Goal: Task Accomplishment & Management: Use online tool/utility

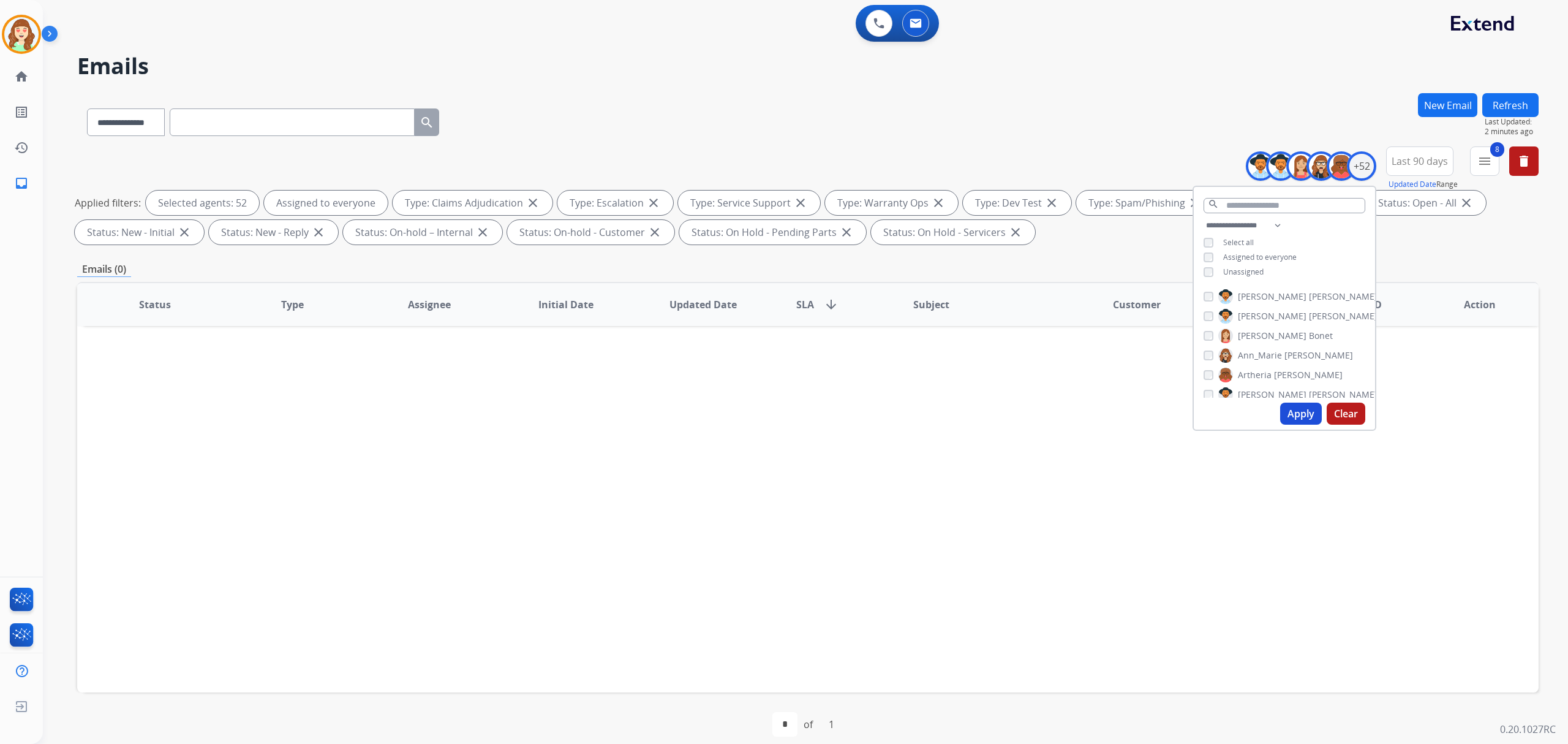
select select "**********"
click at [1269, 406] on div "Apply Clear" at bounding box center [1284, 413] width 182 height 32
click at [1287, 406] on button "Apply" at bounding box center [1301, 414] width 41 height 22
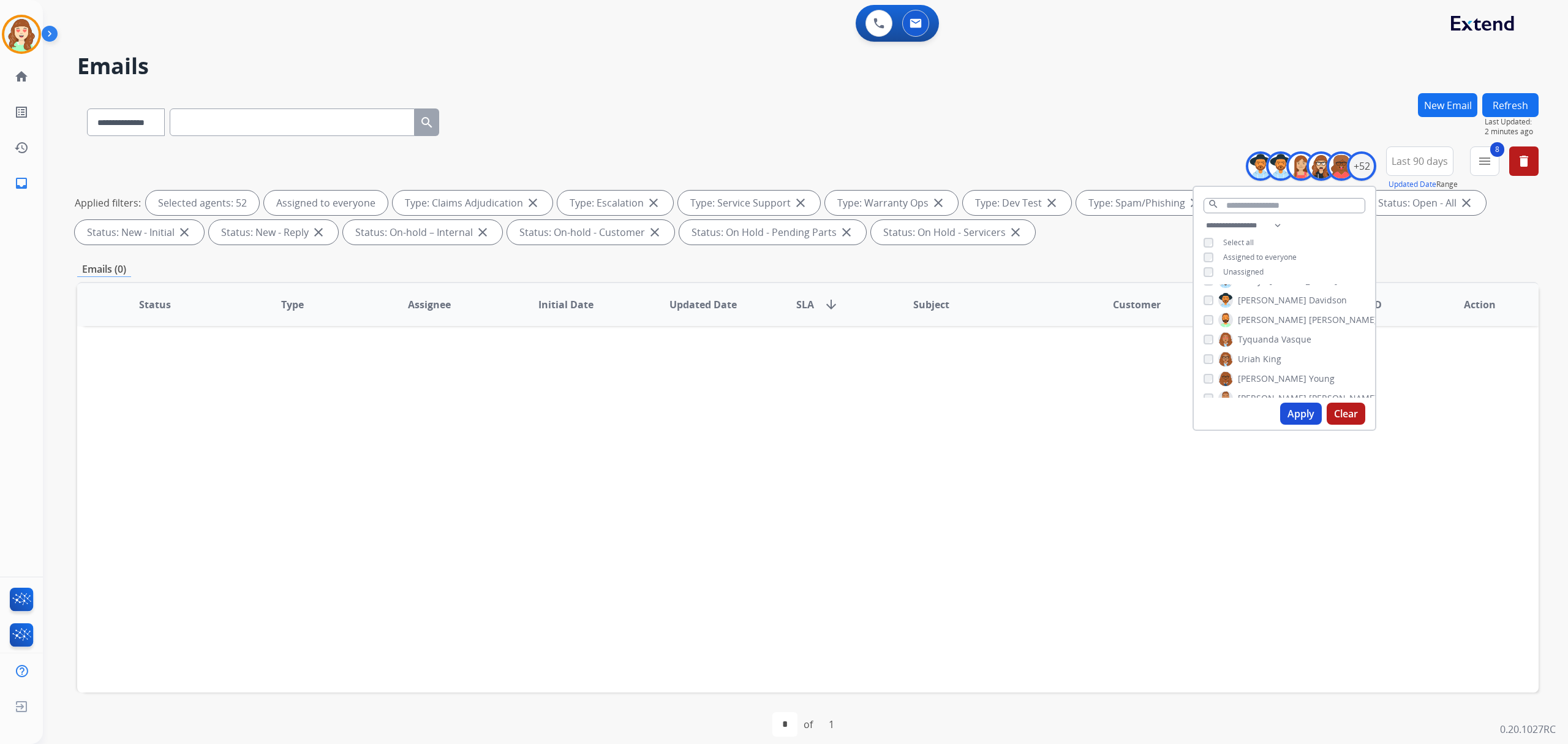
drag, startPoint x: 1345, startPoint y: 413, endPoint x: 1351, endPoint y: 330, distance: 83.2
click at [1345, 413] on button "Clear" at bounding box center [1346, 414] width 39 height 22
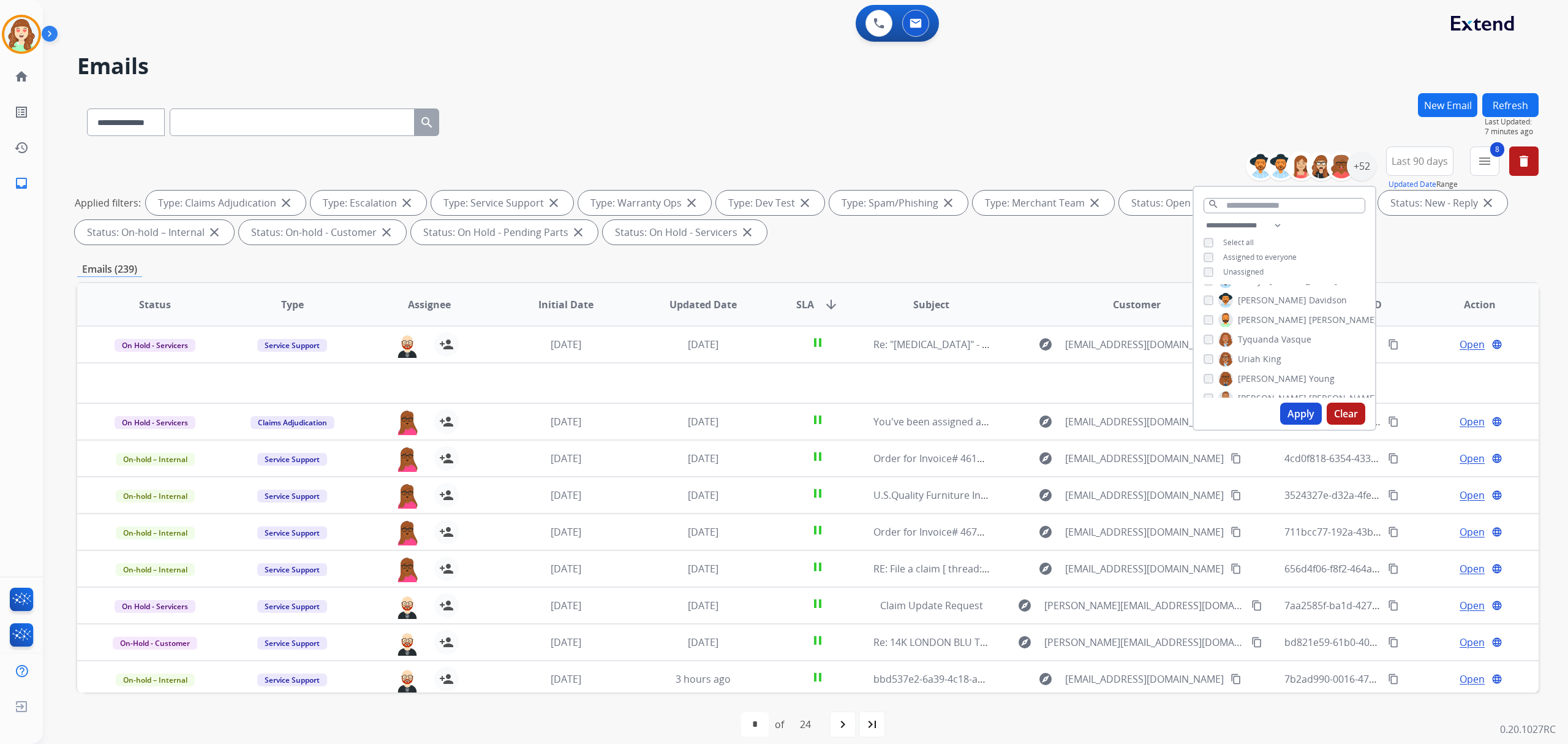
click at [1206, 276] on div "**********" at bounding box center [1284, 250] width 182 height 64
click at [1299, 418] on button "Apply" at bounding box center [1301, 414] width 41 height 22
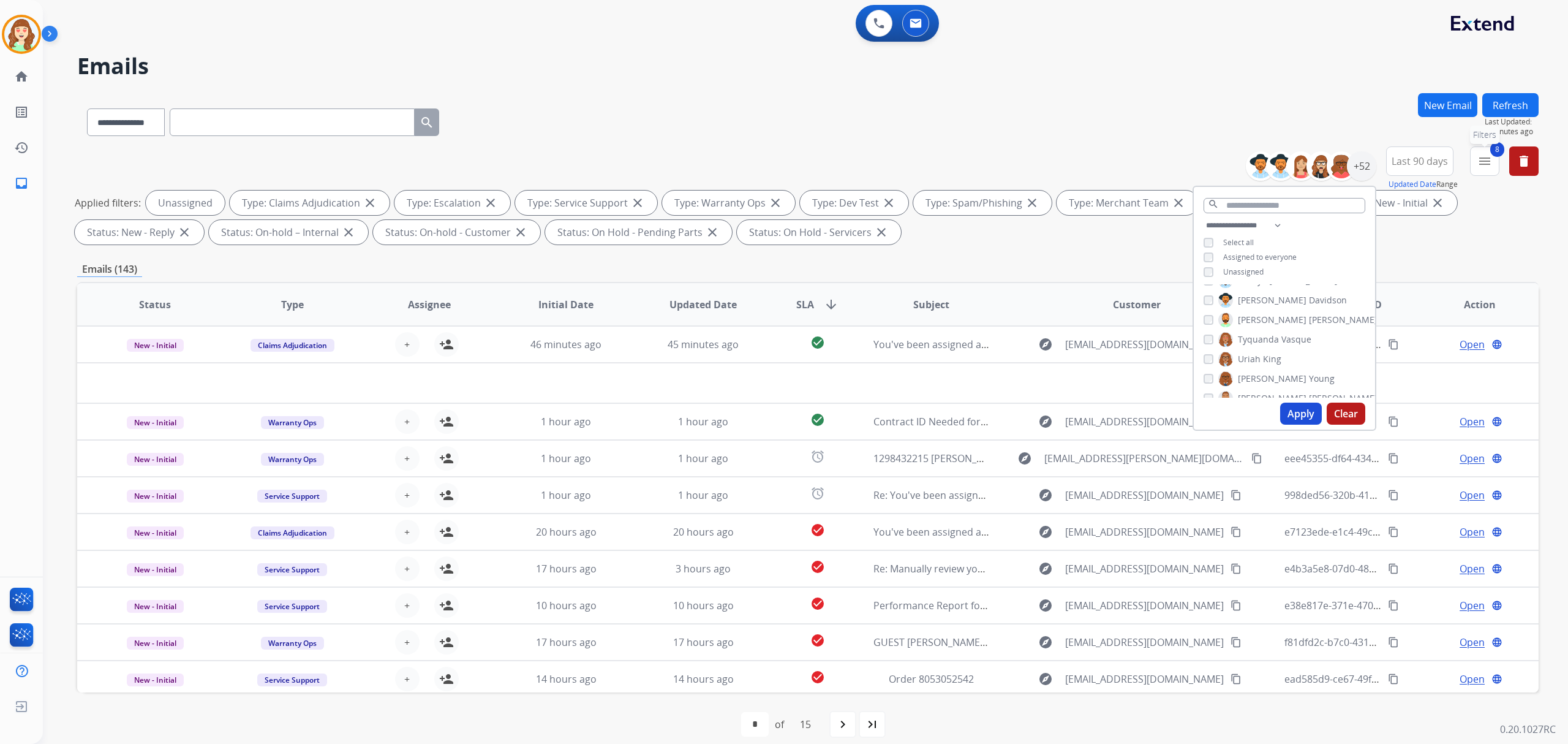
click at [1491, 157] on mat-icon "menu" at bounding box center [1485, 161] width 15 height 15
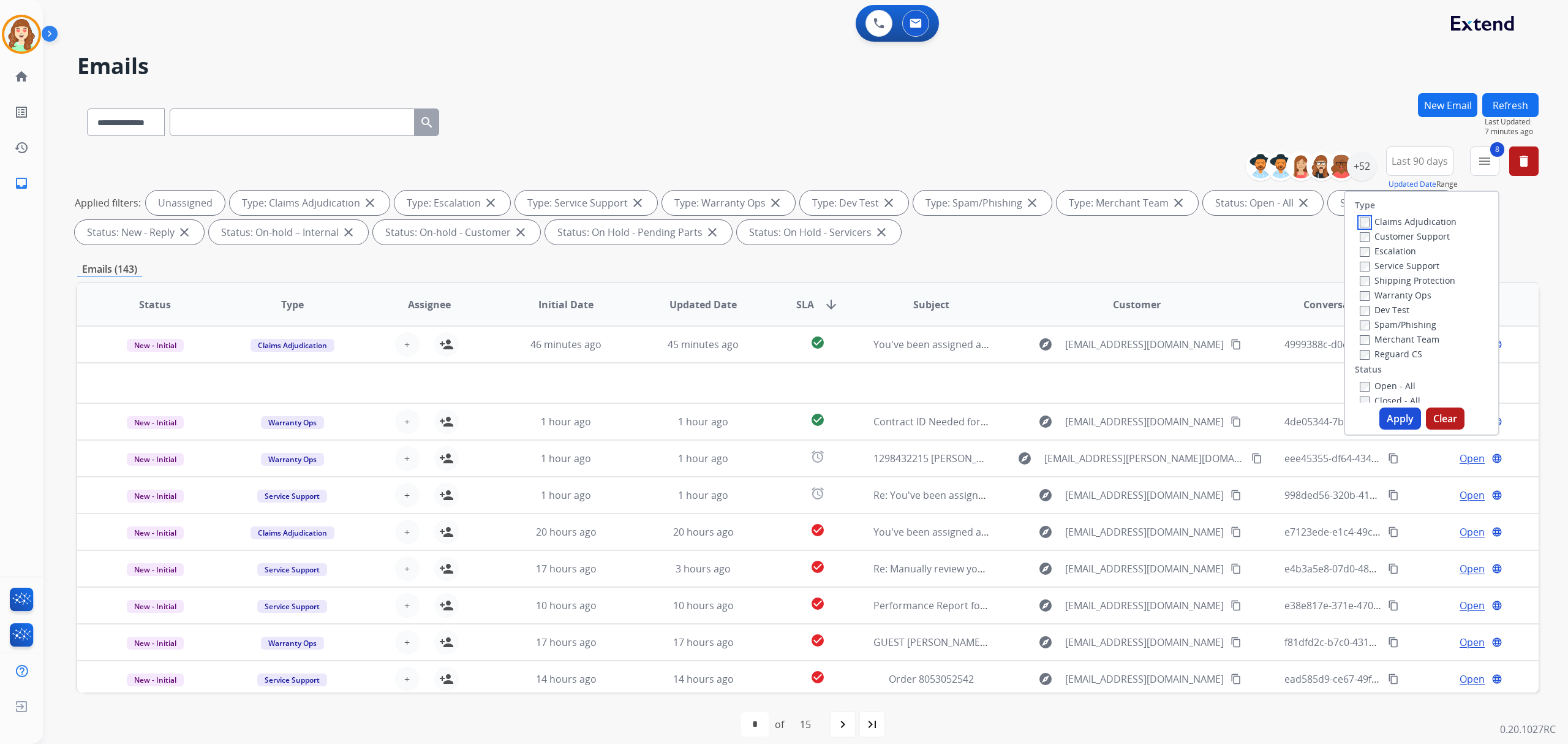
click at [1361, 226] on div "Claims Adjudication" at bounding box center [1408, 220] width 96 height 15
click at [1363, 235] on label "Customer Support" at bounding box center [1404, 237] width 90 height 12
click at [1385, 412] on button "Apply" at bounding box center [1400, 418] width 41 height 22
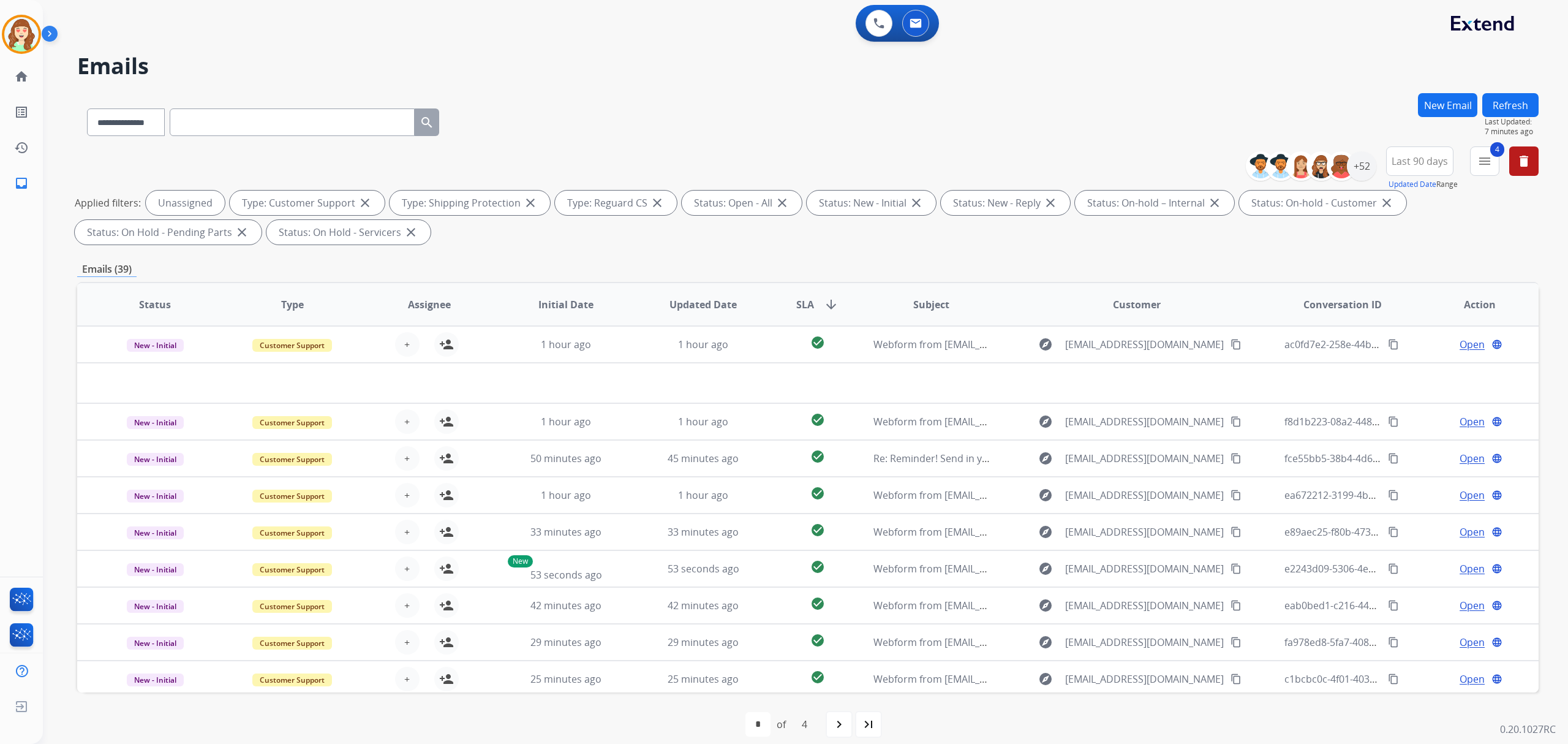
click at [815, 304] on span "SLA arrow_downward" at bounding box center [817, 304] width 42 height 15
click at [1360, 163] on div "+52" at bounding box center [1361, 166] width 29 height 29
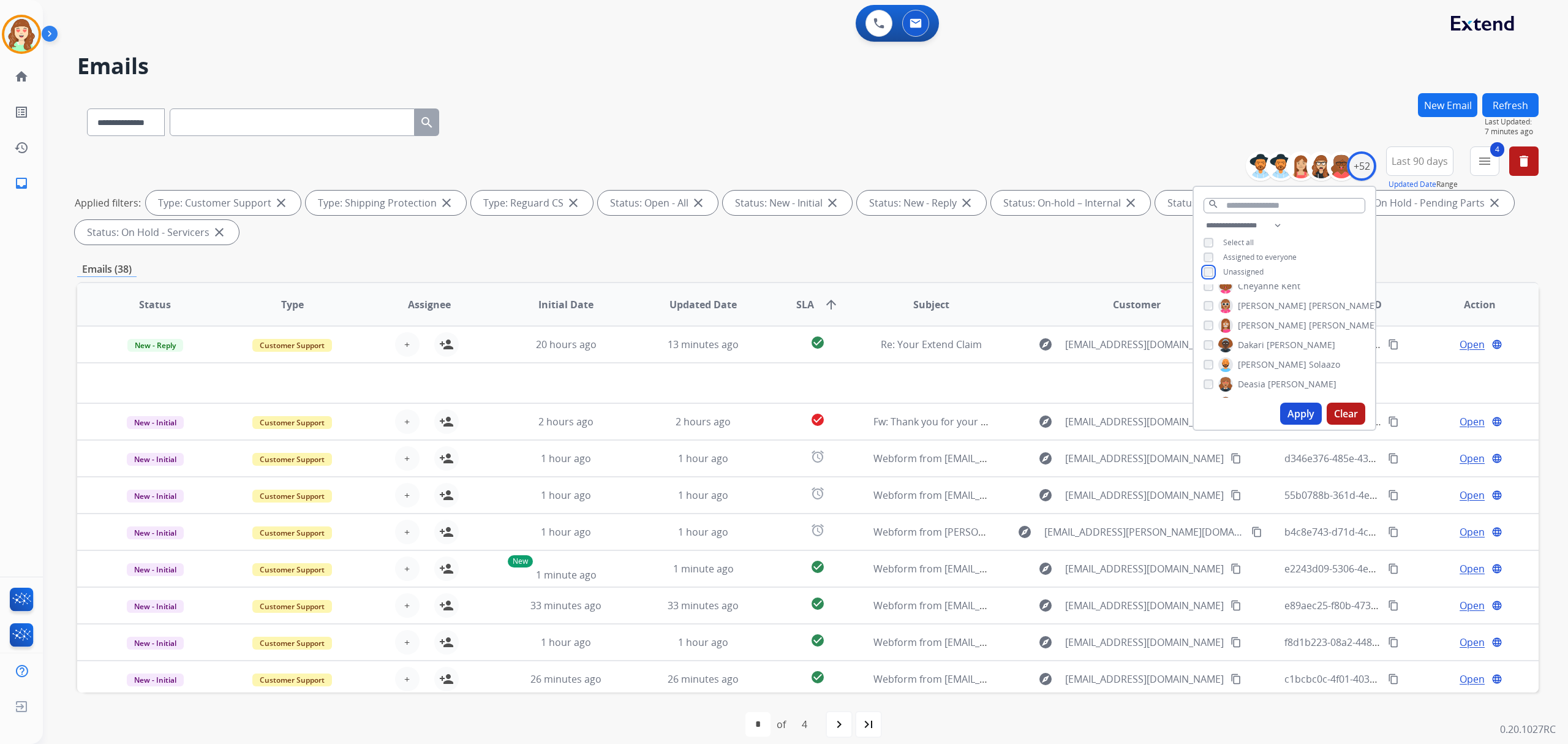
scroll to position [0, 0]
click at [1290, 407] on button "Apply" at bounding box center [1301, 414] width 41 height 22
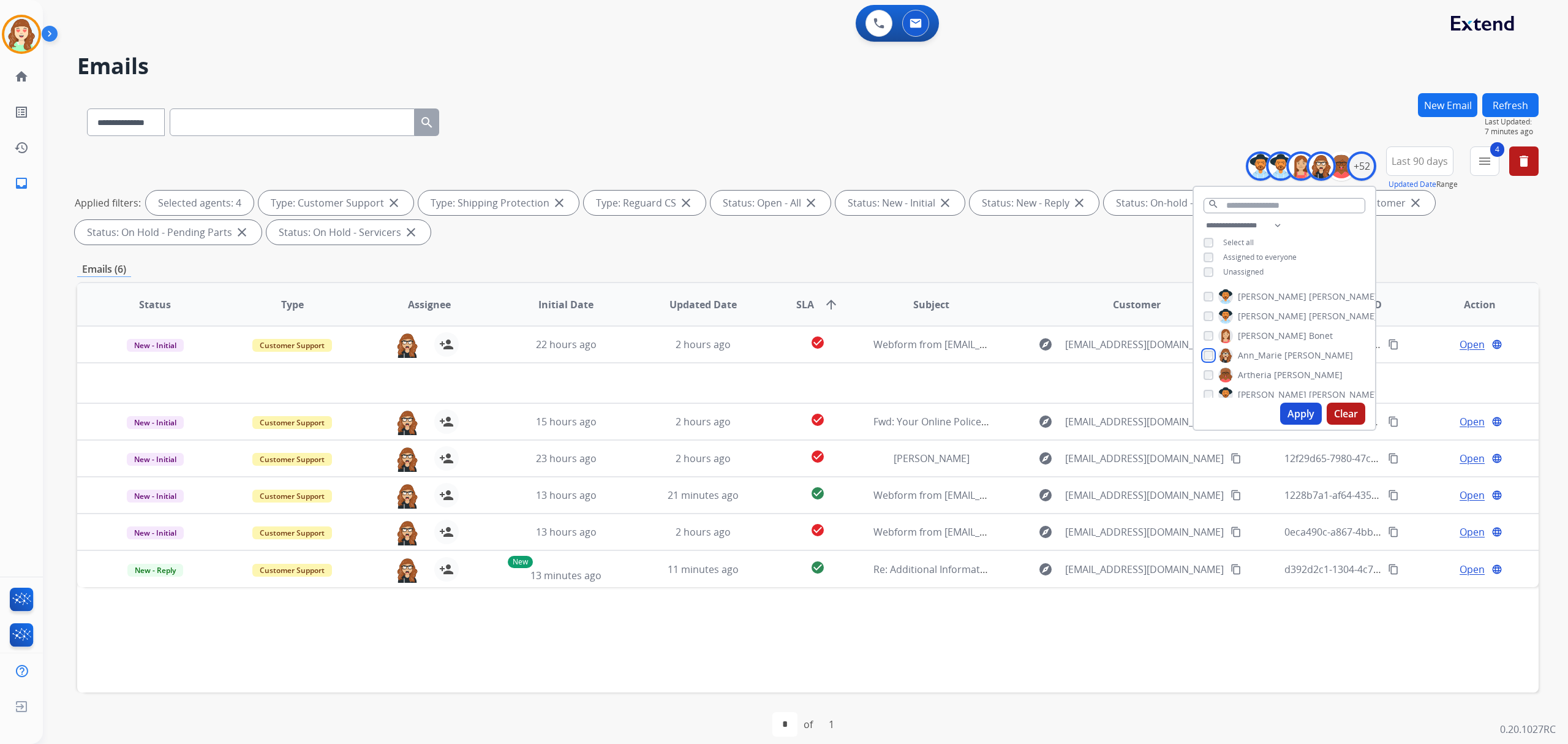
click at [1207, 342] on div "[PERSON_NAME] [PERSON_NAME] [PERSON_NAME] [PERSON_NAME] [PERSON_NAME] [PERSON_N…" at bounding box center [1284, 341] width 182 height 114
click at [1206, 329] on div "[PERSON_NAME] [PERSON_NAME]" at bounding box center [1269, 336] width 129 height 15
click at [1293, 402] on div "Apply Clear" at bounding box center [1284, 413] width 182 height 32
click at [1290, 417] on button "Apply" at bounding box center [1301, 414] width 41 height 22
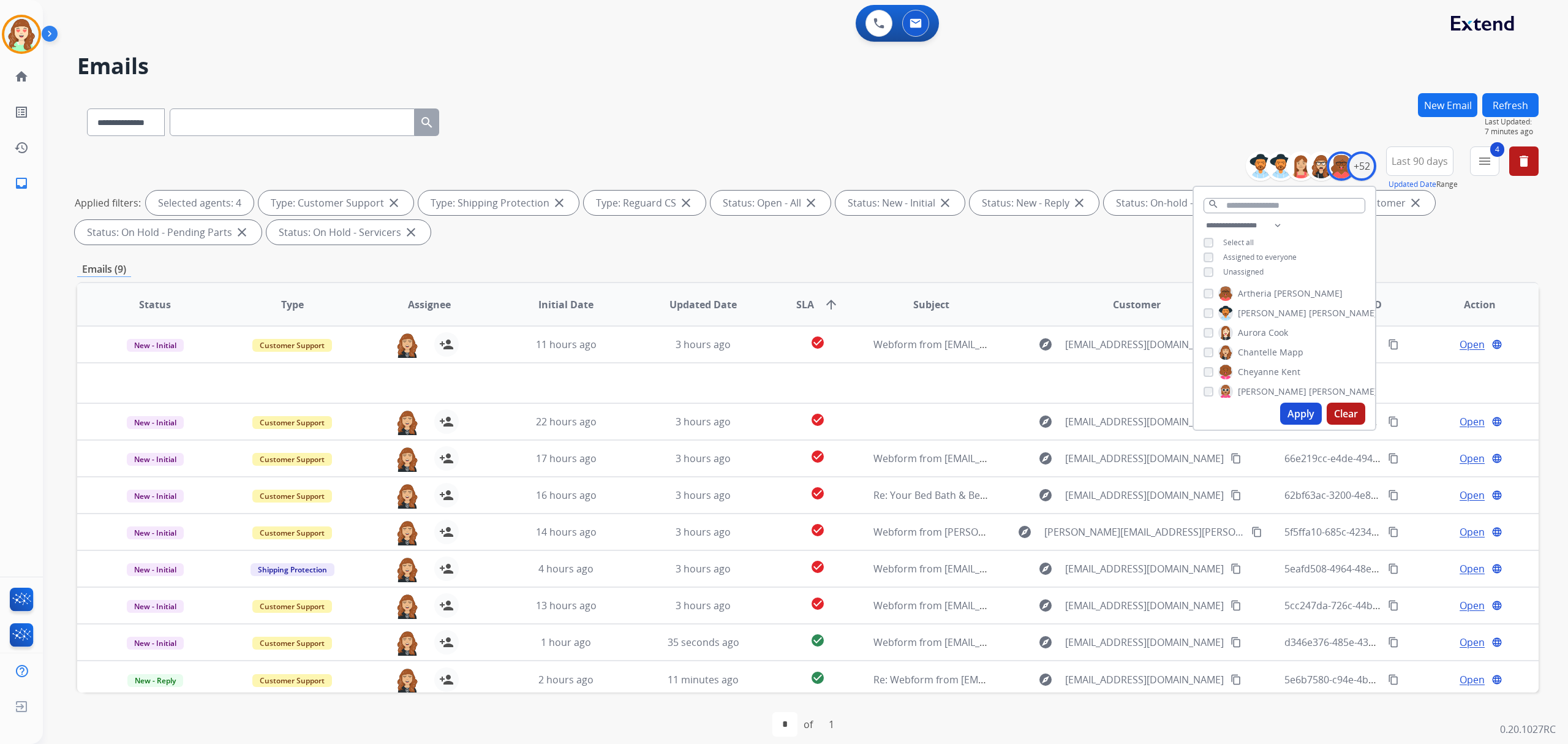
click at [1205, 277] on div "**********" at bounding box center [1284, 250] width 182 height 64
click at [1300, 416] on button "Apply" at bounding box center [1301, 414] width 41 height 22
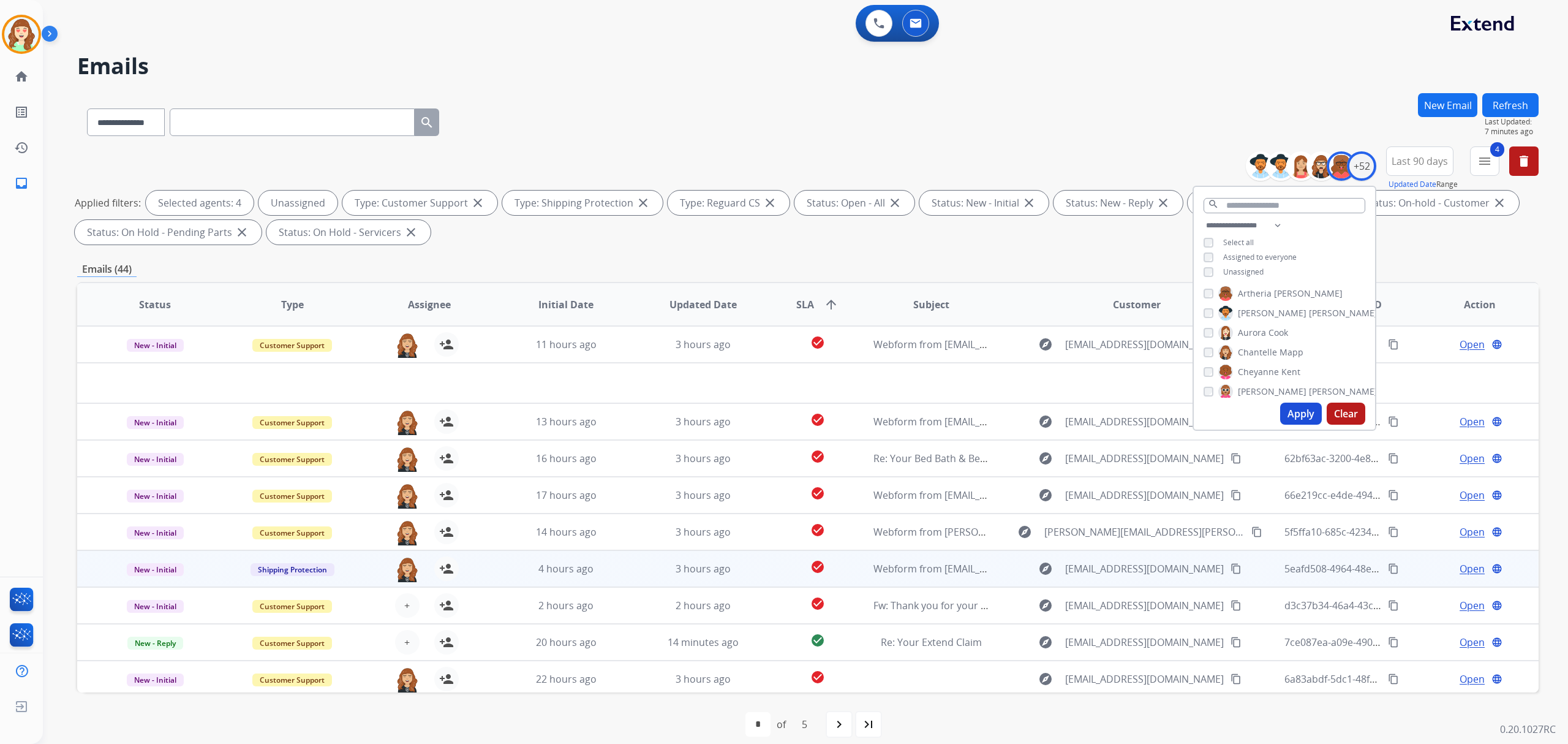
scroll to position [40, 0]
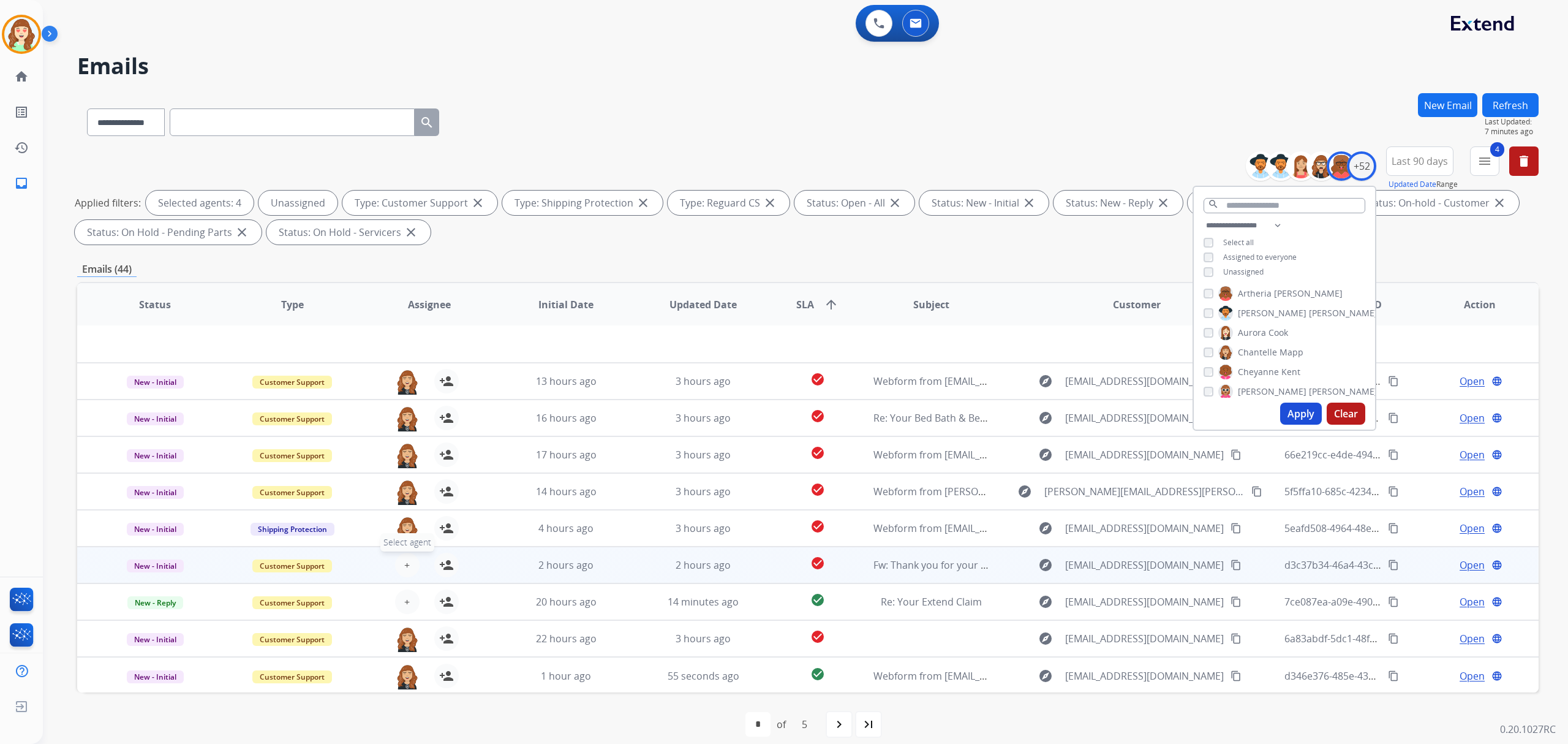
click at [401, 563] on button "+ Select agent" at bounding box center [407, 565] width 24 height 24
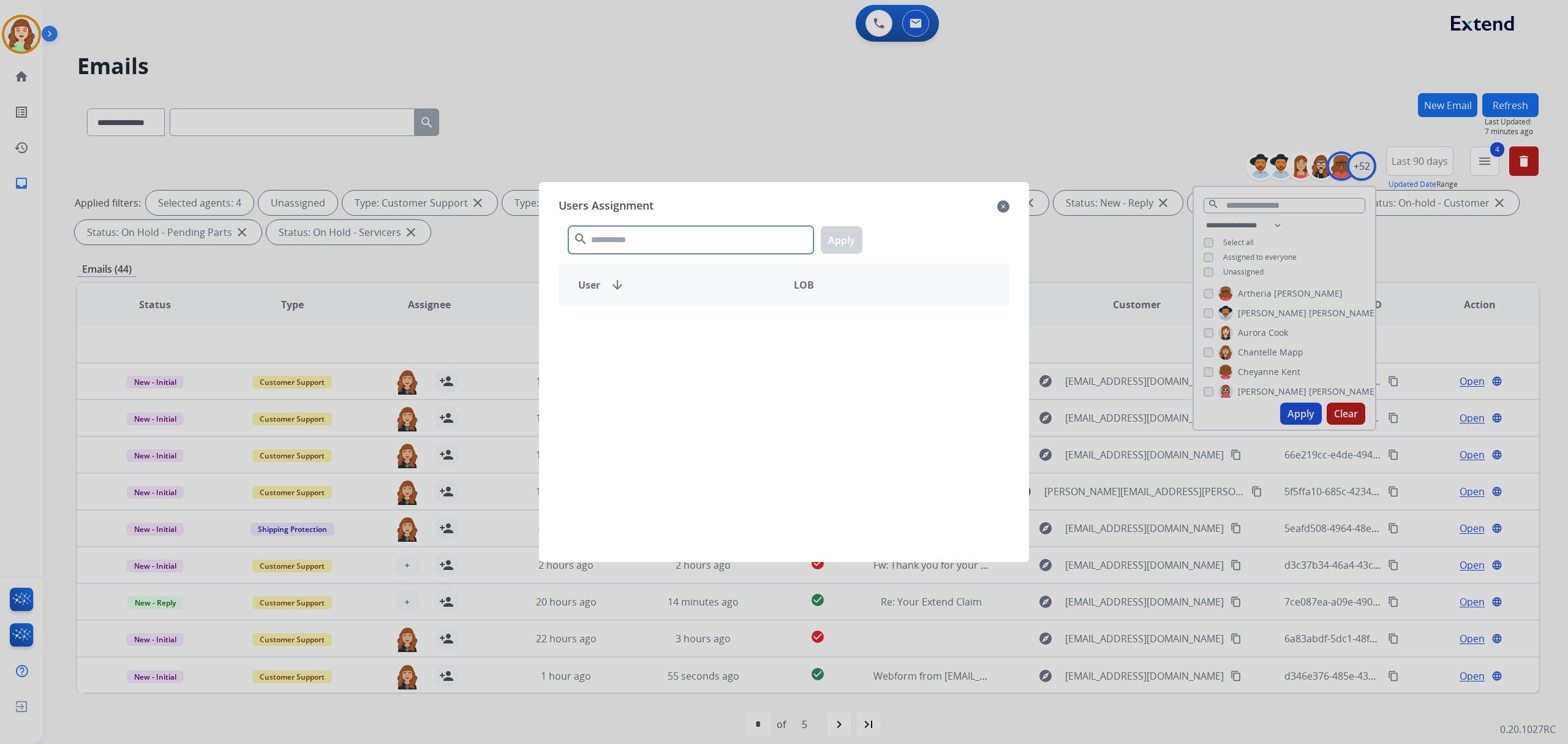
click at [630, 232] on input "text" at bounding box center [691, 240] width 245 height 28
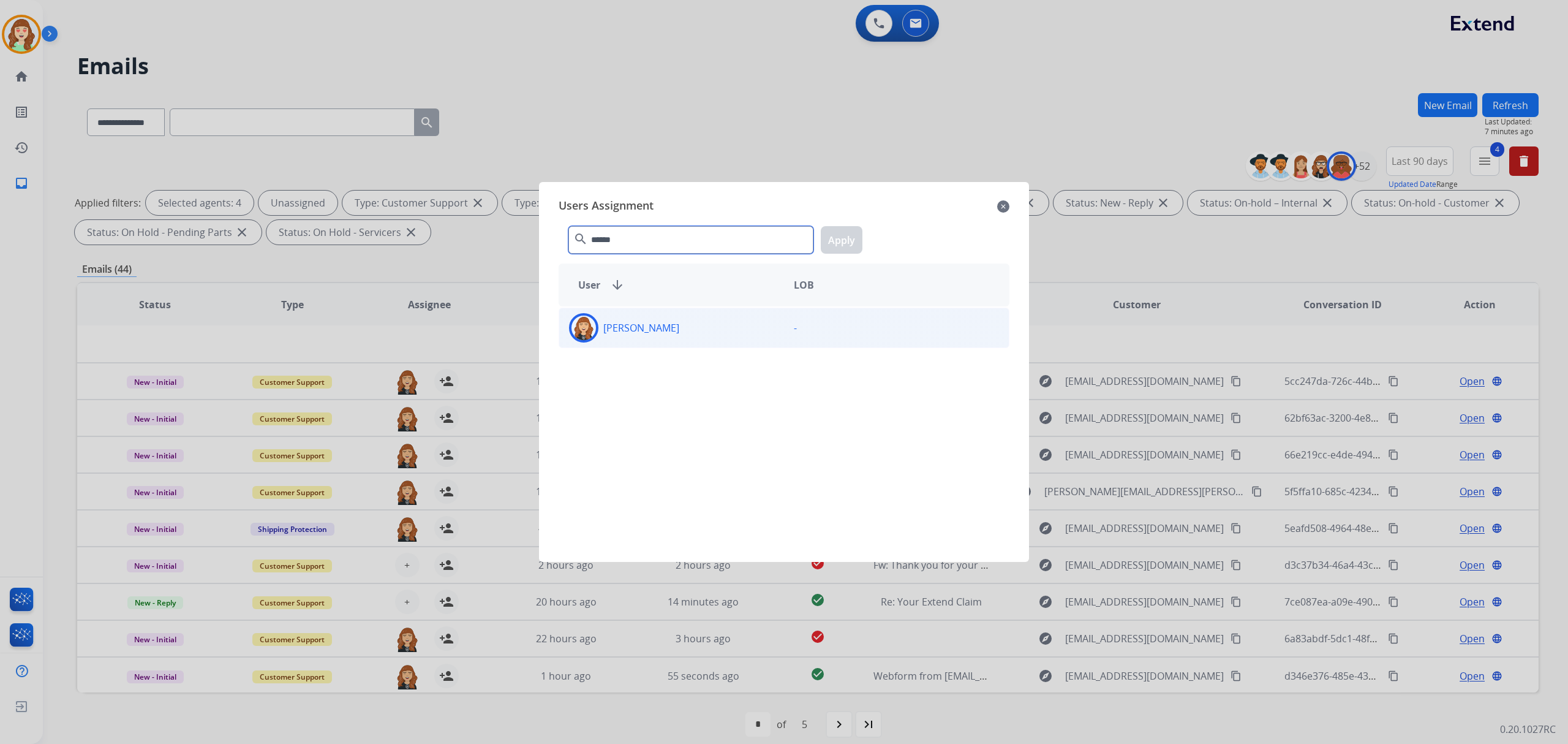
type input "******"
click at [699, 327] on div "[PERSON_NAME]" at bounding box center [671, 328] width 225 height 29
click at [845, 239] on button "Apply" at bounding box center [842, 240] width 41 height 28
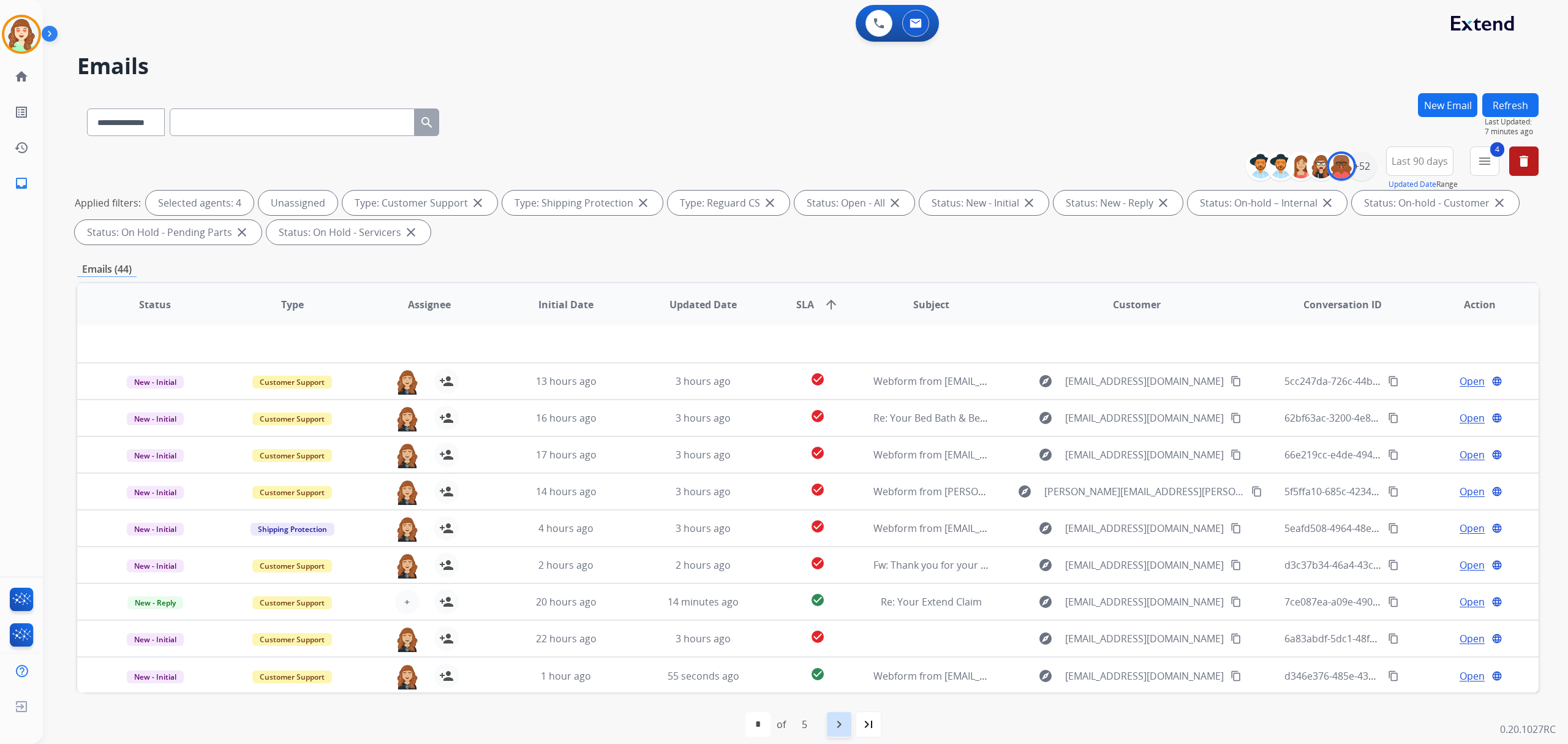
click at [838, 719] on mat-icon "navigate_next" at bounding box center [839, 724] width 15 height 15
select select "*"
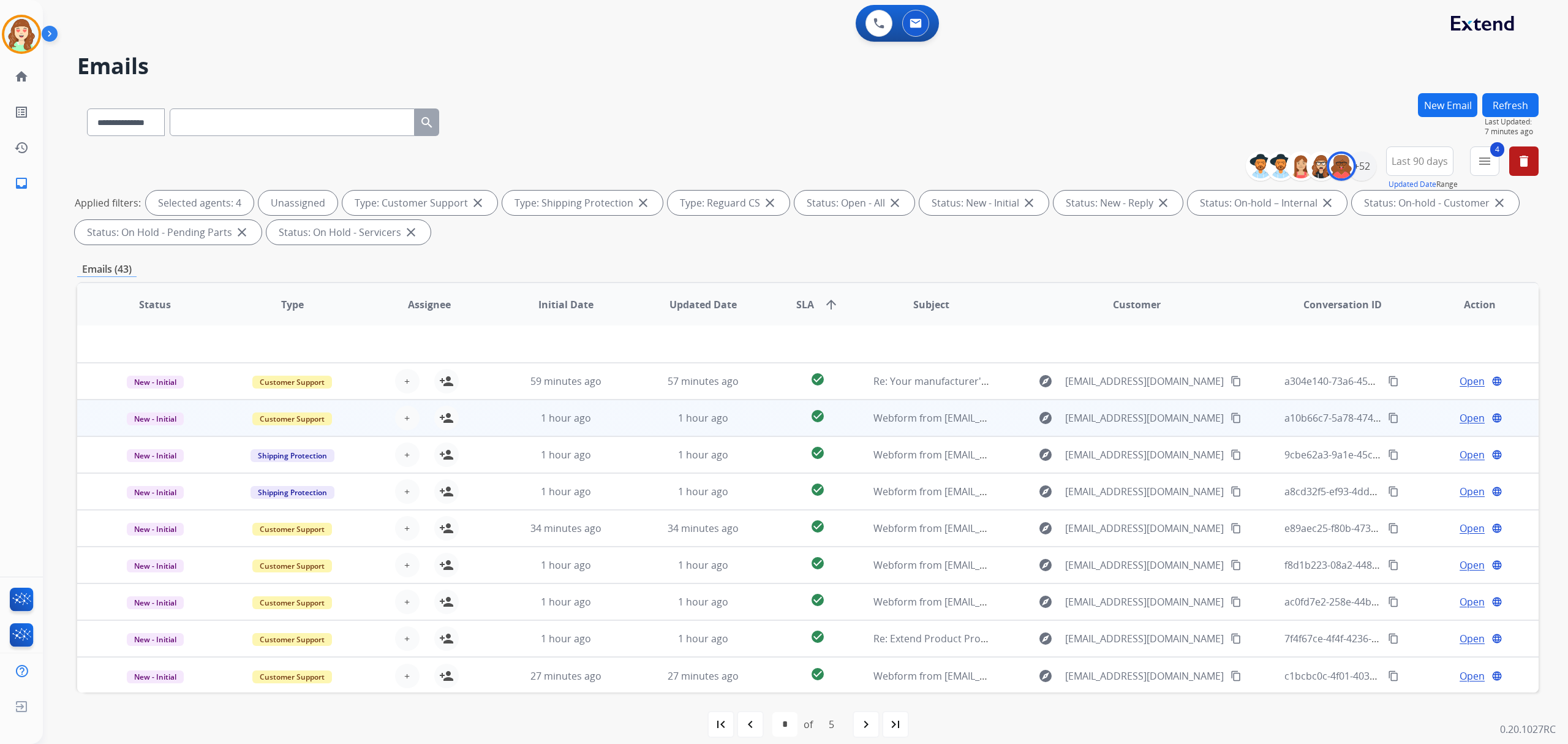
scroll to position [12, 0]
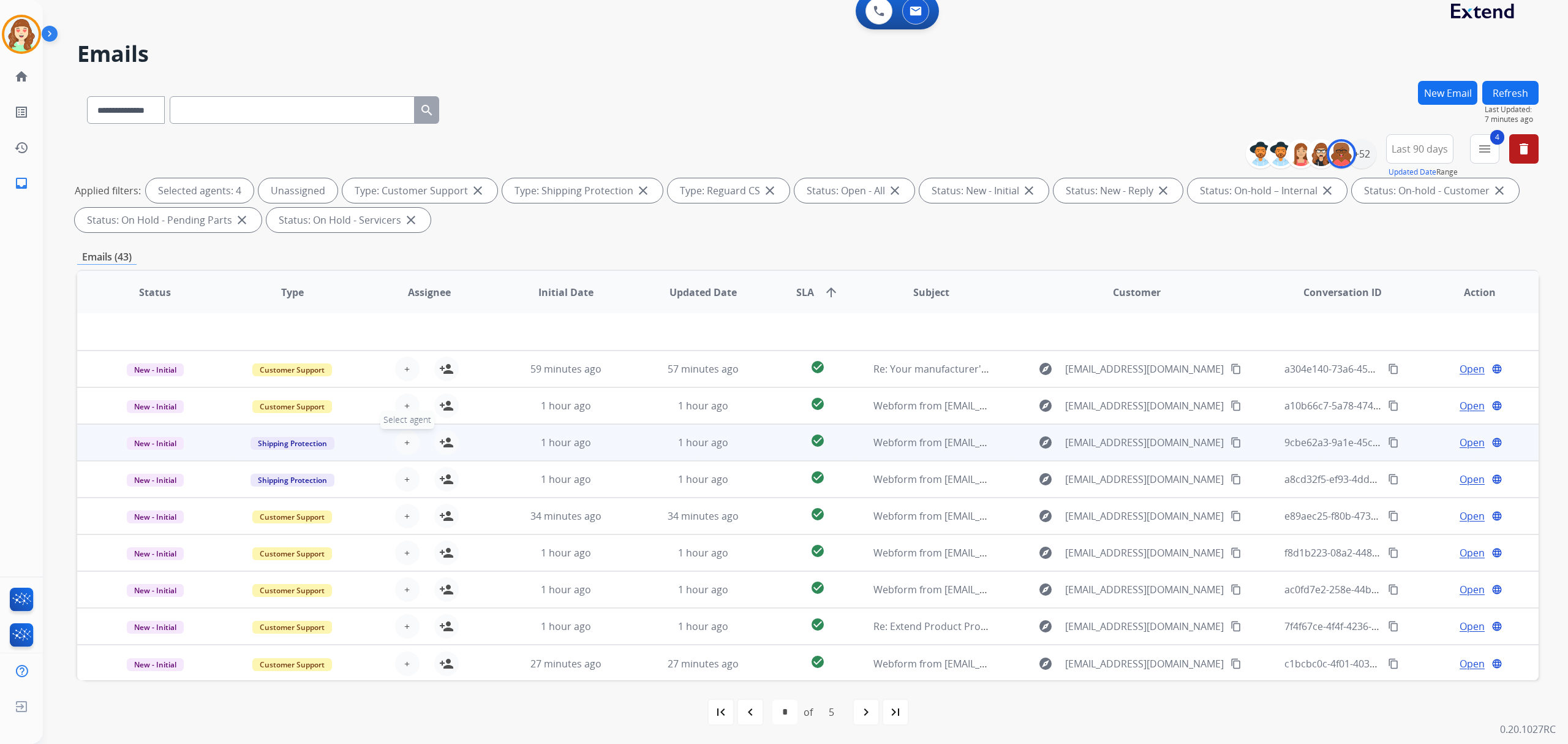
click at [404, 439] on span "+" at bounding box center [407, 442] width 5 height 15
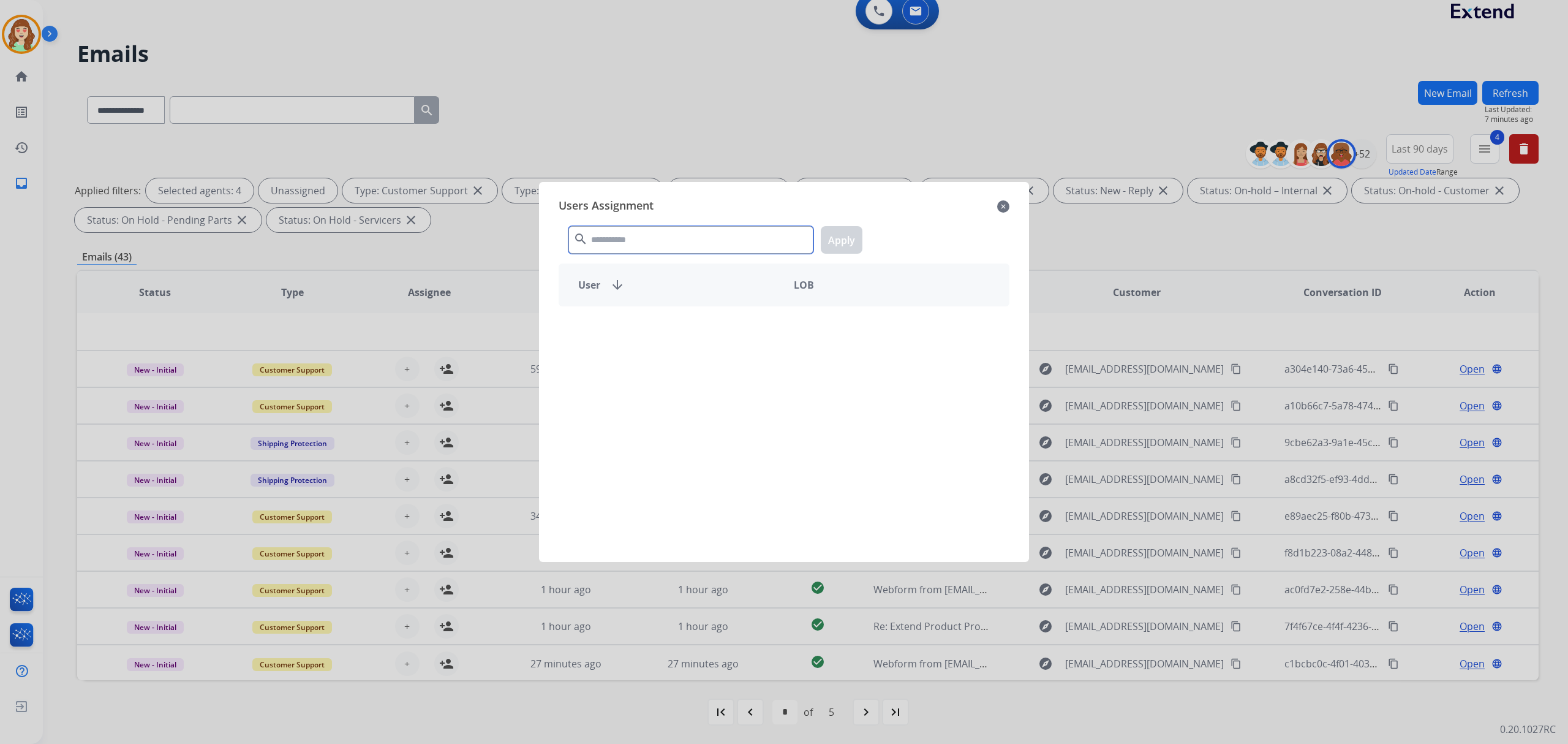
click at [741, 240] on input "text" at bounding box center [691, 240] width 245 height 28
type input "******"
click at [702, 337] on div "[PERSON_NAME]" at bounding box center [671, 328] width 225 height 29
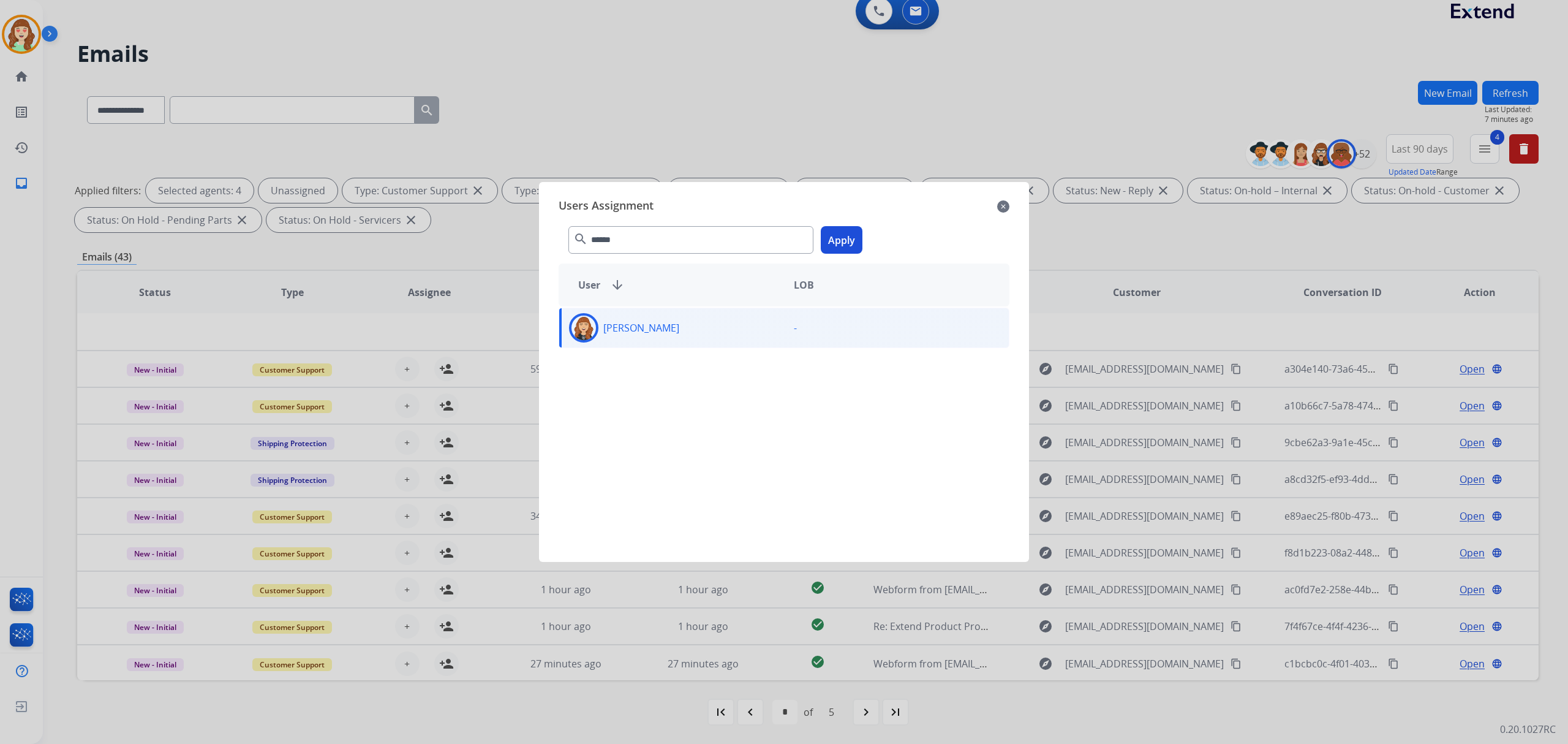
drag, startPoint x: 849, startPoint y: 232, endPoint x: 796, endPoint y: 252, distance: 56.6
click at [849, 231] on button "Apply" at bounding box center [842, 240] width 41 height 28
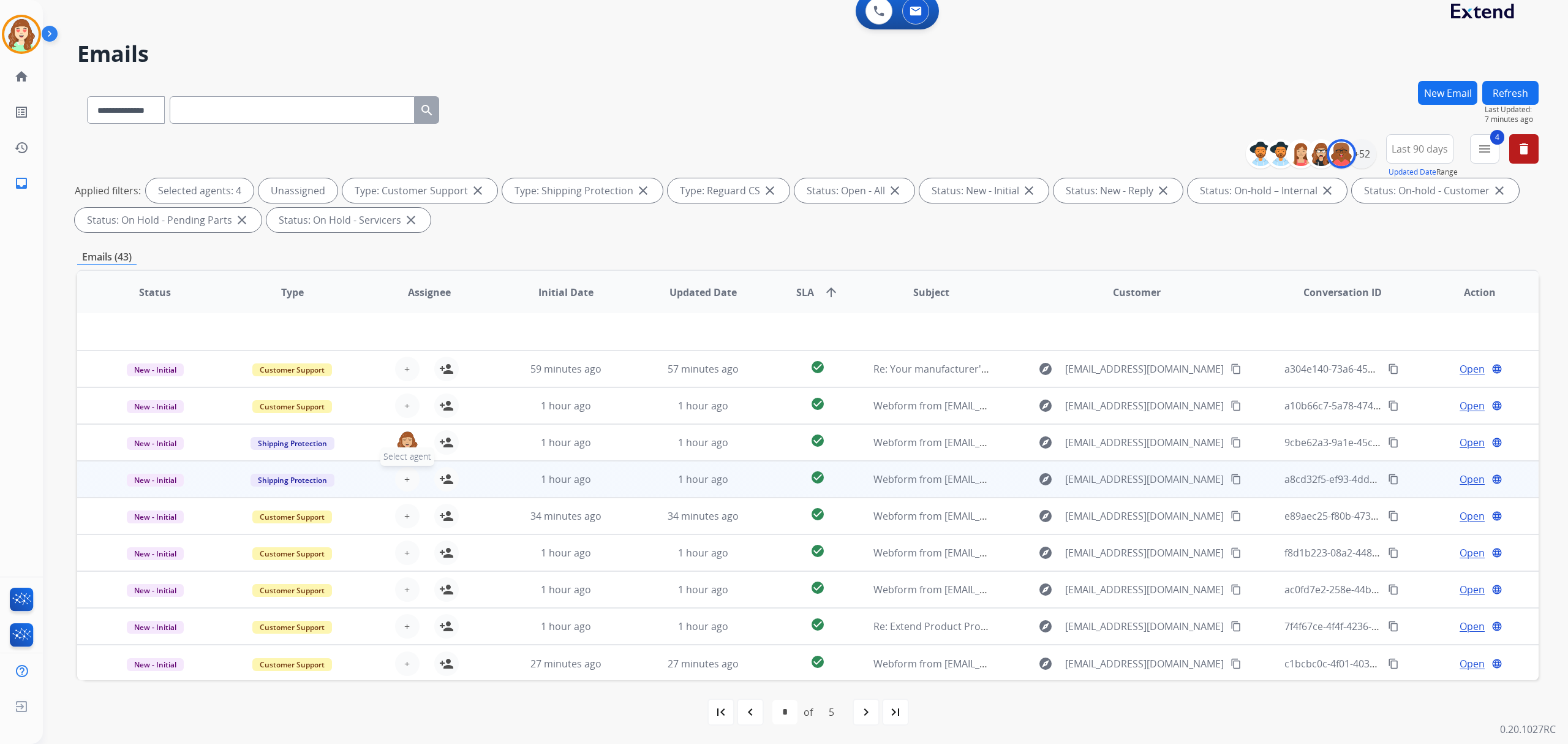
click at [404, 476] on span "+" at bounding box center [407, 479] width 5 height 15
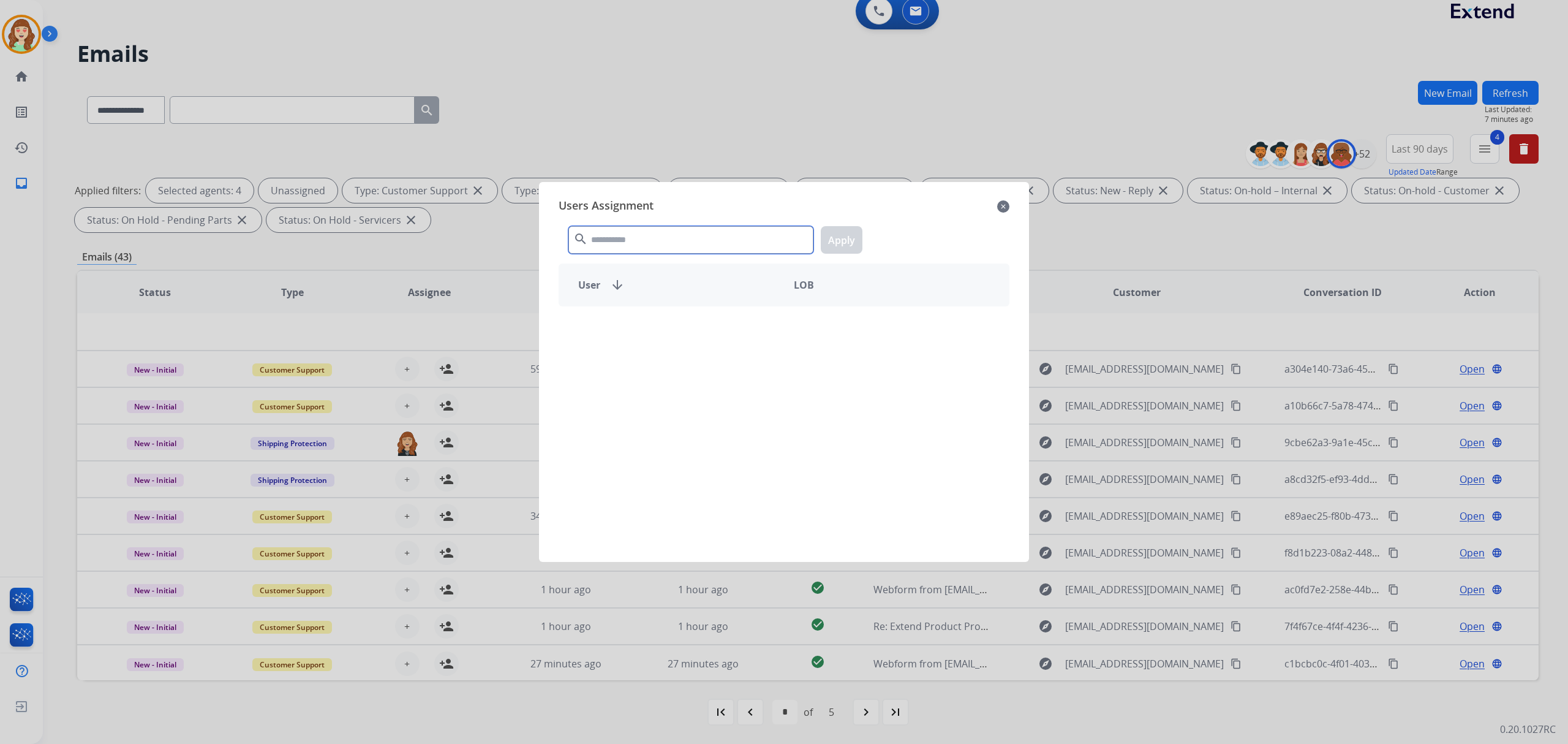
click at [672, 236] on input "text" at bounding box center [691, 240] width 245 height 28
type input "****"
click at [702, 336] on div "[PERSON_NAME]" at bounding box center [671, 328] width 225 height 29
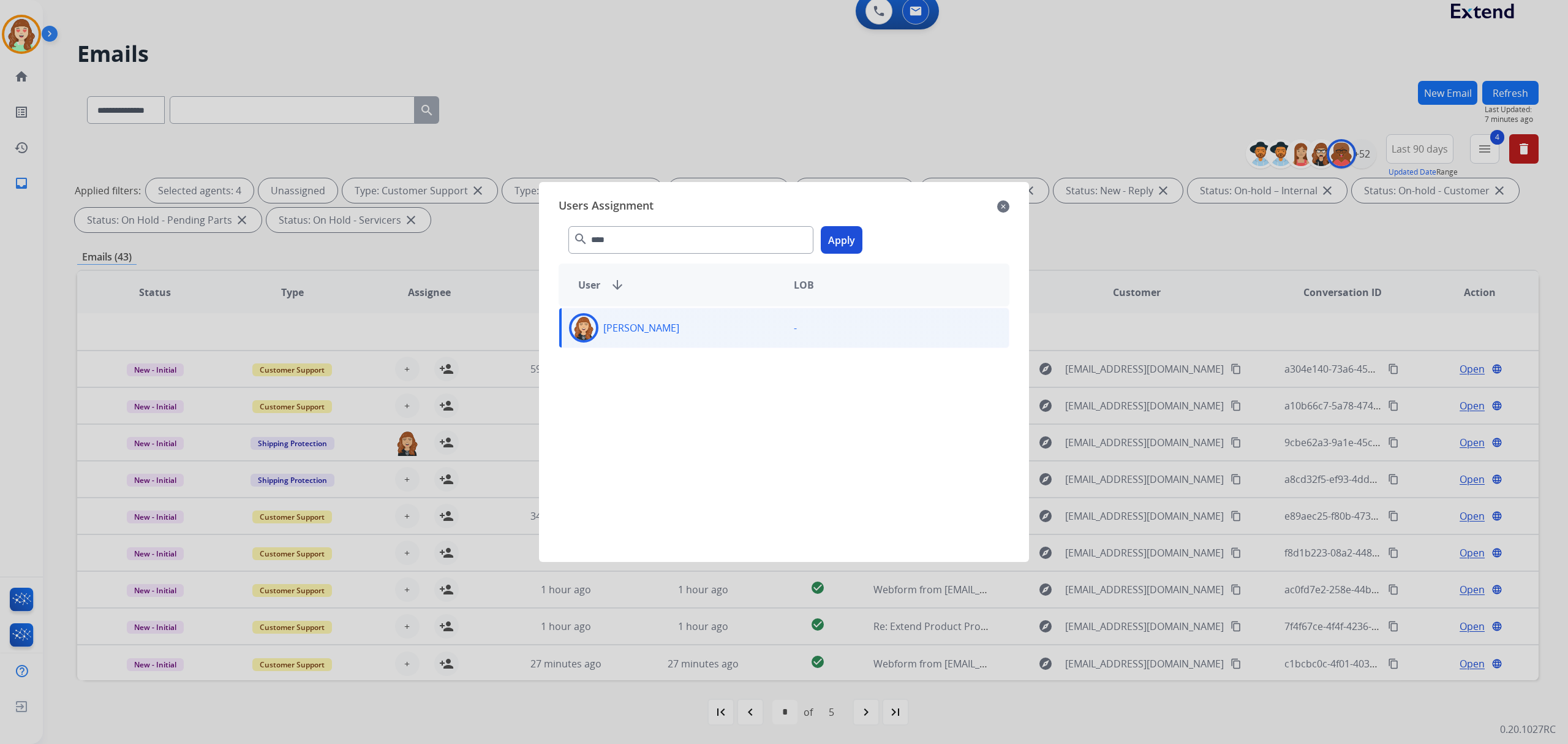
click at [843, 240] on button "Apply" at bounding box center [842, 240] width 41 height 28
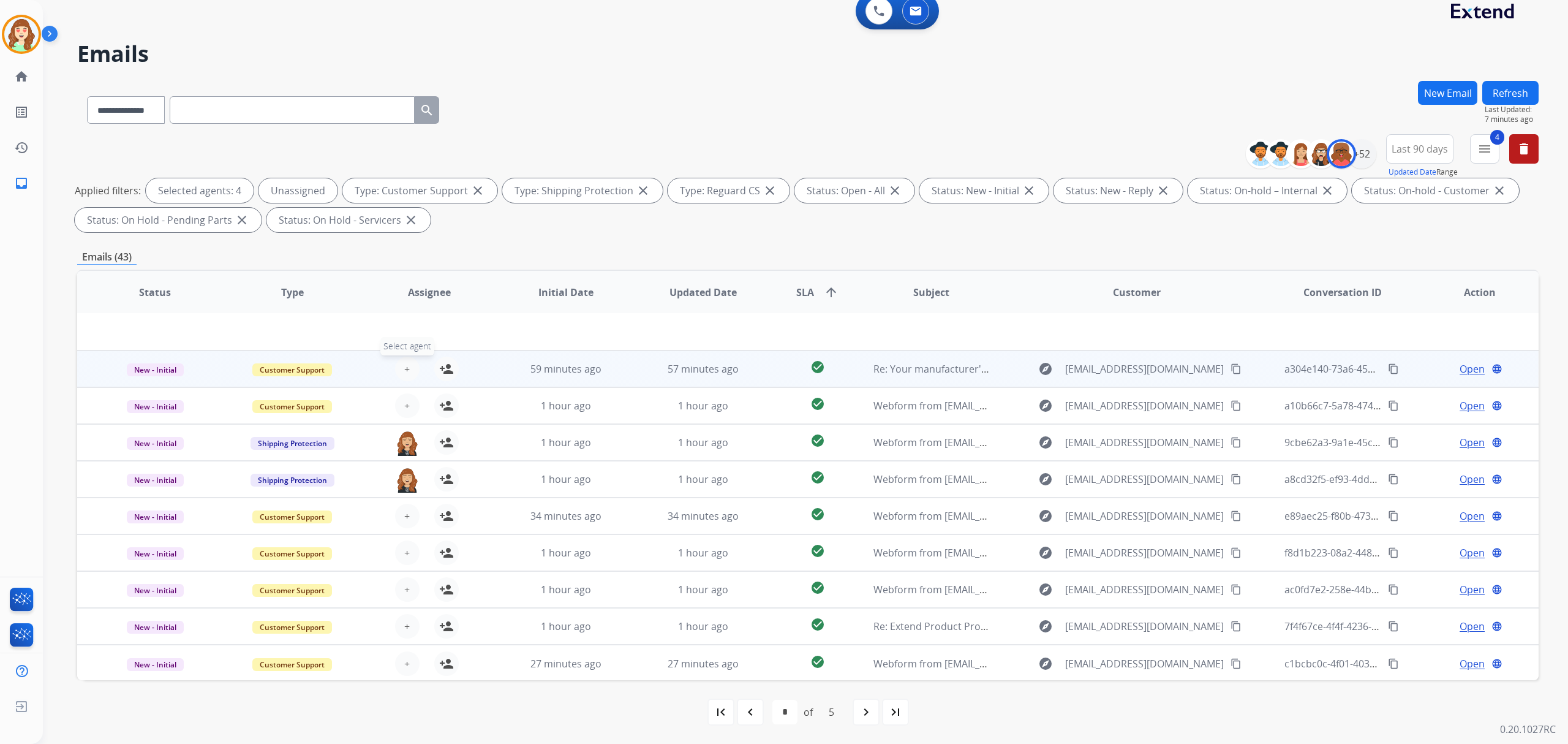
click at [407, 375] on button "+ Select agent" at bounding box center [407, 369] width 24 height 24
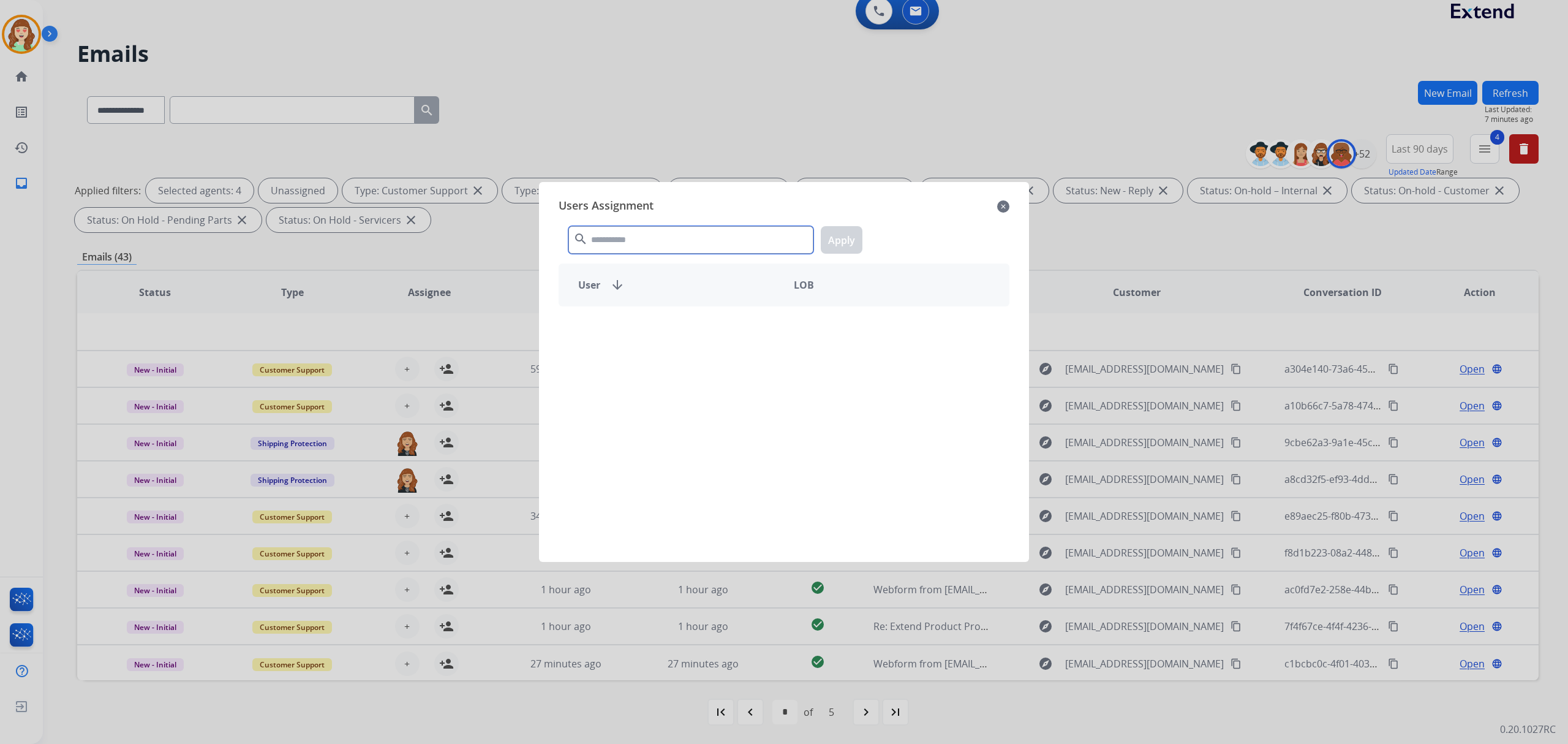
click at [645, 233] on input "text" at bounding box center [691, 240] width 245 height 28
type input "****"
click at [708, 330] on div "[PERSON_NAME]" at bounding box center [671, 328] width 225 height 29
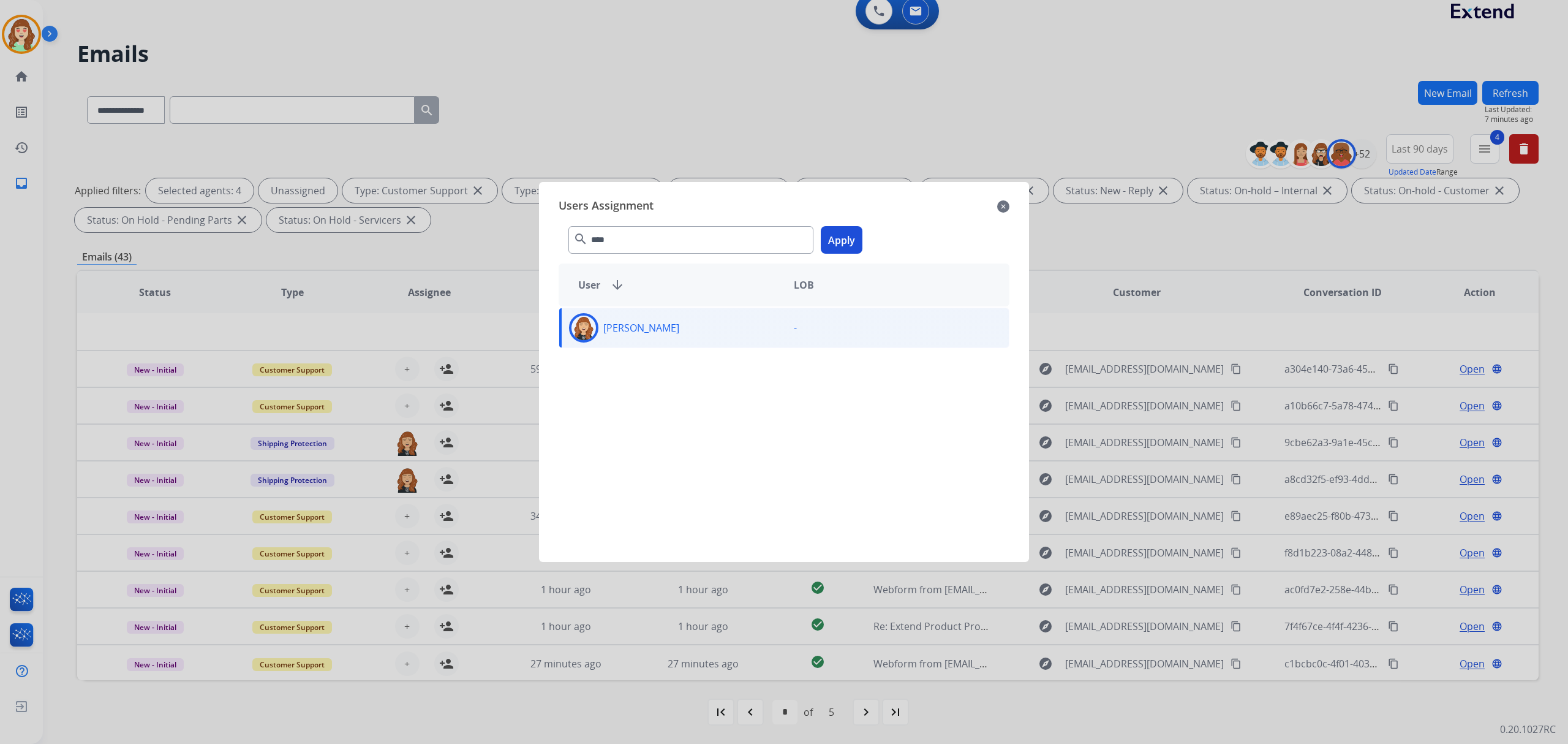
click at [844, 239] on button "Apply" at bounding box center [842, 240] width 41 height 28
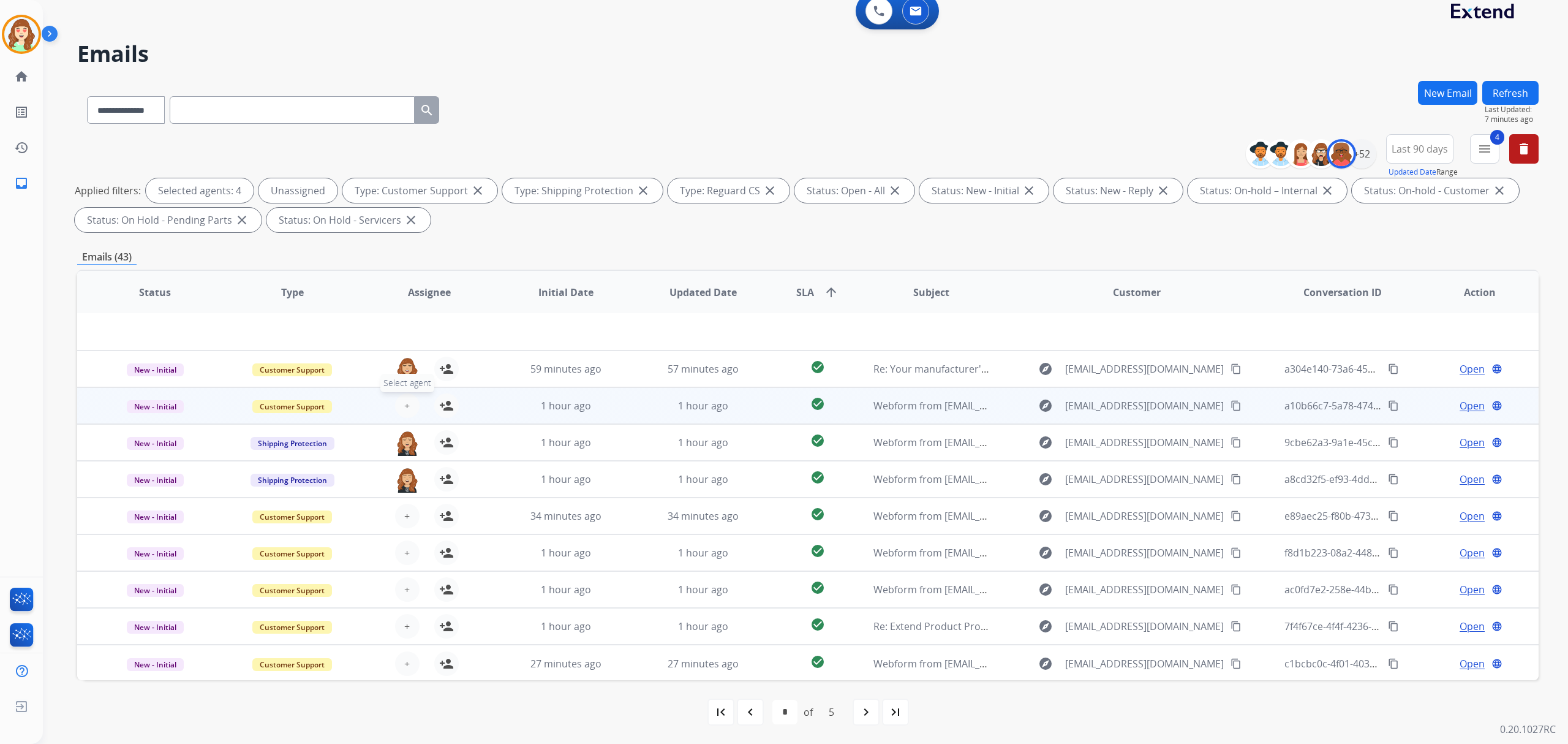
click at [407, 410] on span "+" at bounding box center [407, 406] width 5 height 15
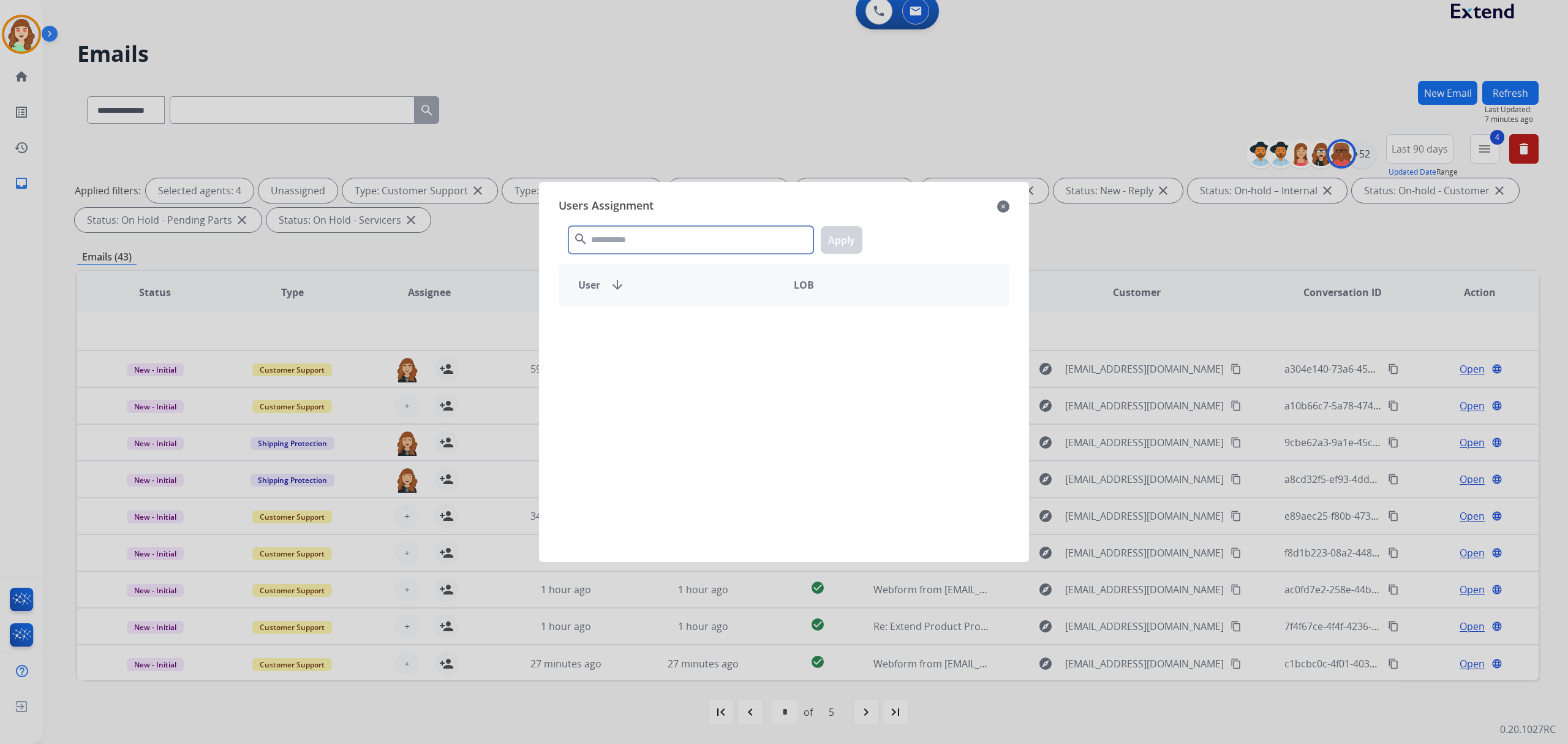
click at [650, 248] on input "text" at bounding box center [691, 240] width 245 height 28
type input "****"
click at [664, 335] on p "[PERSON_NAME]" at bounding box center [641, 327] width 76 height 15
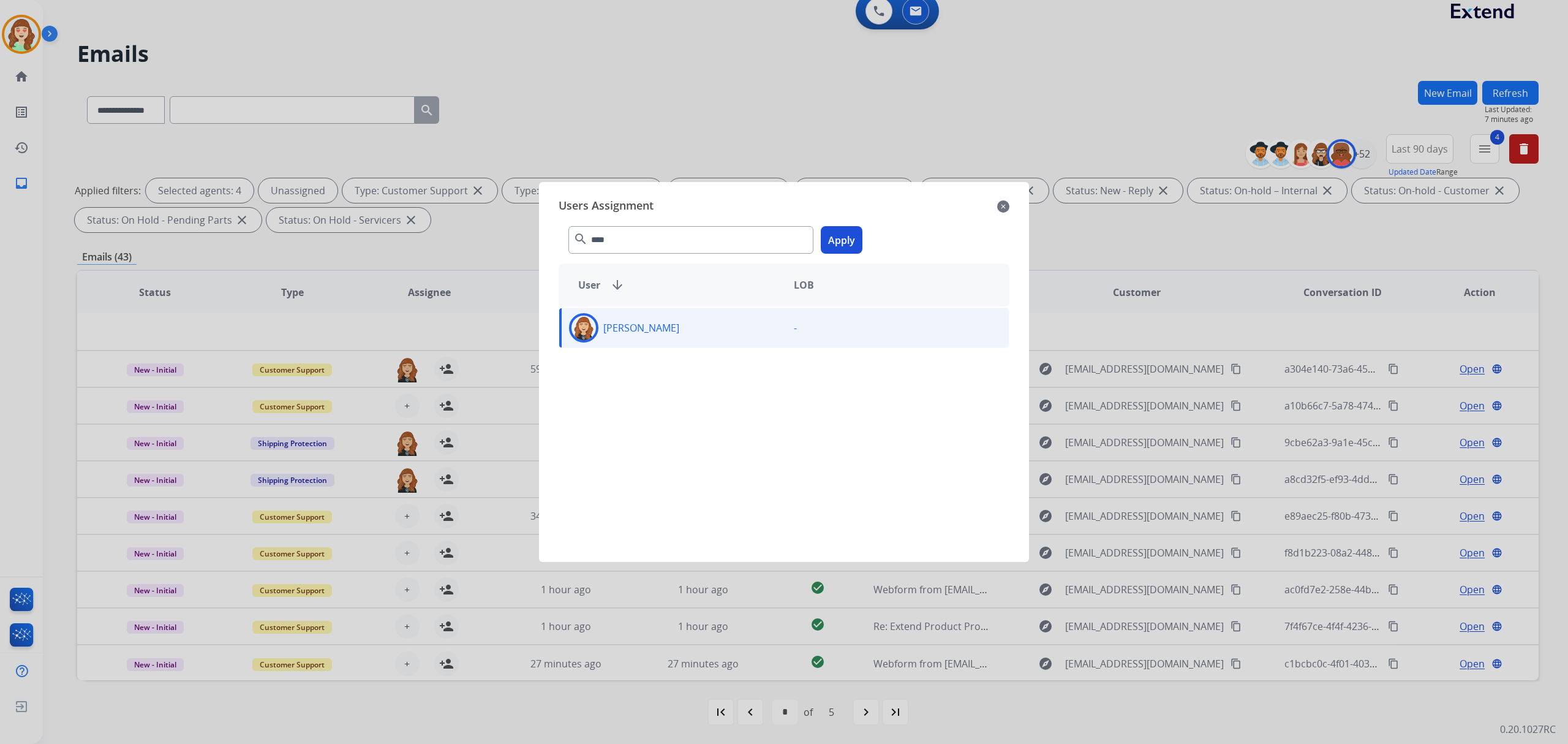
click at [855, 239] on button "Apply" at bounding box center [842, 240] width 41 height 28
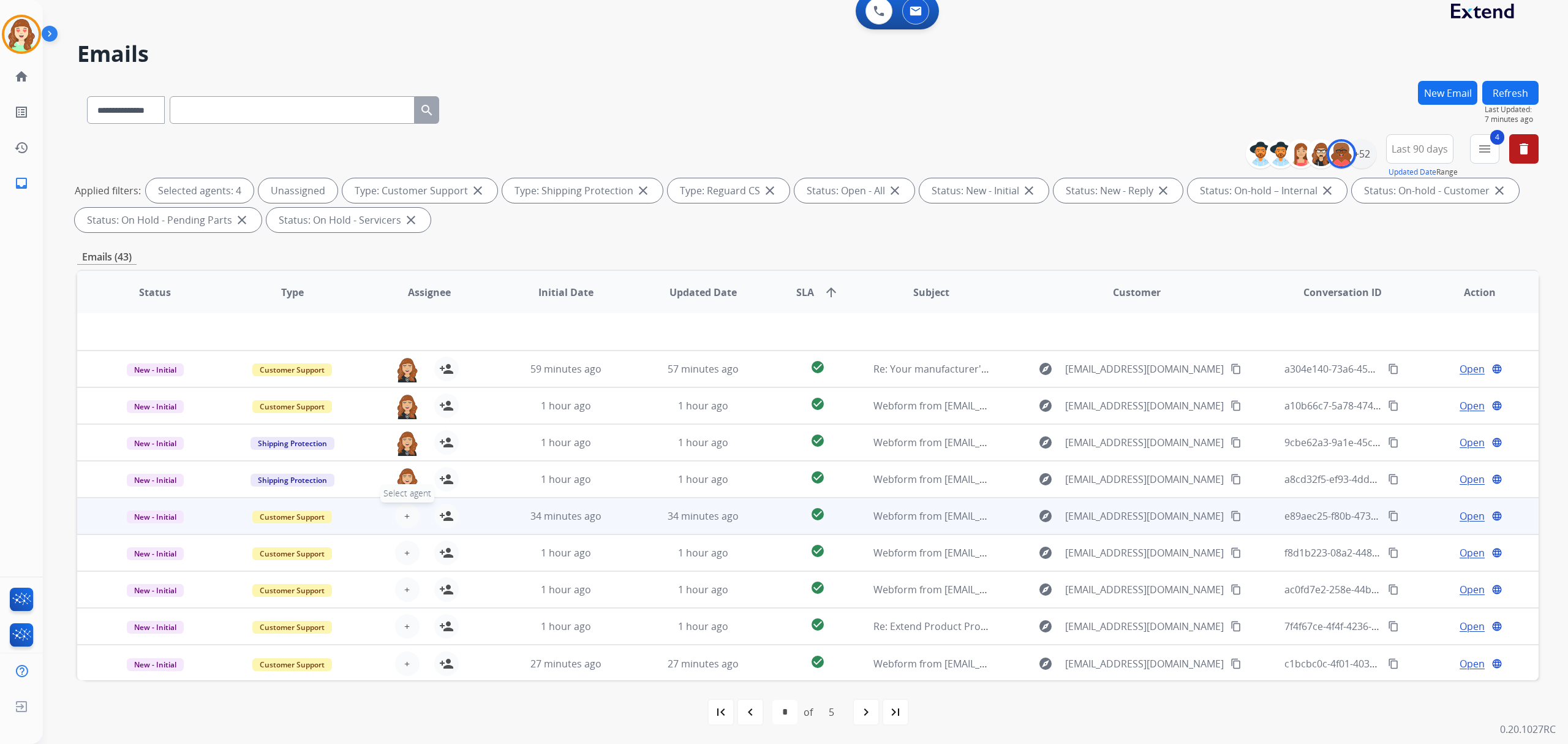
click at [401, 520] on button "+ Select agent" at bounding box center [407, 516] width 24 height 24
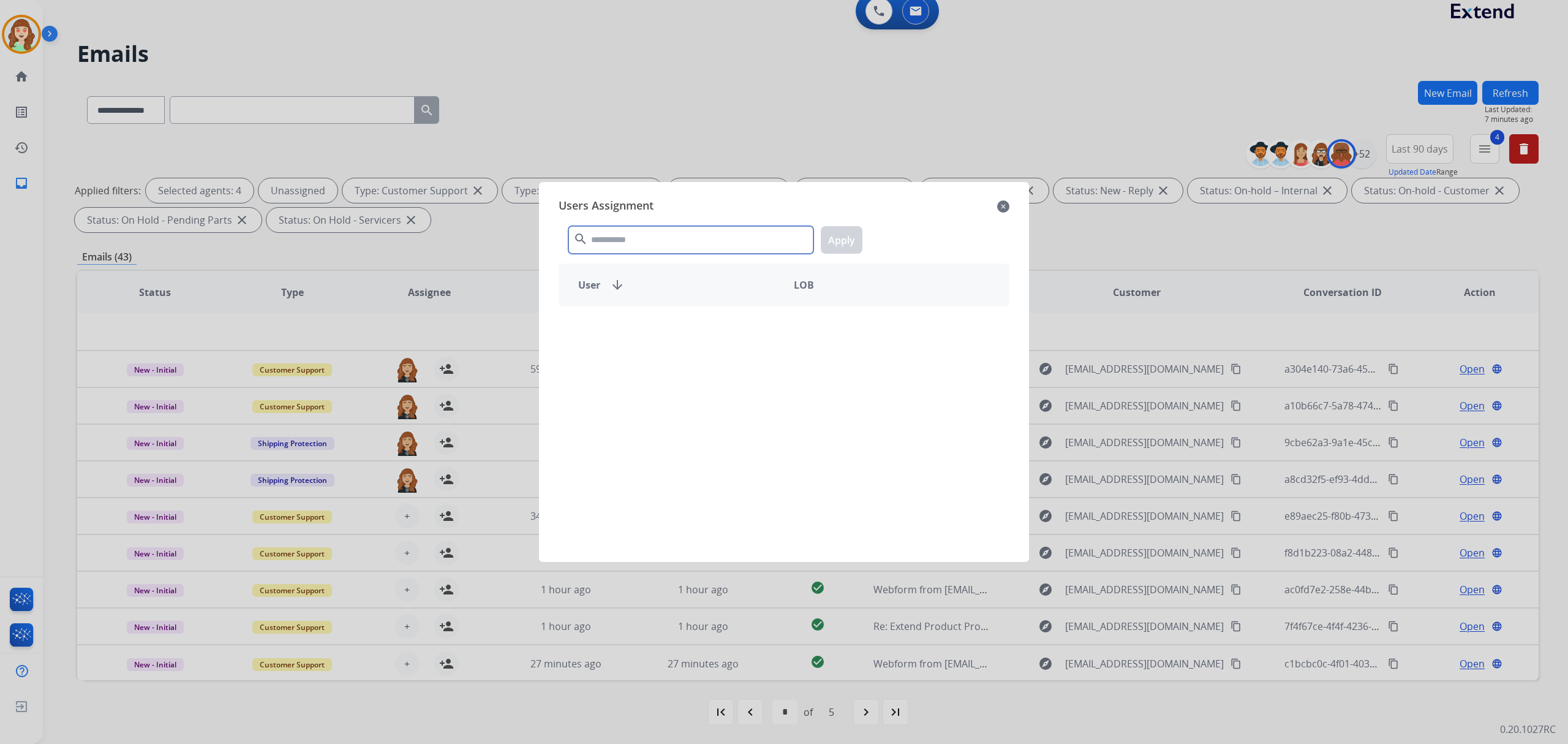
click at [652, 240] on input "text" at bounding box center [691, 240] width 245 height 28
type input "****"
drag, startPoint x: 696, startPoint y: 331, endPoint x: 758, endPoint y: 312, distance: 64.8
click at [700, 329] on div "[PERSON_NAME]" at bounding box center [671, 328] width 225 height 29
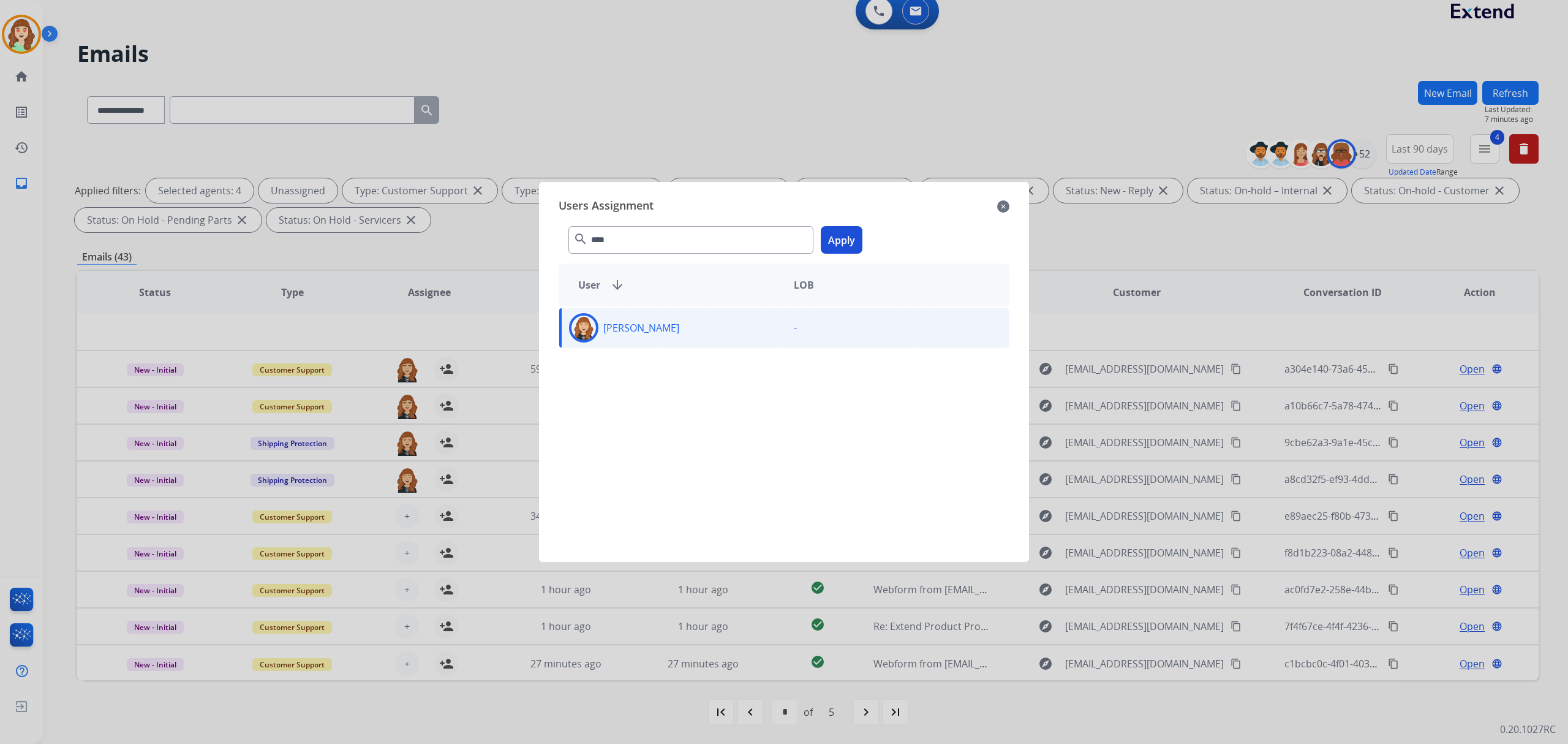
click at [855, 231] on button "Apply" at bounding box center [842, 240] width 41 height 28
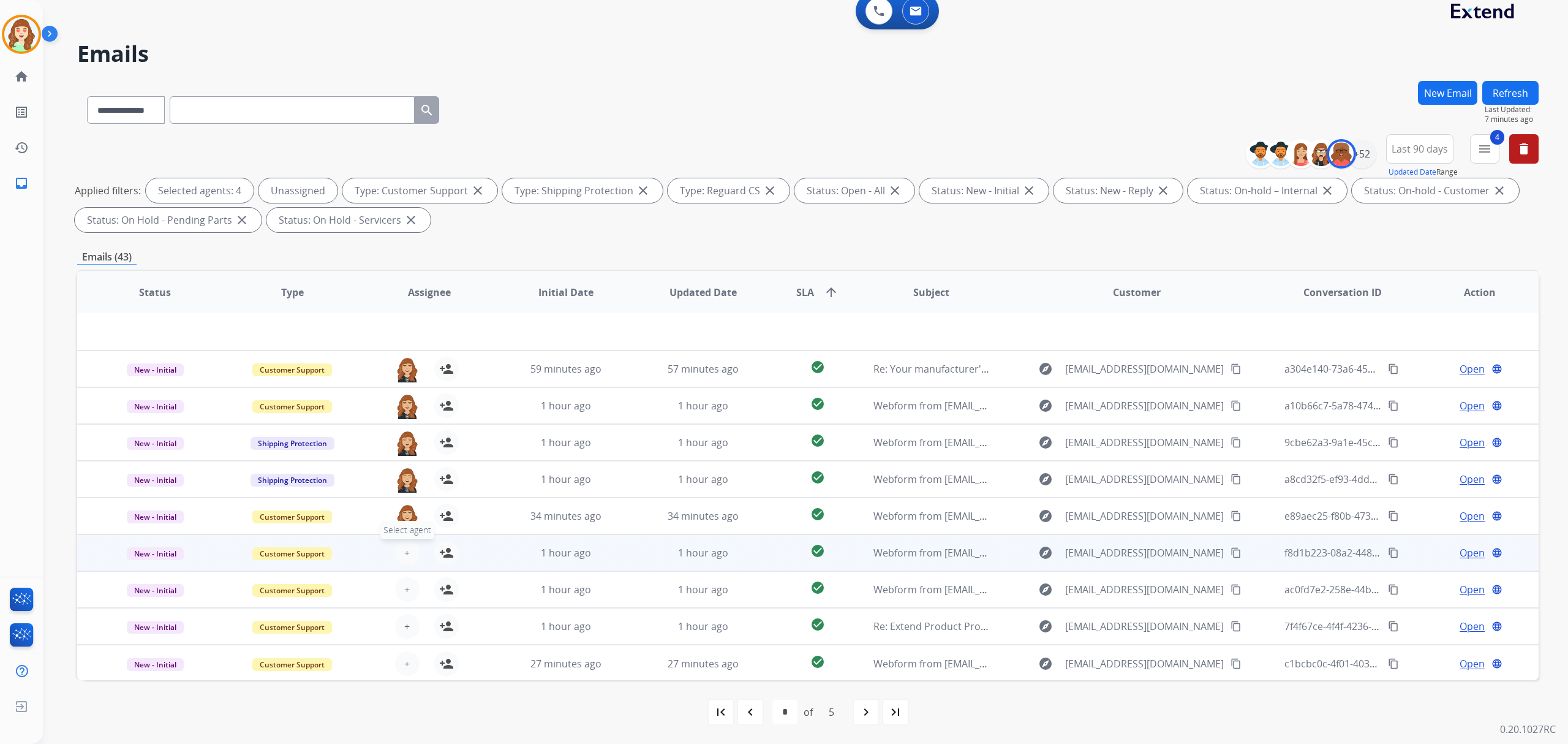
click at [410, 548] on button "+ Select agent" at bounding box center [407, 553] width 24 height 24
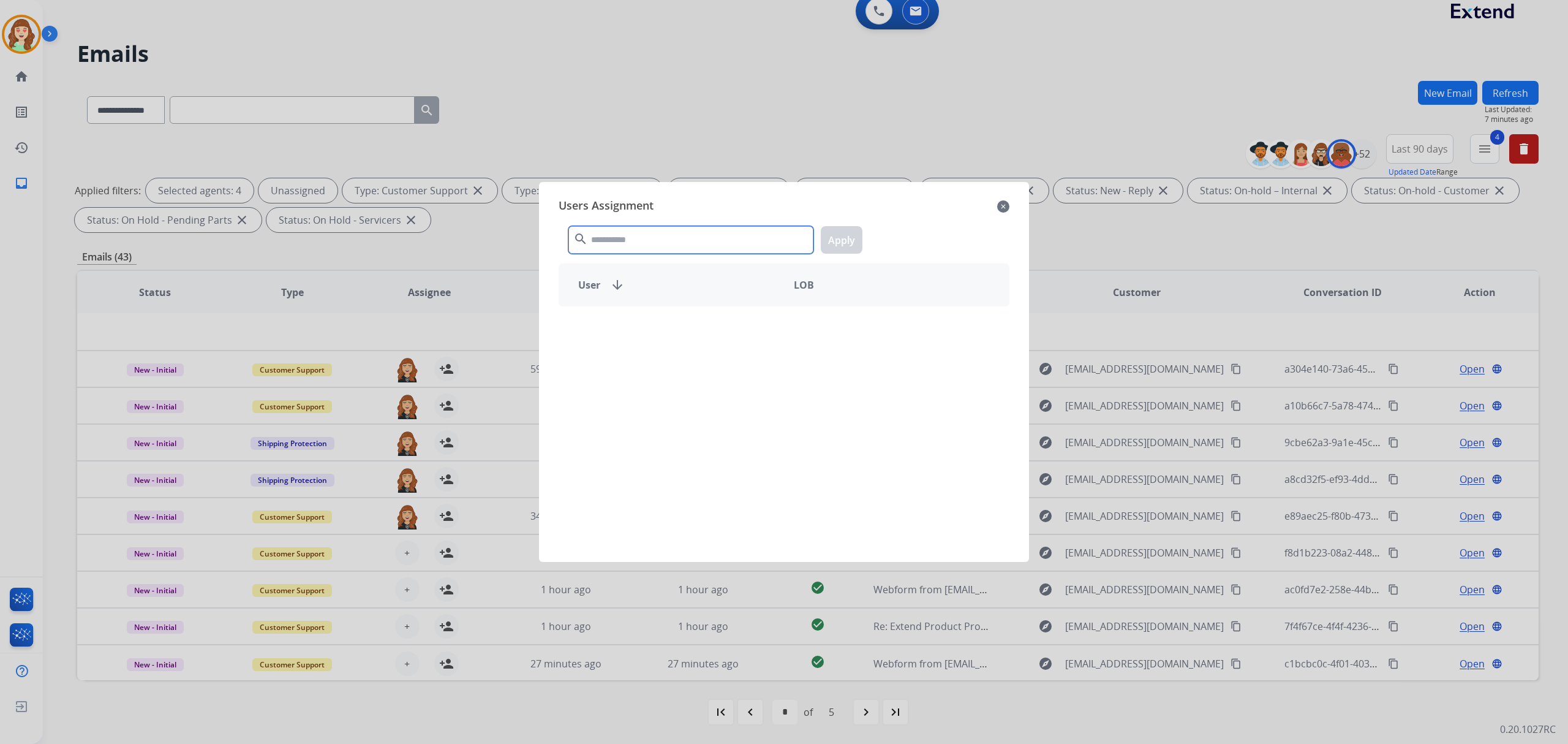
click at [674, 248] on input "text" at bounding box center [691, 240] width 245 height 28
type input "****"
drag, startPoint x: 758, startPoint y: 331, endPoint x: 861, endPoint y: 235, distance: 140.8
click at [787, 325] on div "[PERSON_NAME] -" at bounding box center [784, 327] width 451 height 40
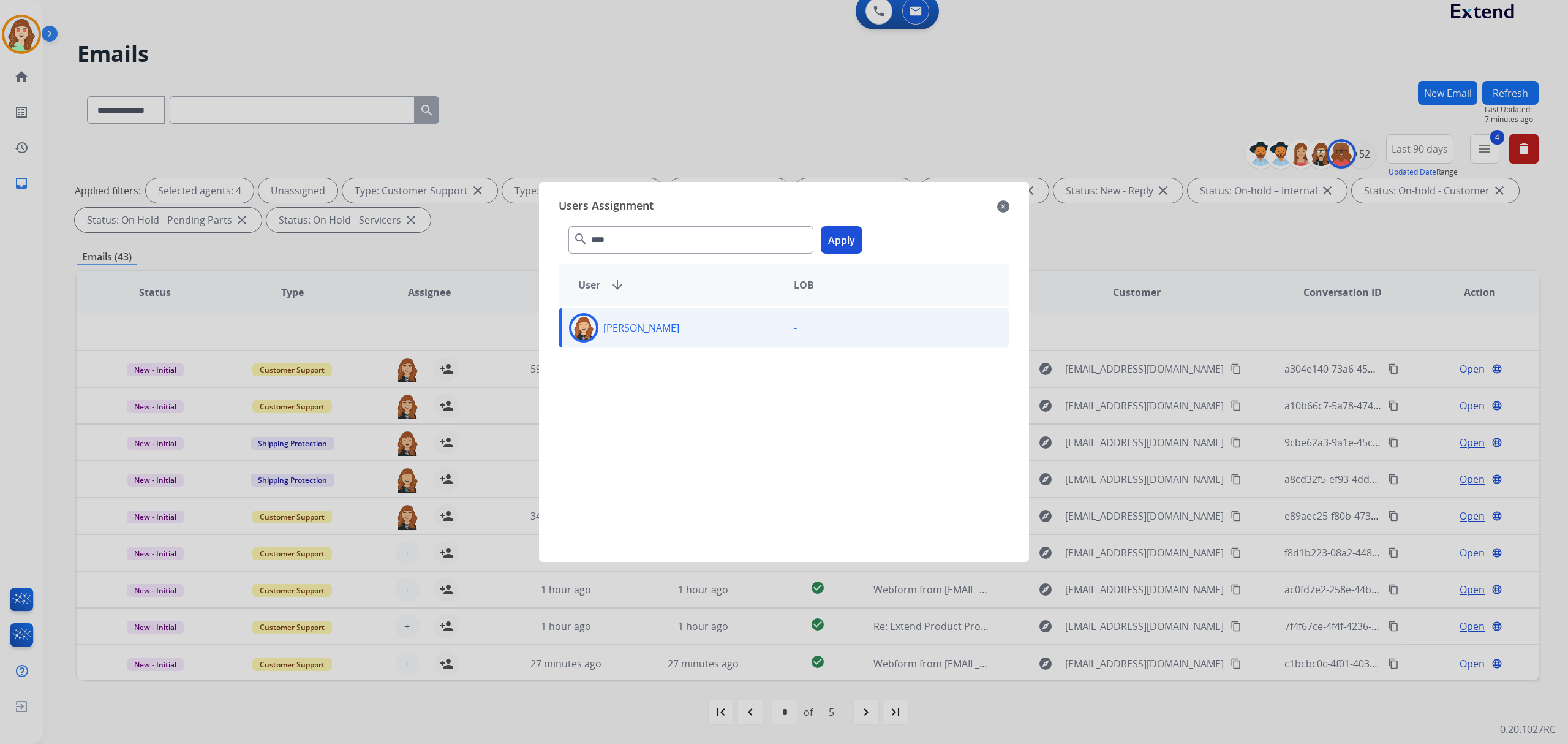
click at [849, 241] on button "Apply" at bounding box center [842, 240] width 41 height 28
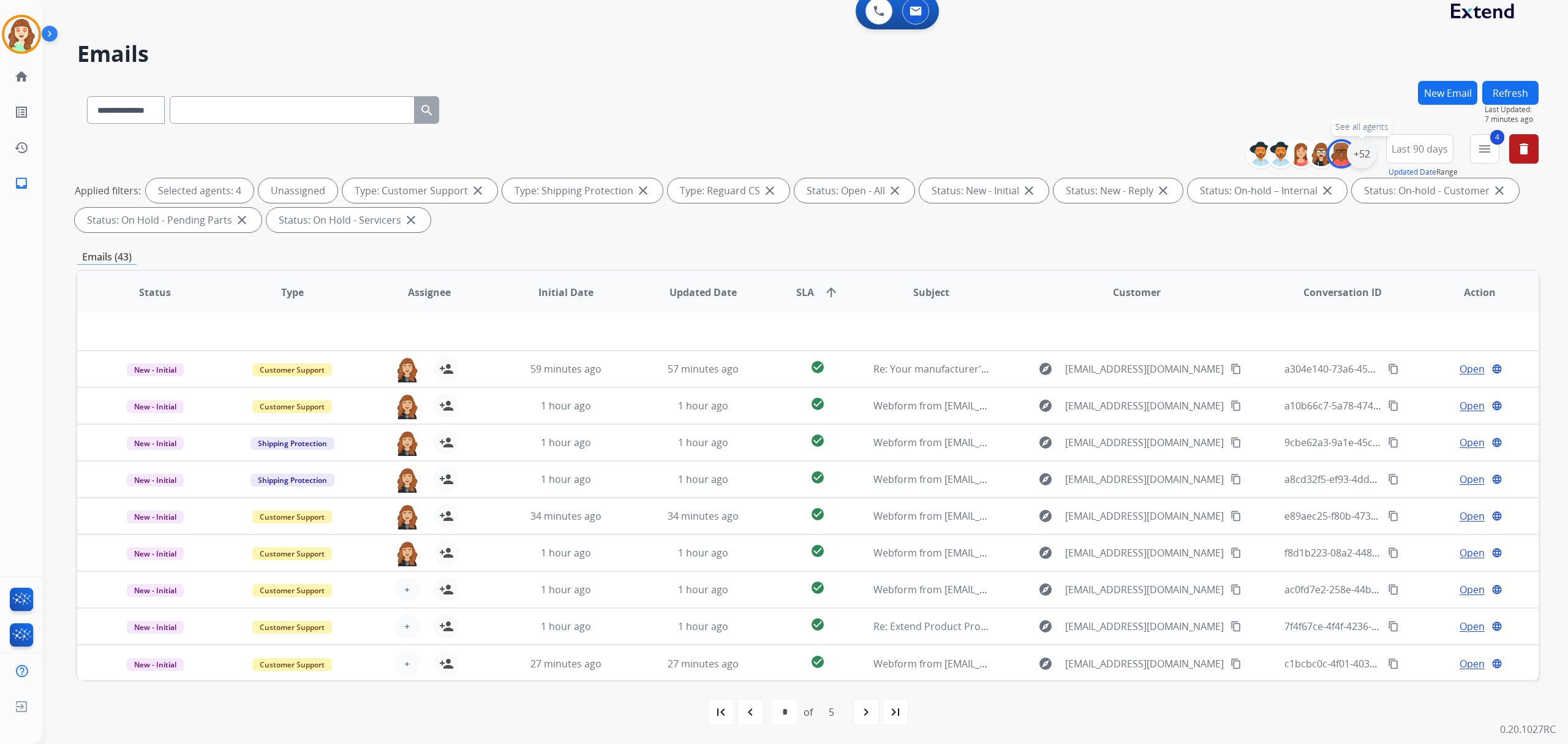
click at [1367, 152] on div "+52" at bounding box center [1361, 154] width 29 height 29
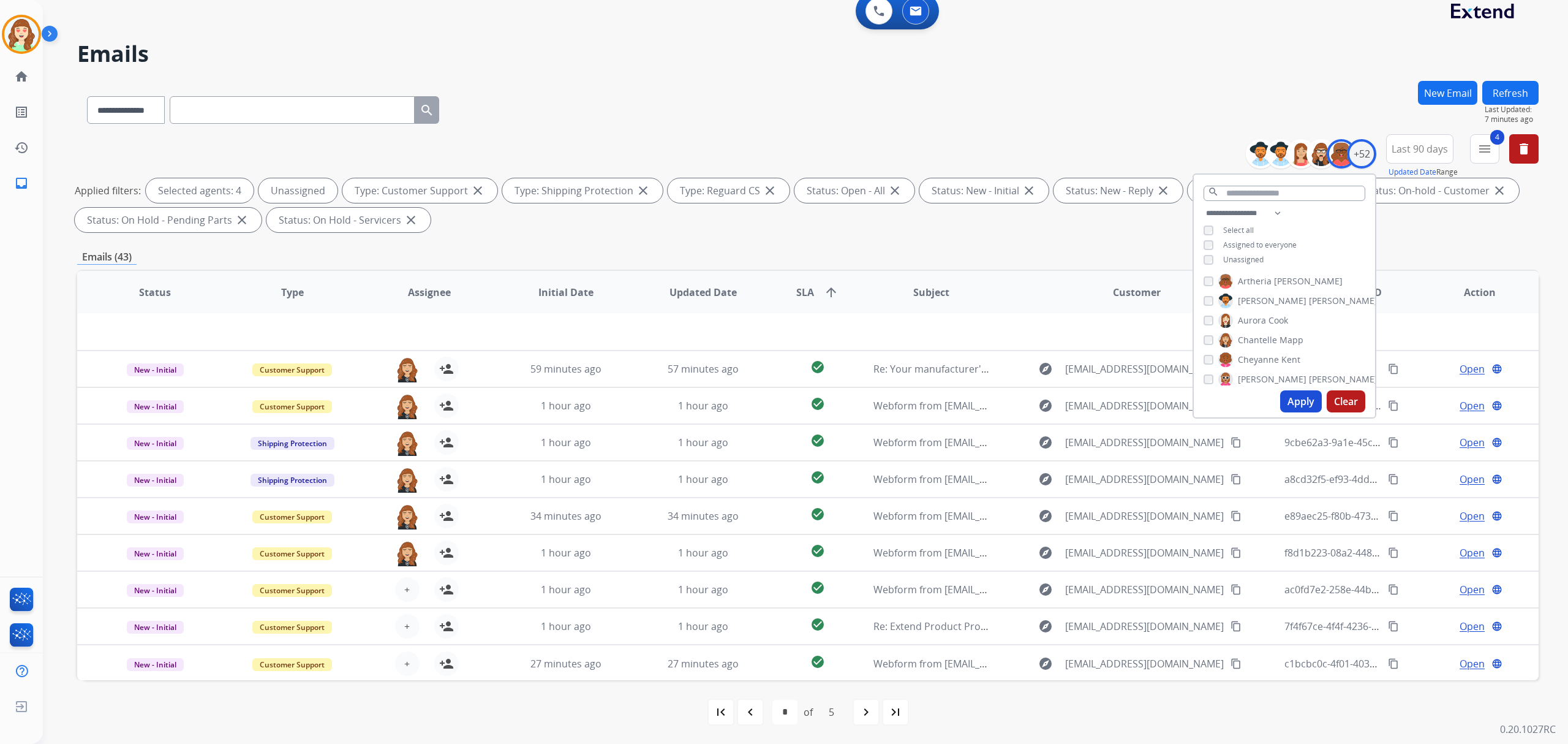
click at [1214, 290] on div "[PERSON_NAME] [PERSON_NAME] [PERSON_NAME] [PERSON_NAME] [PERSON_NAME] [PERSON_N…" at bounding box center [1284, 329] width 182 height 114
click at [1198, 356] on div "[PERSON_NAME] [PERSON_NAME] [PERSON_NAME] [PERSON_NAME] [PERSON_NAME] [PERSON_N…" at bounding box center [1284, 329] width 182 height 114
click at [1306, 406] on button "Apply" at bounding box center [1301, 401] width 41 height 22
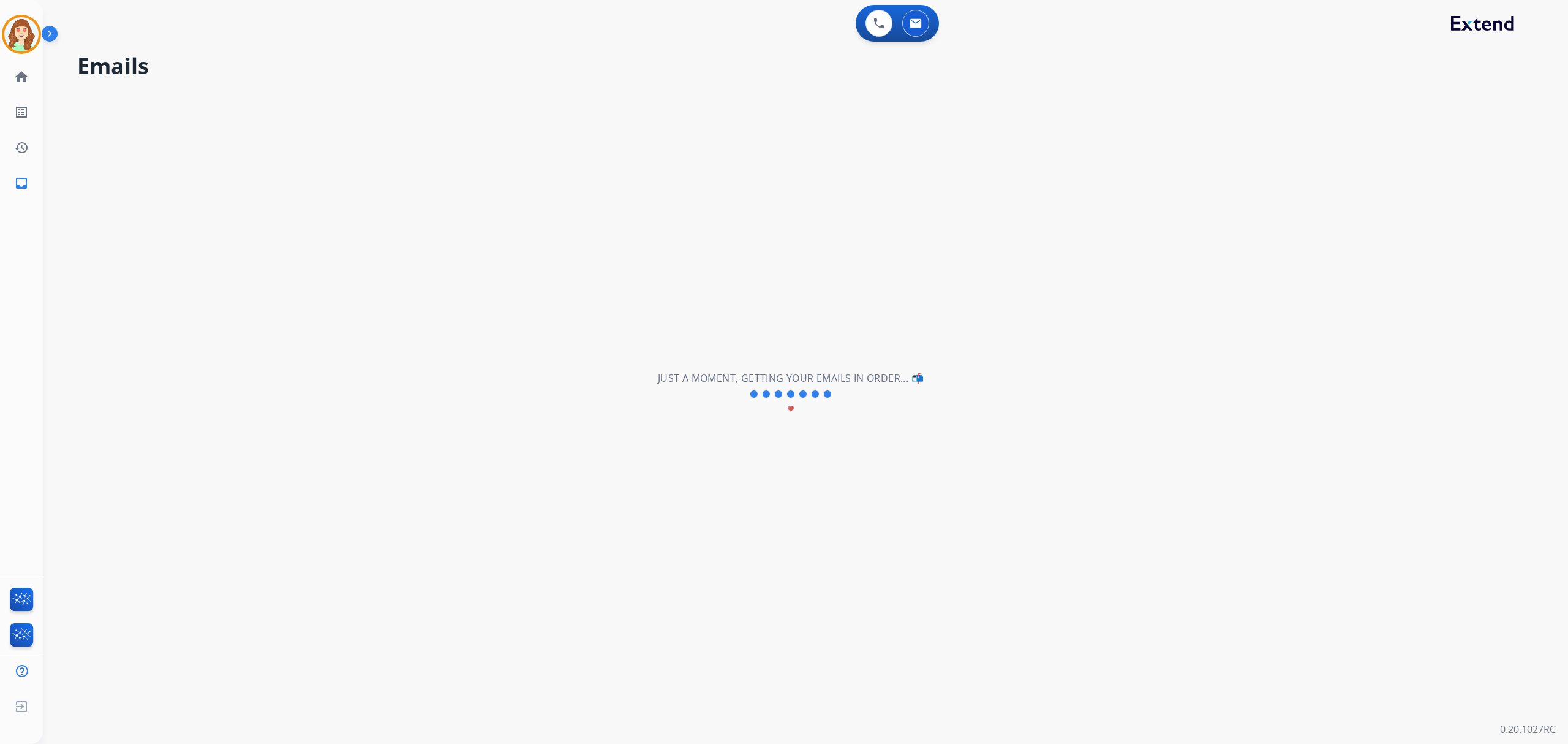
scroll to position [0, 0]
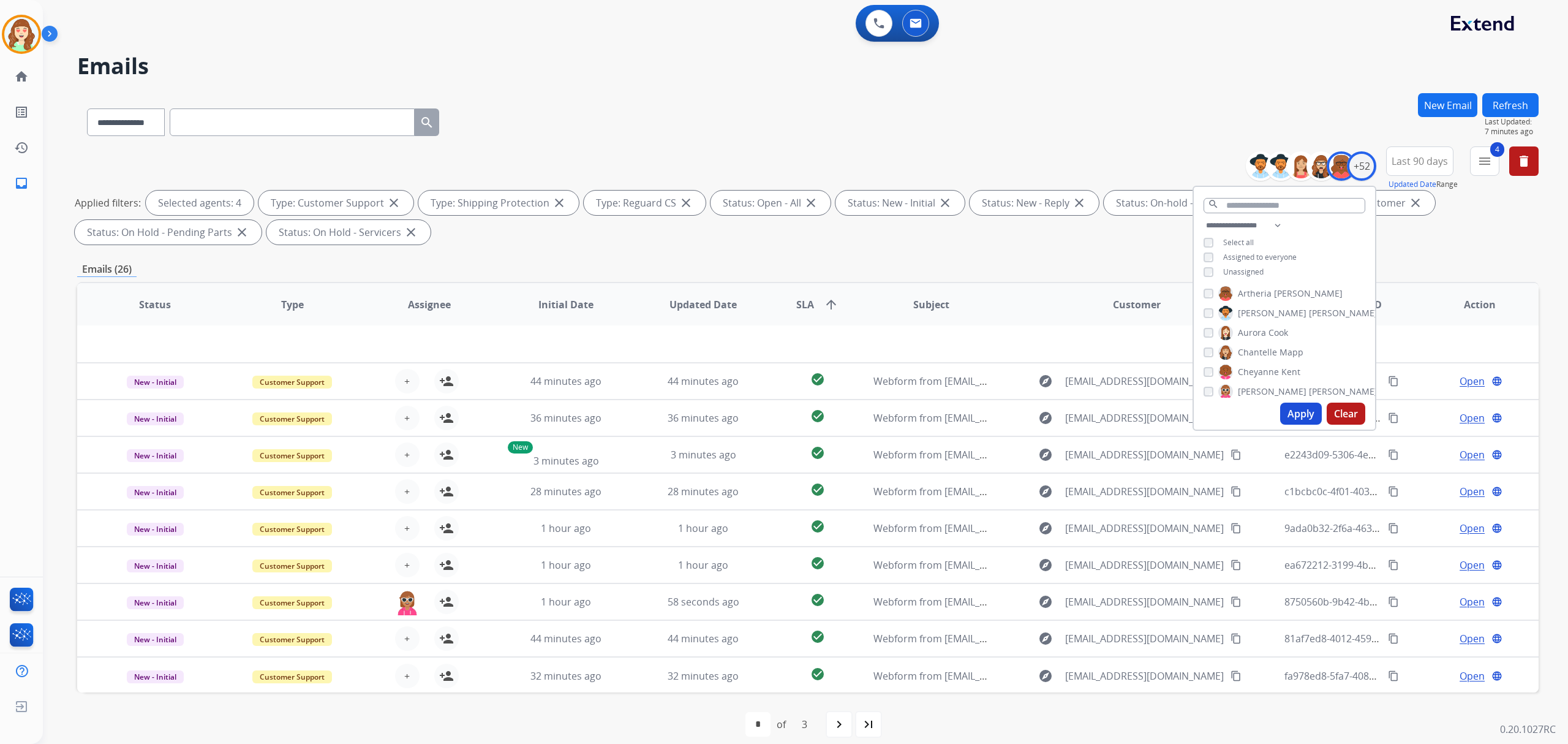
click at [1299, 428] on div "Apply Clear" at bounding box center [1284, 413] width 182 height 32
click at [1304, 414] on button "Apply" at bounding box center [1301, 414] width 41 height 22
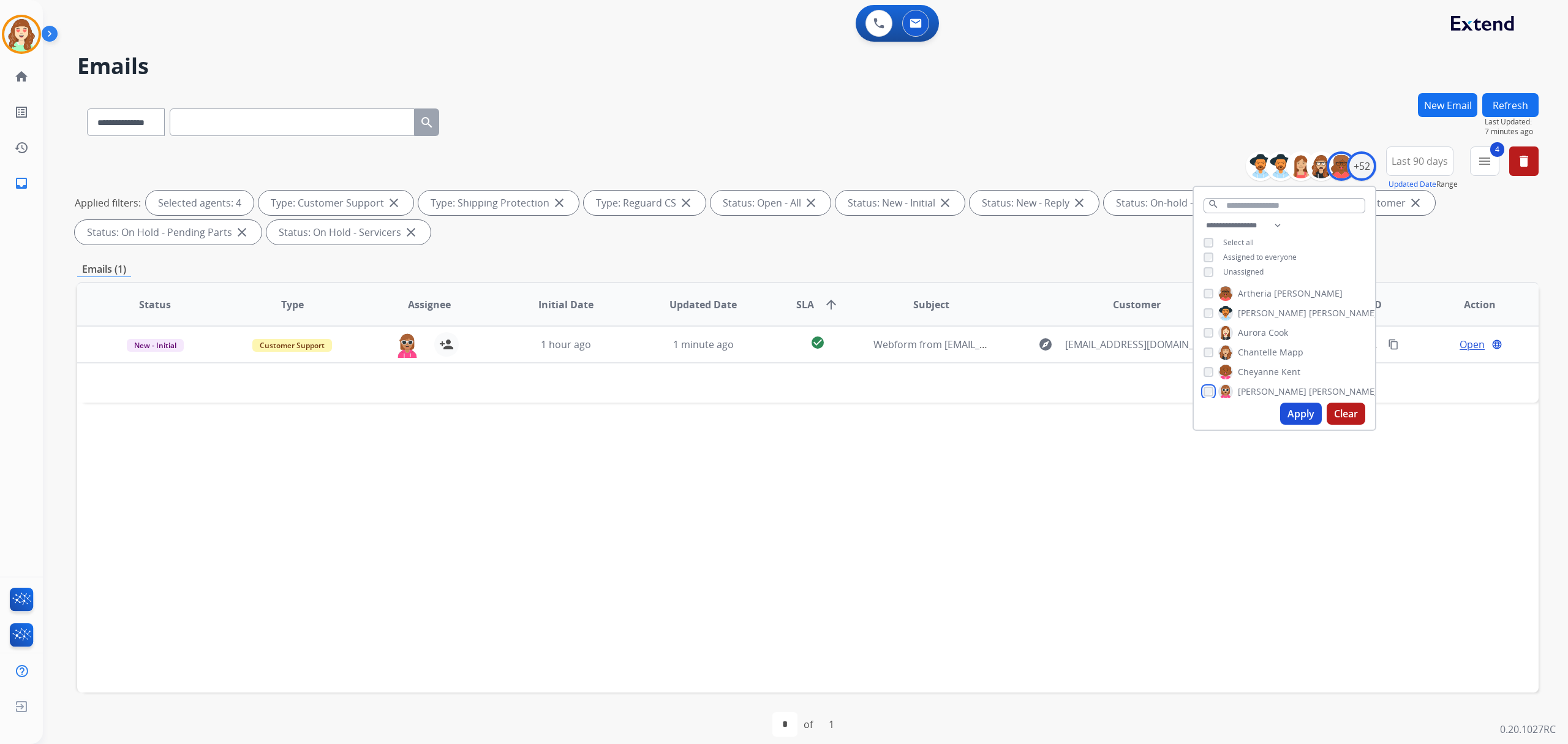
scroll to position [163, 0]
click at [1299, 412] on button "Apply" at bounding box center [1301, 414] width 41 height 22
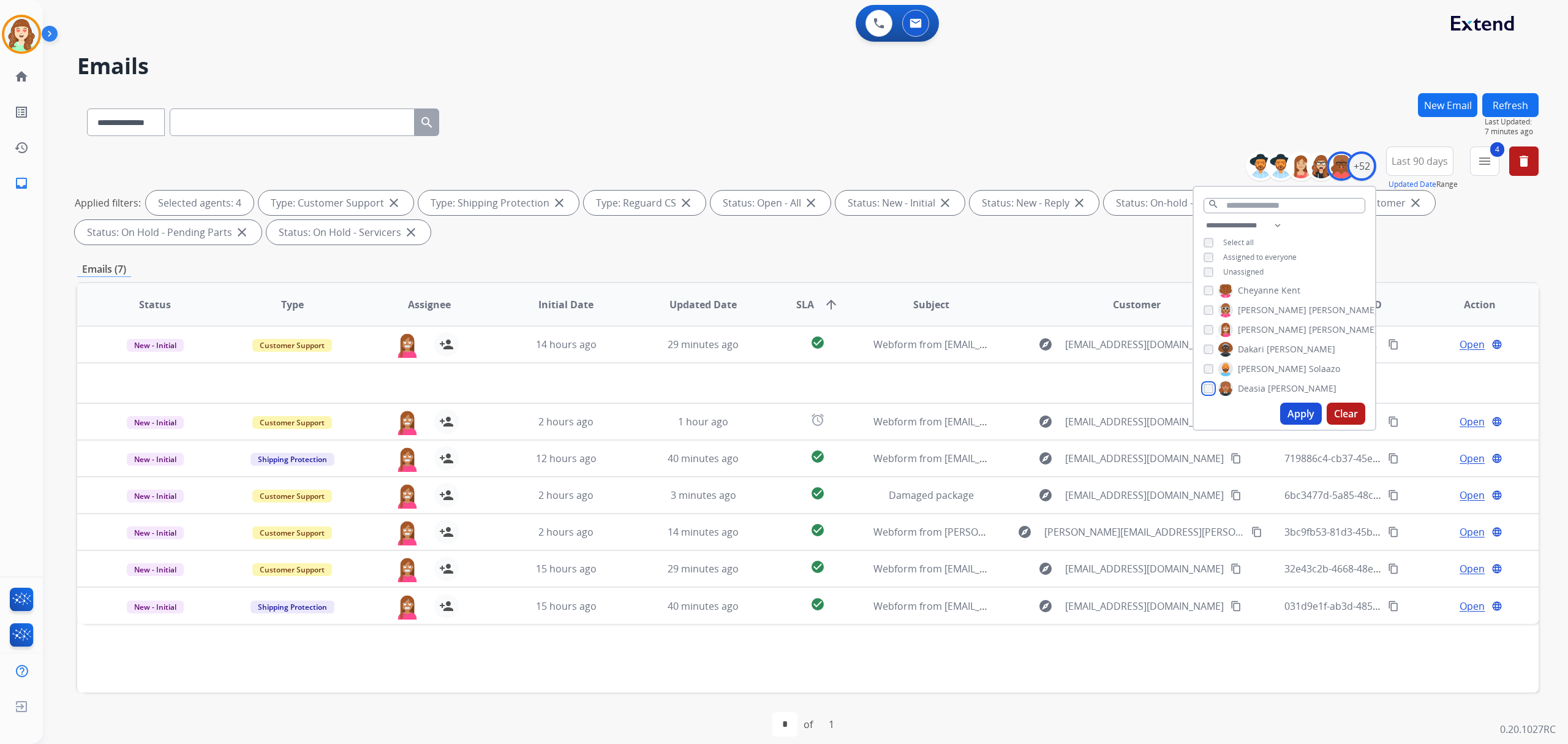
scroll to position [245, 0]
click at [1302, 410] on button "Apply" at bounding box center [1301, 414] width 41 height 22
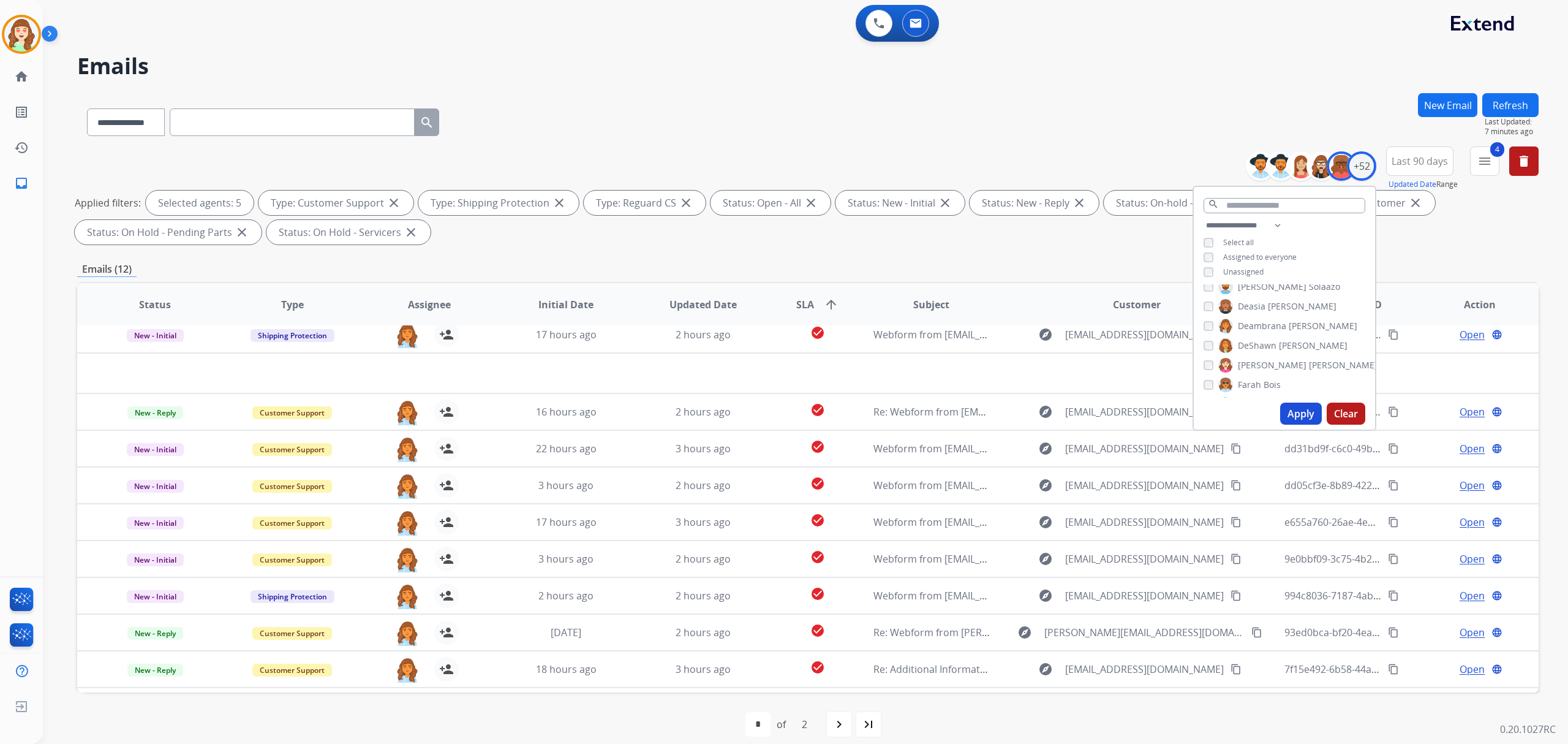
scroll to position [40, 0]
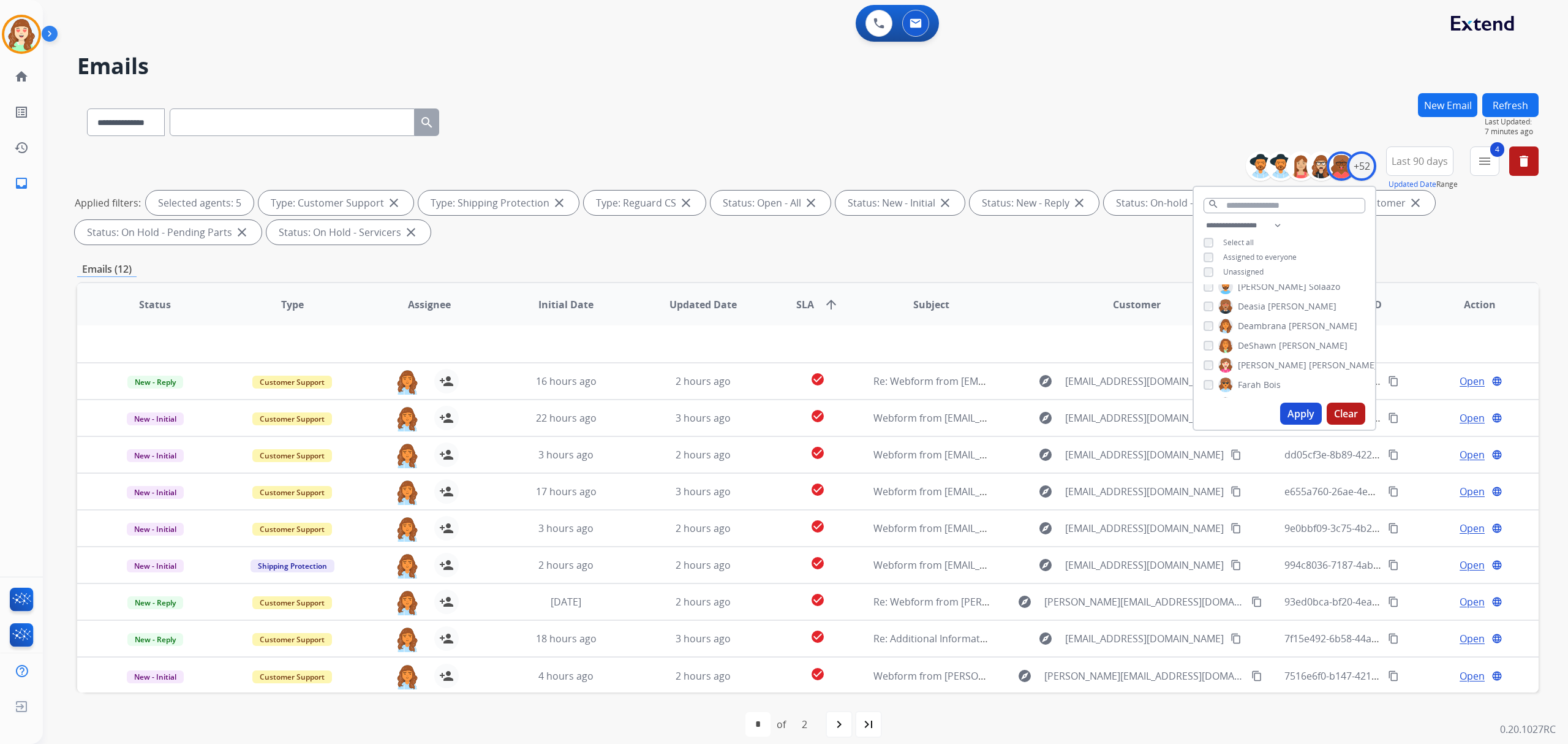
click at [839, 719] on mat-icon "navigate_next" at bounding box center [839, 724] width 15 height 15
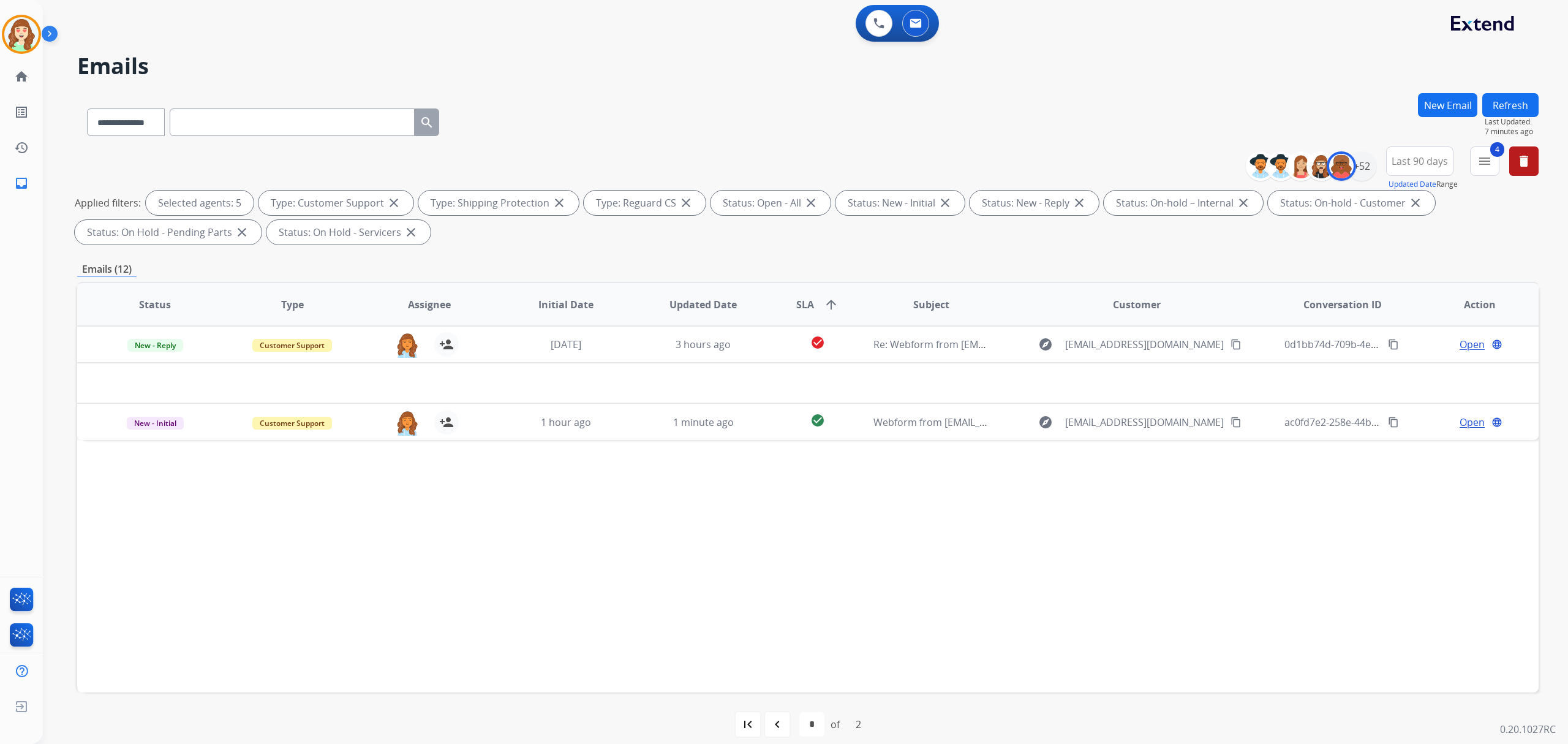
scroll to position [0, 0]
click at [1358, 167] on div "+52" at bounding box center [1361, 166] width 29 height 29
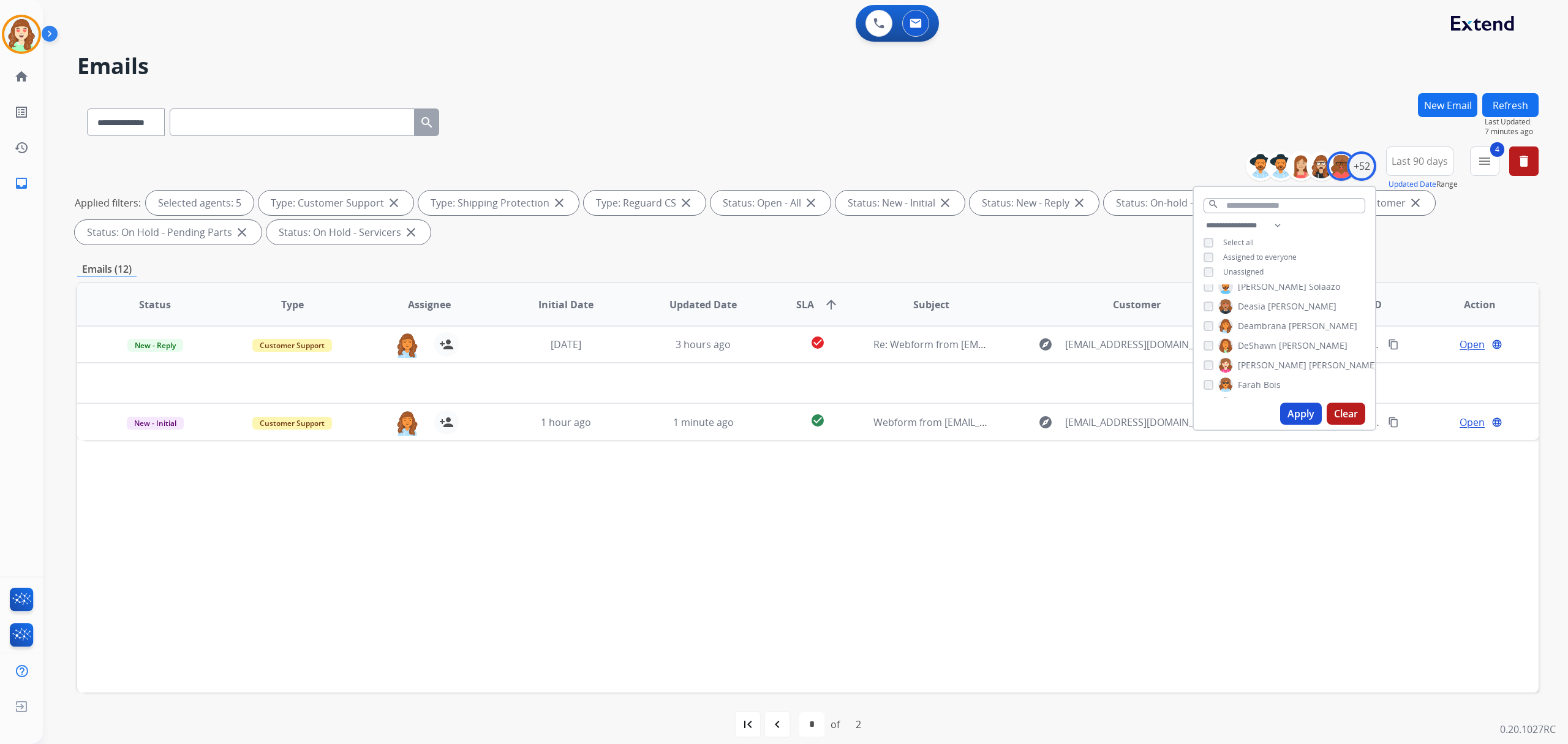
click at [1206, 316] on div "[PERSON_NAME] [PERSON_NAME] [PERSON_NAME] [PERSON_NAME] [PERSON_NAME] [PERSON_N…" at bounding box center [1284, 341] width 182 height 114
click at [1294, 408] on button "Apply" at bounding box center [1301, 414] width 41 height 22
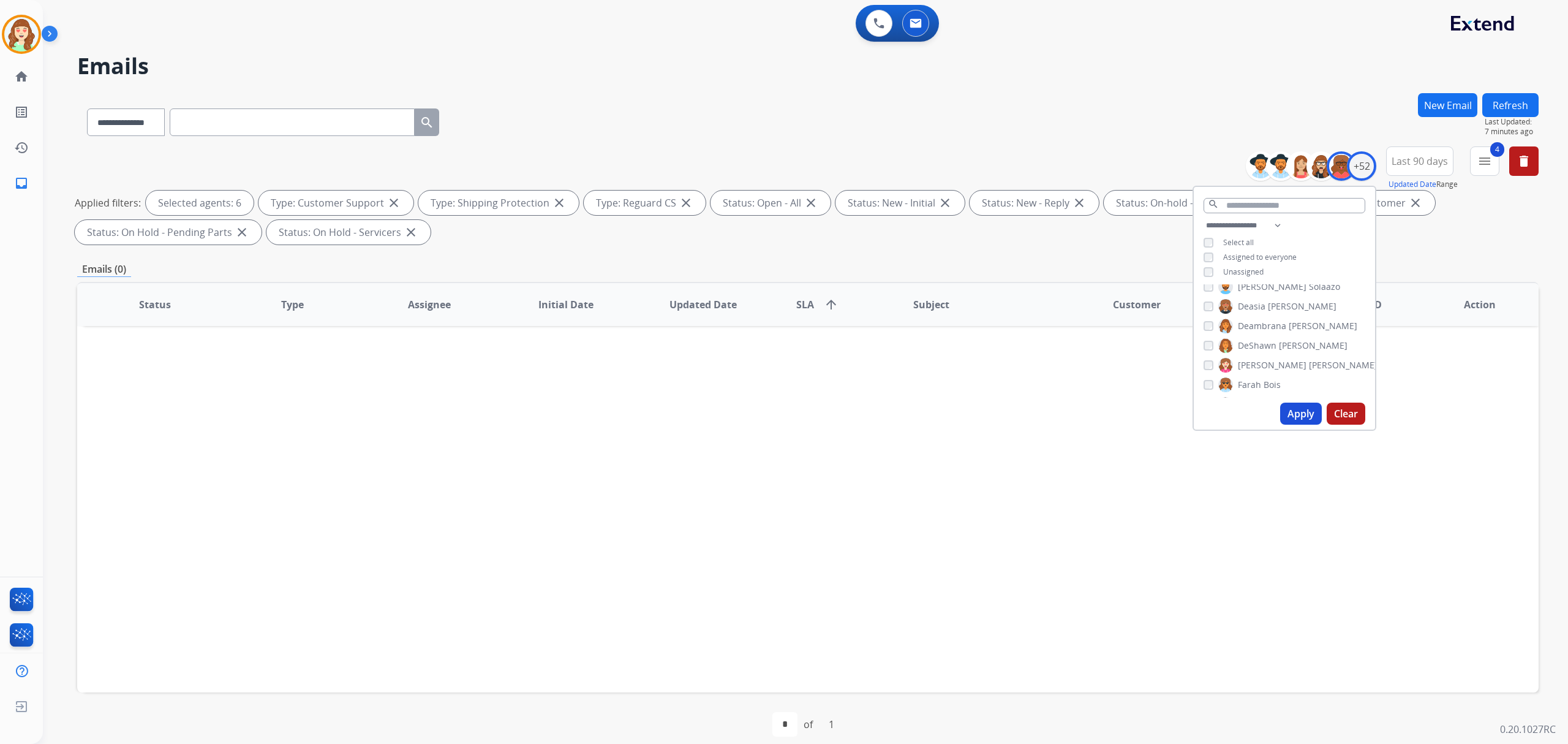
scroll to position [326, 0]
click at [1201, 362] on div "[PERSON_NAME] [PERSON_NAME] [PERSON_NAME] [PERSON_NAME] [PERSON_NAME] [PERSON_N…" at bounding box center [1284, 341] width 182 height 114
click at [1299, 411] on button "Apply" at bounding box center [1301, 414] width 41 height 22
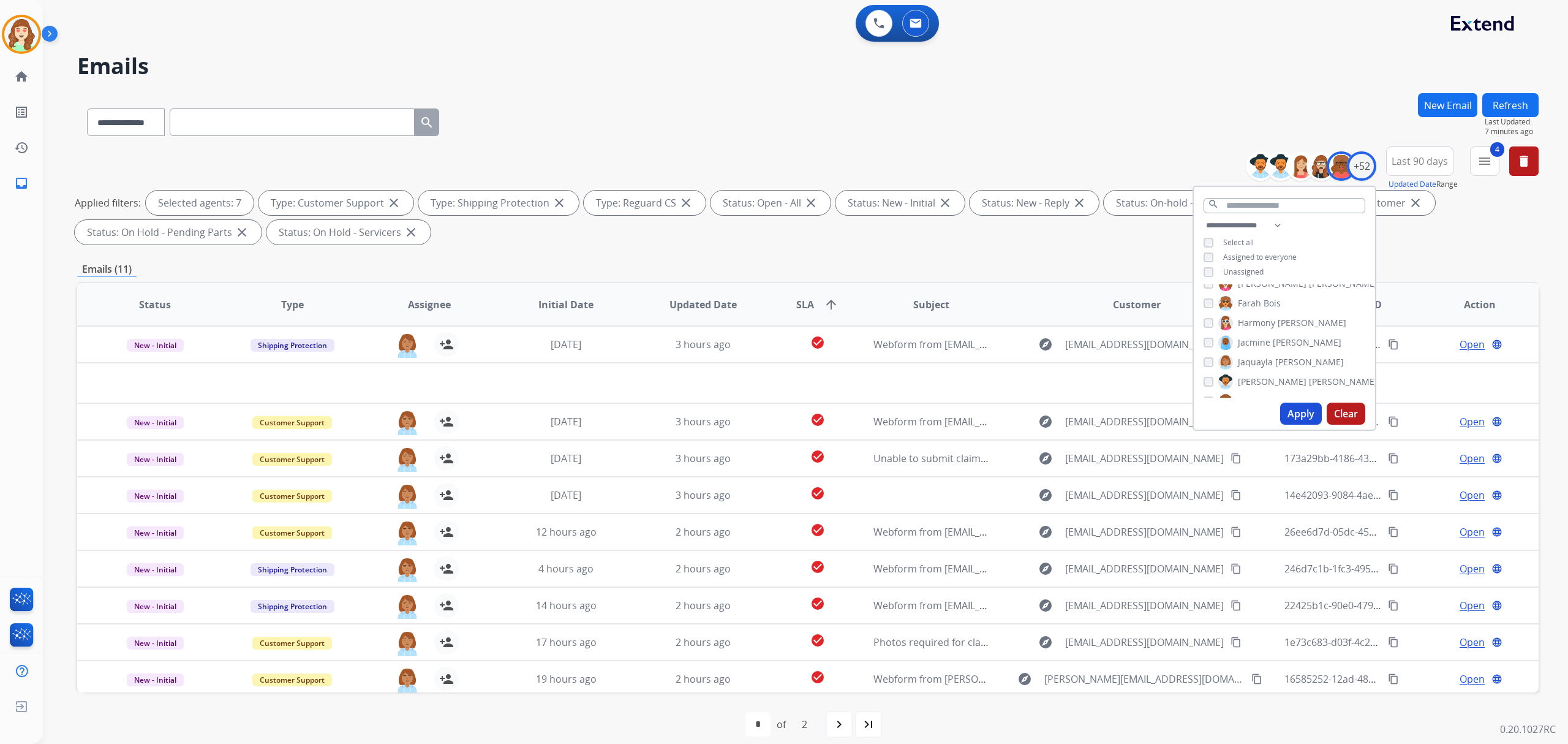
scroll to position [12, 0]
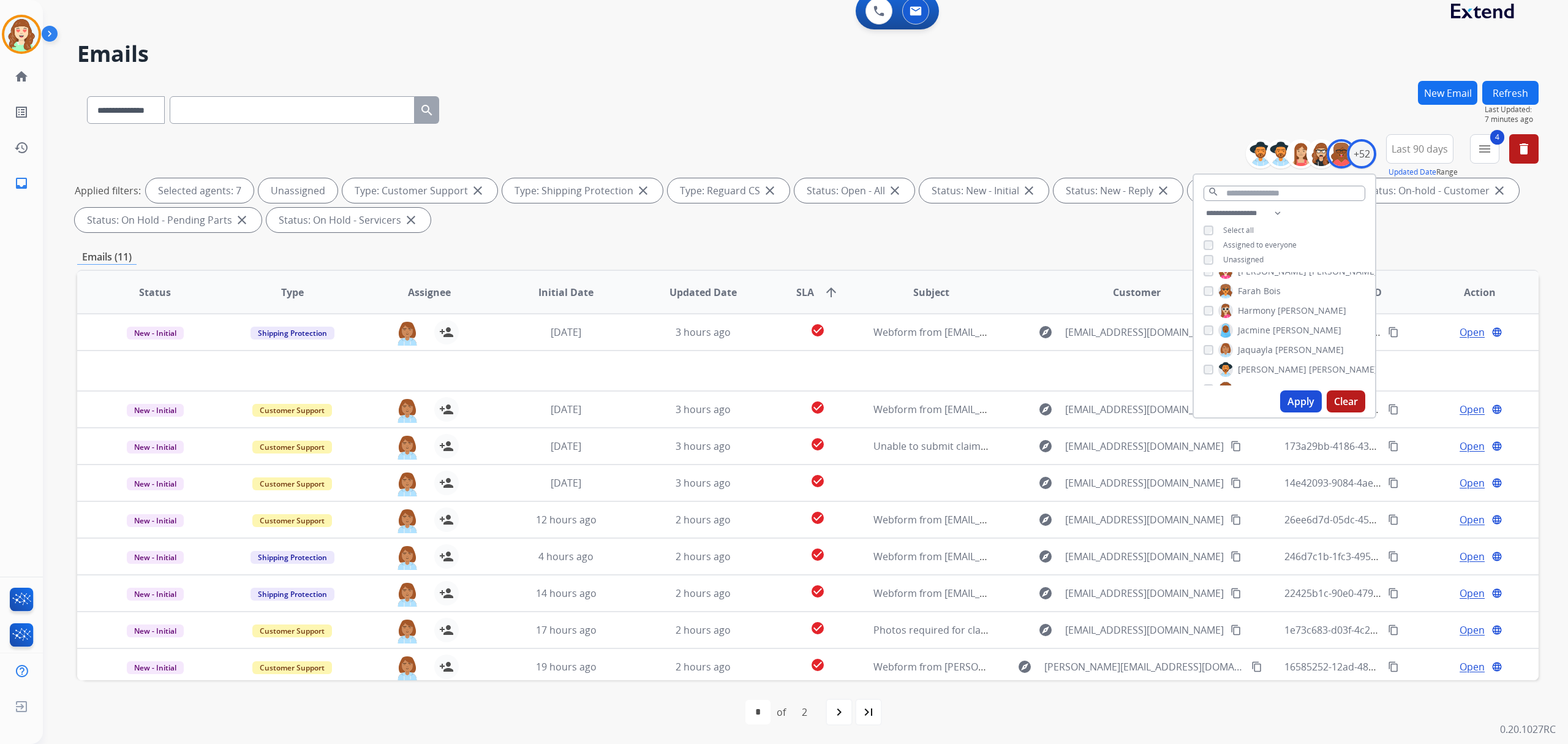
click at [1298, 402] on button "Apply" at bounding box center [1301, 401] width 41 height 22
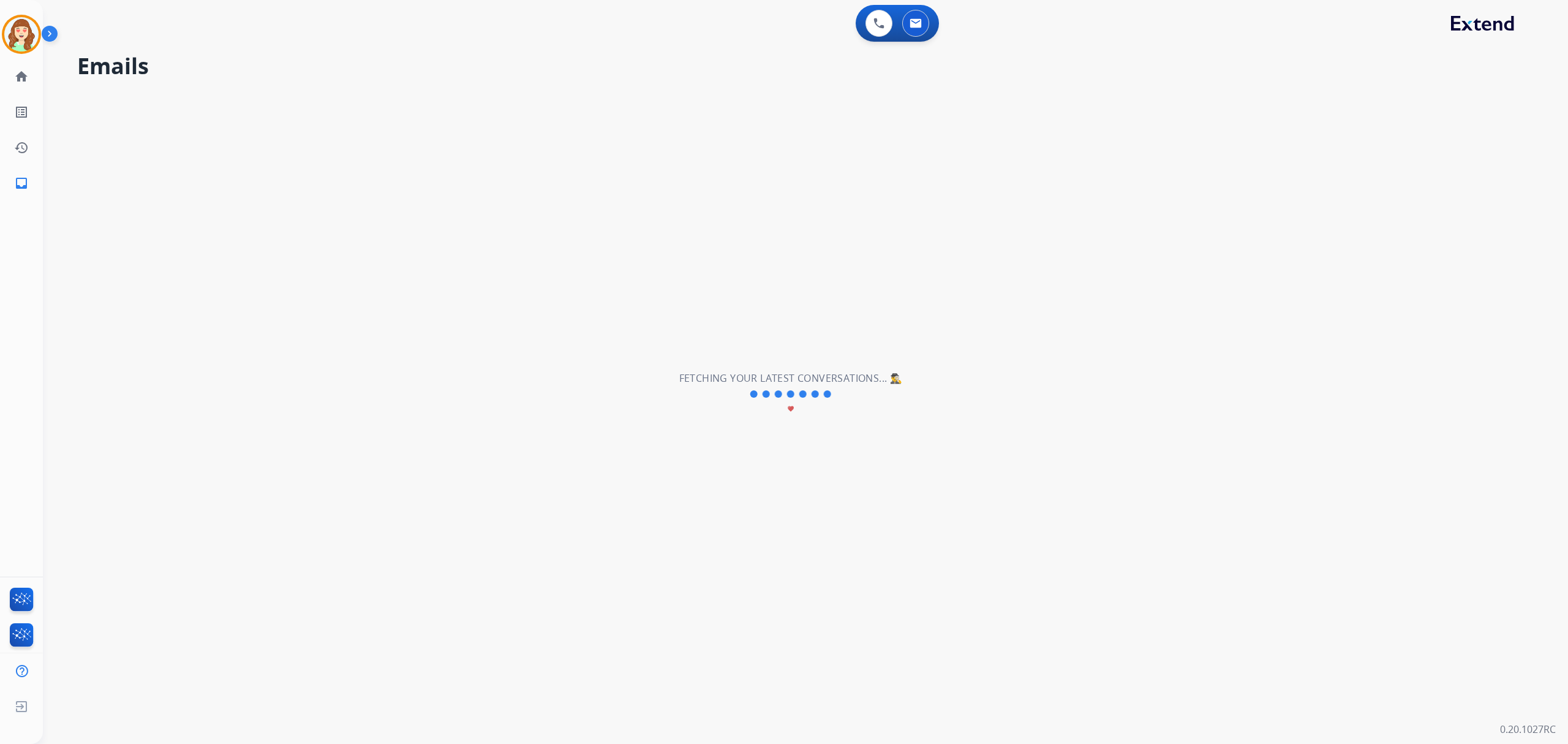
scroll to position [0, 0]
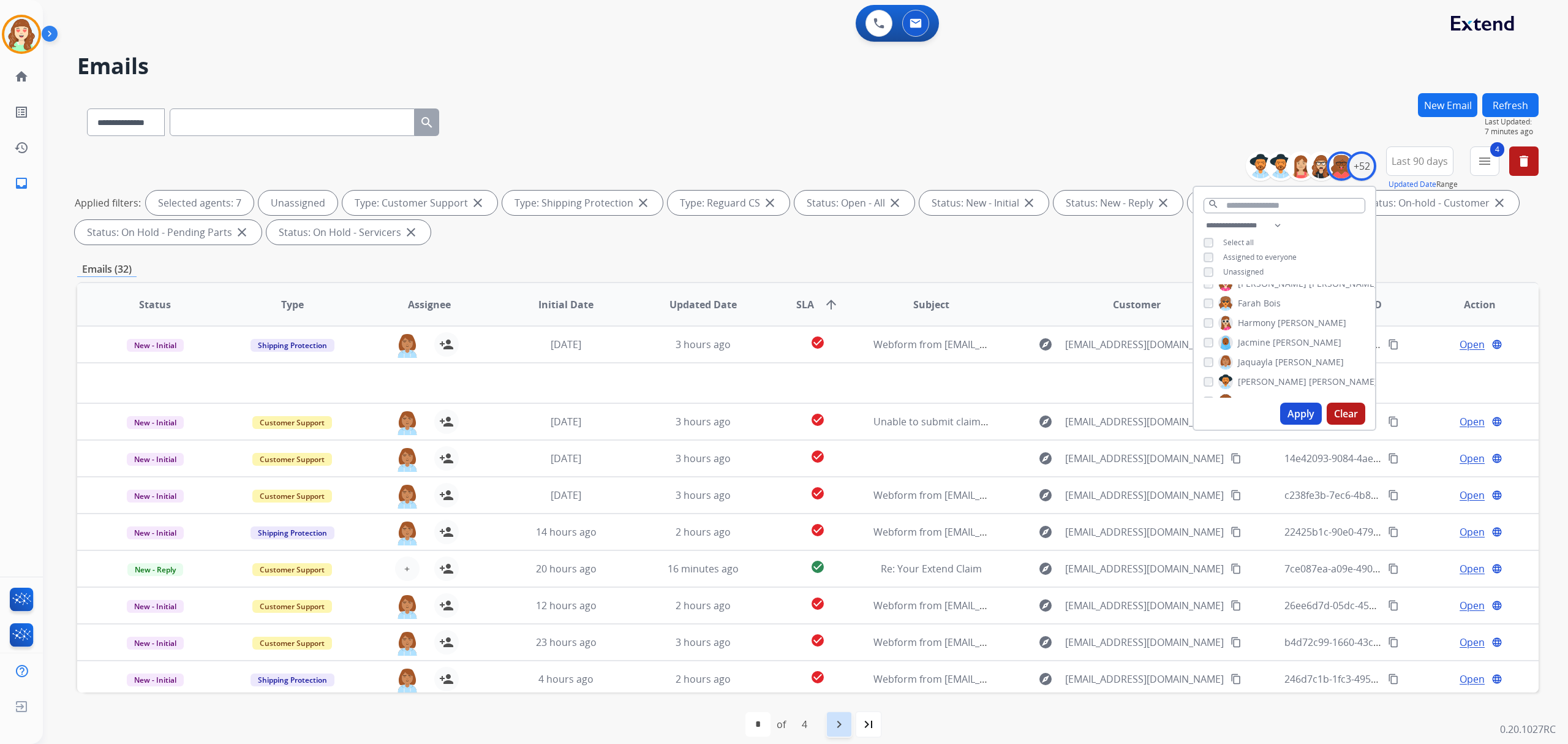
click at [839, 721] on mat-icon "navigate_next" at bounding box center [839, 724] width 15 height 15
select select "*"
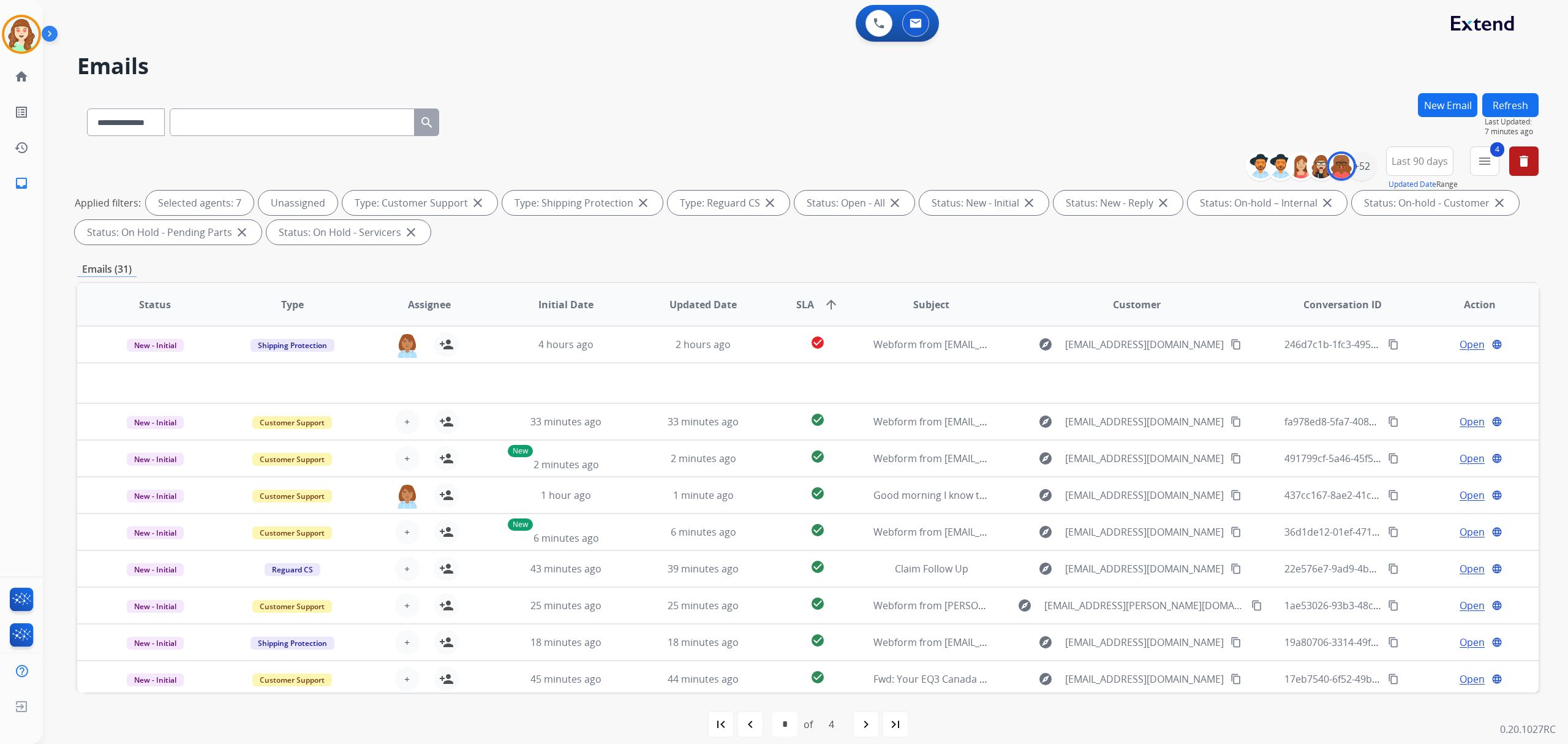
scroll to position [12, 0]
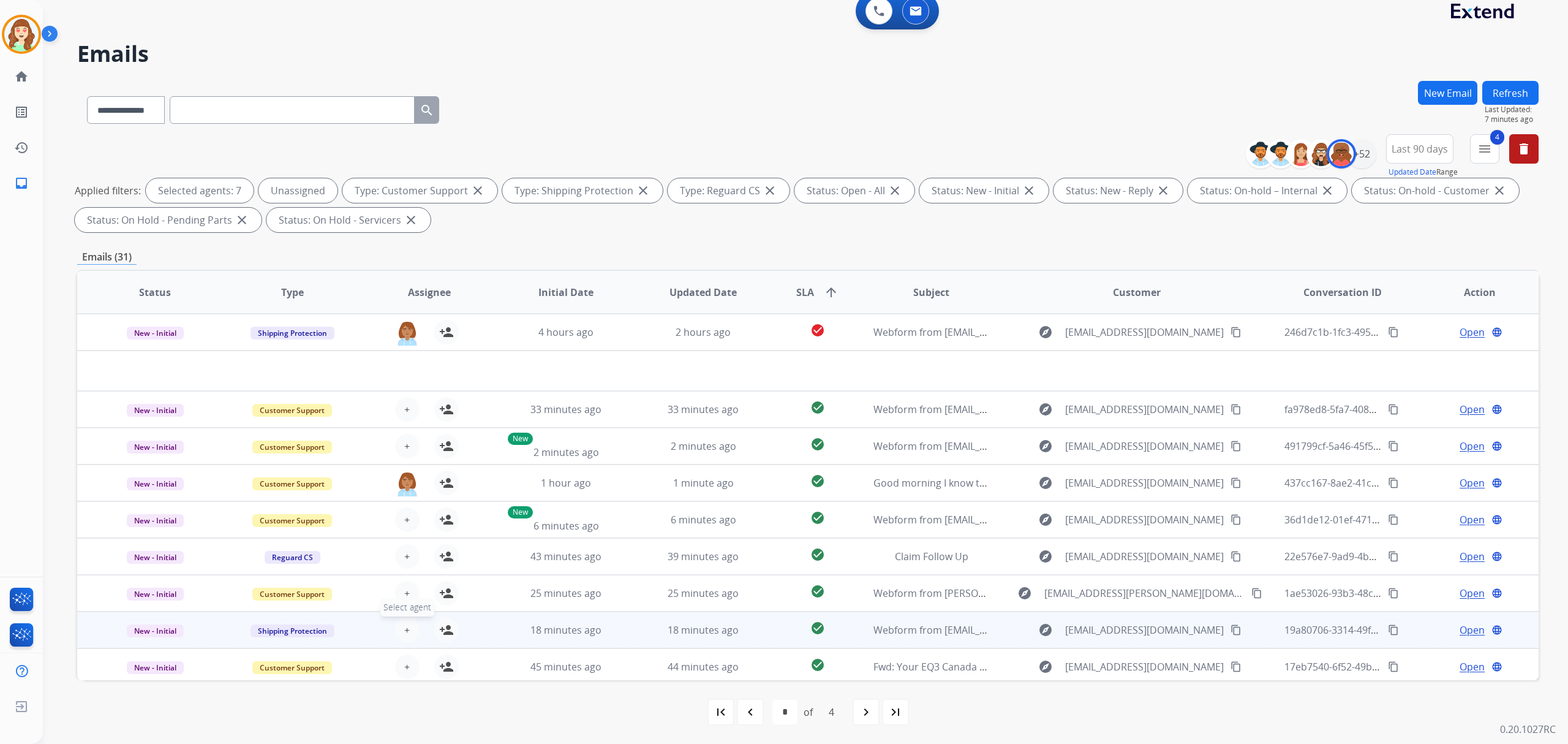
click at [405, 627] on span "+" at bounding box center [407, 629] width 5 height 15
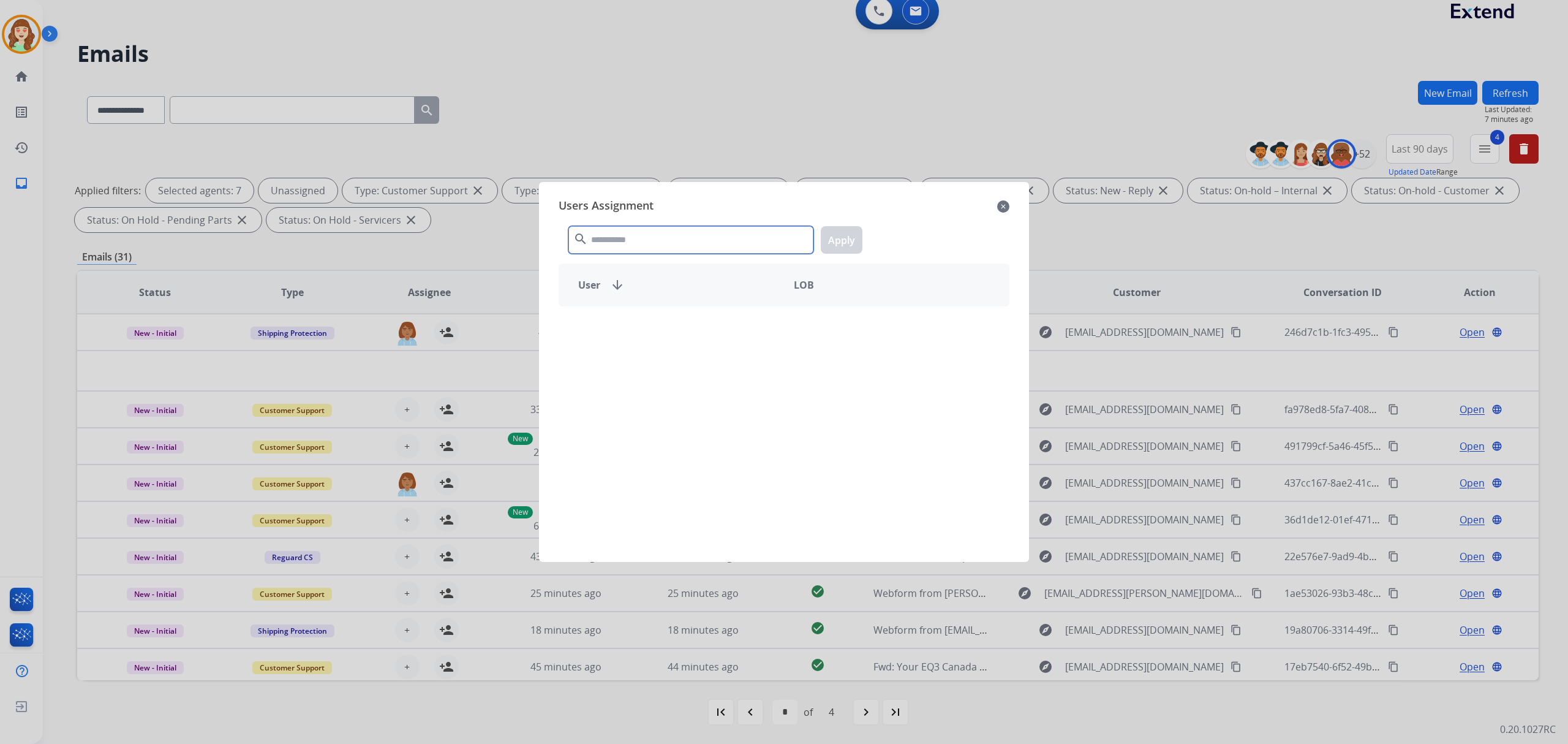
click at [670, 246] on input "text" at bounding box center [691, 240] width 245 height 28
type input "****"
click at [717, 333] on div "[PERSON_NAME]" at bounding box center [671, 328] width 225 height 29
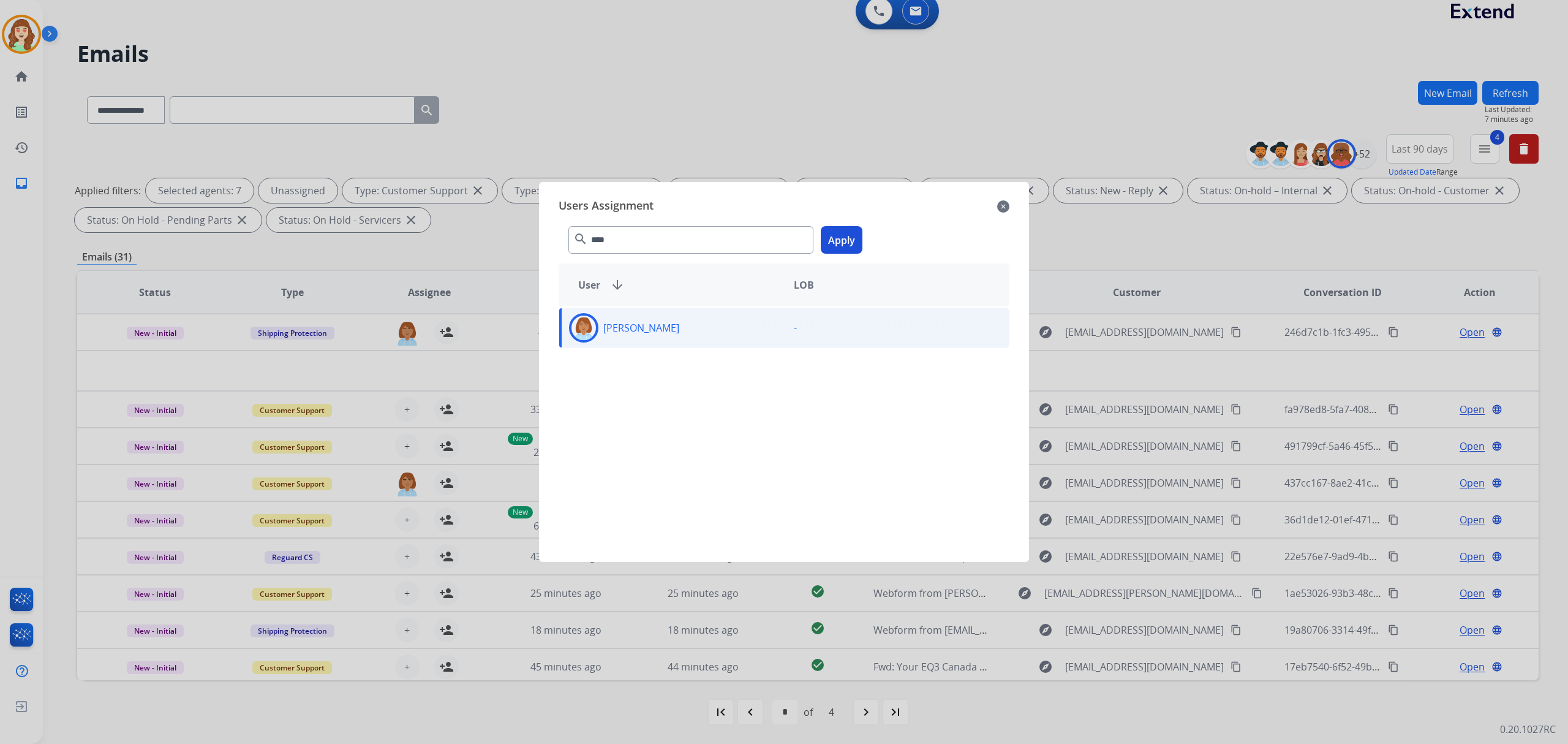
drag, startPoint x: 836, startPoint y: 235, endPoint x: 824, endPoint y: 252, distance: 20.8
click at [838, 235] on button "Apply" at bounding box center [842, 240] width 41 height 28
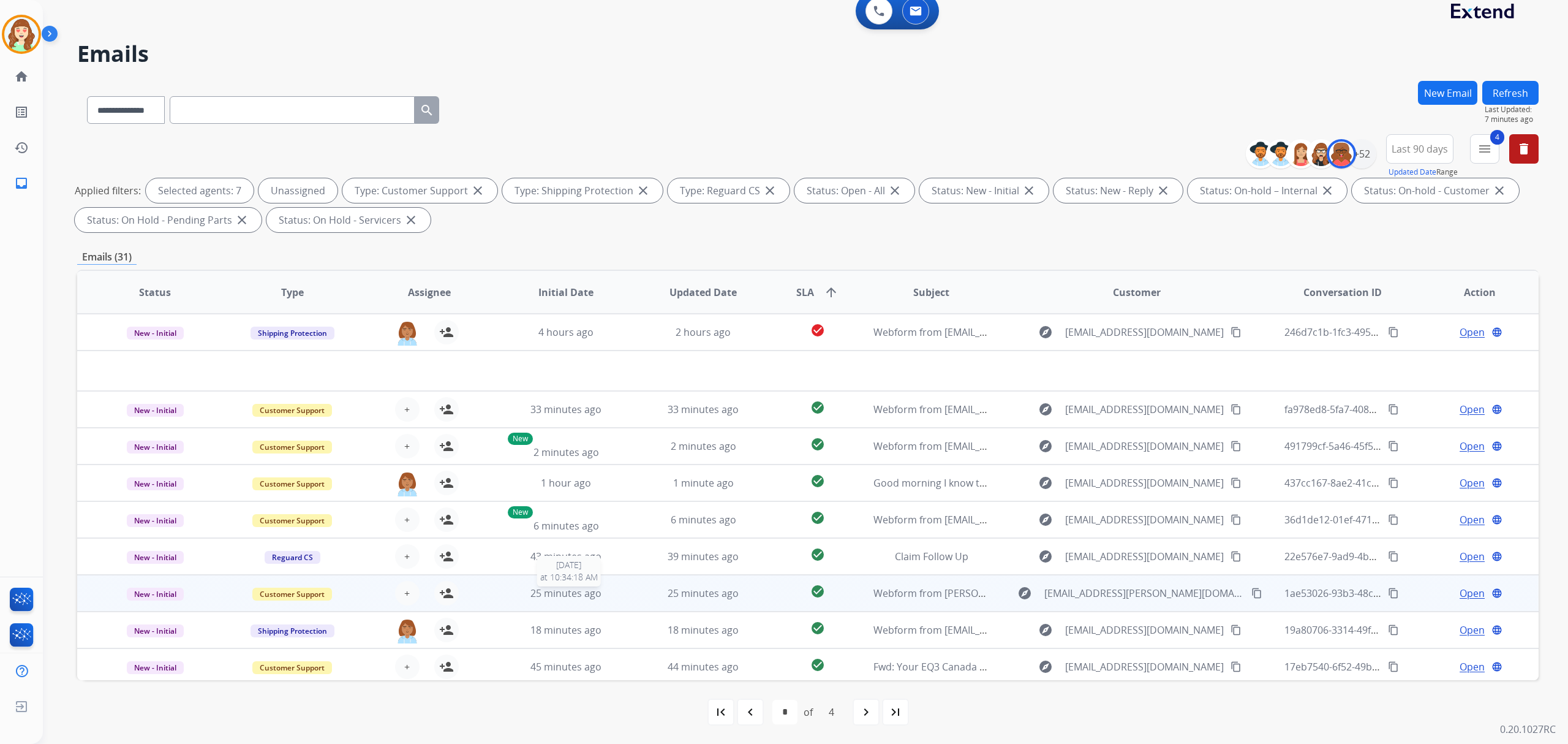
click at [564, 596] on span "25 minutes ago" at bounding box center [565, 593] width 71 height 14
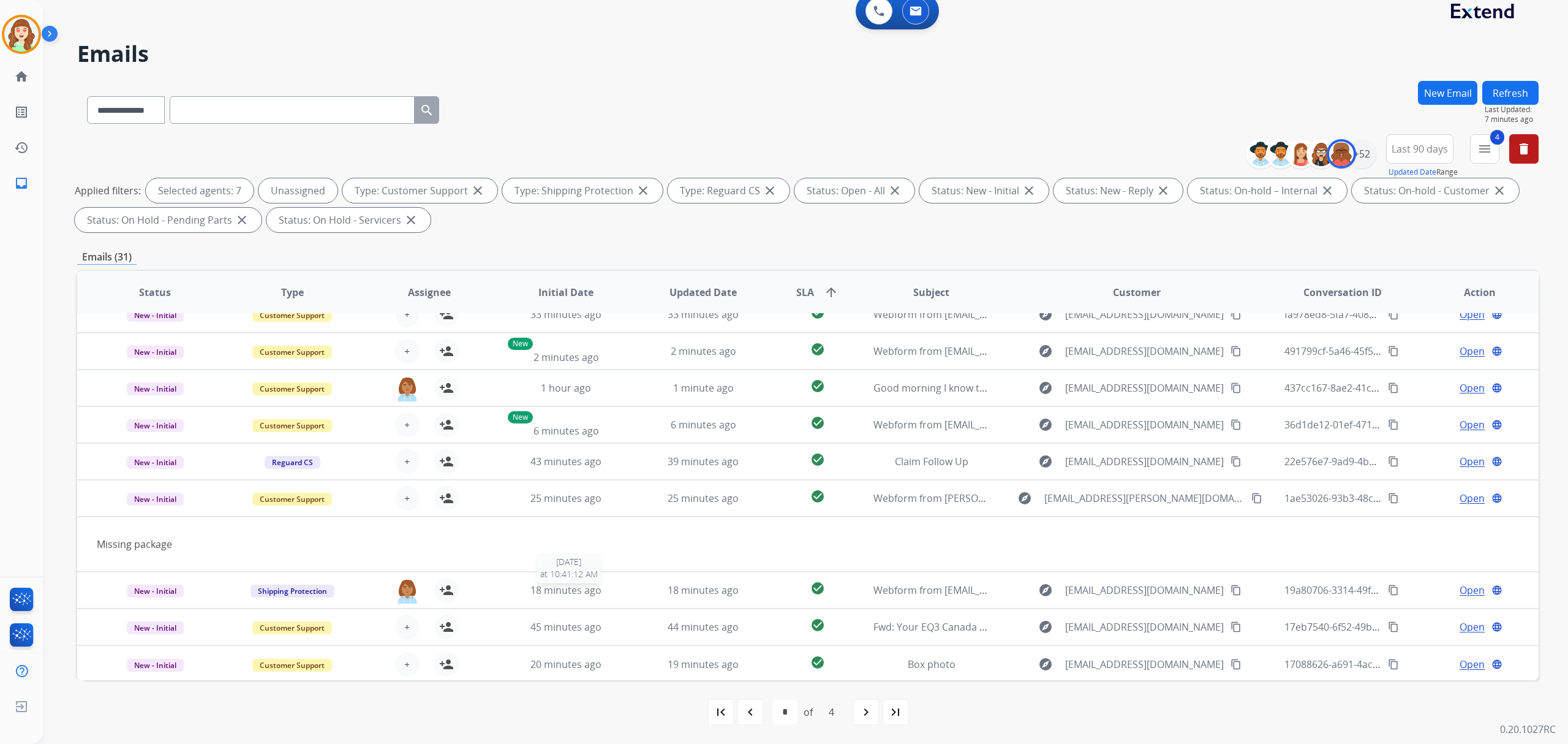
scroll to position [55, 0]
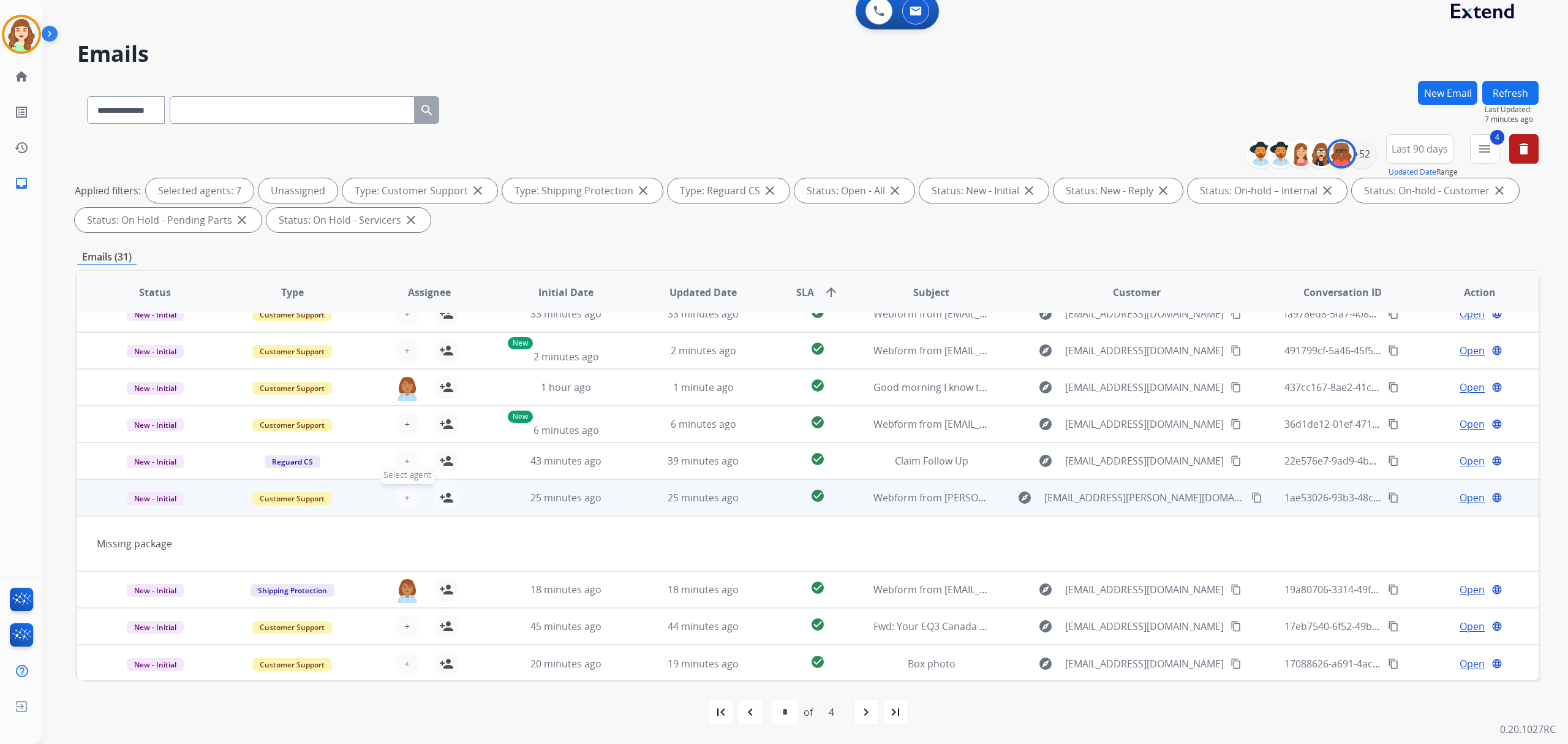
click at [404, 498] on span "+" at bounding box center [407, 498] width 5 height 15
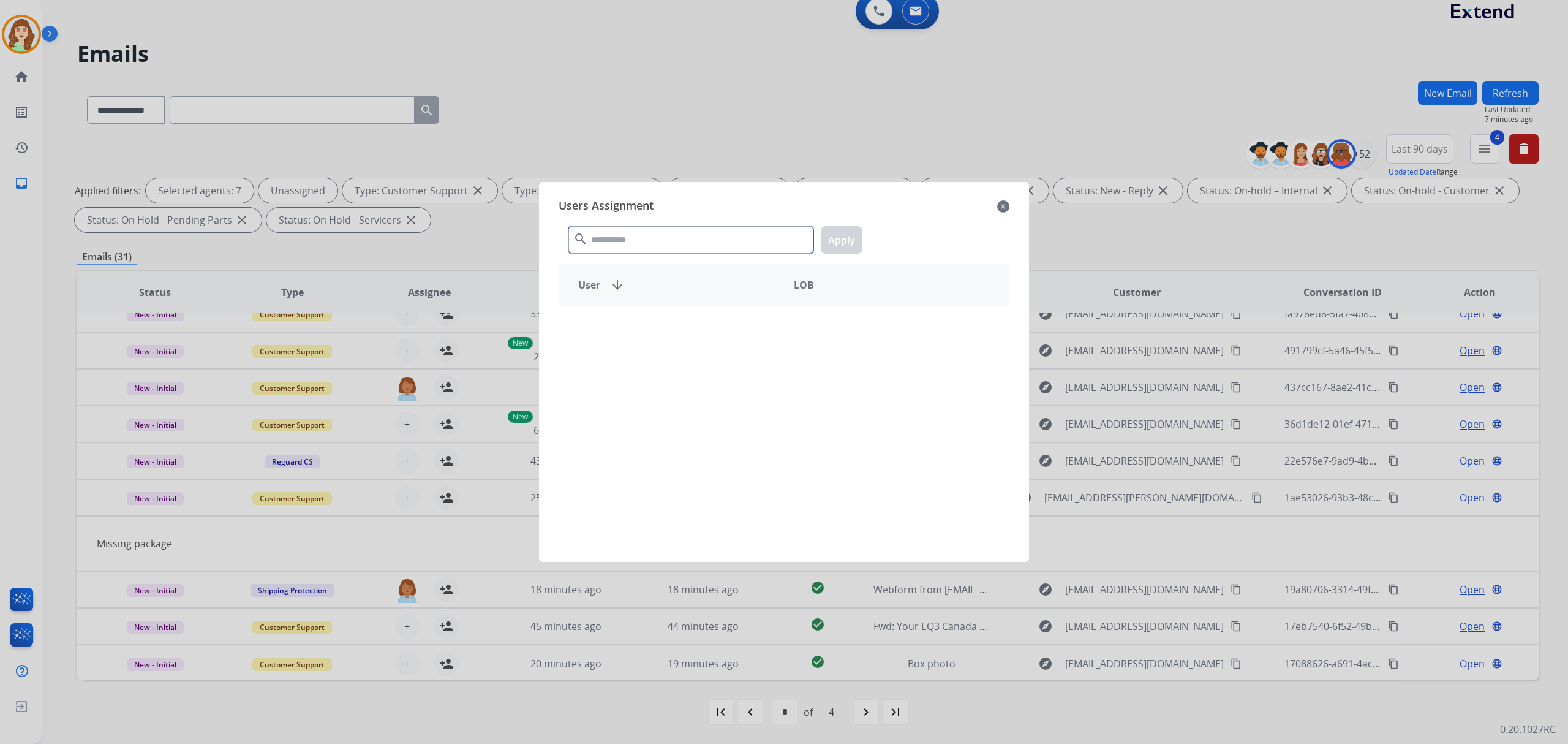
click at [643, 243] on input "text" at bounding box center [691, 240] width 245 height 28
type input "***"
click at [684, 319] on div "[PERSON_NAME]" at bounding box center [671, 328] width 225 height 29
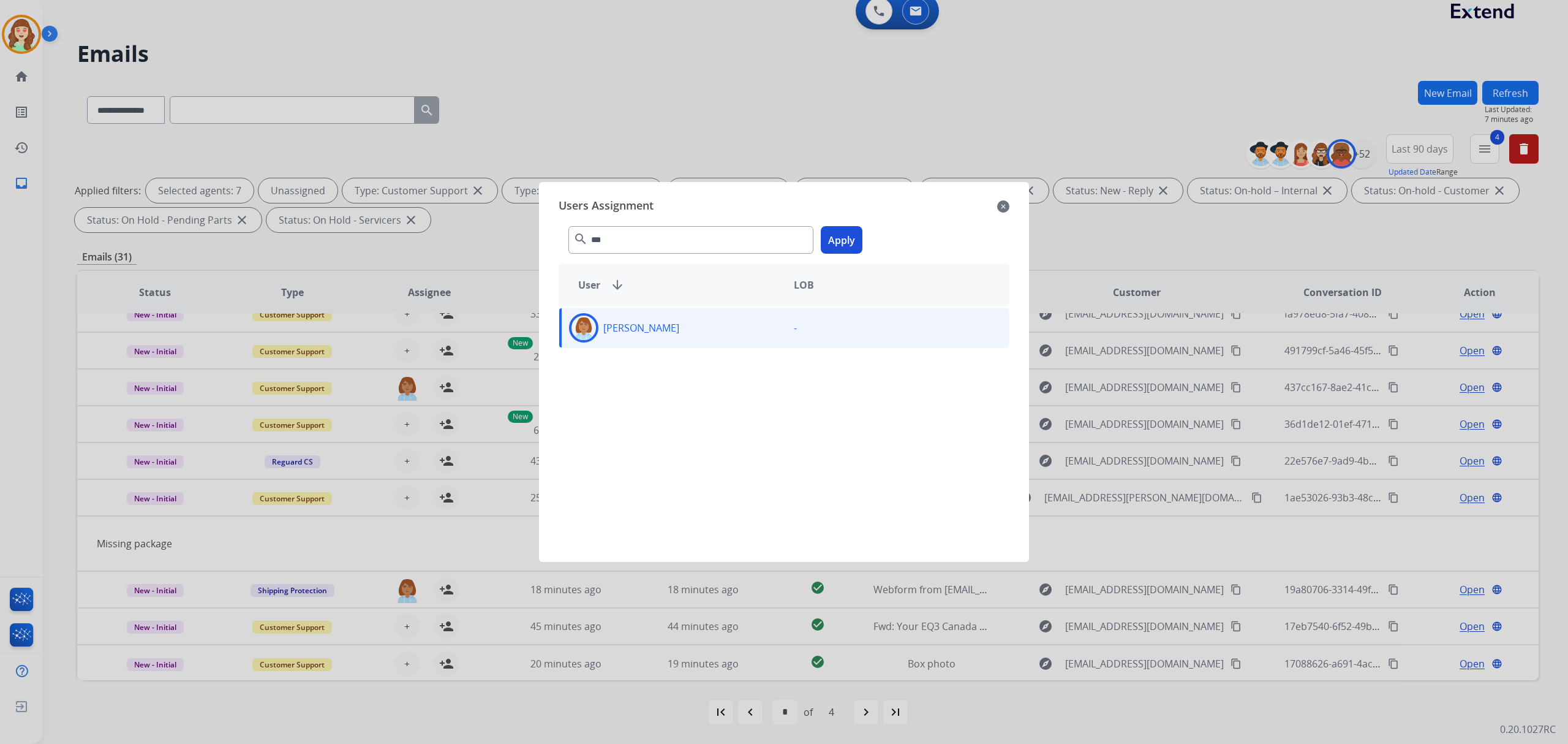
click at [841, 245] on button "Apply" at bounding box center [842, 240] width 41 height 28
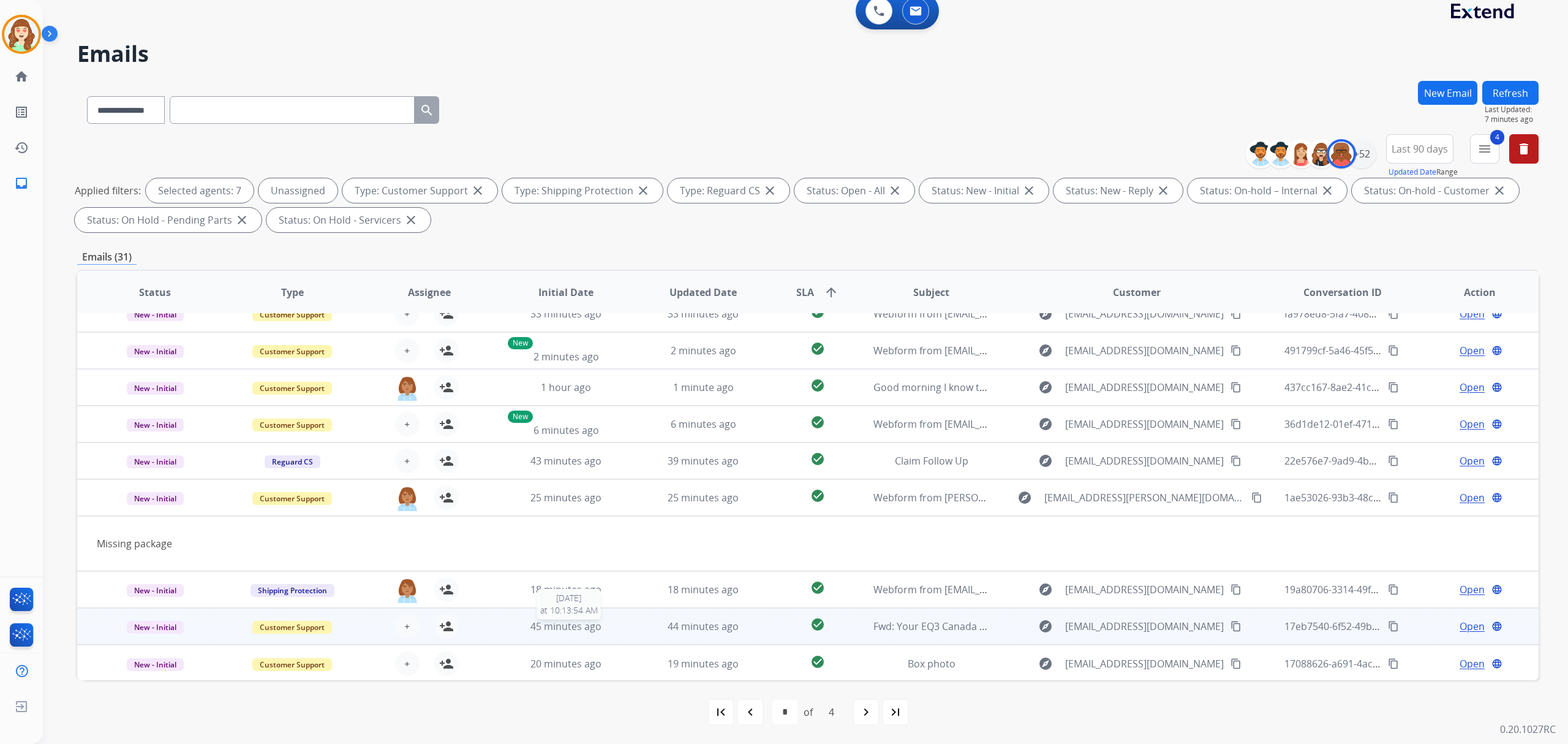
click at [575, 624] on span "45 minutes ago" at bounding box center [565, 627] width 71 height 14
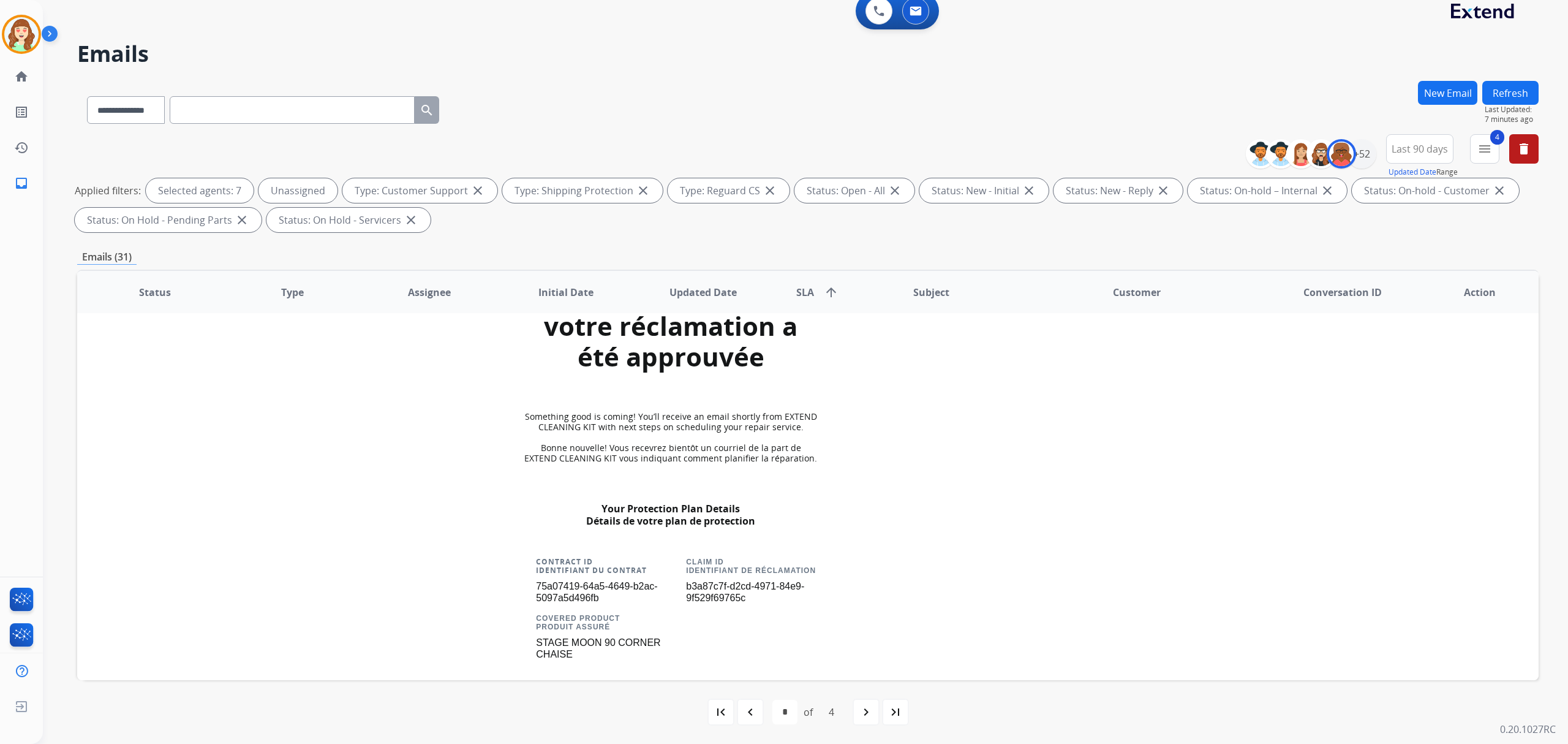
scroll to position [1016, 0]
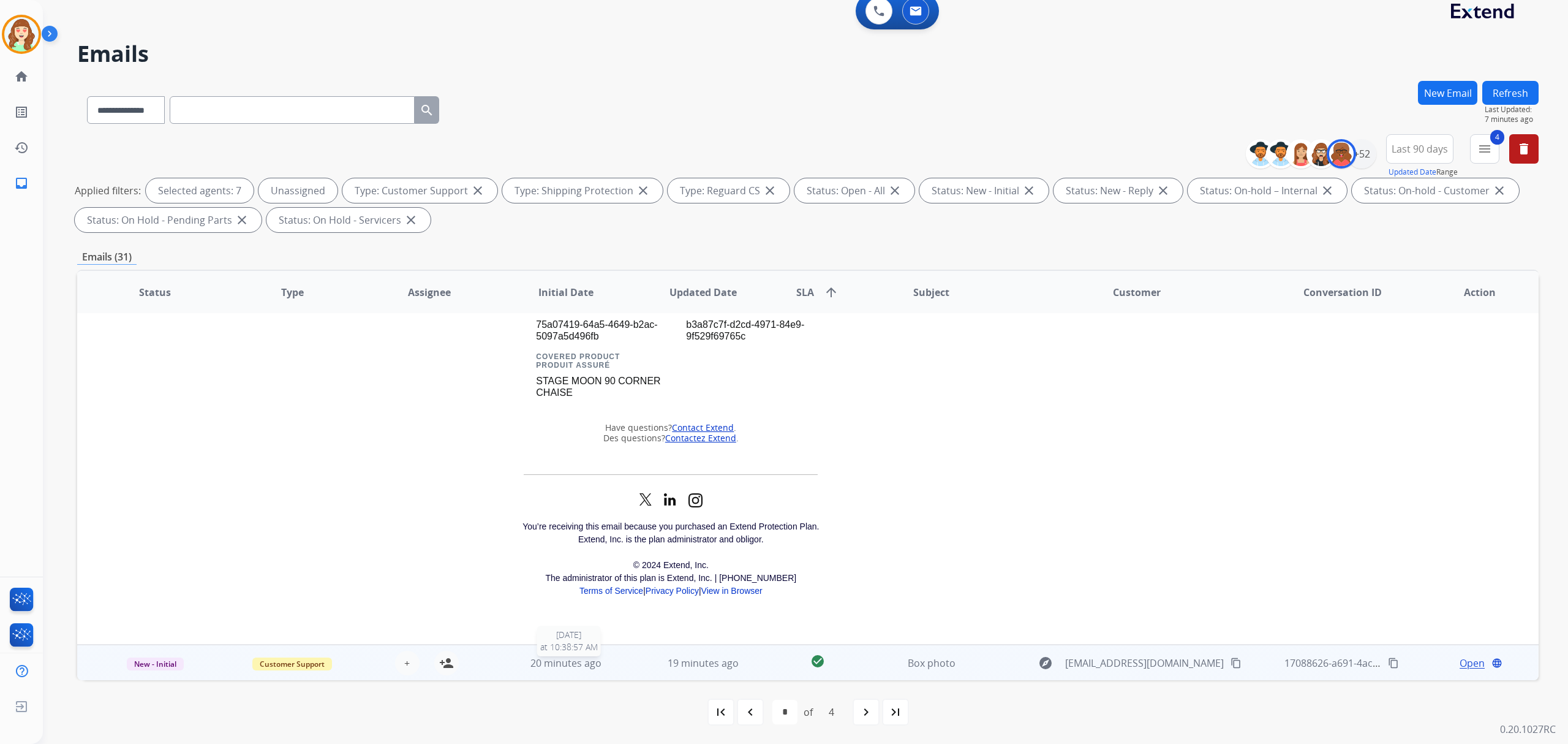
click at [538, 665] on span "20 minutes ago" at bounding box center [565, 663] width 71 height 14
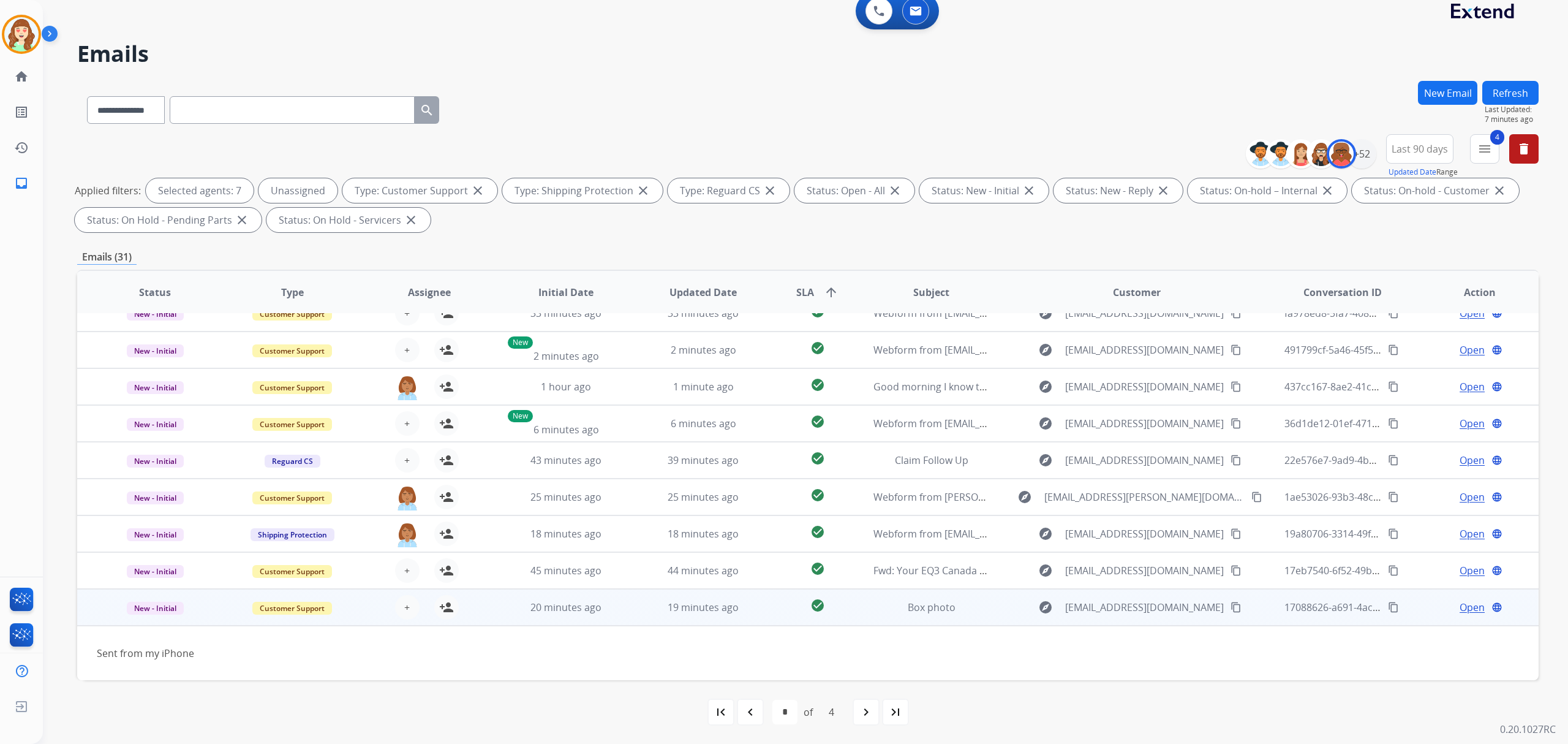
scroll to position [54, 0]
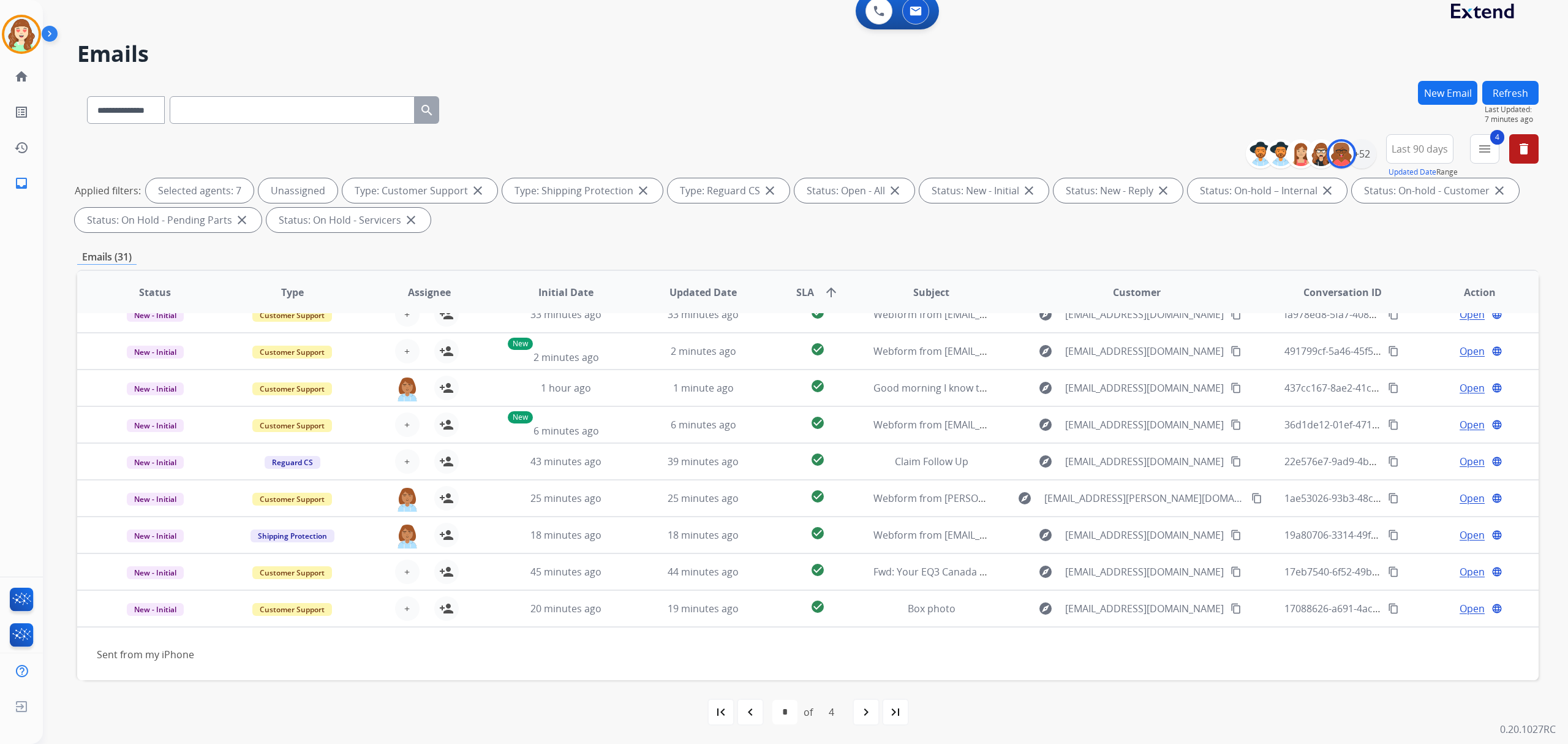
click at [861, 715] on mat-icon "navigate_next" at bounding box center [866, 712] width 15 height 15
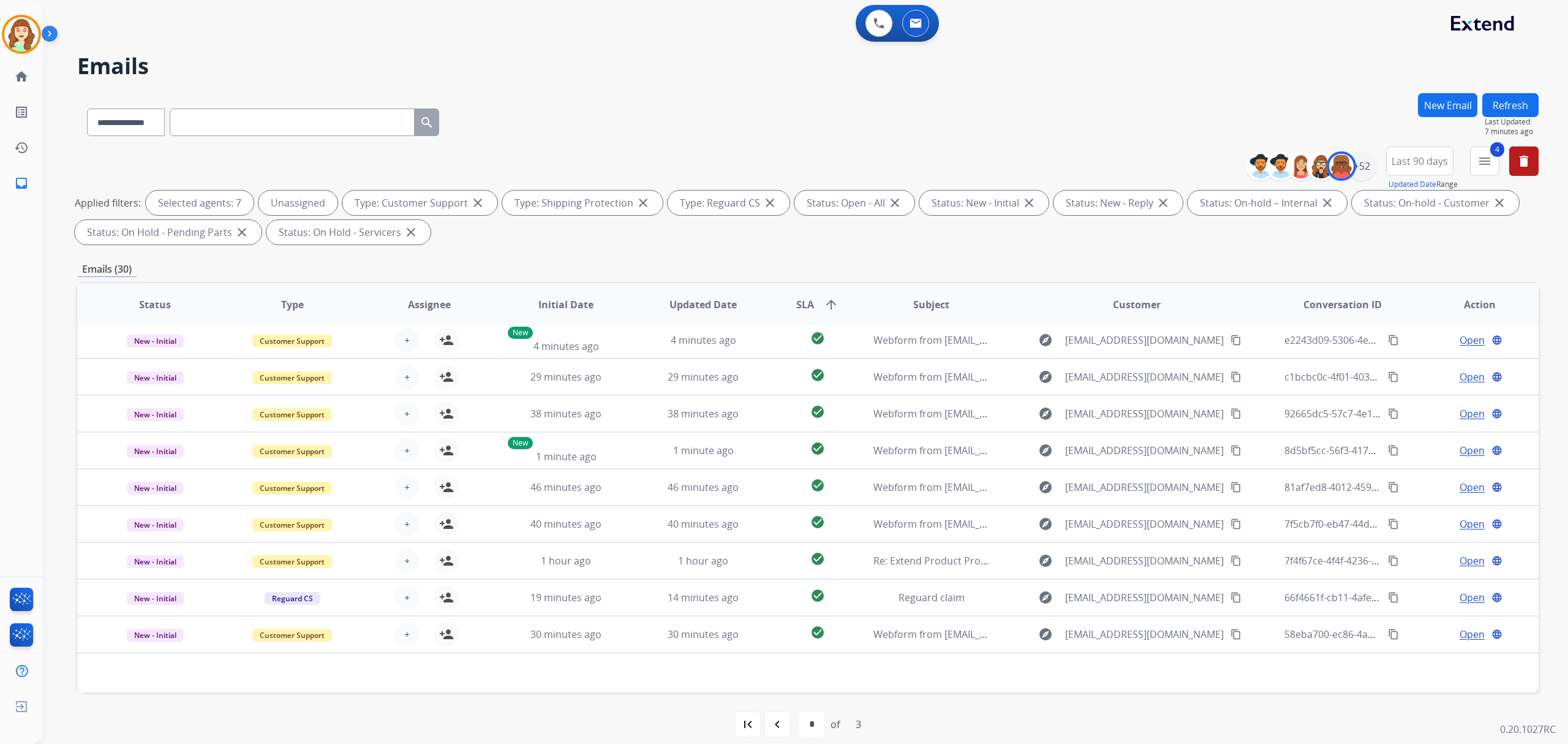
scroll to position [40, 0]
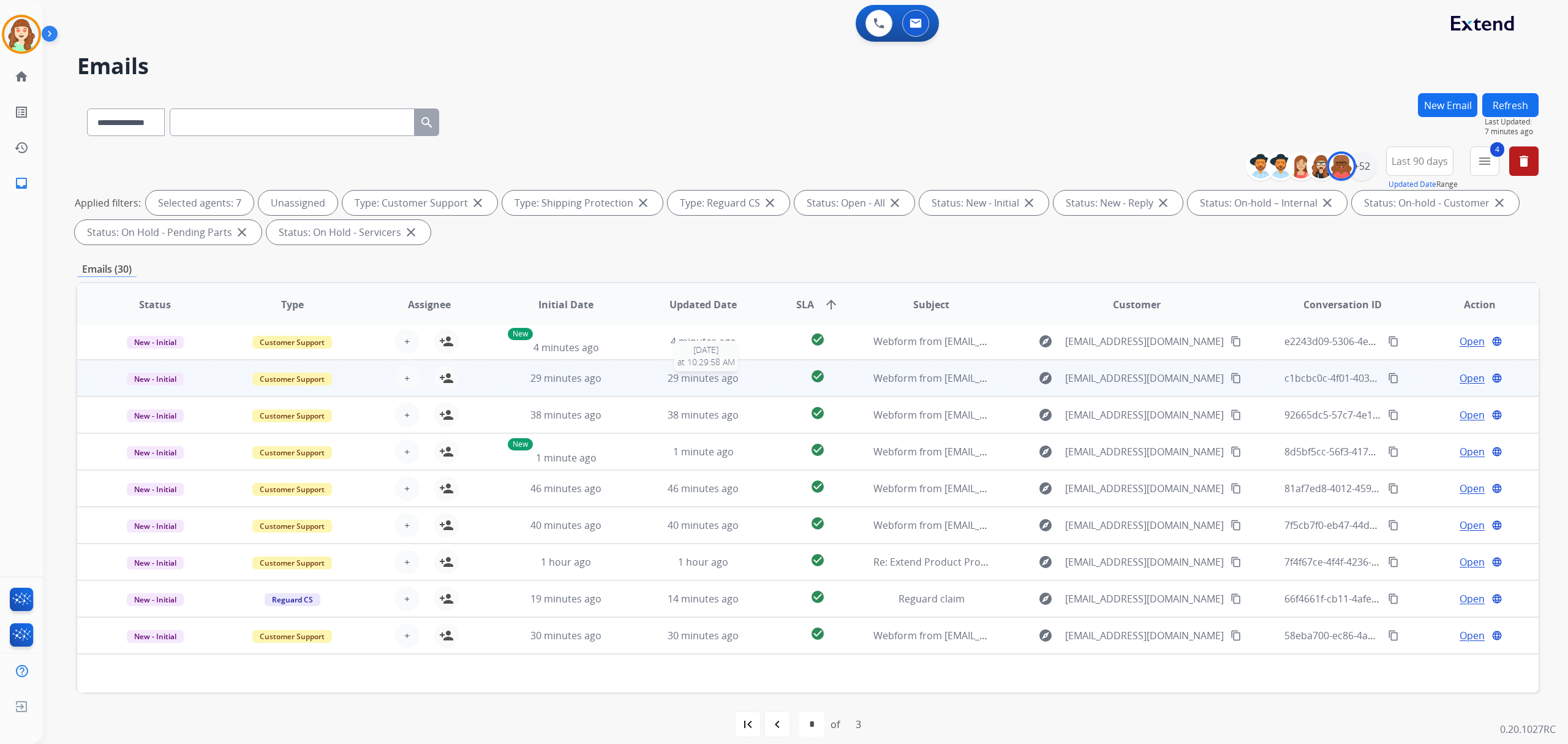
click at [697, 374] on span "29 minutes ago" at bounding box center [703, 378] width 71 height 14
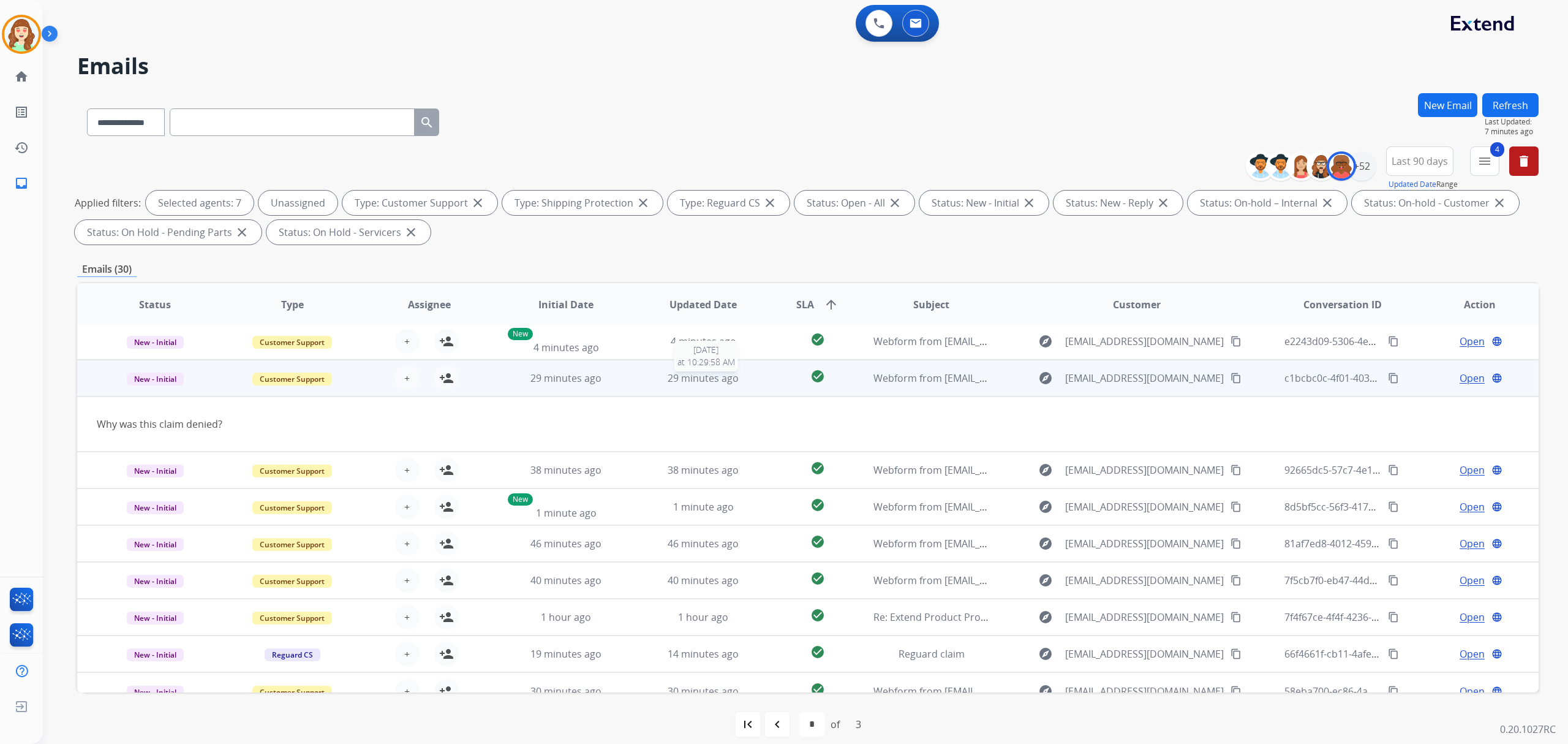
scroll to position [55, 0]
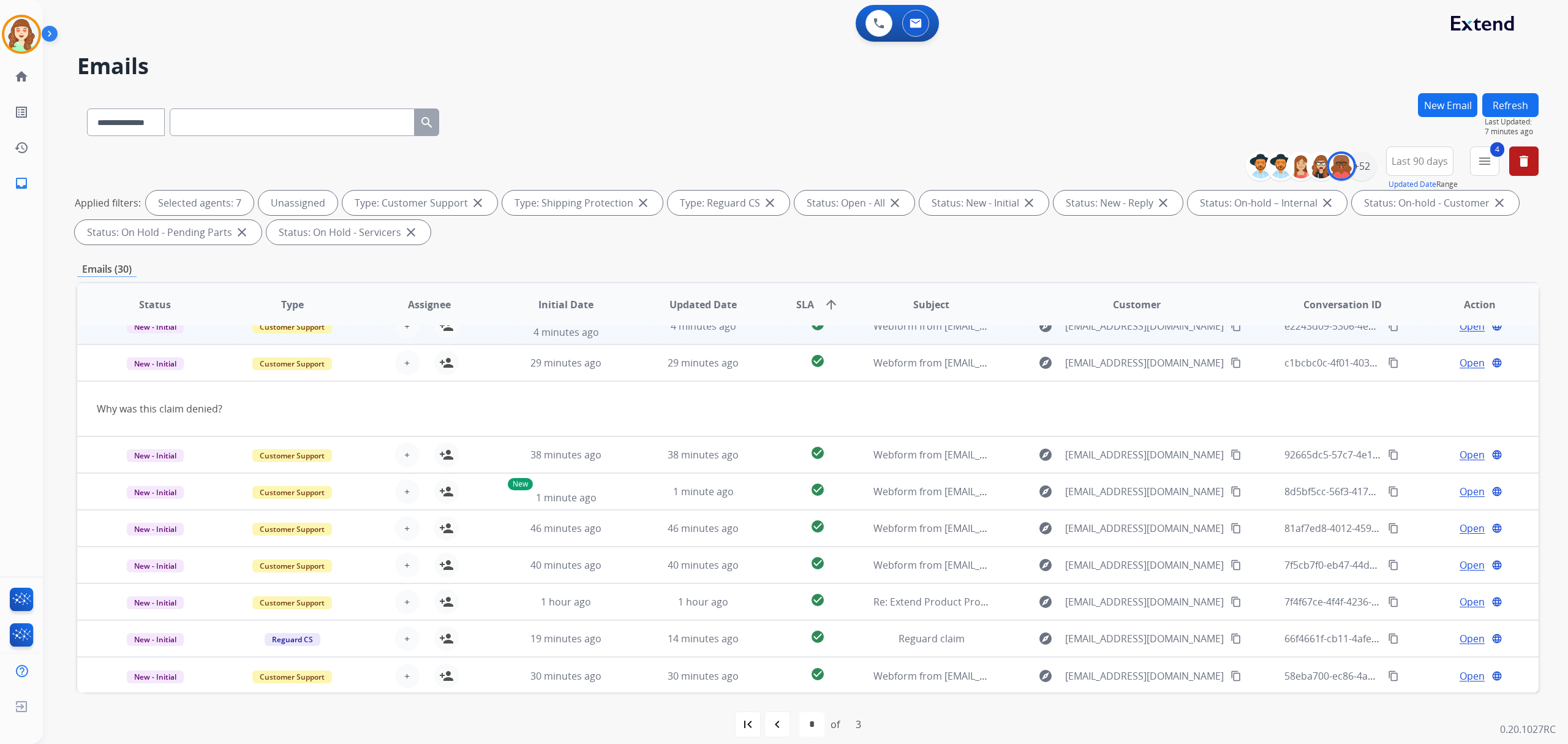
click at [697, 333] on td "4 minutes ago" at bounding box center [694, 326] width 137 height 37
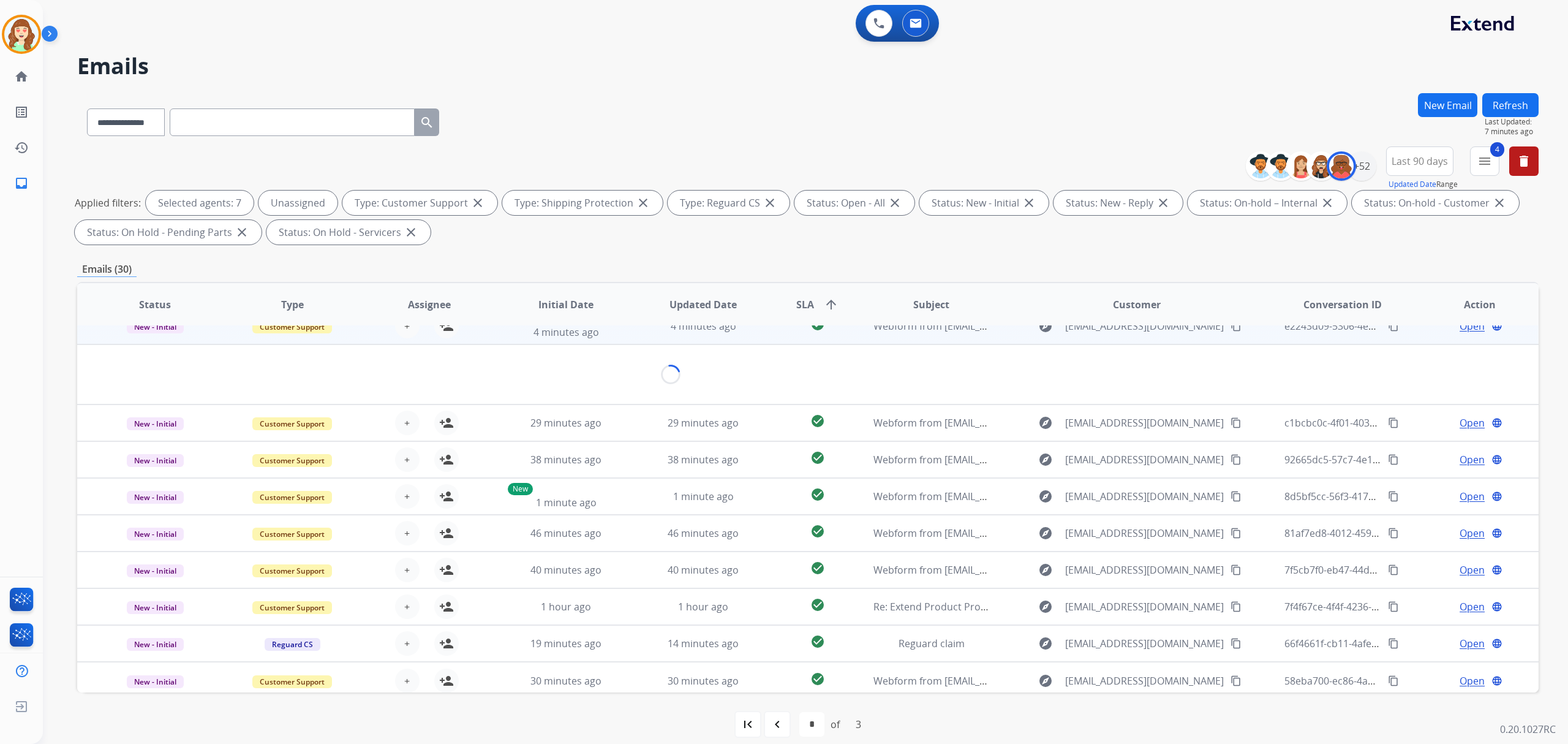
scroll to position [37, 0]
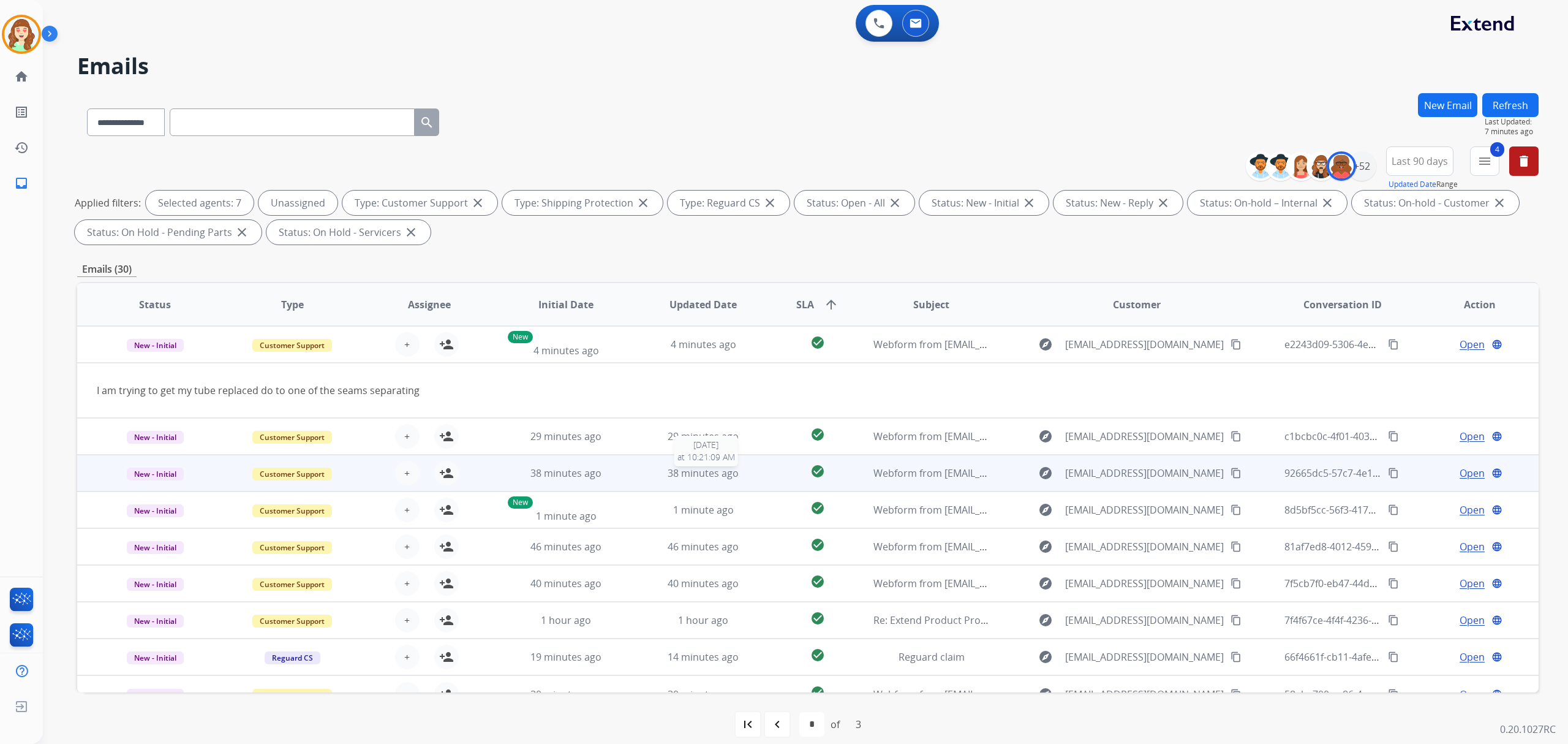
click at [707, 467] on span "38 minutes ago" at bounding box center [703, 474] width 71 height 14
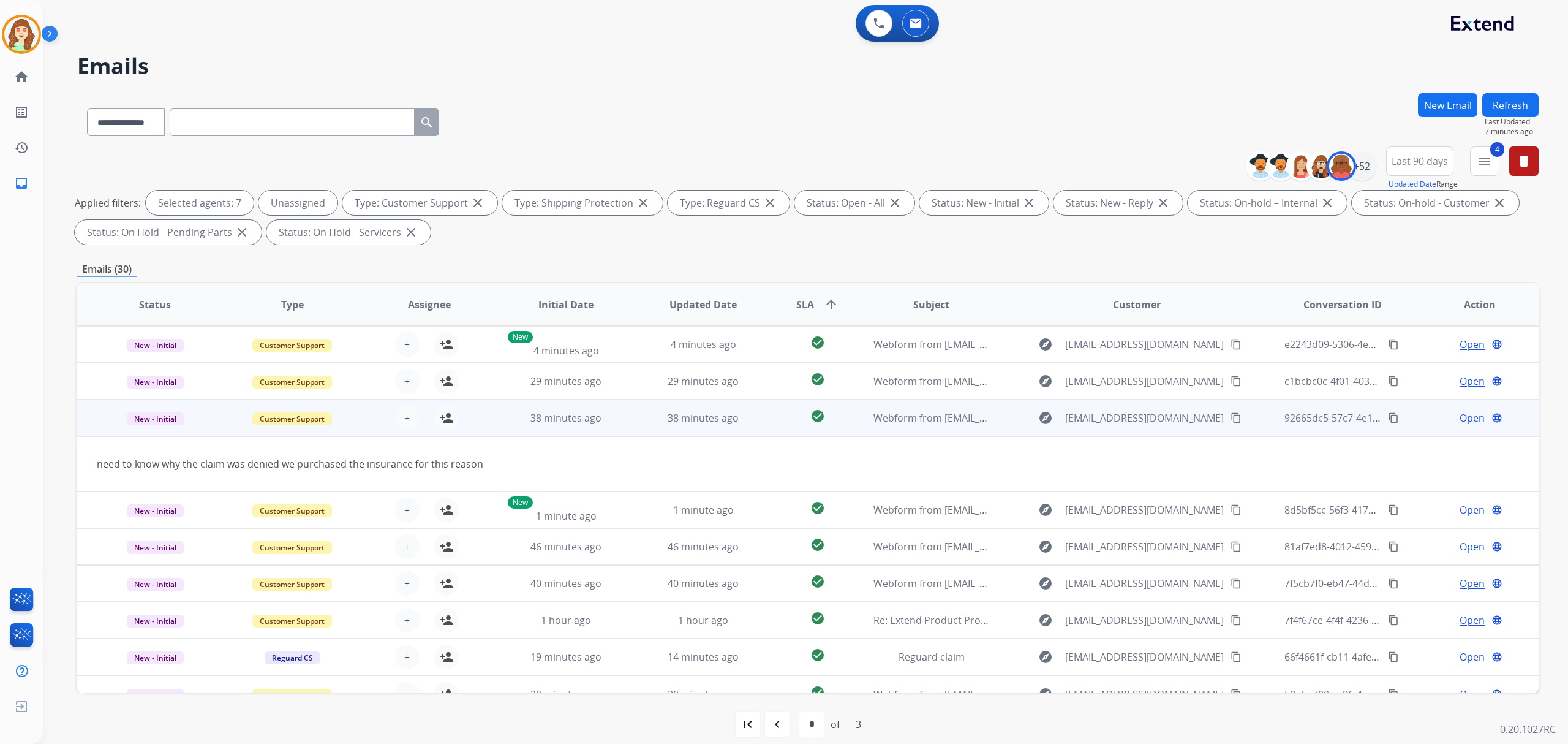
scroll to position [55, 0]
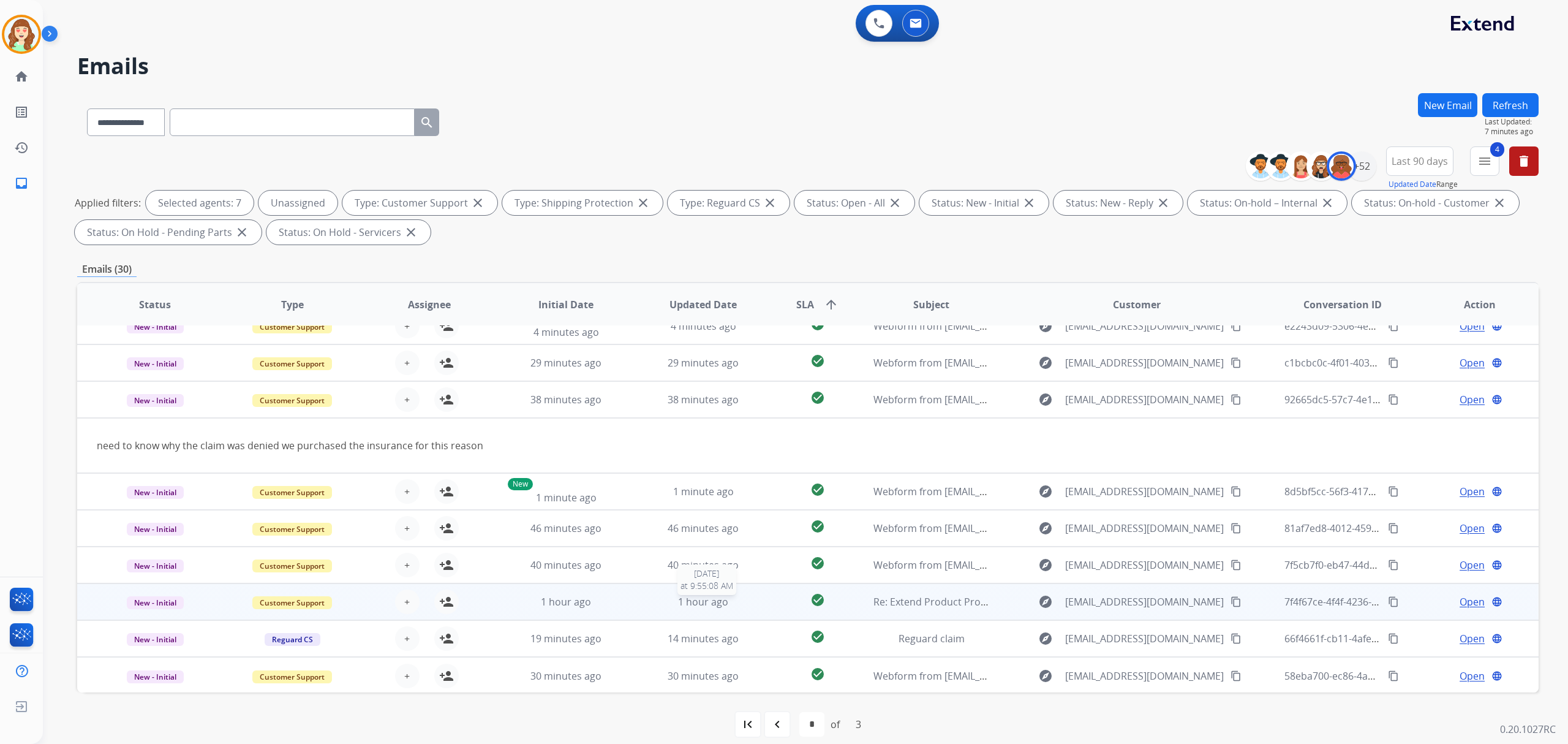
click at [713, 597] on span "1 hour ago" at bounding box center [703, 602] width 50 height 14
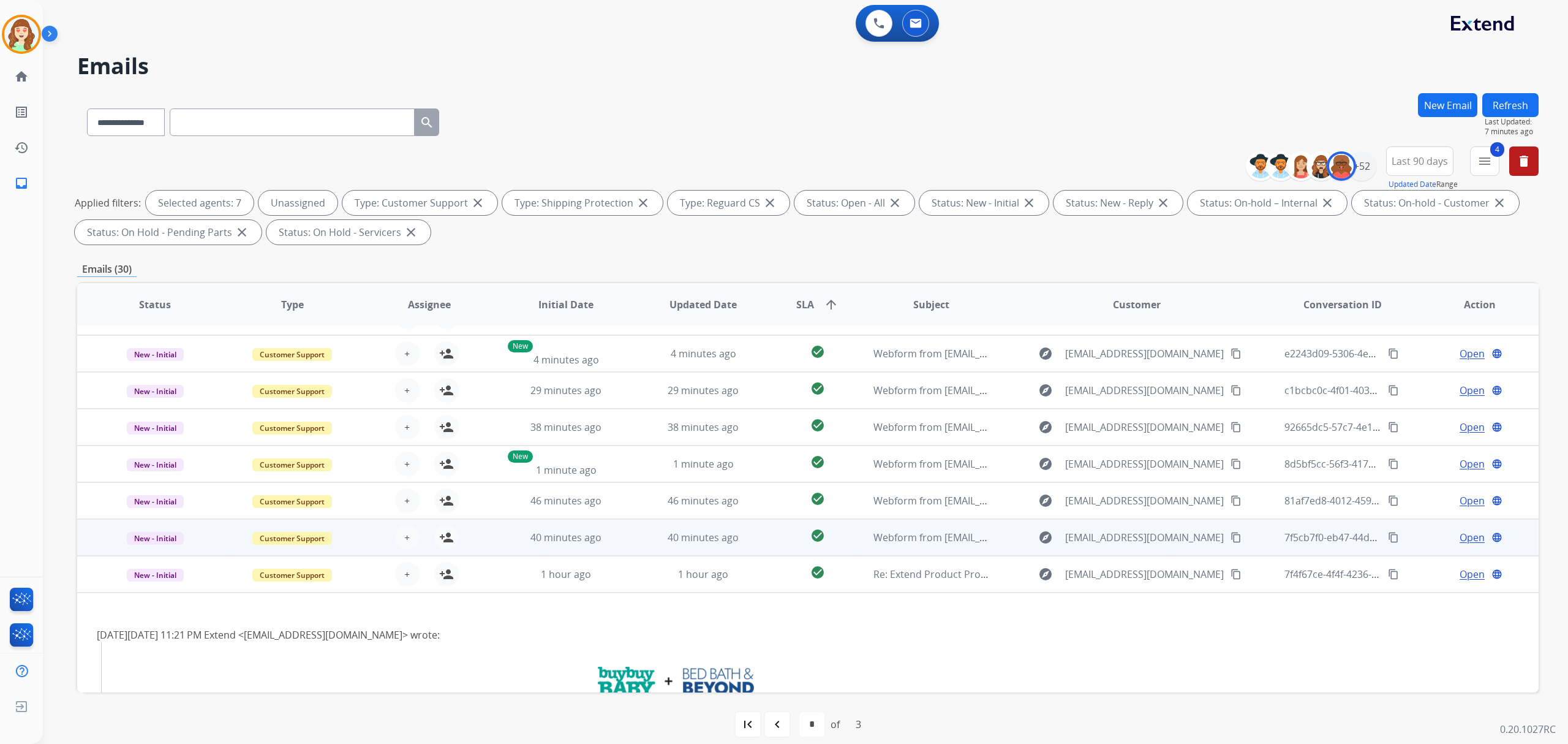
scroll to position [12, 0]
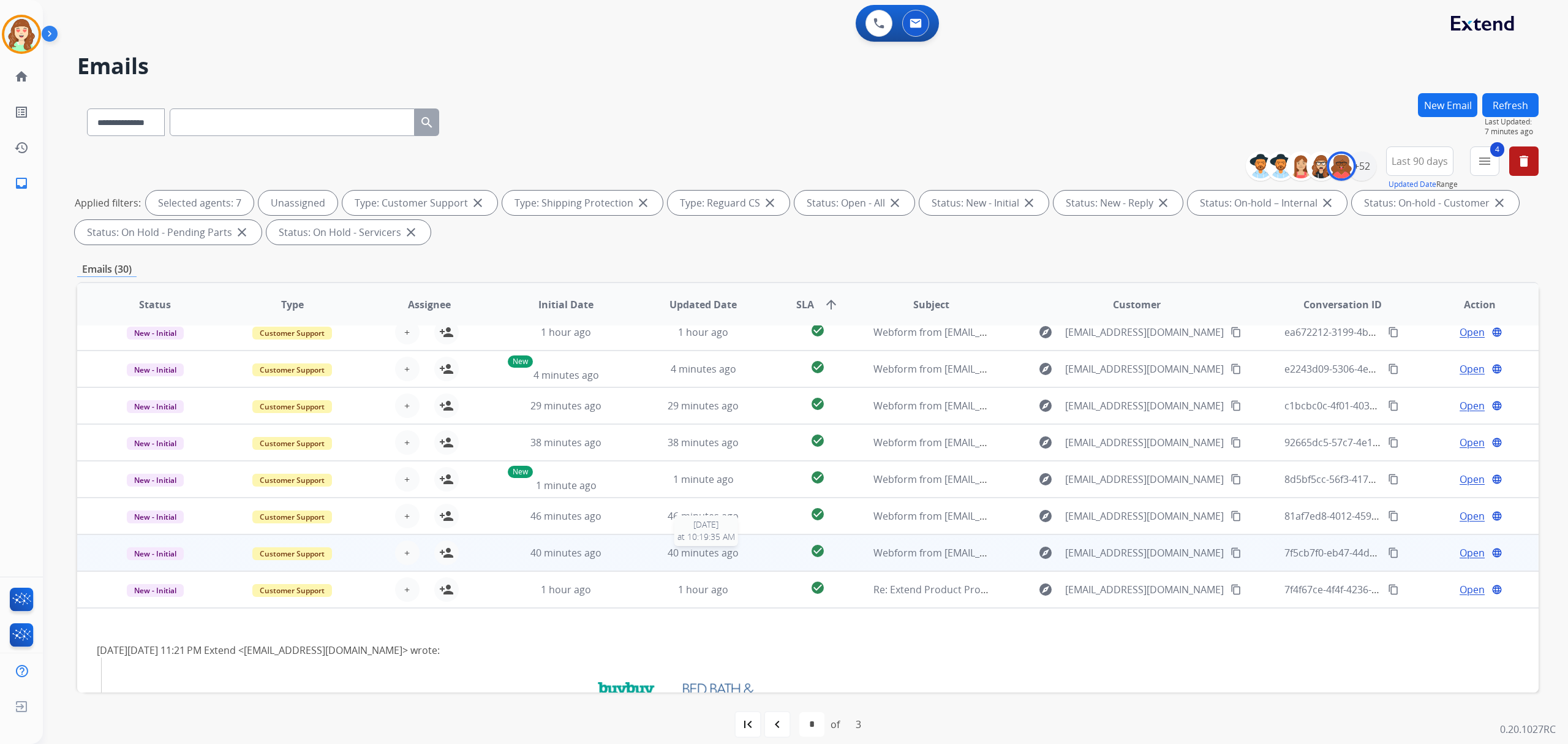
click at [713, 550] on span "40 minutes ago" at bounding box center [703, 553] width 71 height 14
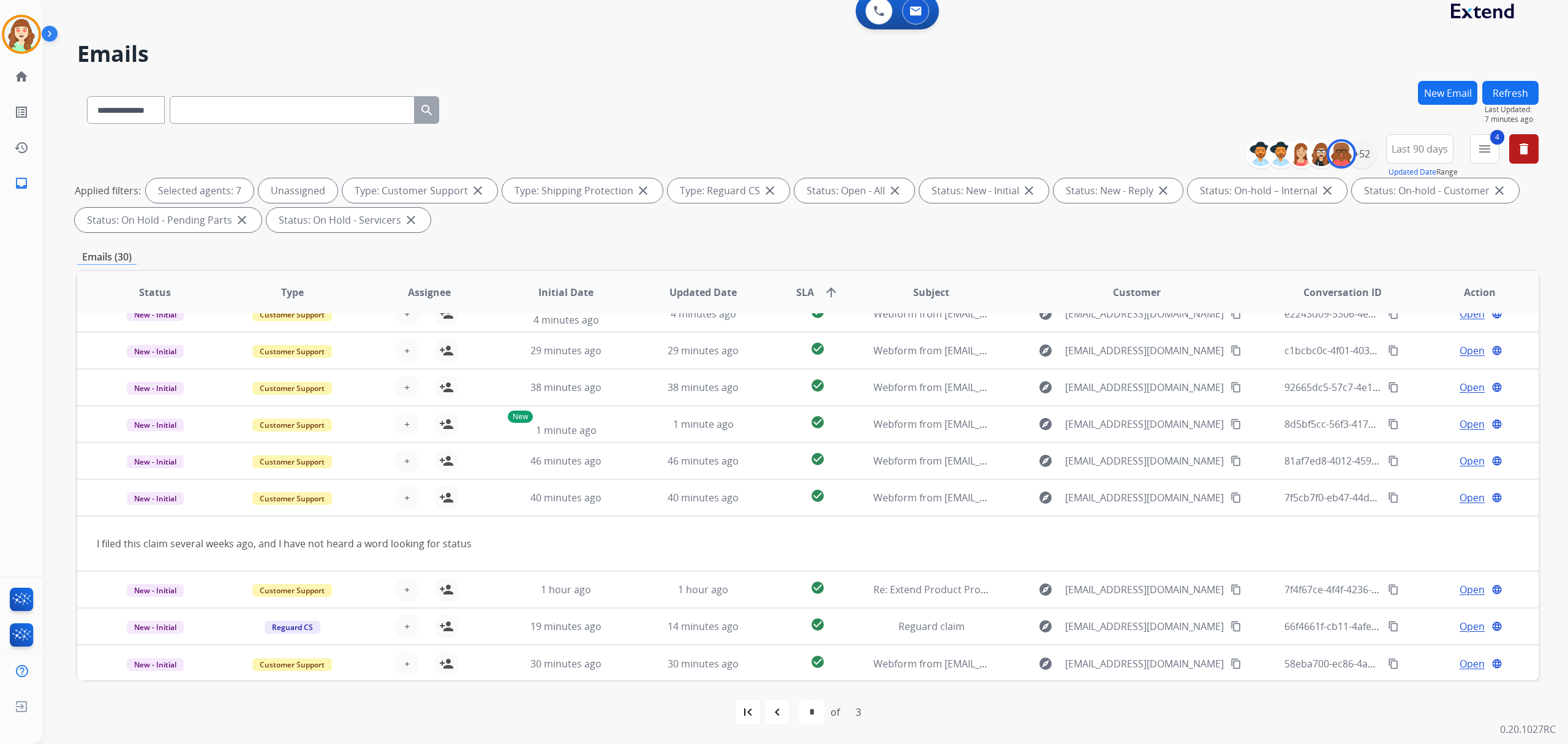
click at [773, 717] on mat-icon "navigate_before" at bounding box center [777, 712] width 15 height 15
select select "*"
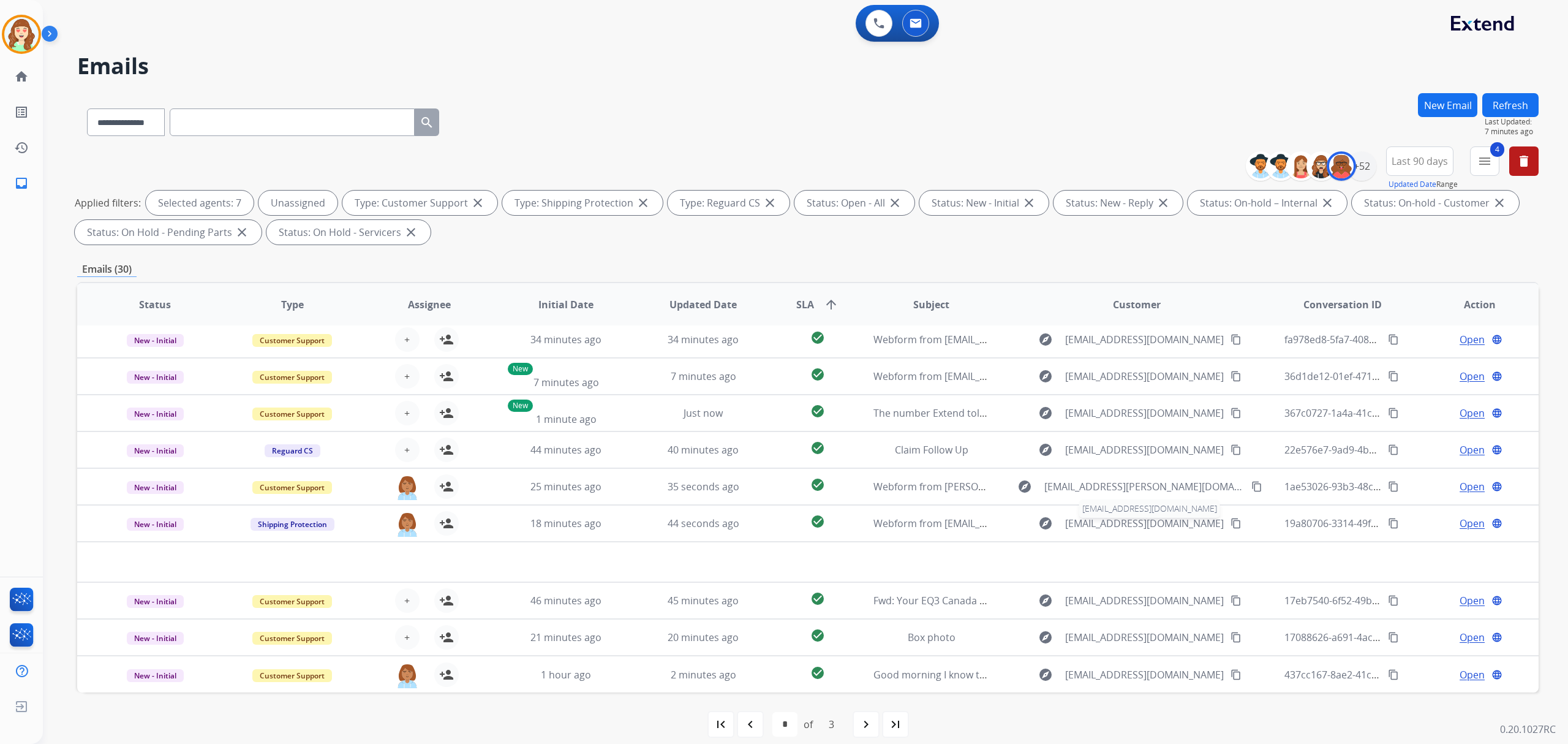
scroll to position [40, 0]
click at [1362, 158] on div "+52" at bounding box center [1361, 166] width 29 height 29
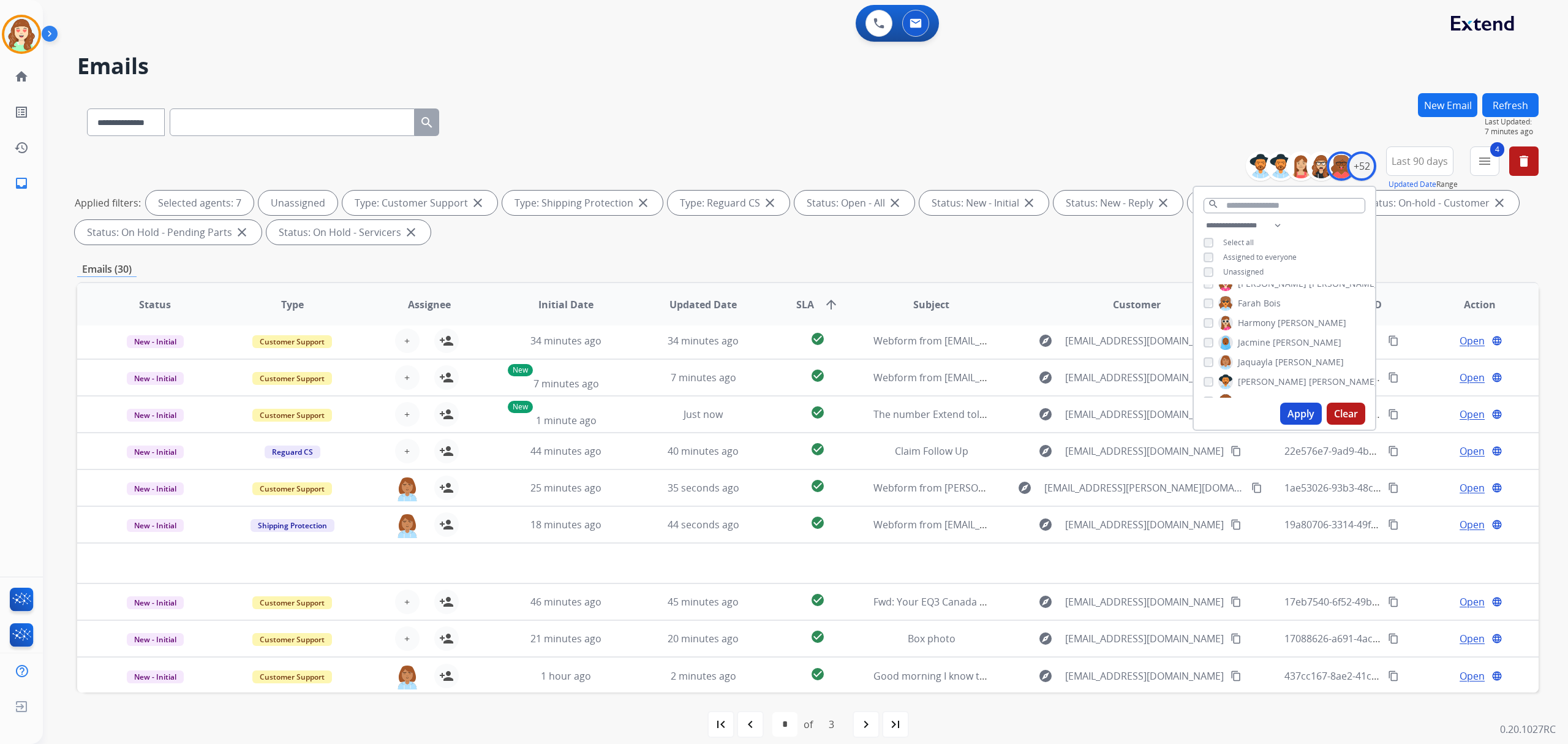
click at [1212, 268] on div "Unassigned" at bounding box center [1234, 271] width 60 height 9
click at [1296, 418] on button "Apply" at bounding box center [1301, 414] width 41 height 22
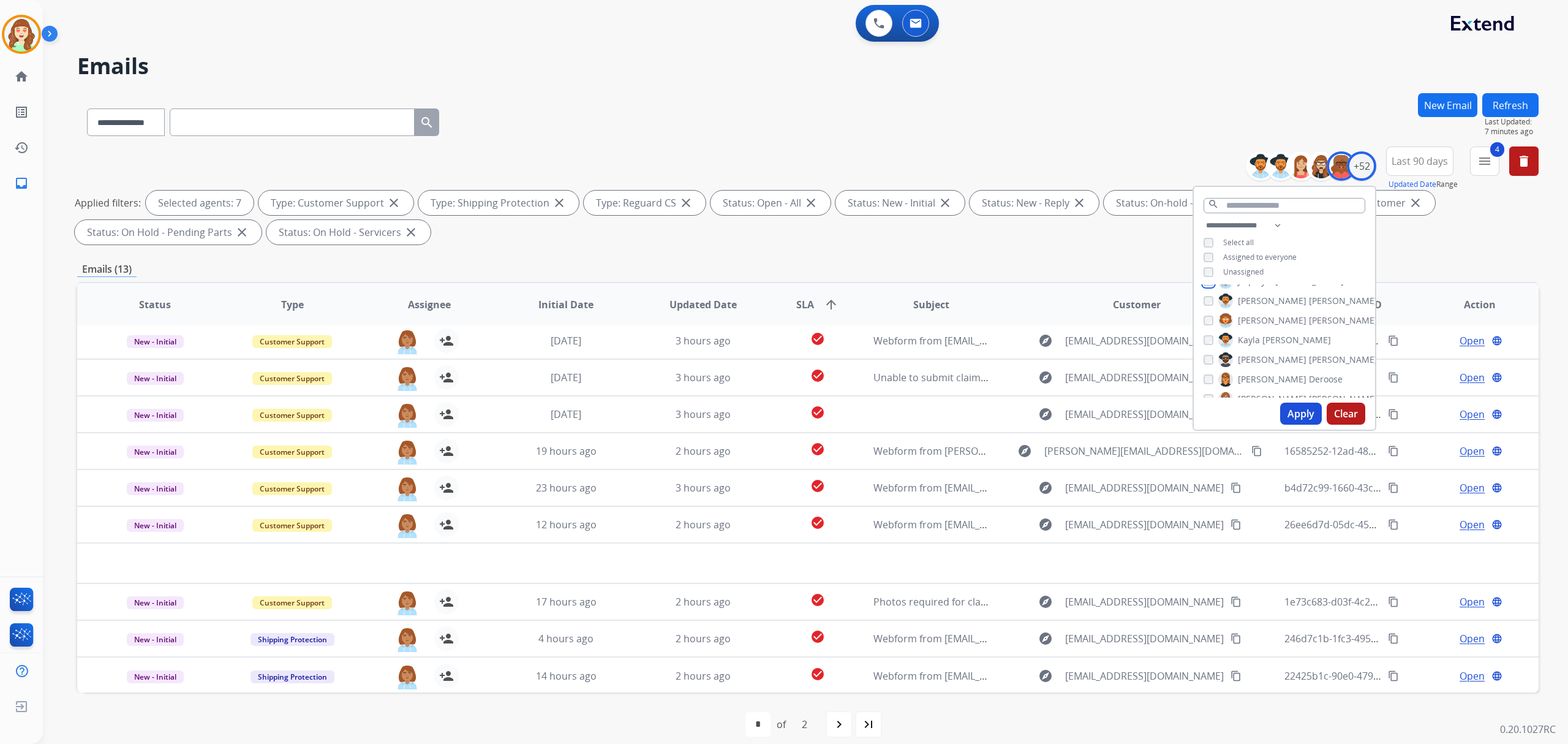
scroll to position [408, 0]
click at [1200, 342] on div "[PERSON_NAME] [PERSON_NAME] [PERSON_NAME] [PERSON_NAME] [PERSON_NAME] [PERSON_N…" at bounding box center [1284, 341] width 182 height 114
click at [1292, 413] on button "Apply" at bounding box center [1301, 414] width 41 height 22
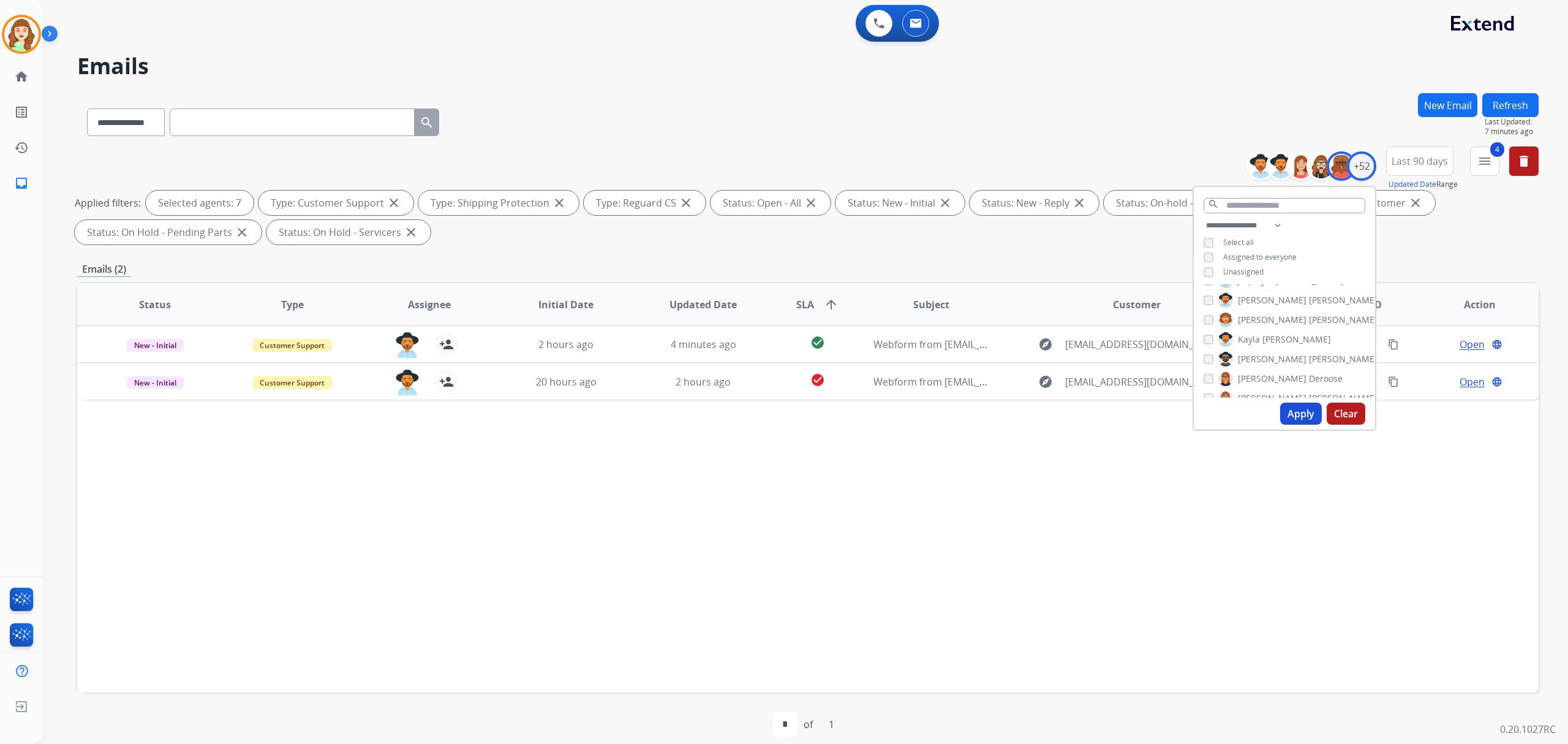
scroll to position [0, 0]
click at [1297, 416] on button "Apply" at bounding box center [1301, 414] width 41 height 22
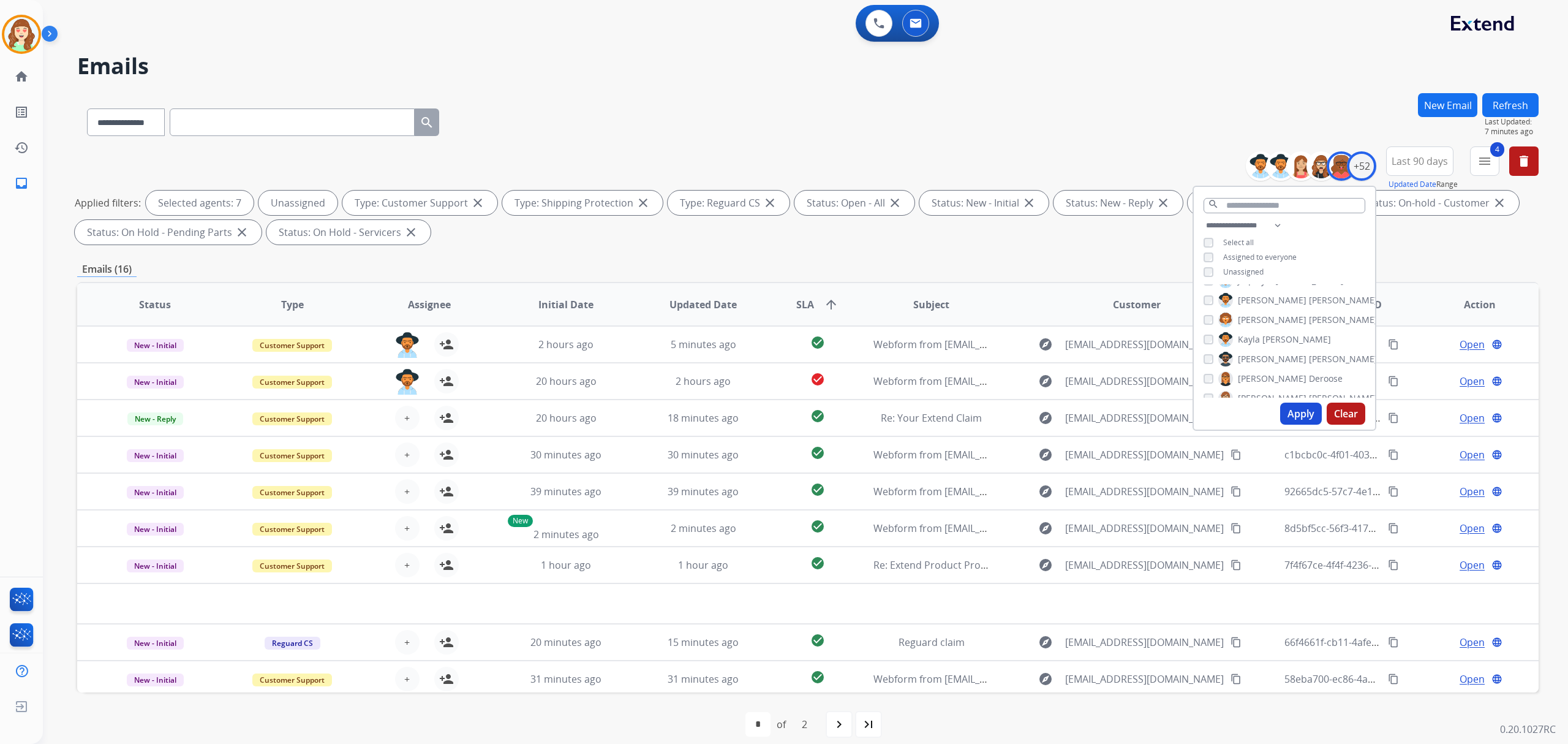
scroll to position [12, 0]
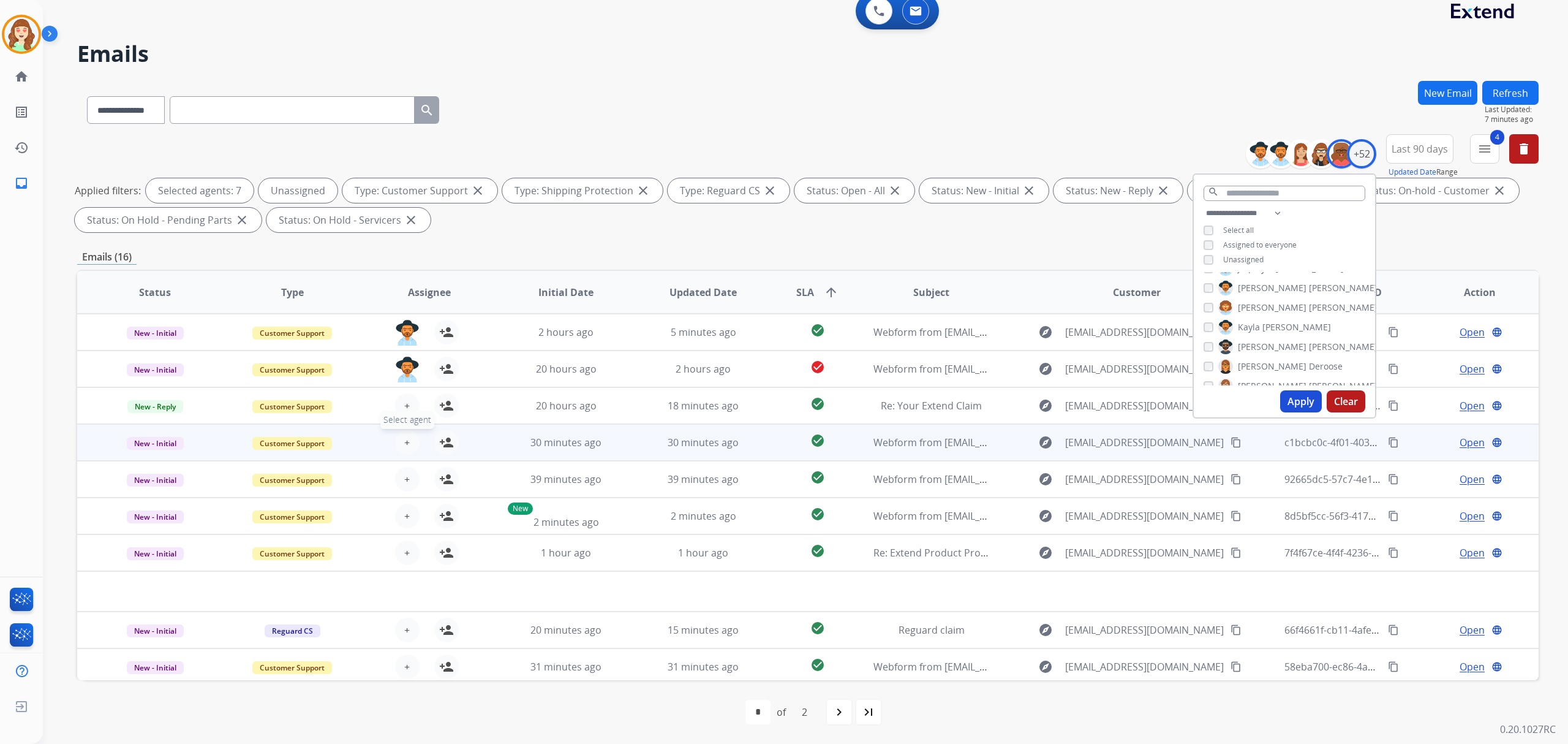
click at [404, 449] on span "+" at bounding box center [407, 442] width 5 height 15
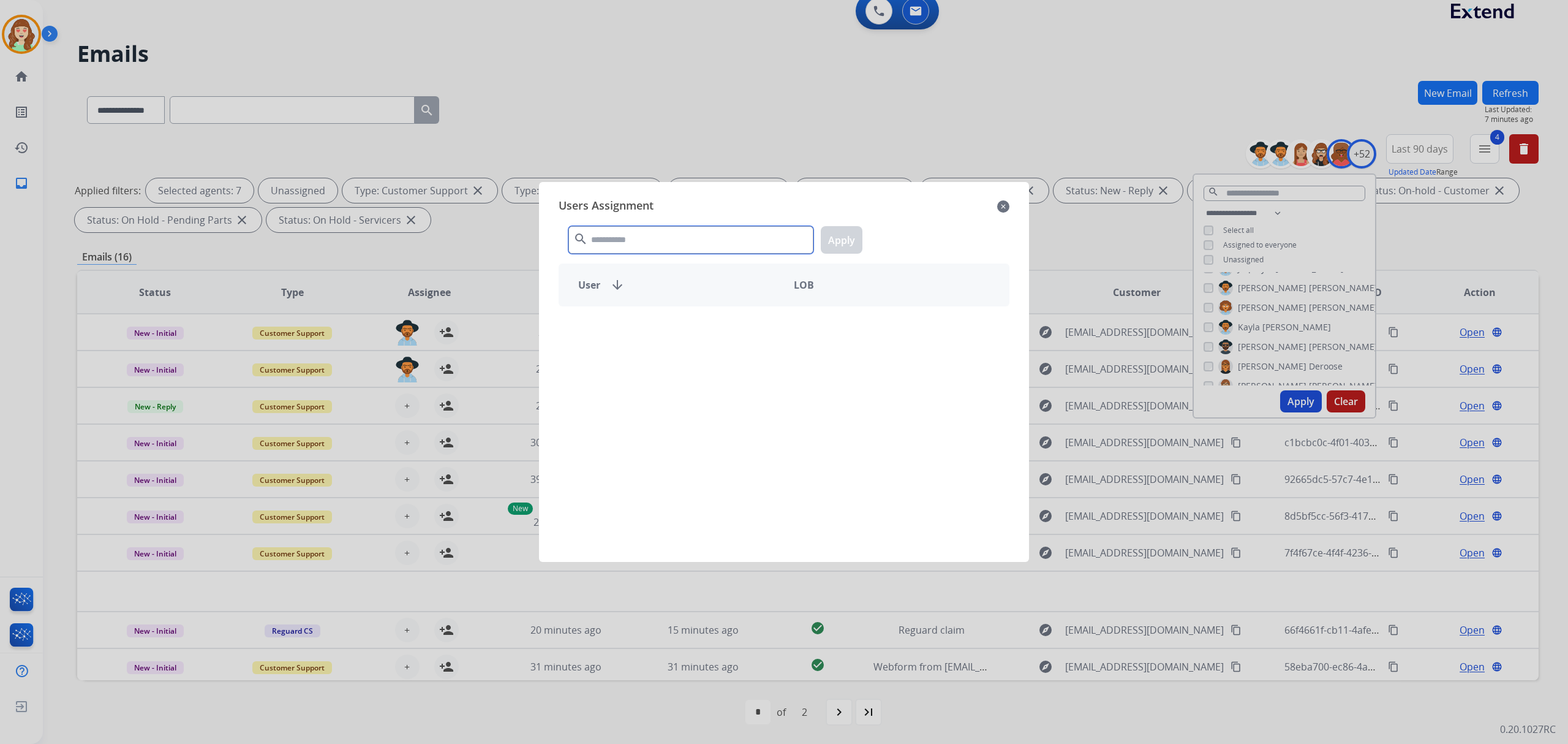
click at [656, 232] on input "text" at bounding box center [691, 240] width 245 height 28
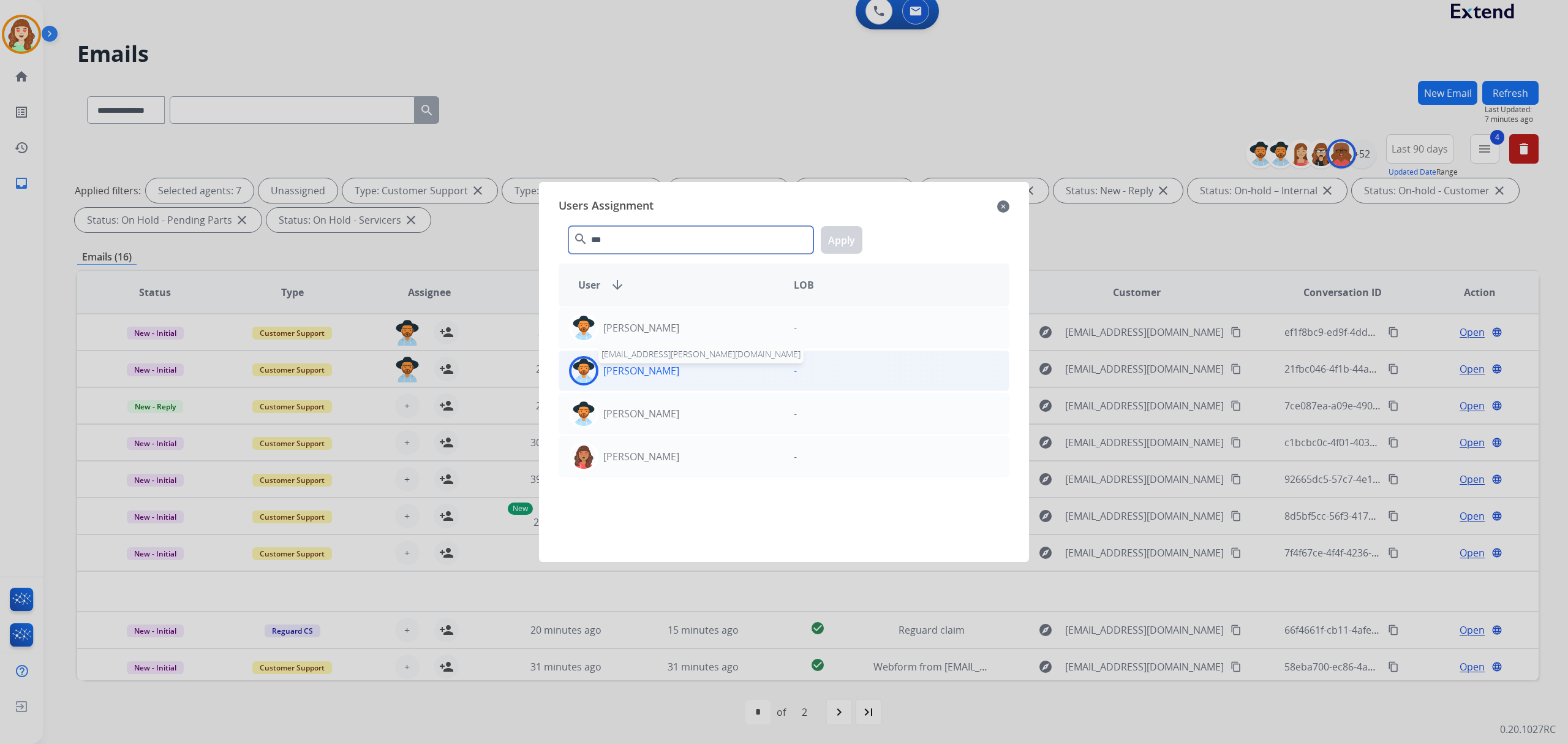
type input "***"
click at [647, 374] on p "[PERSON_NAME]" at bounding box center [641, 370] width 76 height 15
click at [853, 239] on button "Apply" at bounding box center [842, 240] width 41 height 28
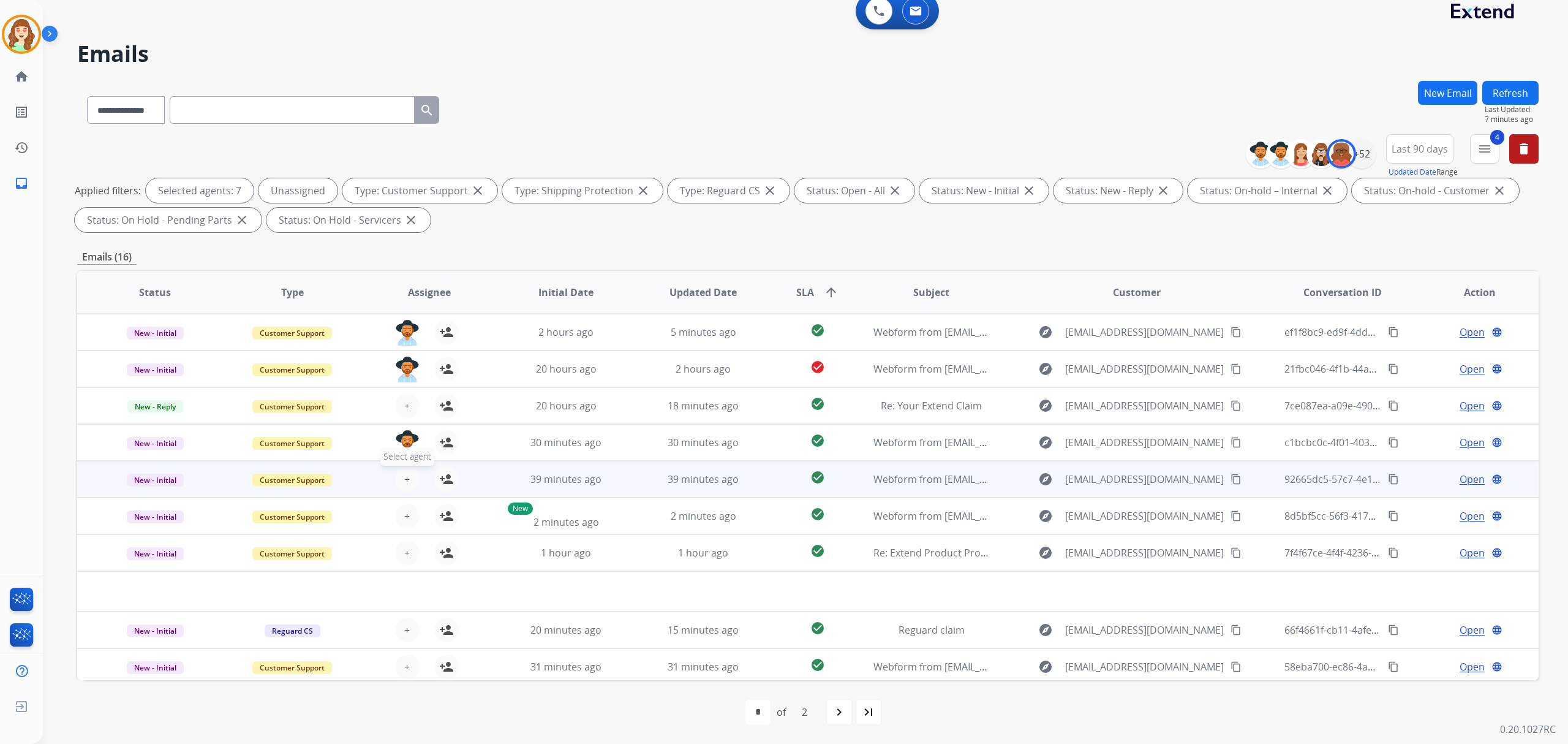
click at [411, 478] on button "+ Select agent" at bounding box center [407, 479] width 24 height 24
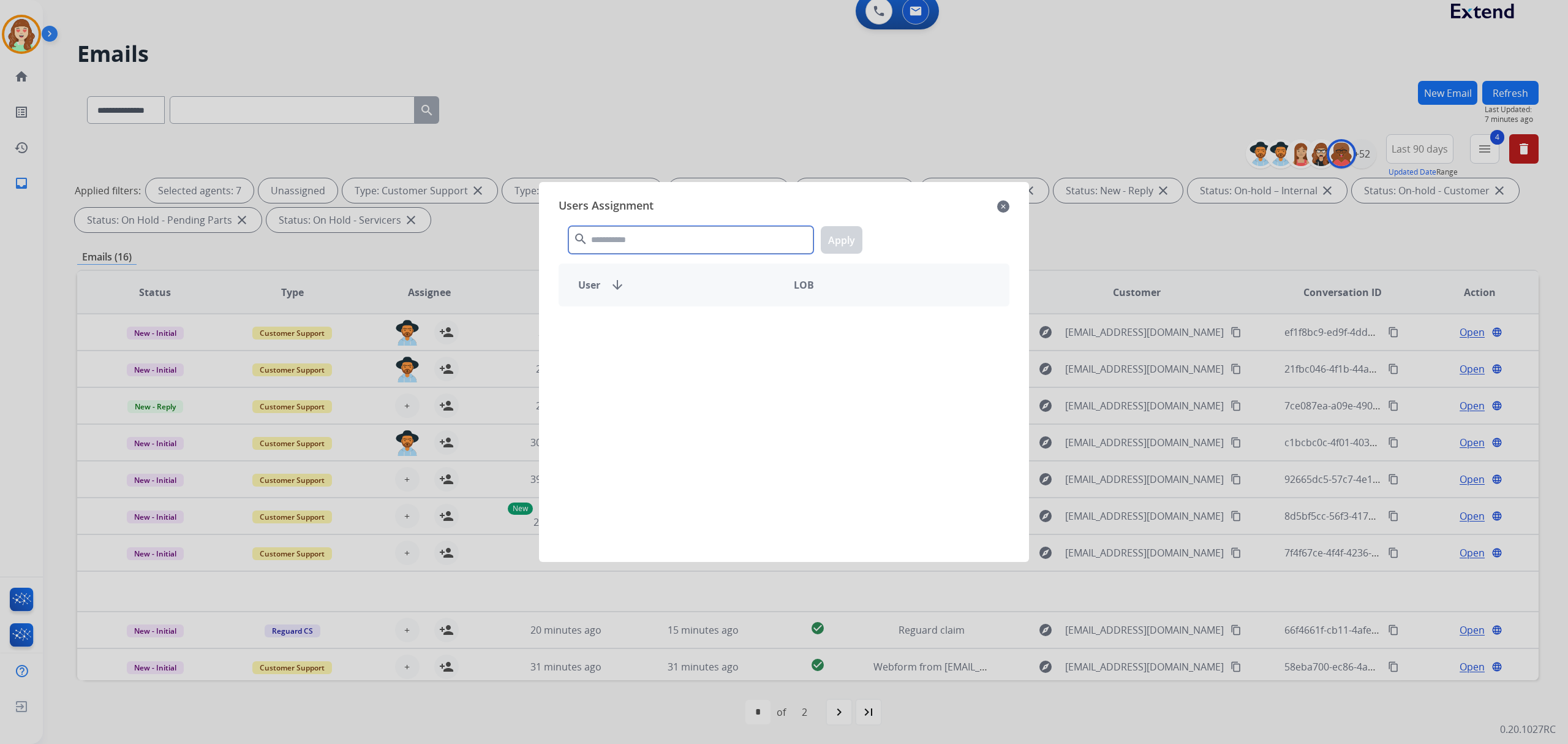
click at [677, 256] on div "search Apply" at bounding box center [784, 237] width 451 height 42
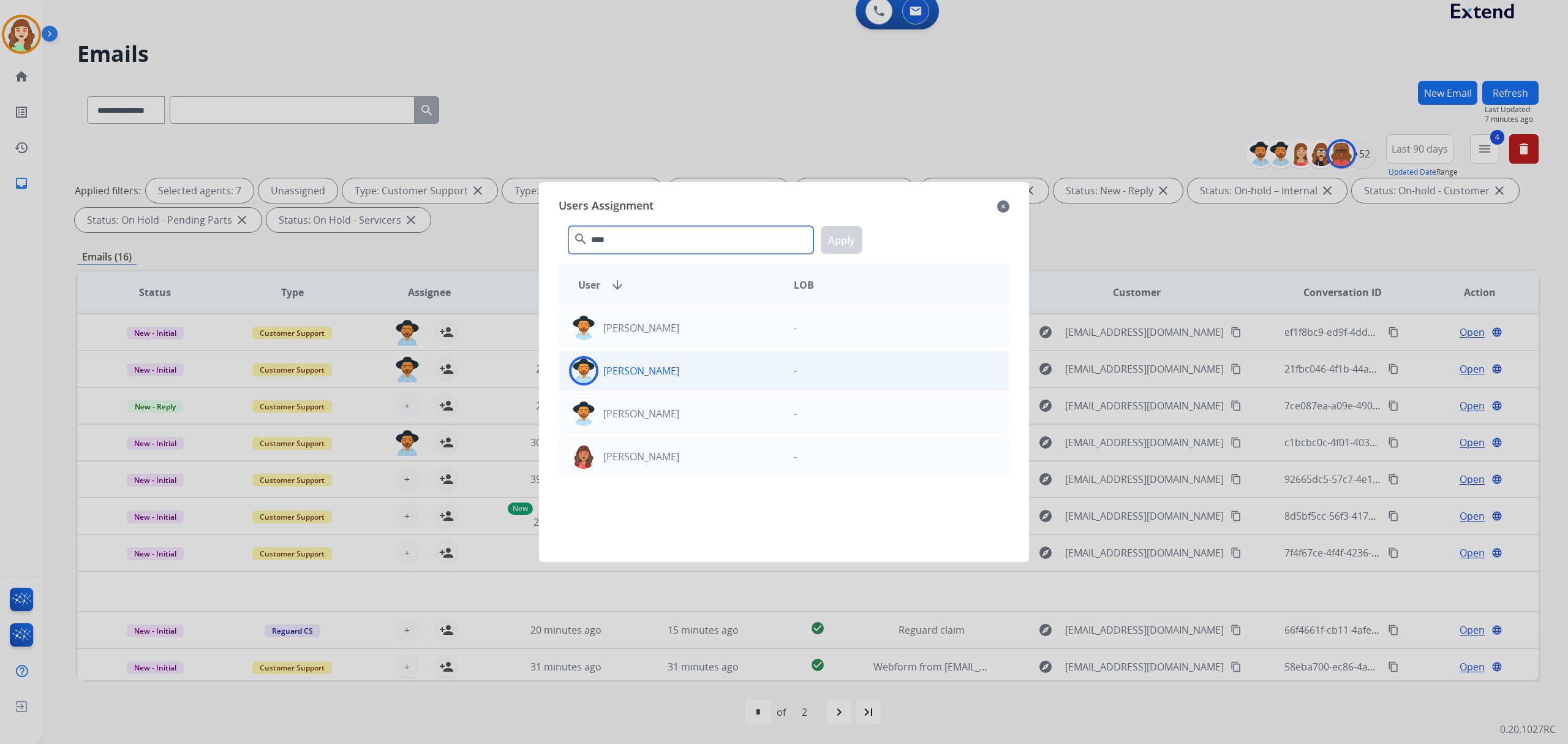
type input "****"
click at [756, 373] on div "[PERSON_NAME]" at bounding box center [671, 371] width 225 height 29
click at [844, 231] on button "Apply" at bounding box center [842, 240] width 41 height 28
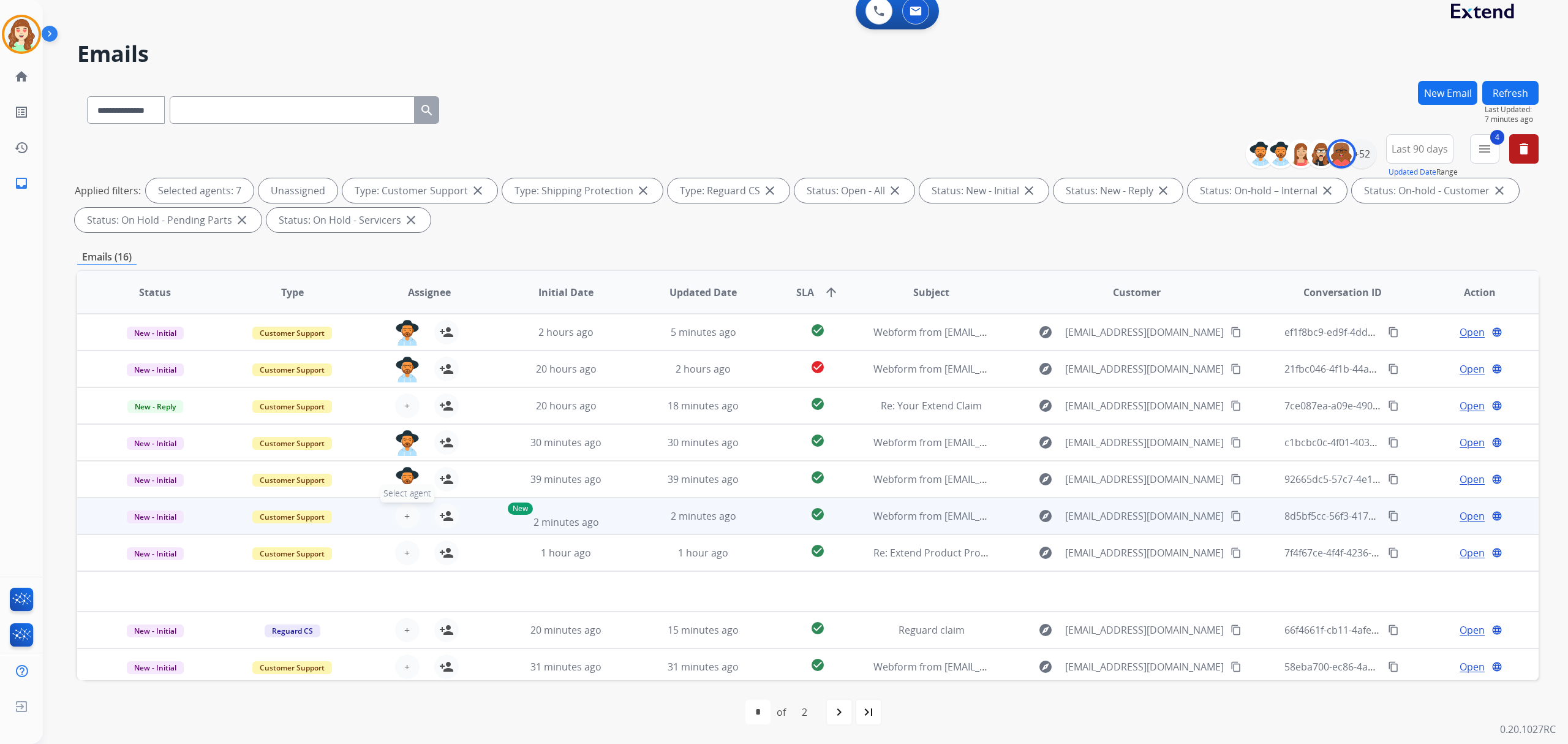
click at [404, 514] on span "+" at bounding box center [407, 516] width 5 height 15
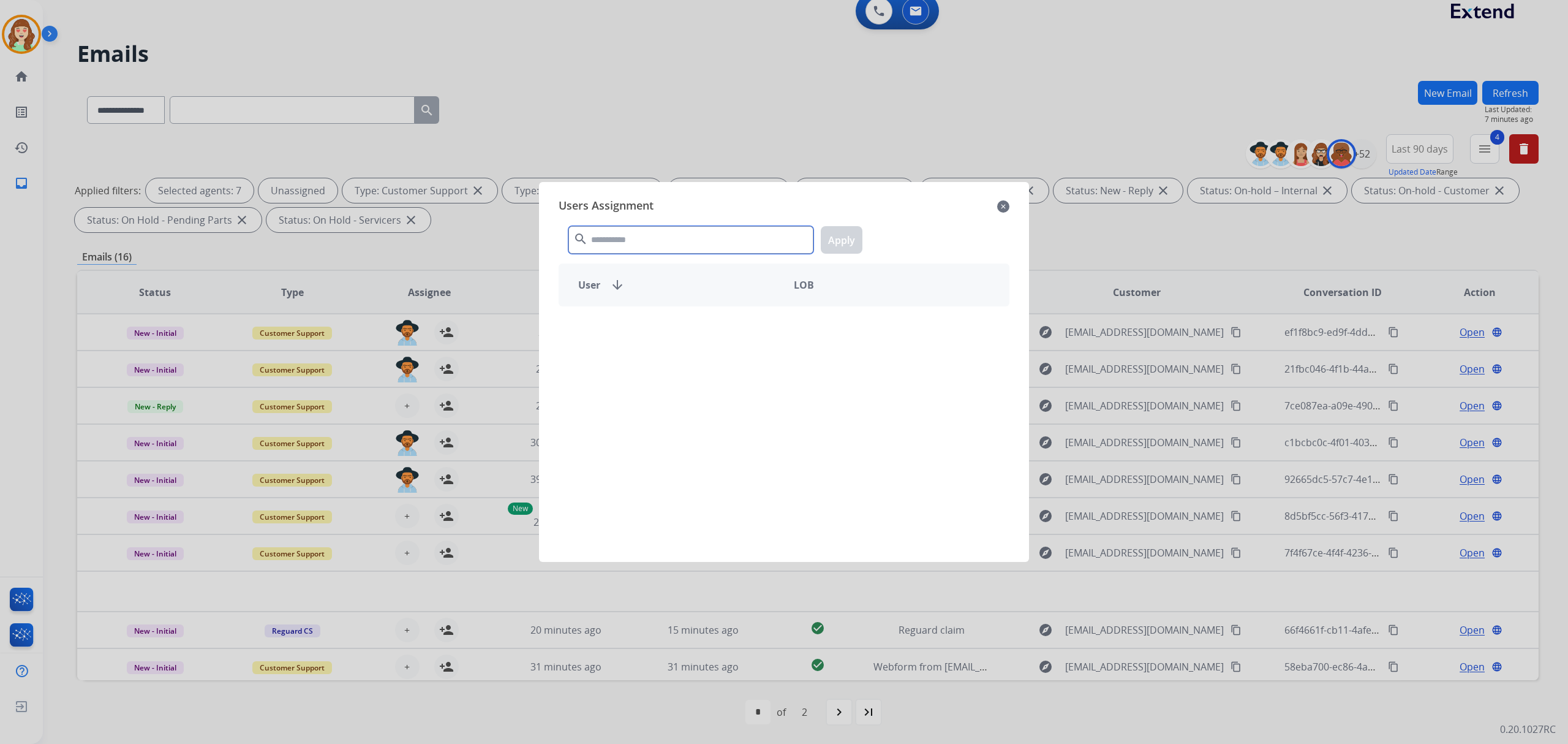
click at [616, 239] on input "text" at bounding box center [691, 240] width 245 height 28
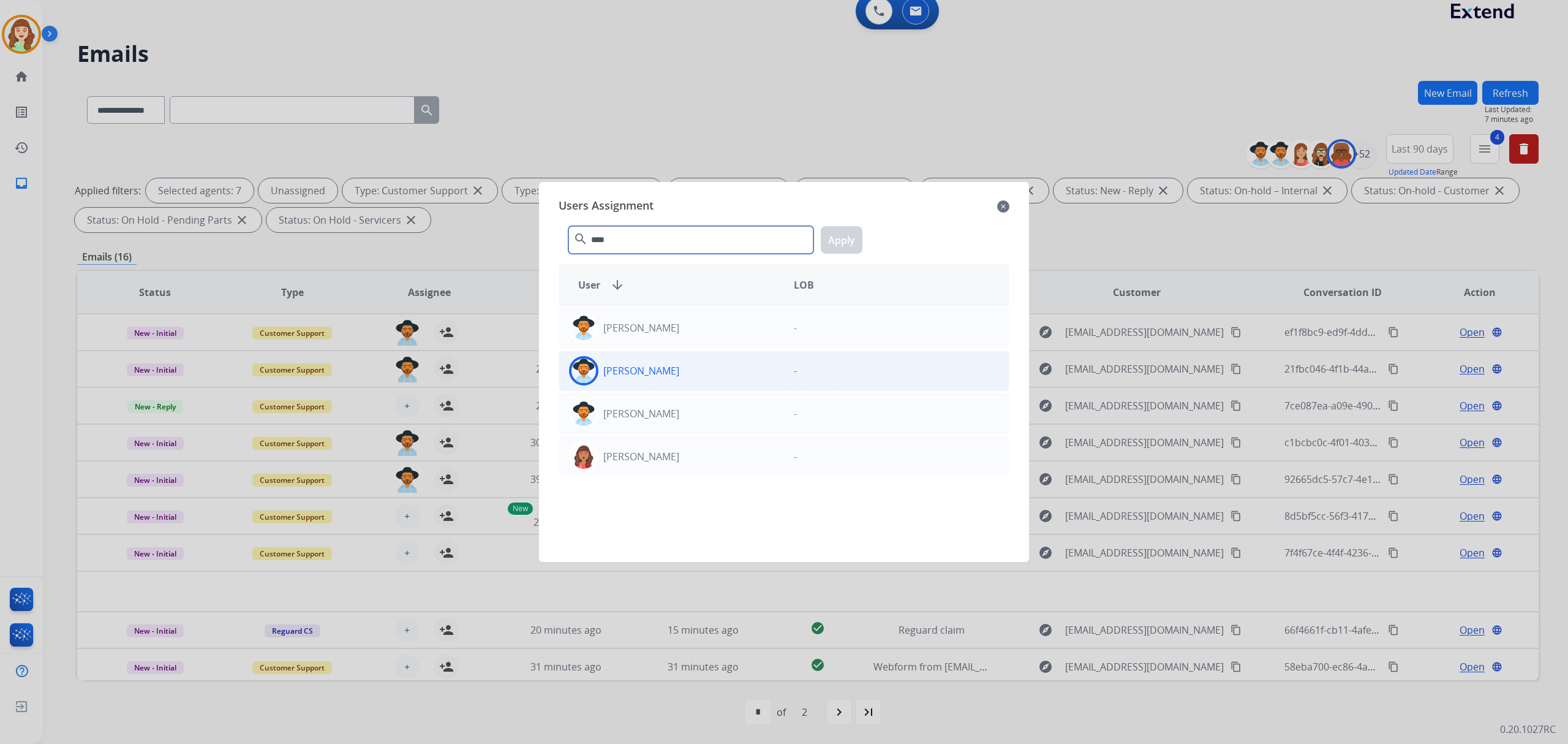
type input "****"
click at [732, 364] on div "[PERSON_NAME]" at bounding box center [671, 371] width 225 height 29
click at [849, 234] on button "Apply" at bounding box center [842, 240] width 41 height 28
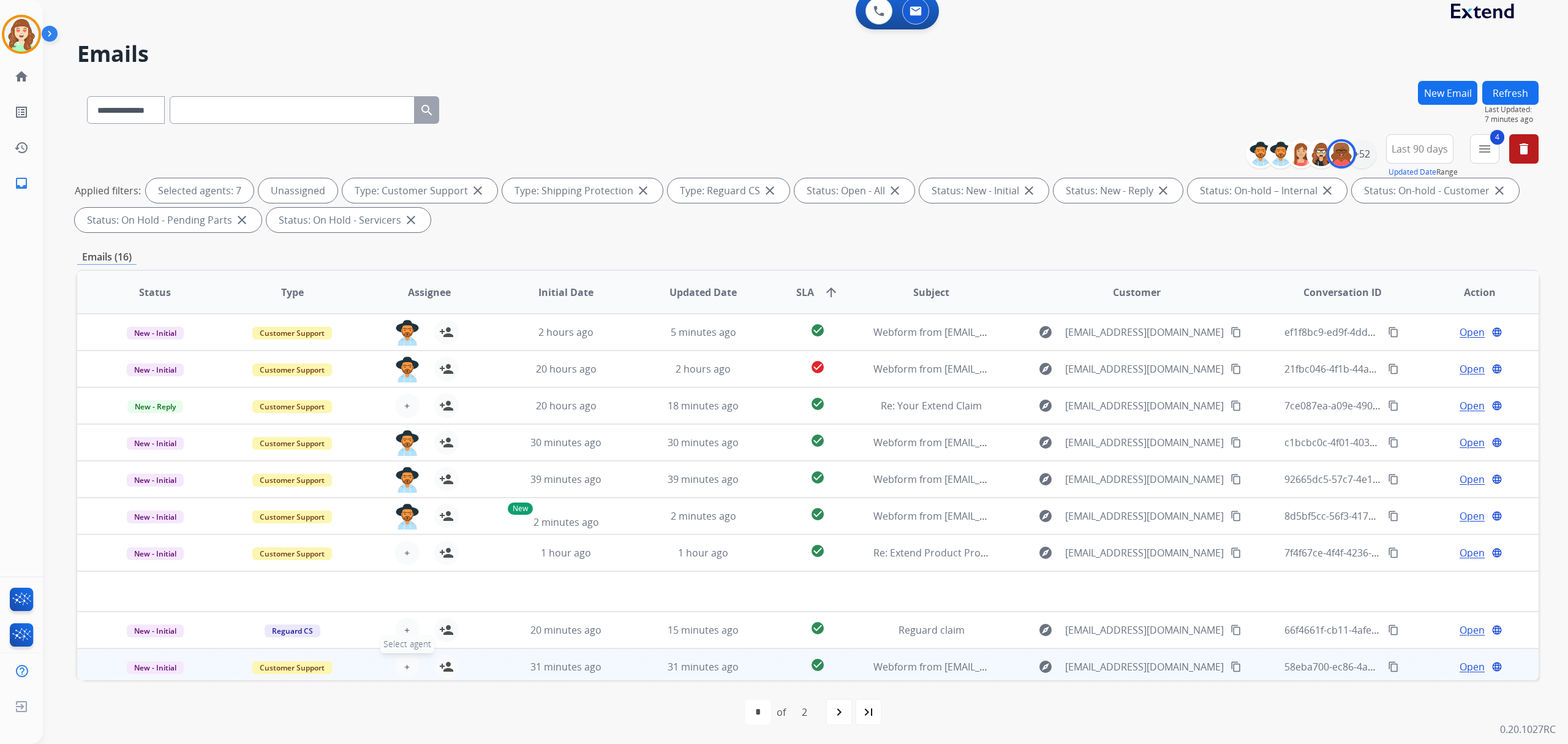
click at [407, 669] on button "+ Select agent" at bounding box center [407, 666] width 24 height 24
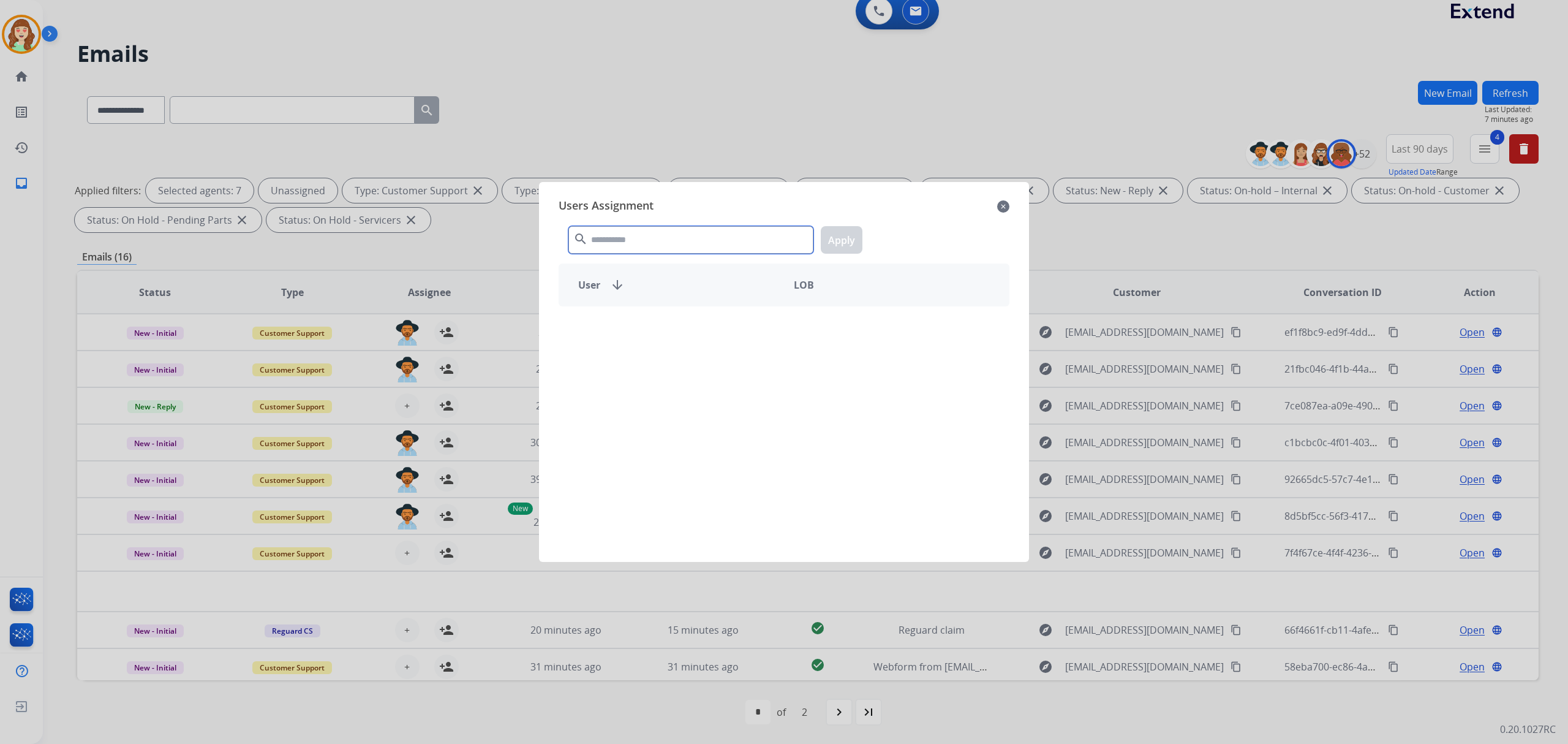
click at [679, 240] on input "text" at bounding box center [691, 240] width 245 height 28
type input "*****"
click at [719, 374] on div "[PERSON_NAME]" at bounding box center [671, 371] width 225 height 29
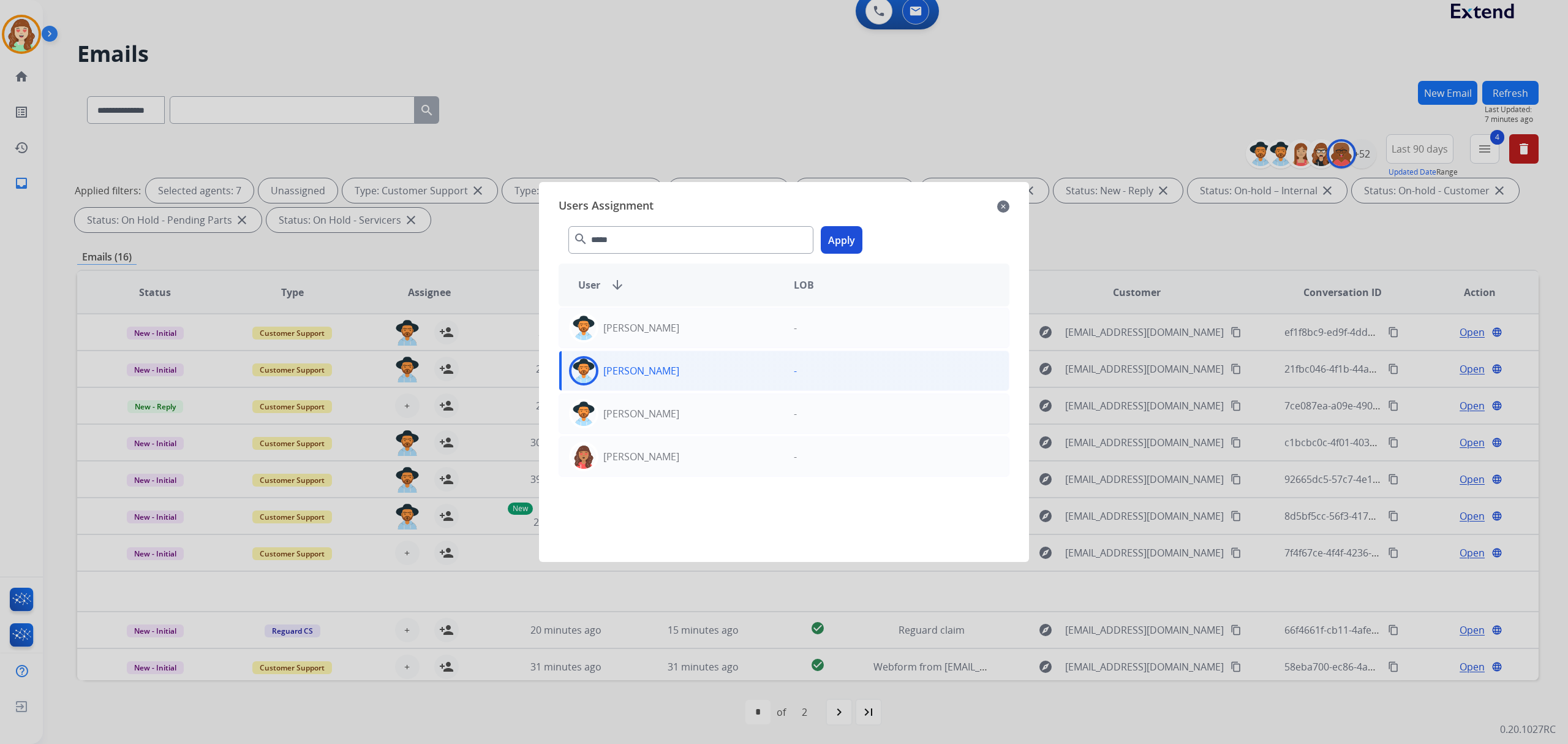
click at [839, 233] on button "Apply" at bounding box center [842, 240] width 41 height 28
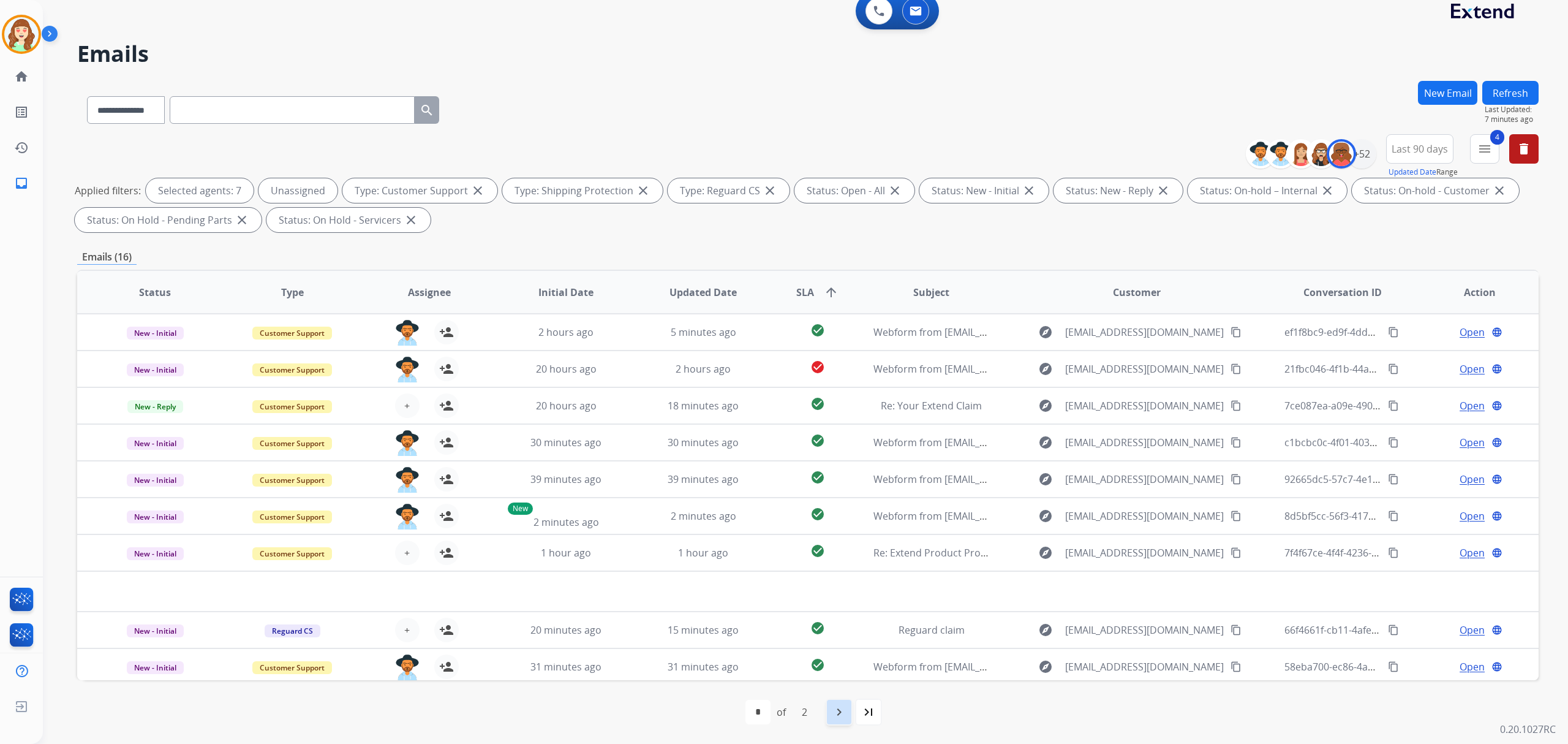
click at [843, 711] on mat-icon "navigate_next" at bounding box center [839, 712] width 15 height 15
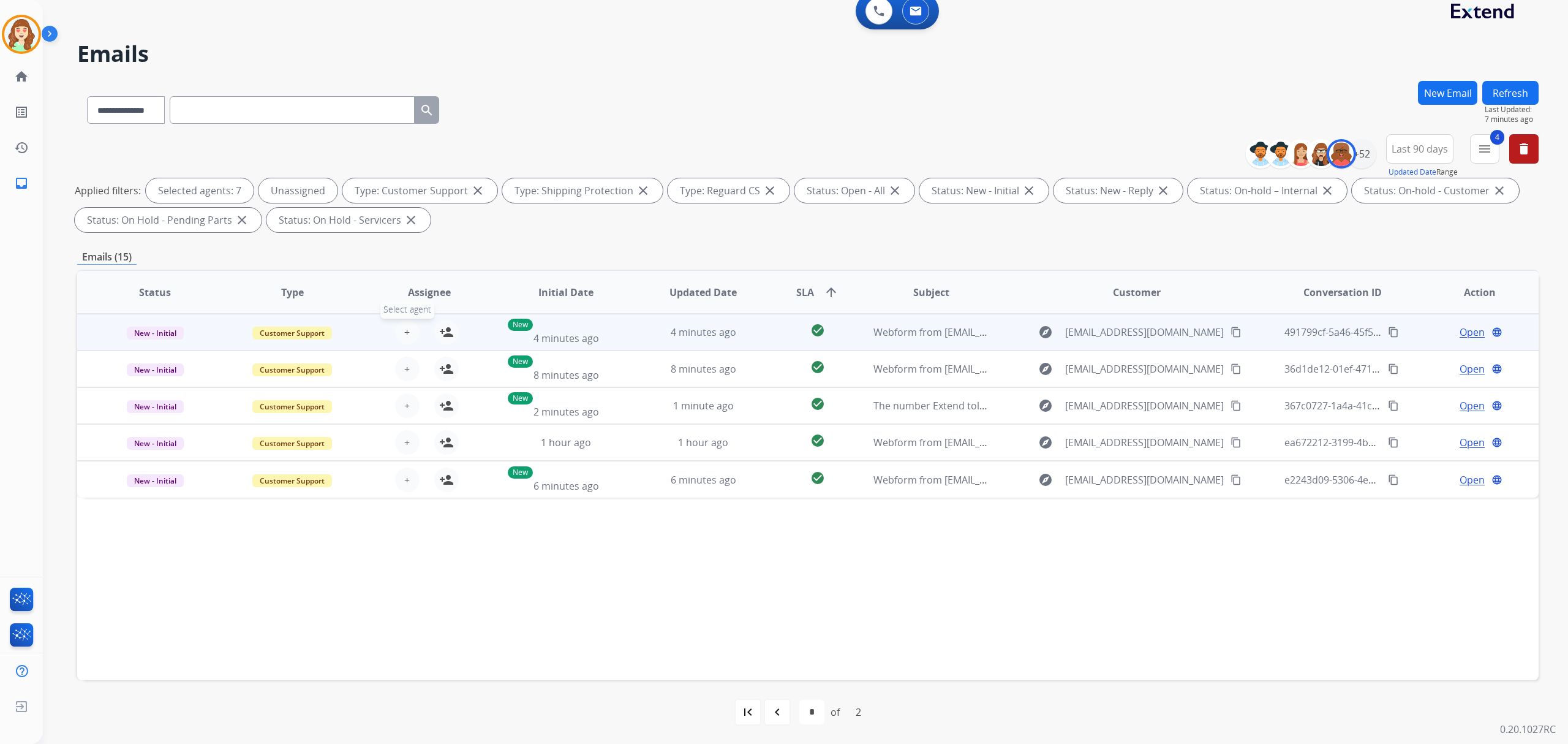
click at [411, 325] on button "+ Select agent" at bounding box center [407, 332] width 24 height 24
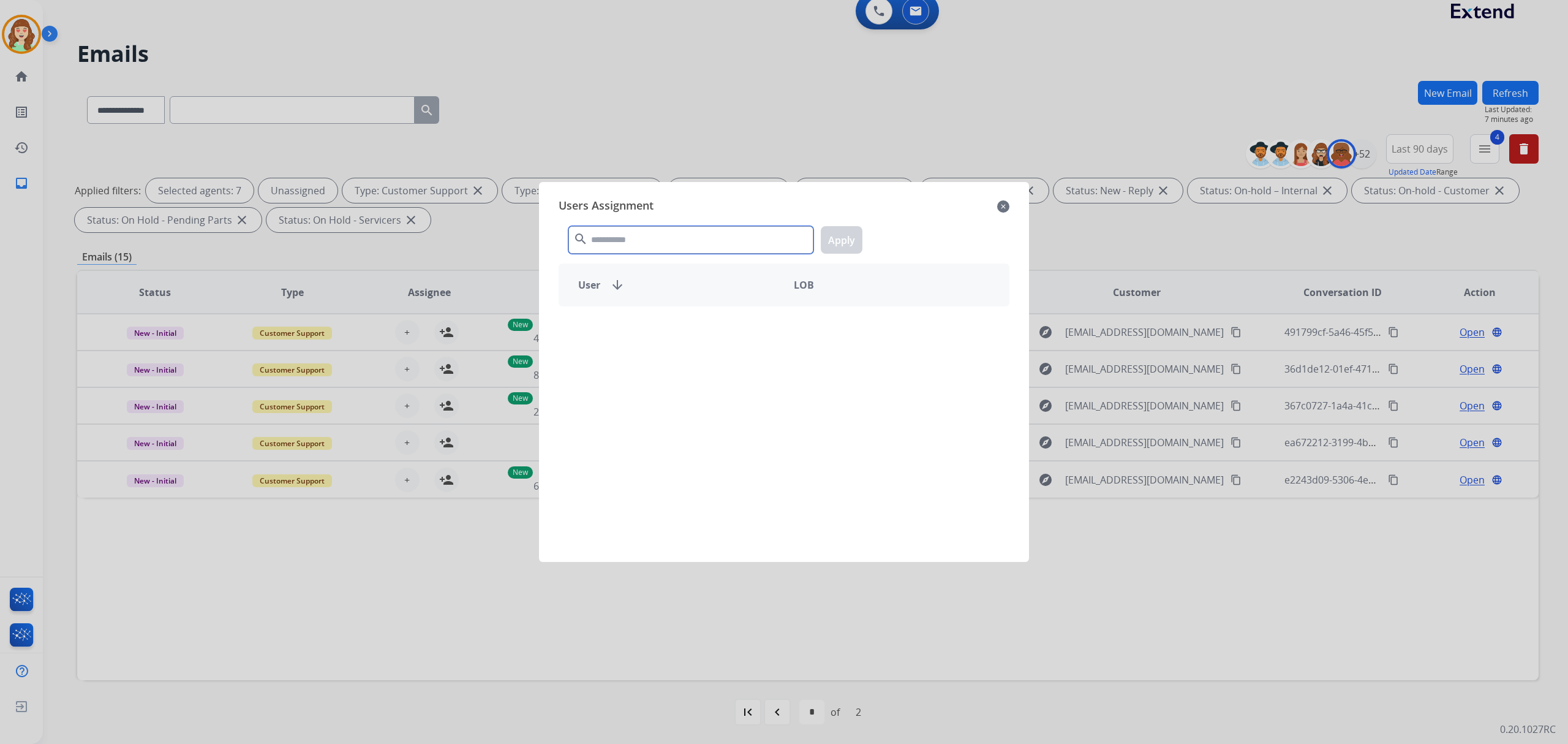
click at [700, 238] on input "text" at bounding box center [691, 240] width 245 height 28
type input "****"
click at [662, 364] on p "[PERSON_NAME]" at bounding box center [641, 370] width 76 height 15
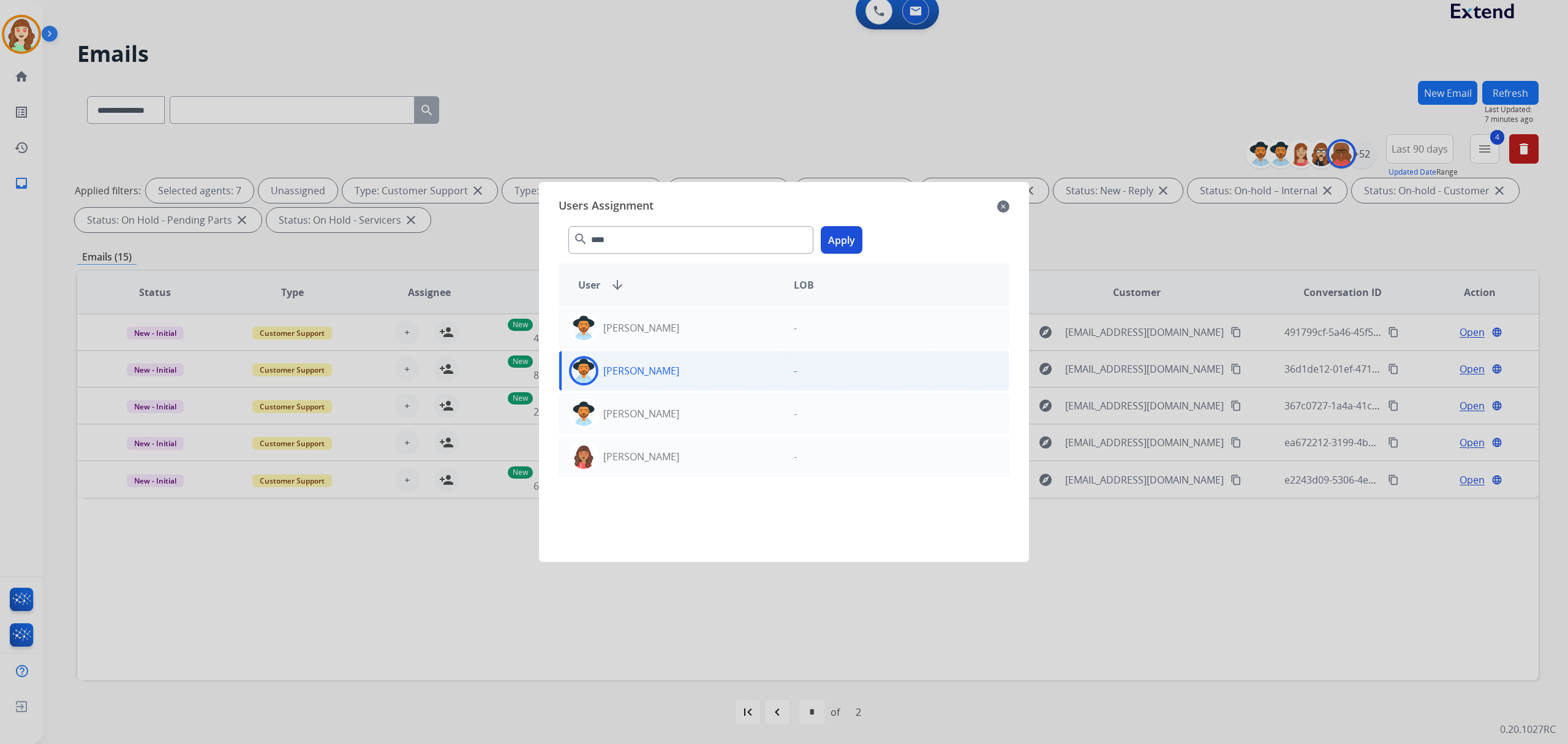
click at [841, 238] on button "Apply" at bounding box center [842, 240] width 41 height 28
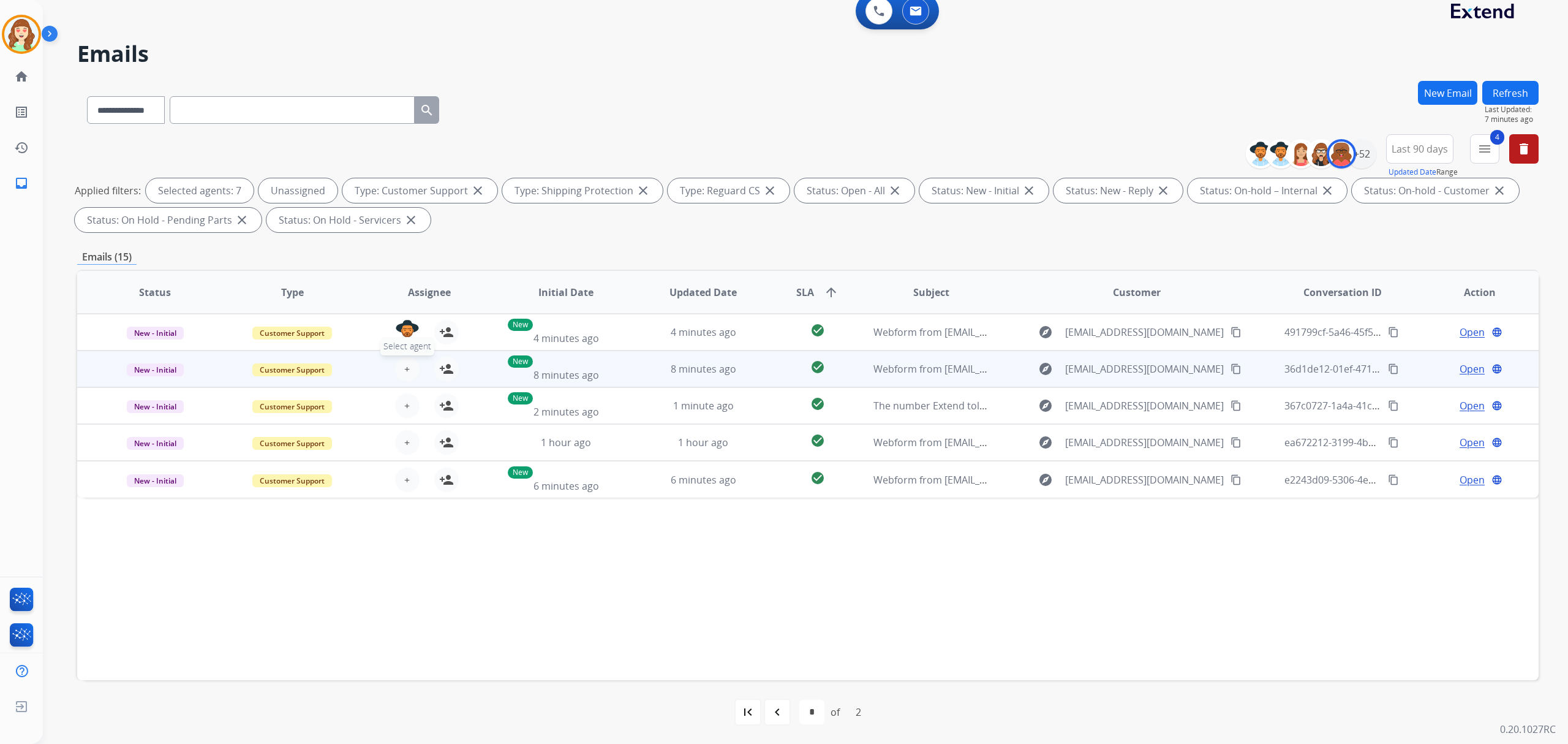
click at [398, 367] on button "+ Select agent" at bounding box center [407, 369] width 24 height 24
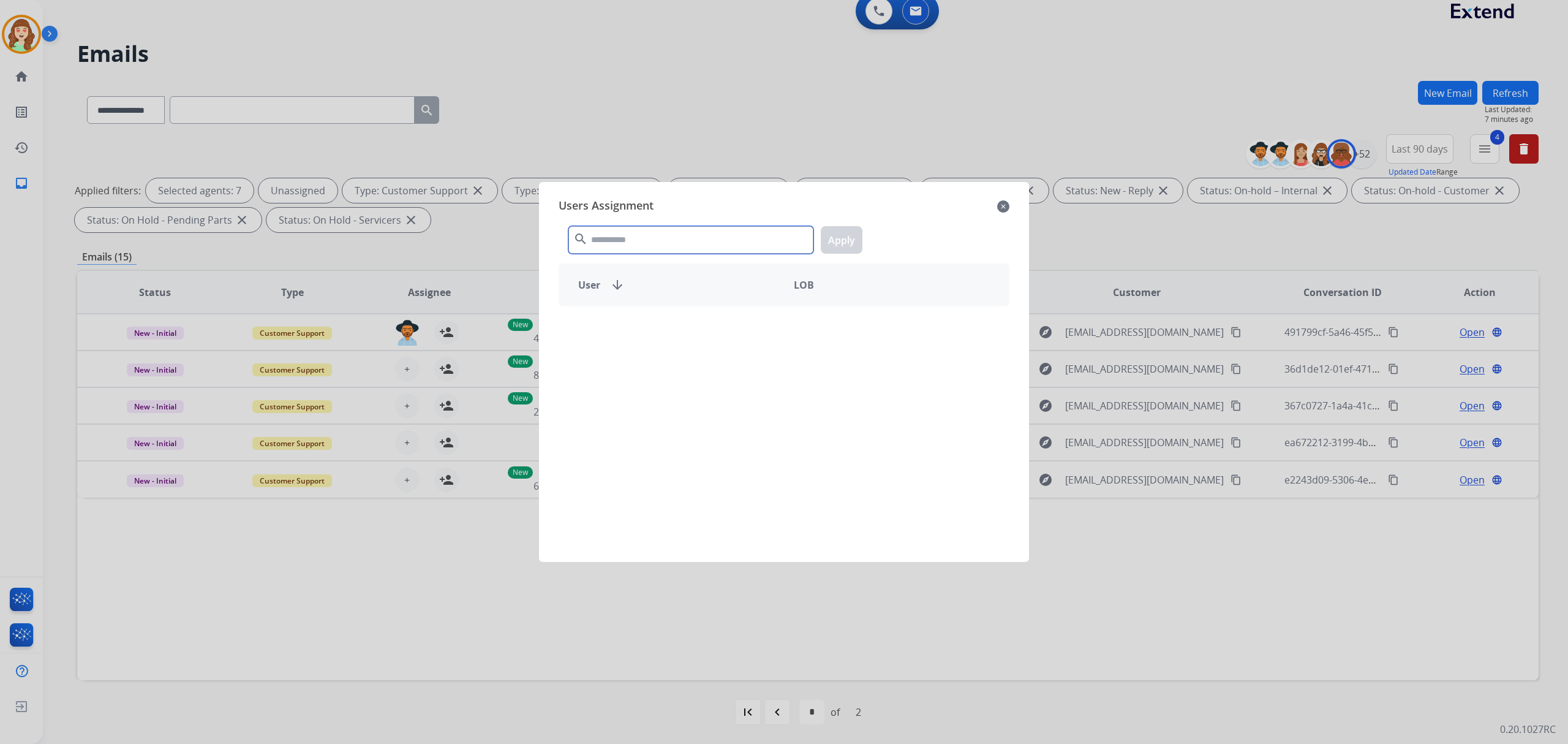
click at [638, 248] on input "text" at bounding box center [691, 240] width 245 height 28
type input "****"
click at [691, 369] on div "[PERSON_NAME]" at bounding box center [671, 371] width 225 height 29
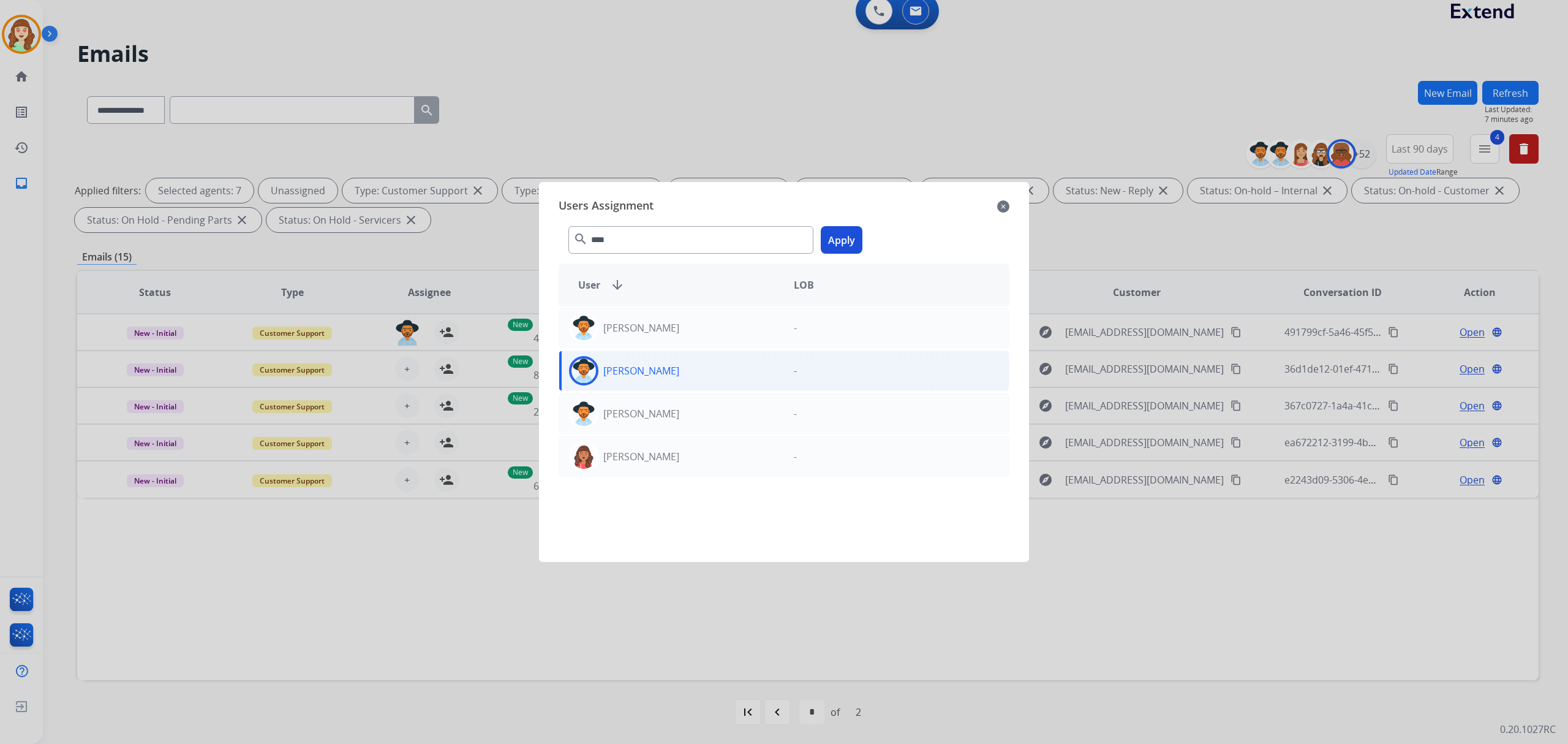
click at [838, 229] on button "Apply" at bounding box center [842, 240] width 41 height 28
drag, startPoint x: 643, startPoint y: 369, endPoint x: 844, endPoint y: 238, distance: 239.9
click at [650, 367] on p "[PERSON_NAME]" at bounding box center [641, 370] width 76 height 15
click at [692, 371] on div "[PERSON_NAME]" at bounding box center [671, 371] width 225 height 29
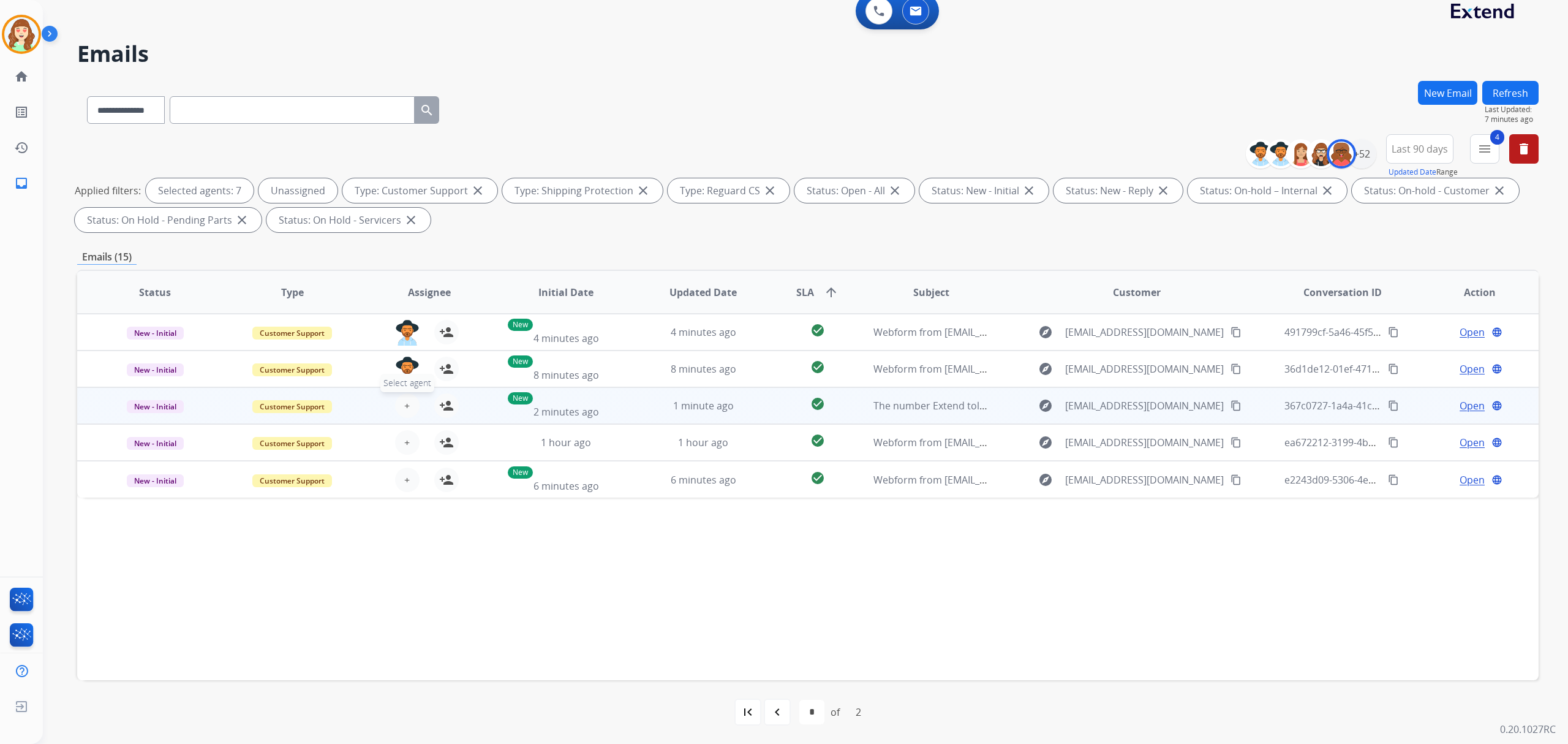
click at [400, 406] on button "+ Select agent" at bounding box center [407, 406] width 24 height 24
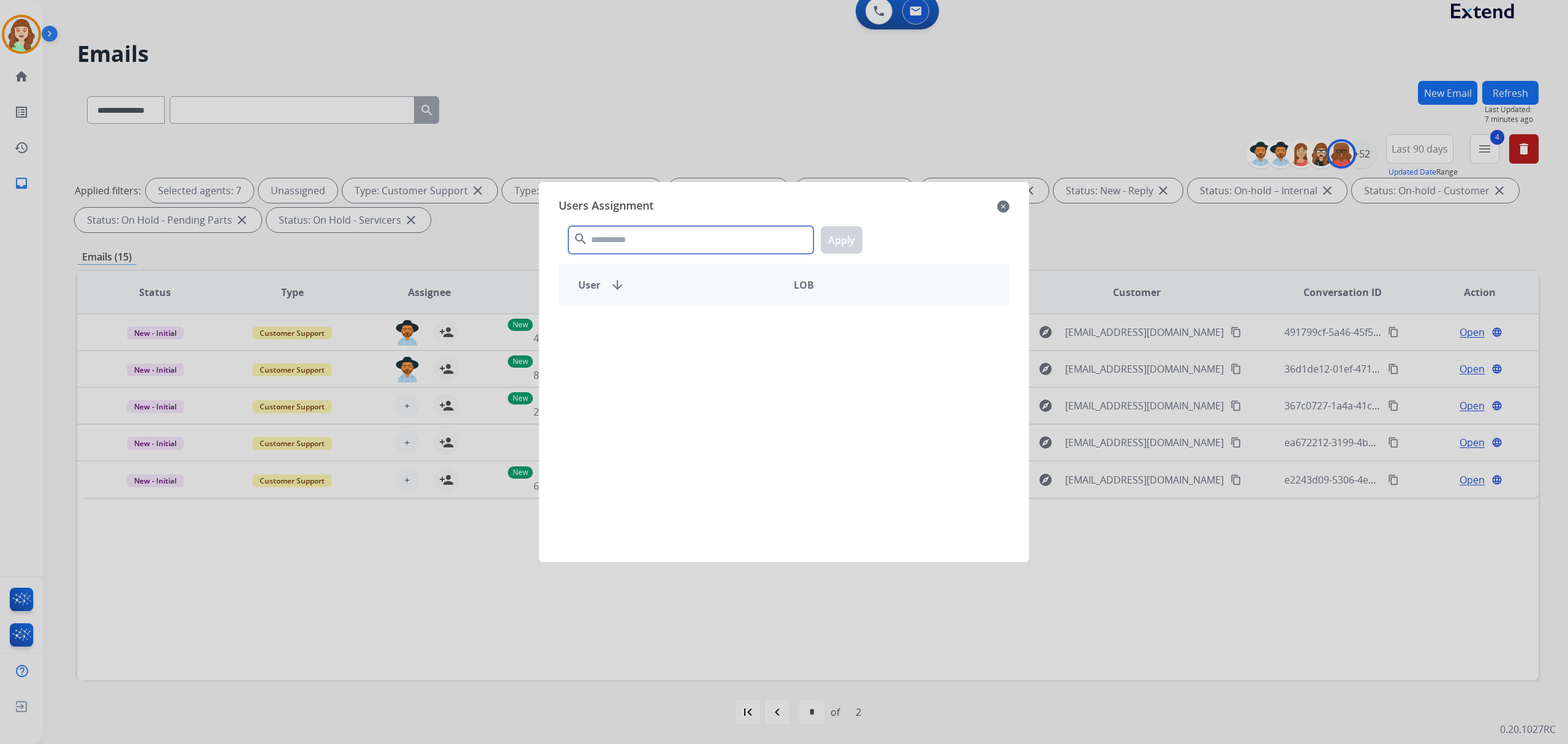
click at [682, 231] on input "text" at bounding box center [691, 240] width 245 height 28
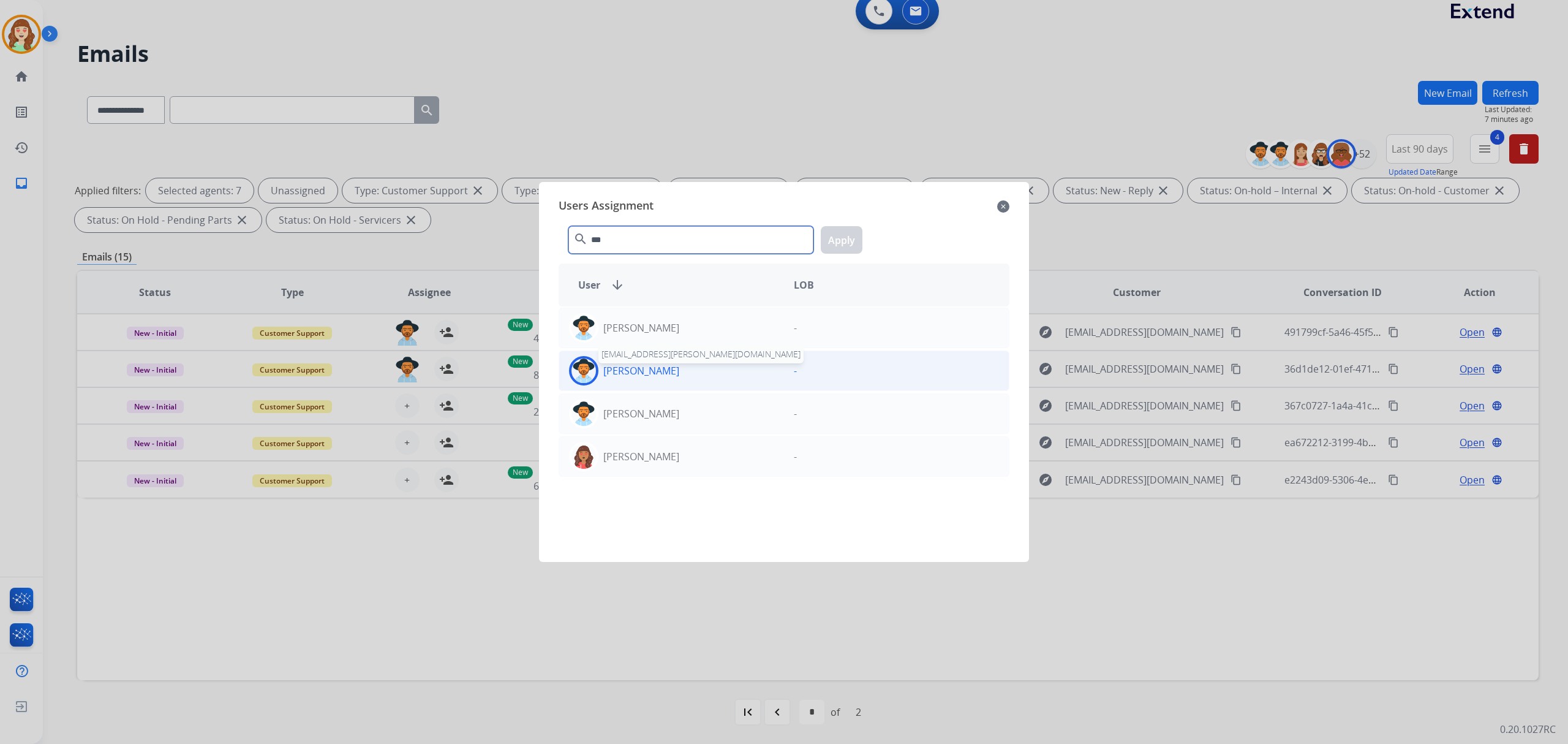
type input "***"
drag, startPoint x: 656, startPoint y: 375, endPoint x: 662, endPoint y: 371, distance: 7.2
click at [662, 371] on p "[PERSON_NAME]" at bounding box center [641, 370] width 76 height 15
click at [849, 245] on button "Apply" at bounding box center [842, 240] width 41 height 28
click at [631, 375] on p "[PERSON_NAME]" at bounding box center [641, 370] width 76 height 15
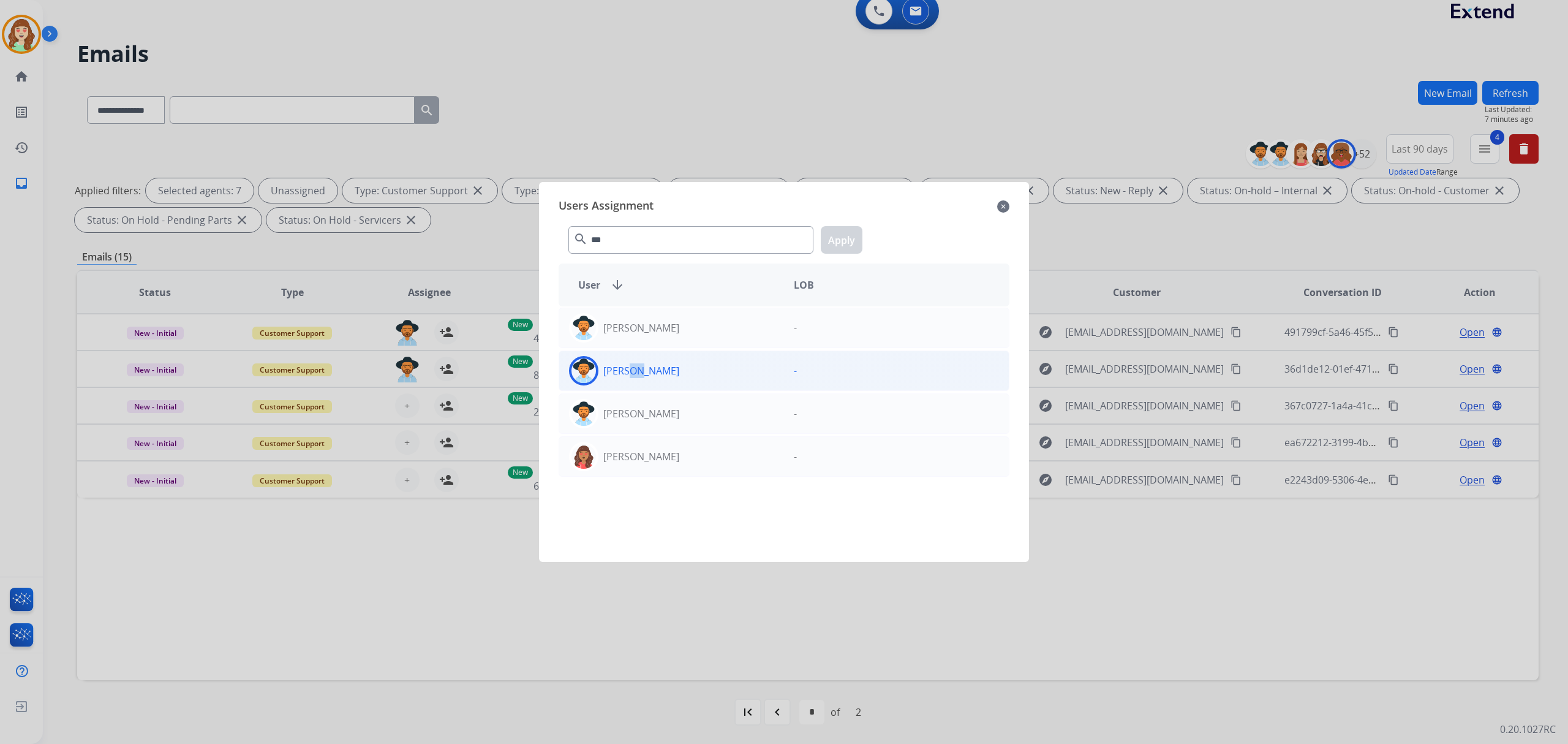
click at [682, 369] on div "[PERSON_NAME]" at bounding box center [671, 371] width 225 height 29
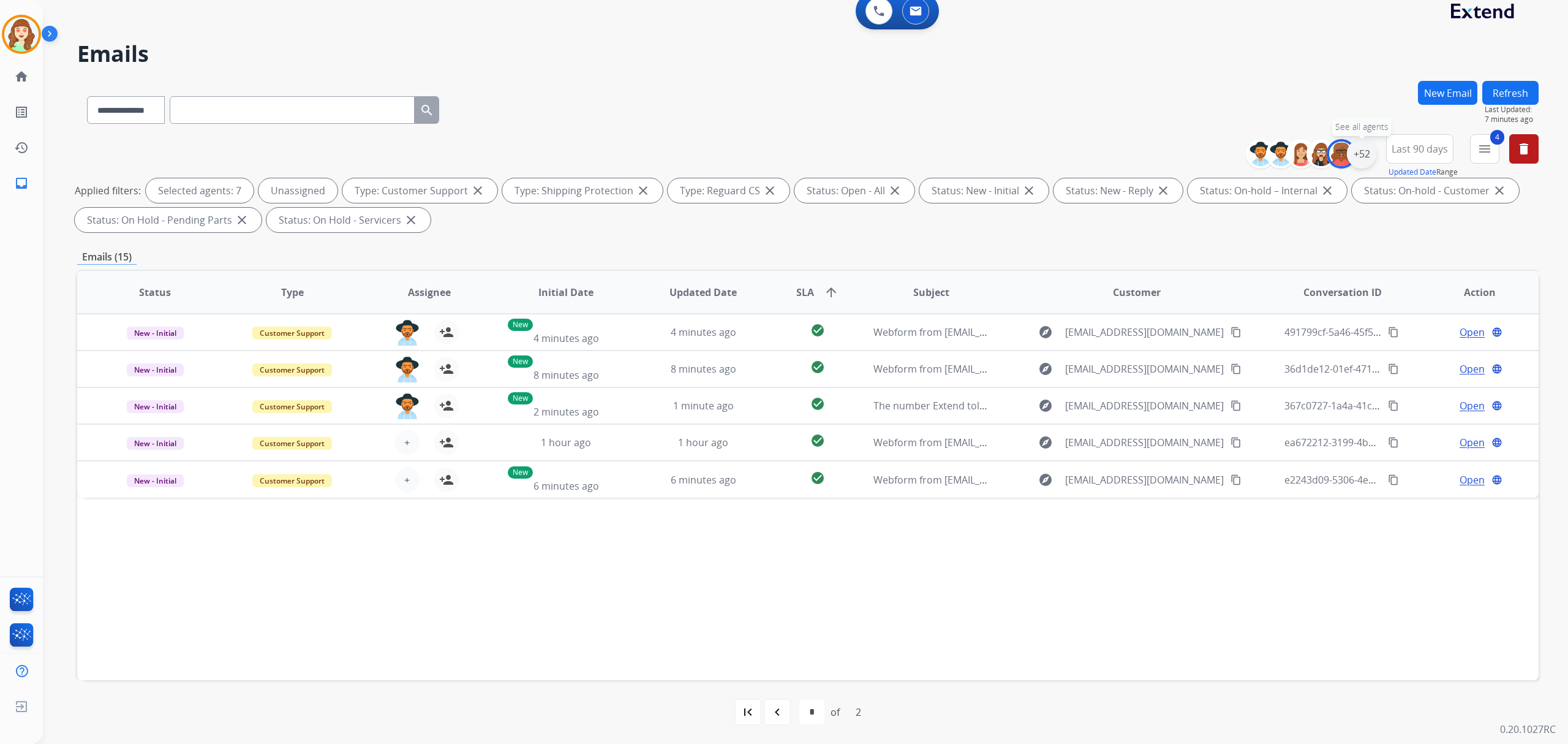
click at [1355, 160] on div "+52" at bounding box center [1361, 154] width 29 height 29
click at [1201, 321] on div "[PERSON_NAME] [PERSON_NAME] [PERSON_NAME] [PERSON_NAME] [PERSON_NAME] [PERSON_N…" at bounding box center [1284, 329] width 182 height 114
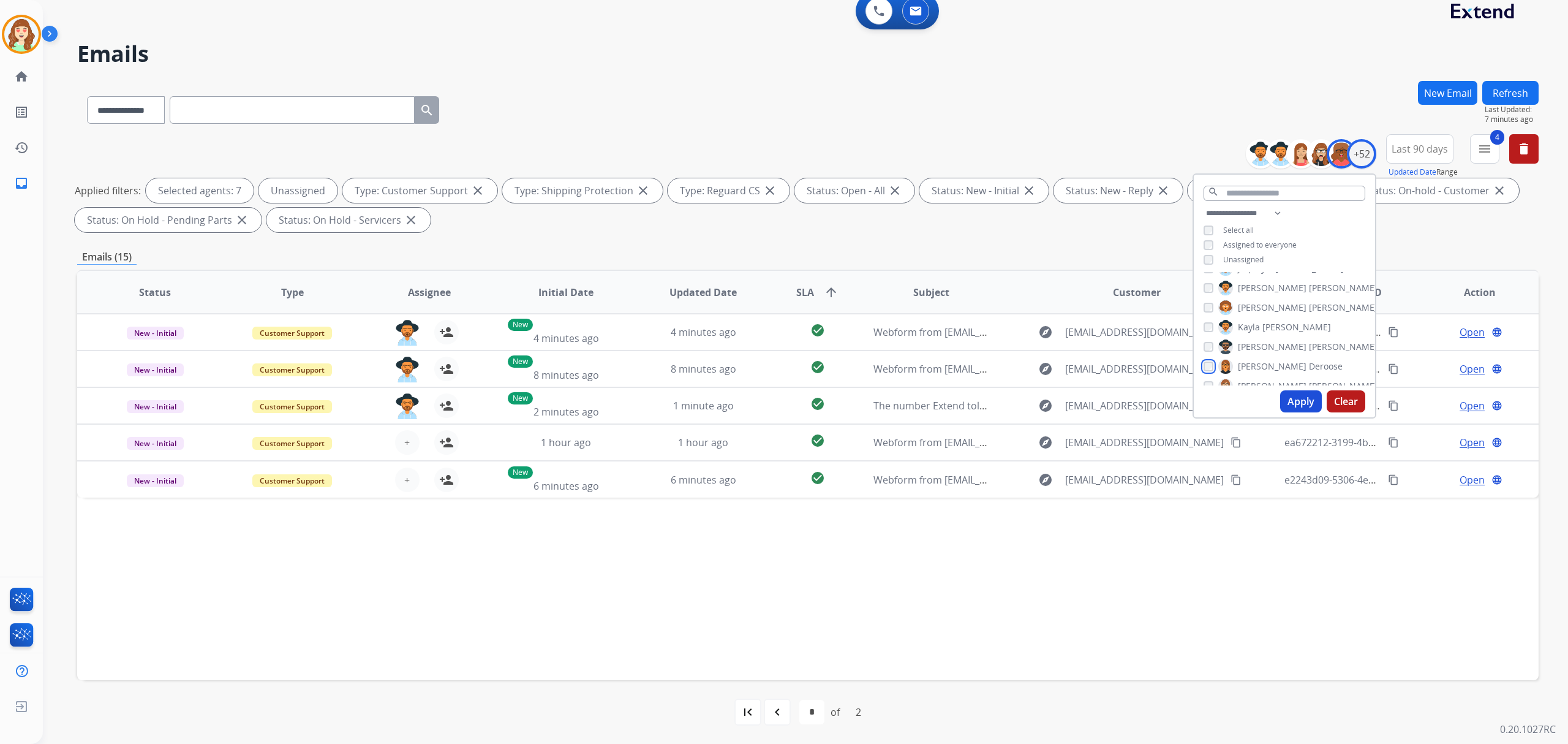
scroll to position [491, 0]
click at [1300, 403] on button "Apply" at bounding box center [1301, 401] width 41 height 22
select select "*"
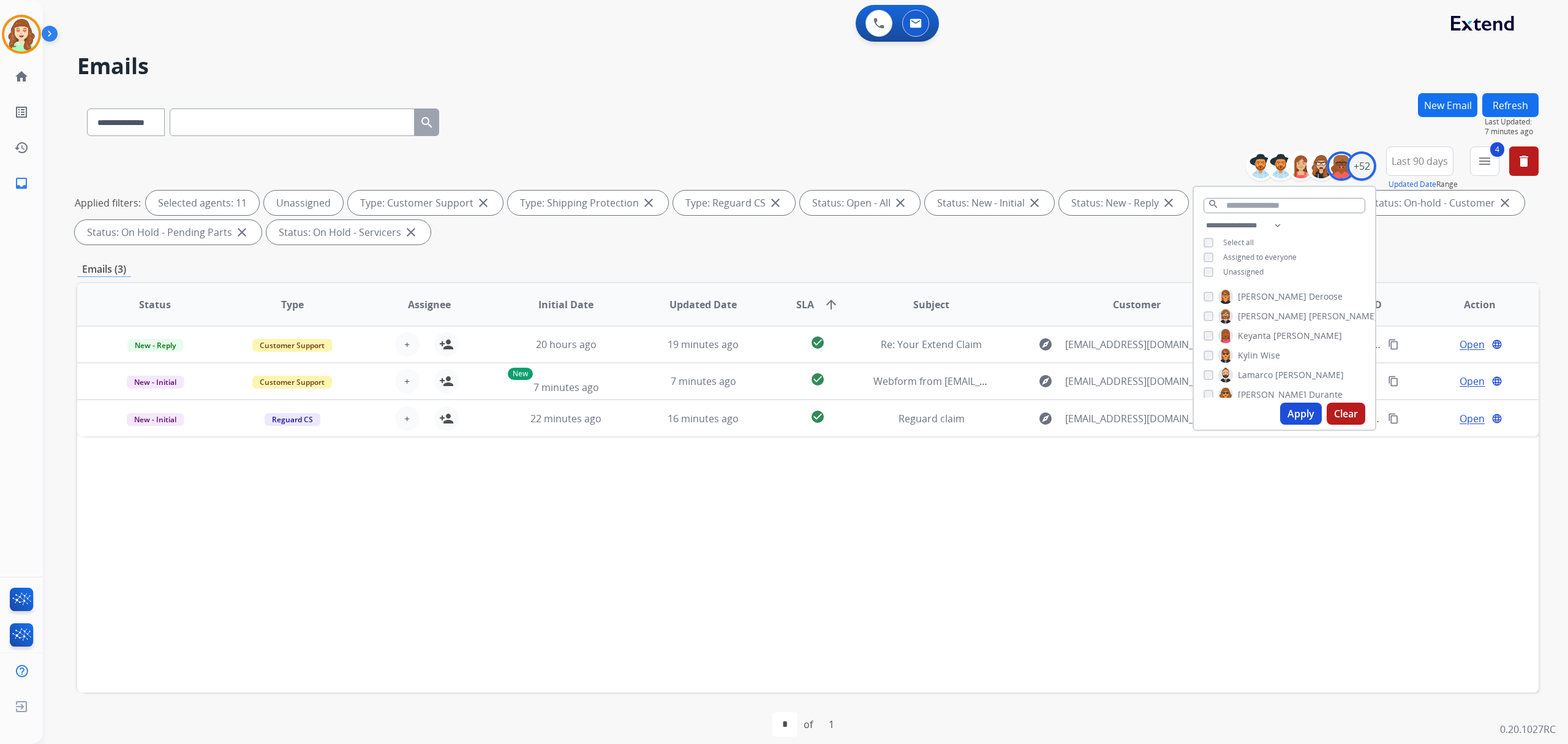
scroll to position [572, 0]
click at [1200, 356] on div "[PERSON_NAME] [PERSON_NAME] [PERSON_NAME] [PERSON_NAME] [PERSON_NAME] [PERSON_N…" at bounding box center [1284, 341] width 182 height 114
click at [1201, 356] on div "[PERSON_NAME] [PERSON_NAME] [PERSON_NAME] [PERSON_NAME] [PERSON_NAME] [PERSON_N…" at bounding box center [1284, 341] width 182 height 114
click at [1299, 412] on button "Apply" at bounding box center [1301, 414] width 41 height 22
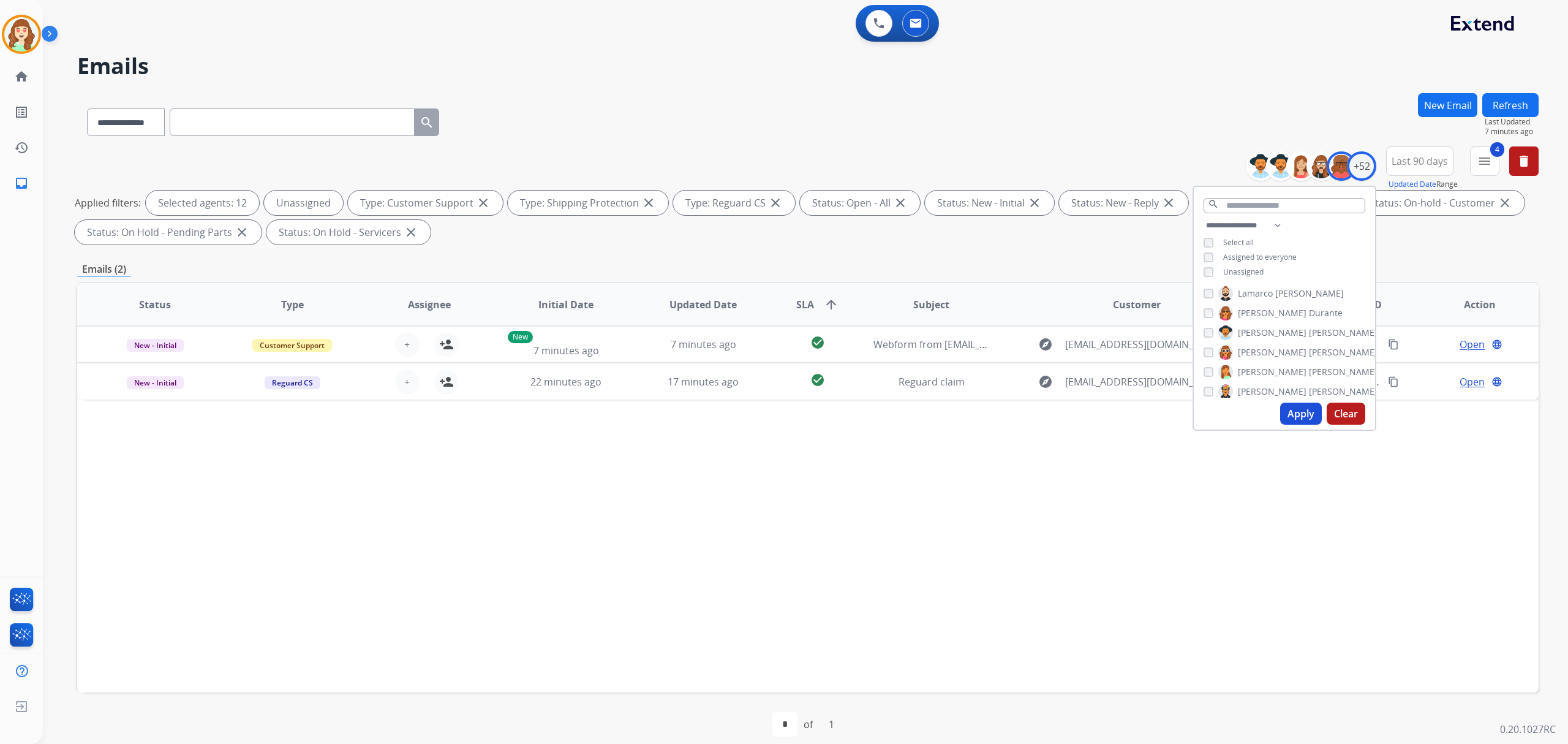
scroll to position [654, 0]
click at [1299, 412] on button "Apply" at bounding box center [1301, 414] width 41 height 22
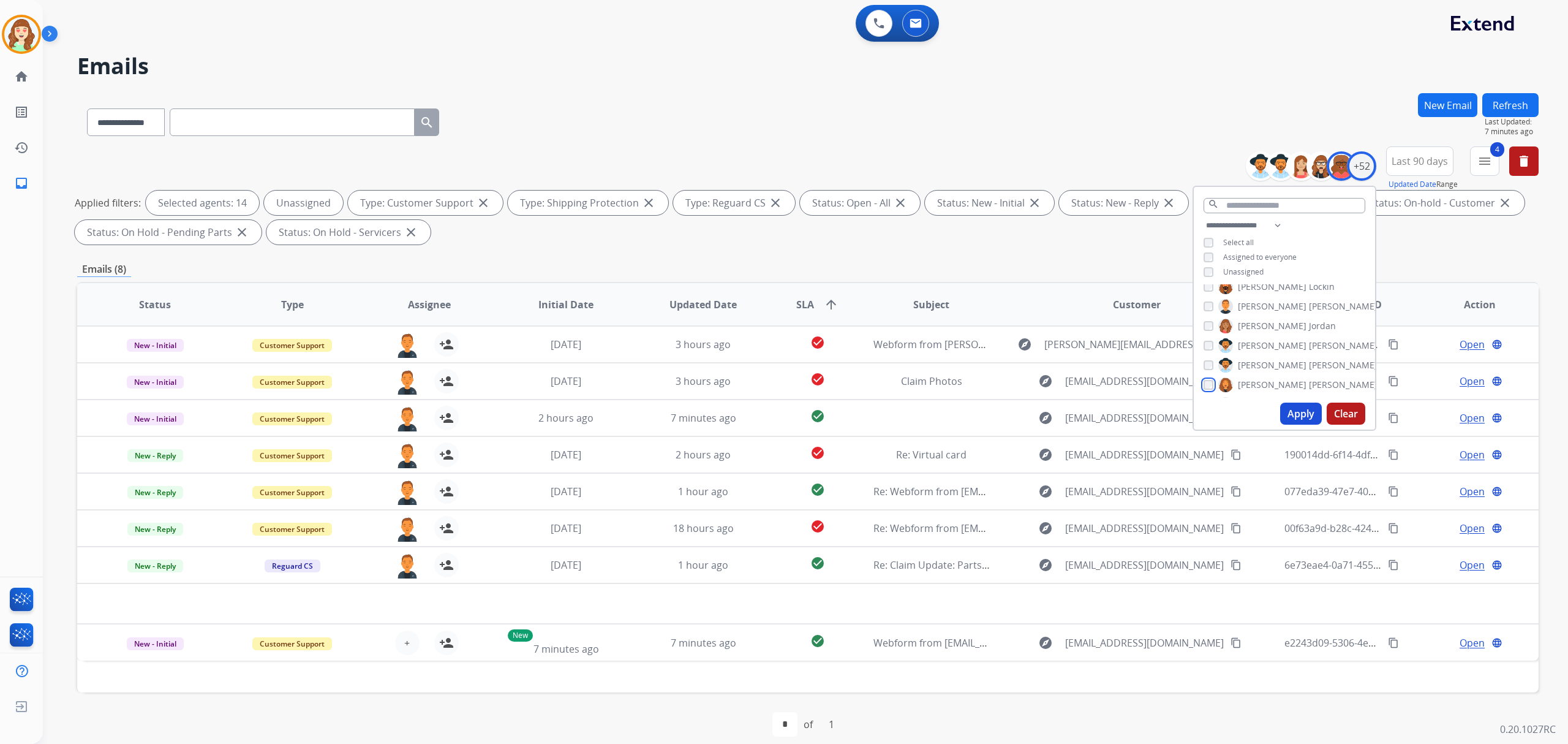
scroll to position [817, 0]
click at [1299, 407] on button "Apply" at bounding box center [1301, 414] width 41 height 22
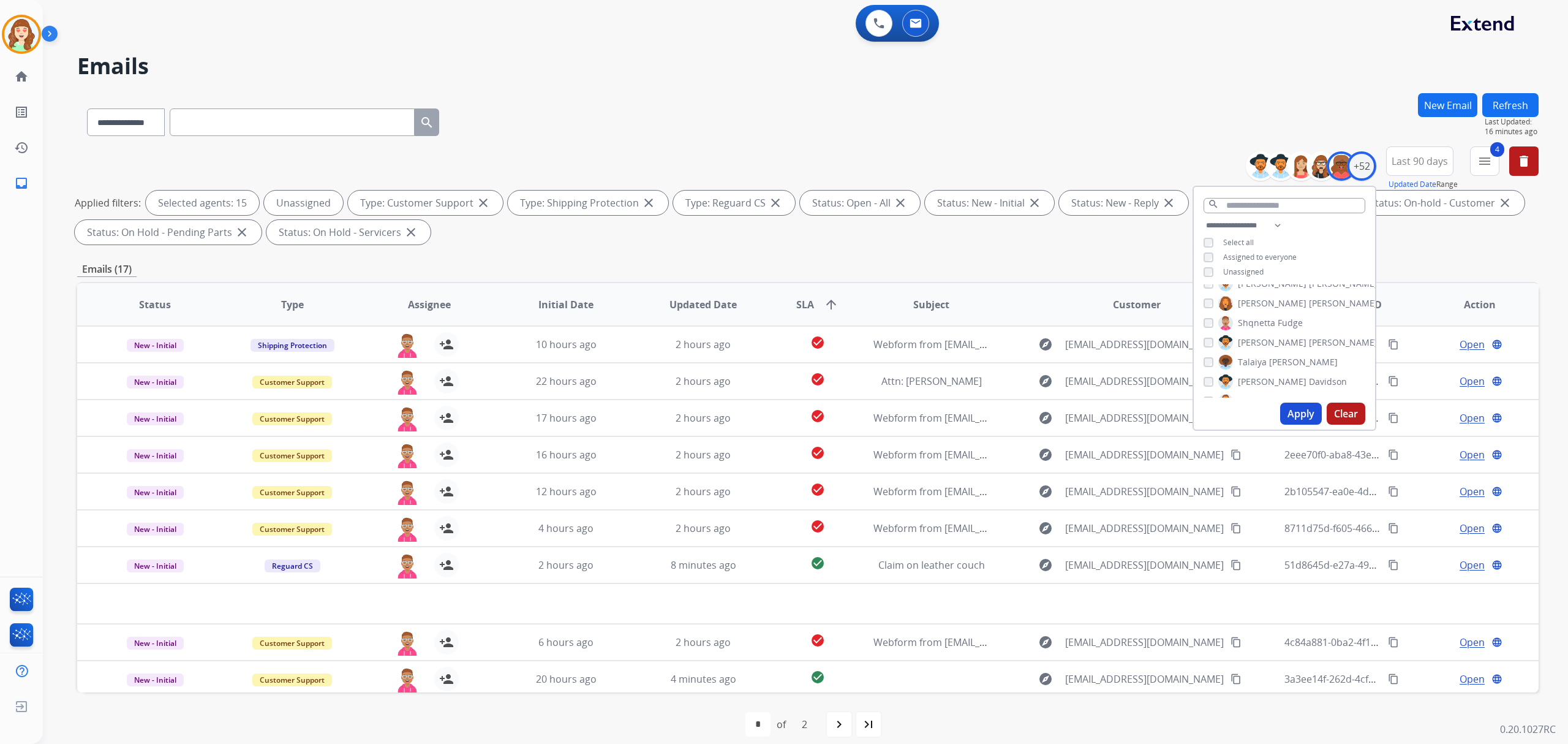
click at [1204, 316] on div "Shqnetta Fudge" at bounding box center [1253, 323] width 99 height 15
click at [1298, 405] on button "Apply" at bounding box center [1301, 414] width 41 height 22
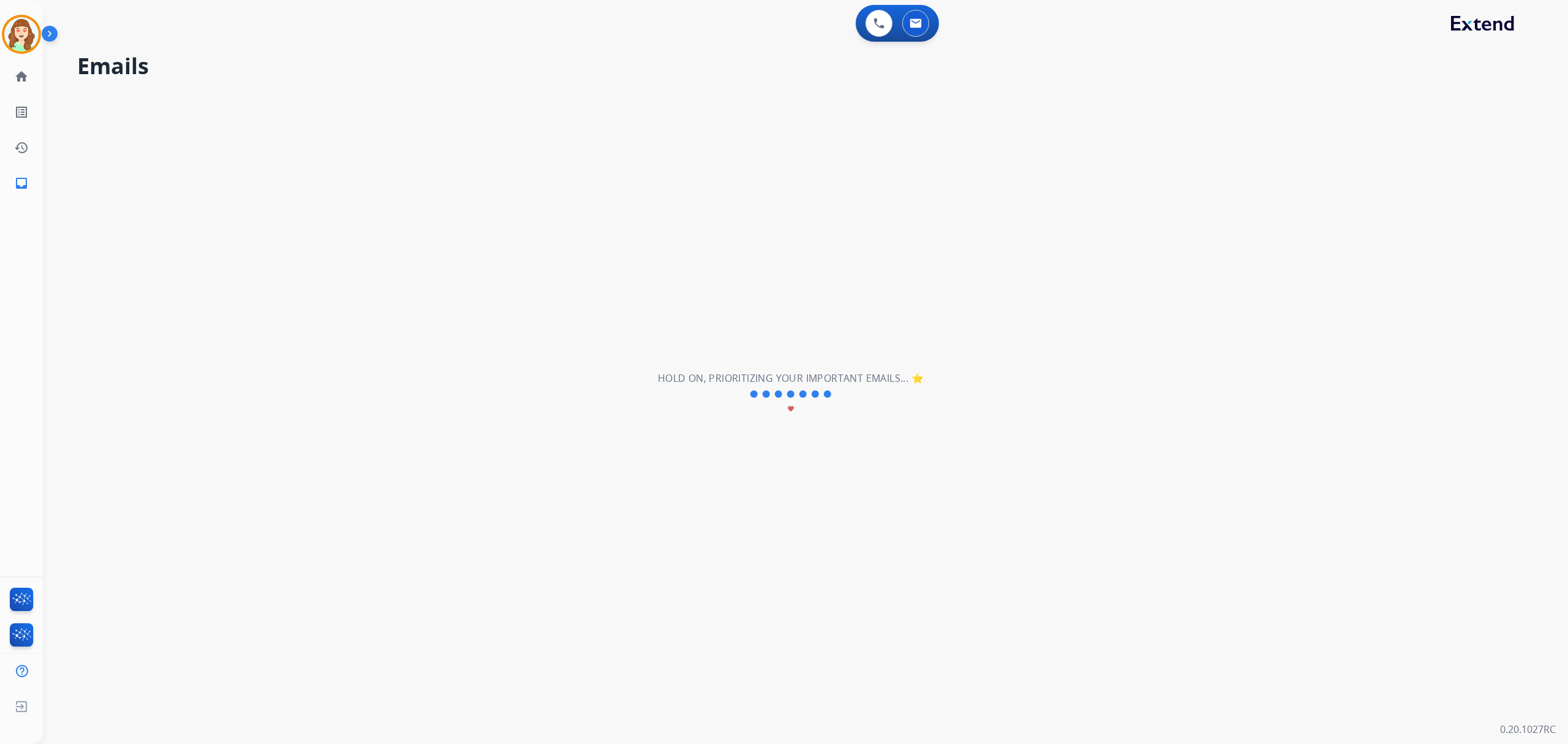
click at [914, 366] on div "**********" at bounding box center [791, 394] width 1496 height 700
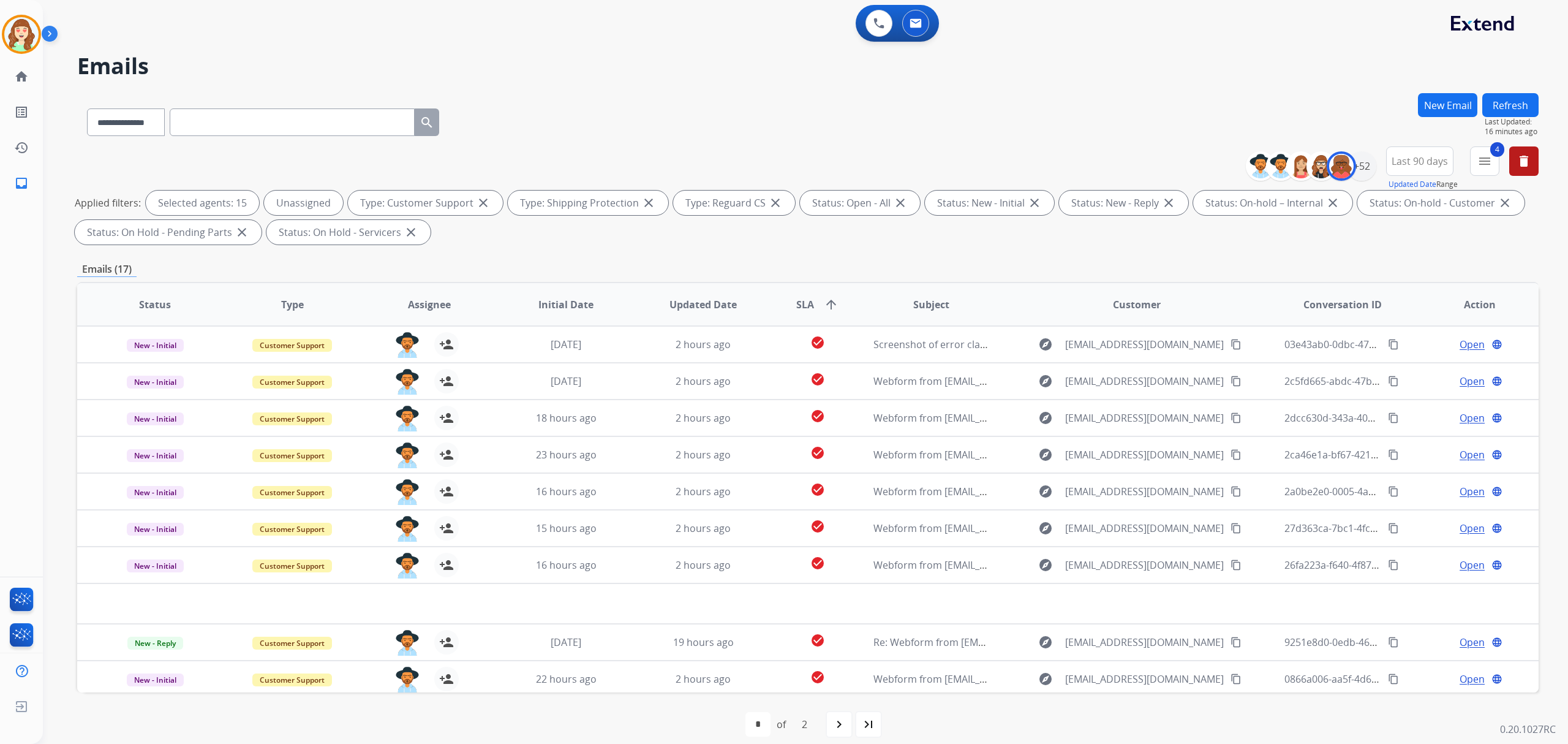
click at [916, 363] on td "Webform from [EMAIL_ADDRESS][DOMAIN_NAME] on [DATE]" at bounding box center [922, 381] width 137 height 37
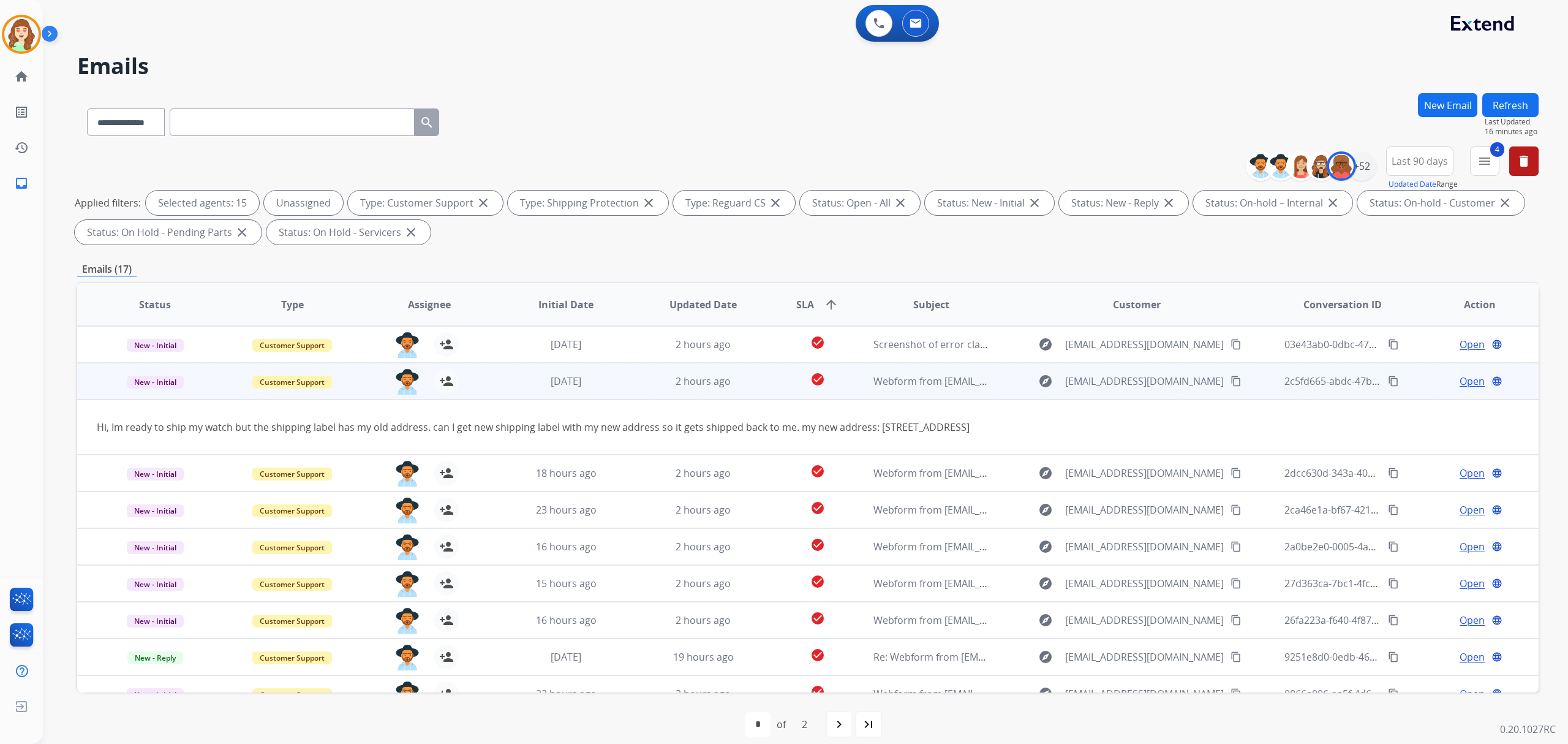
scroll to position [37, 0]
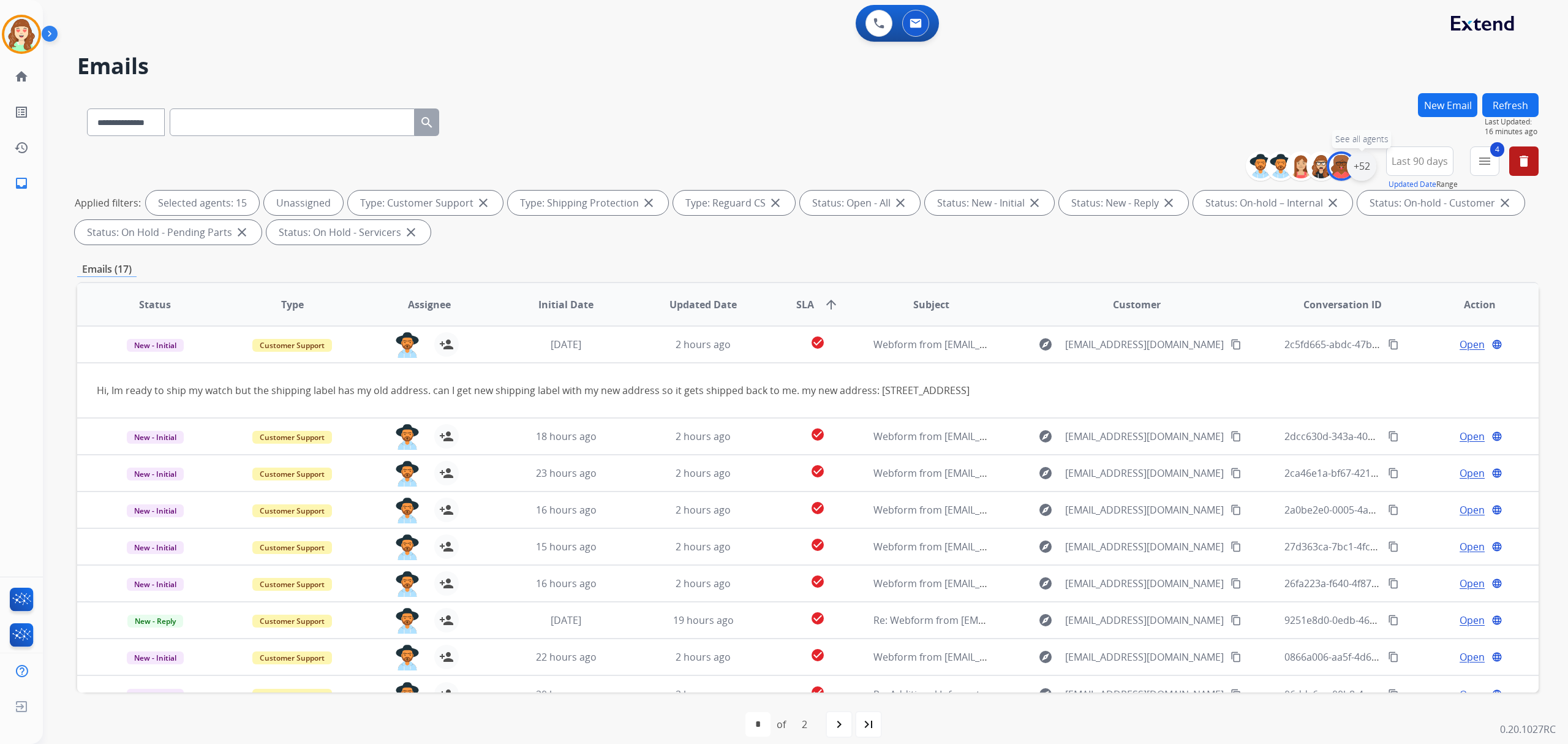
click at [1356, 165] on div "+52" at bounding box center [1361, 166] width 29 height 29
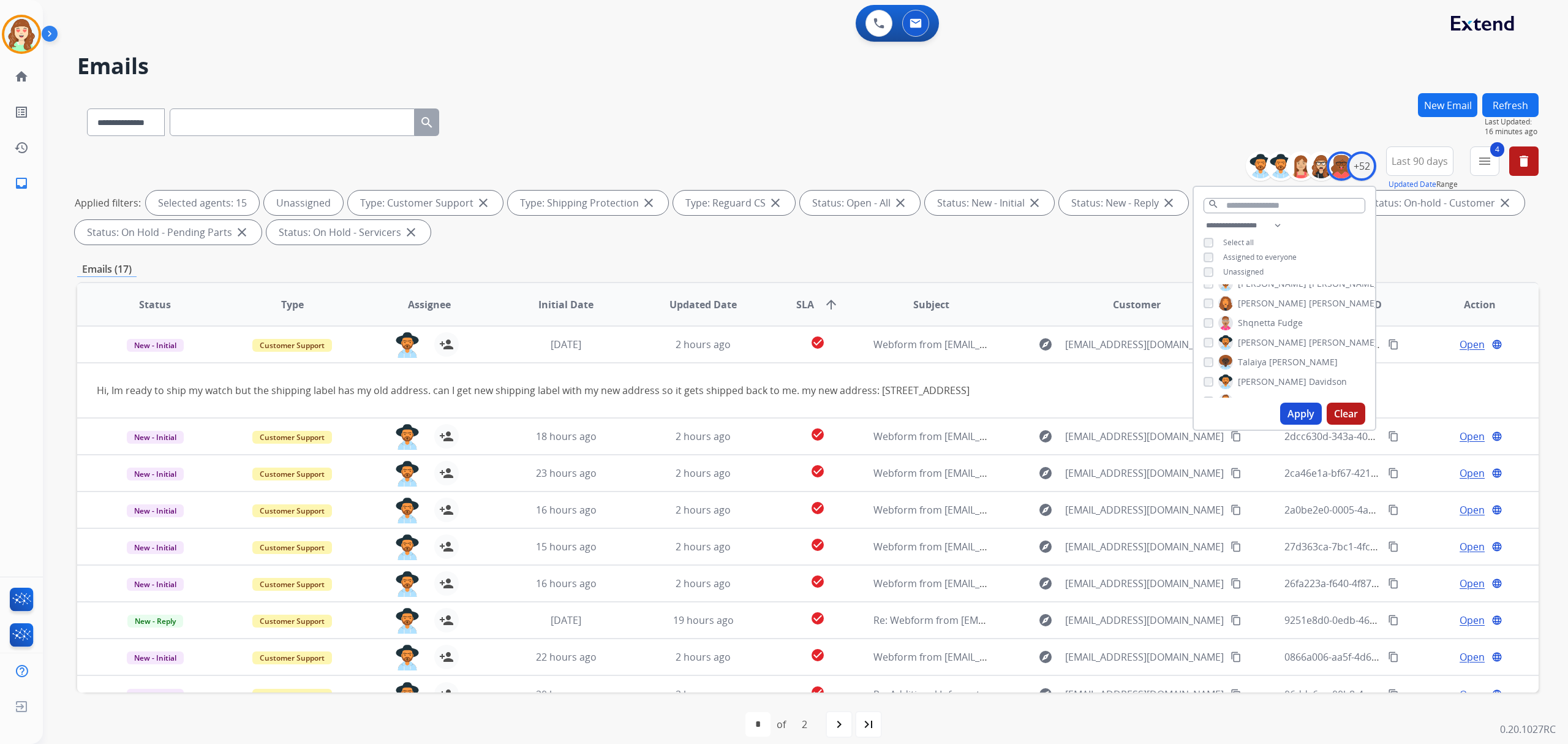
click at [1290, 412] on button "Apply" at bounding box center [1301, 414] width 41 height 22
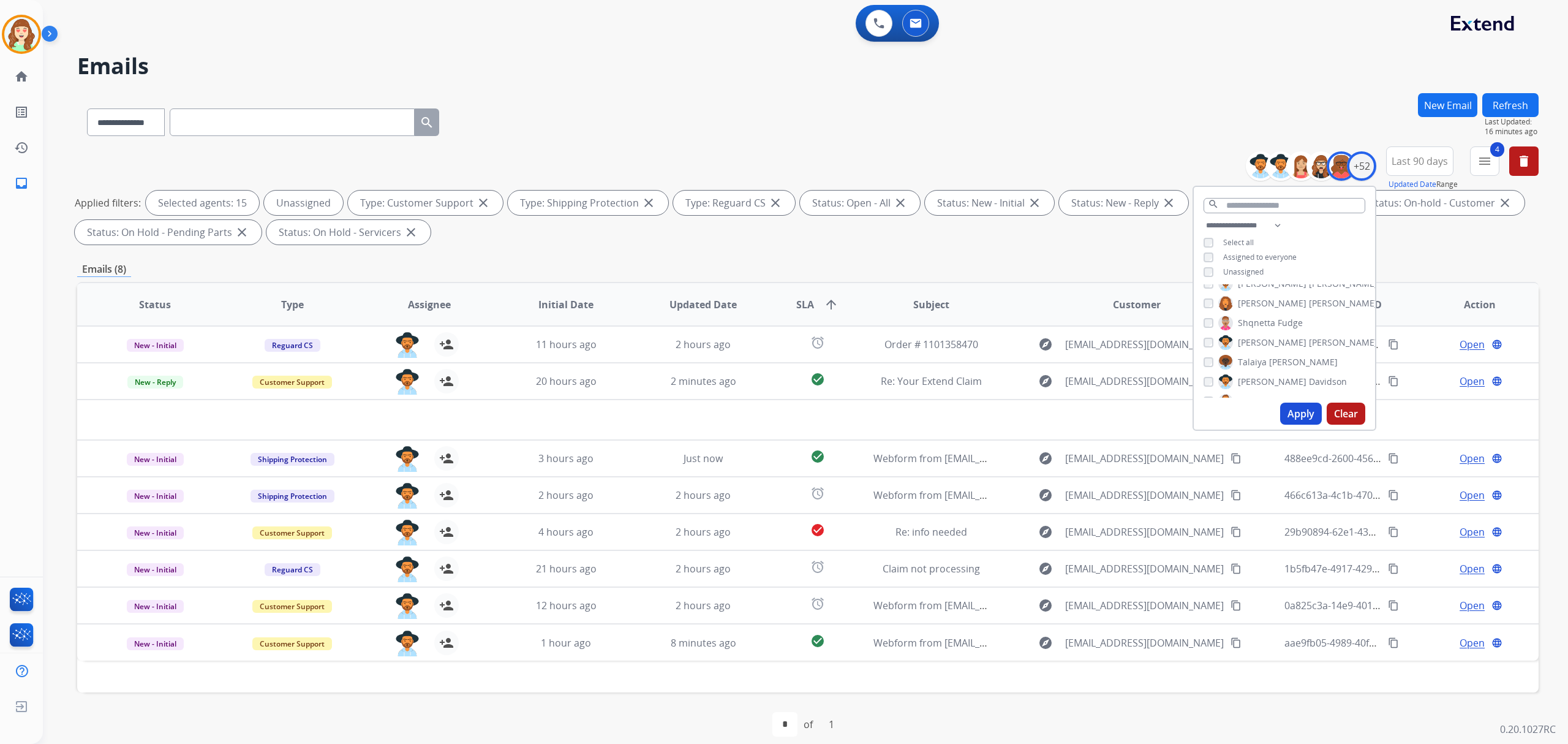
scroll to position [0, 0]
click at [1392, 347] on button "content_copy" at bounding box center [1393, 344] width 15 height 15
click at [1225, 385] on img at bounding box center [1225, 381] width 15 height 20
click at [1297, 422] on button "Apply" at bounding box center [1301, 414] width 41 height 22
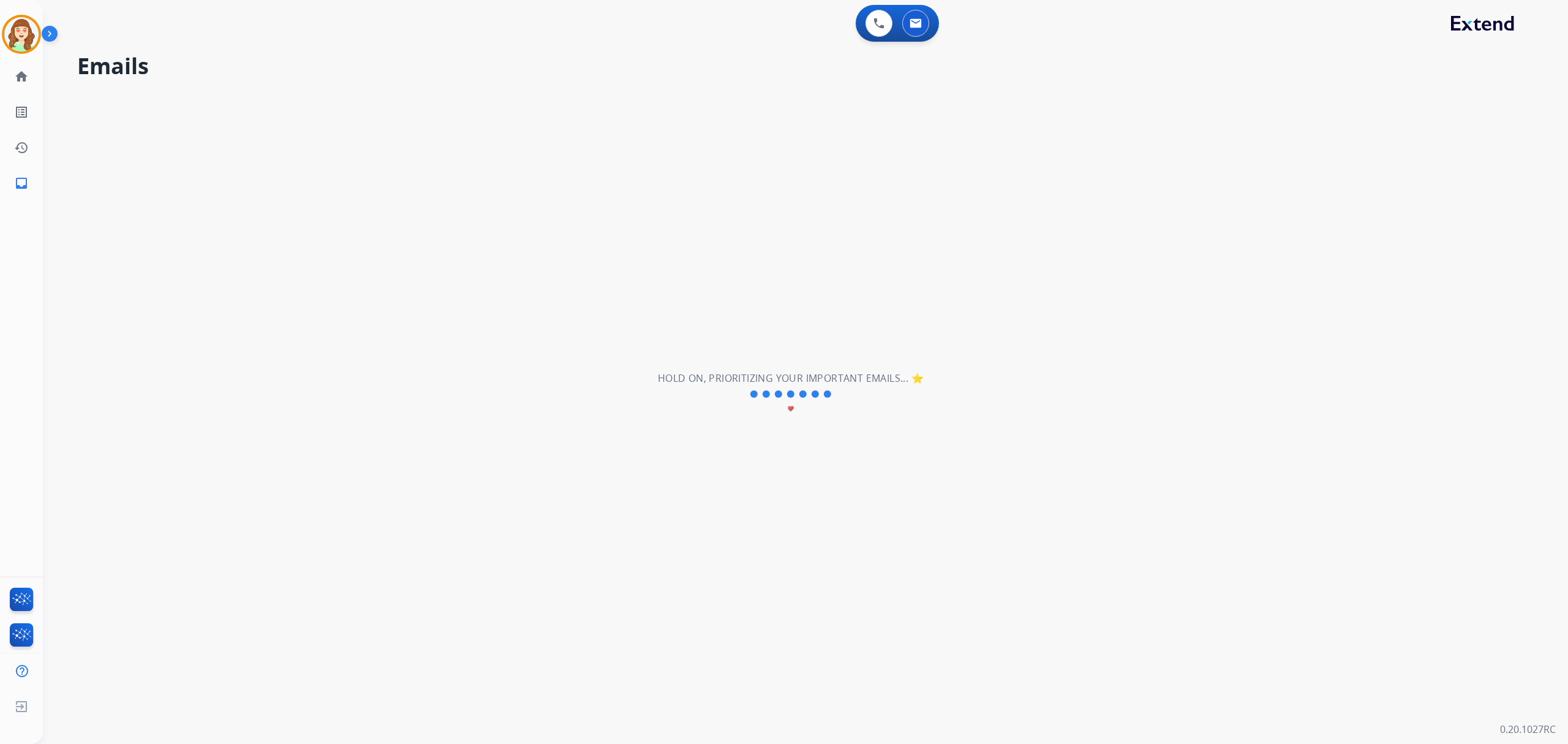
click at [1297, 407] on div "**********" at bounding box center [791, 394] width 1496 height 700
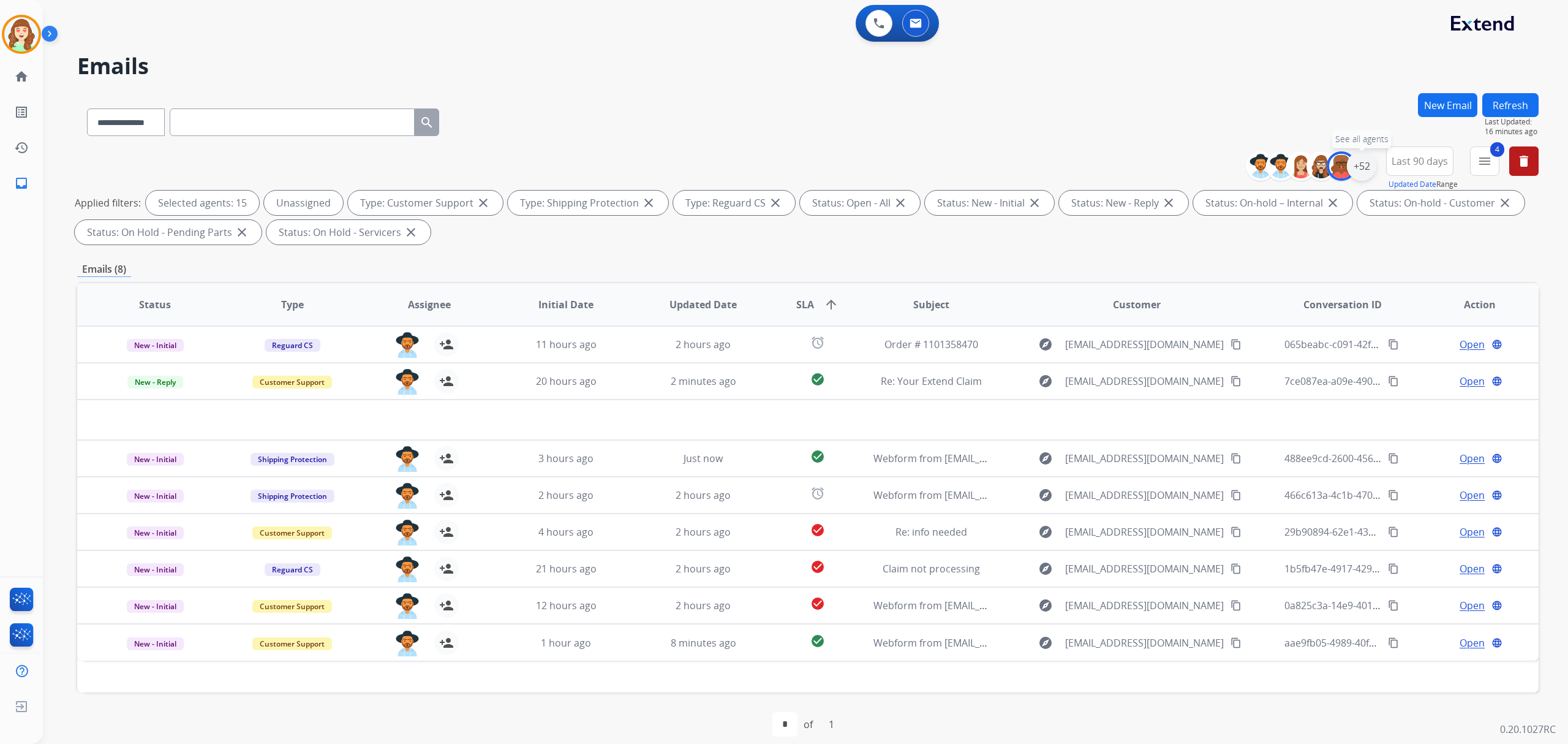
click at [1358, 158] on div "+52" at bounding box center [1361, 166] width 29 height 29
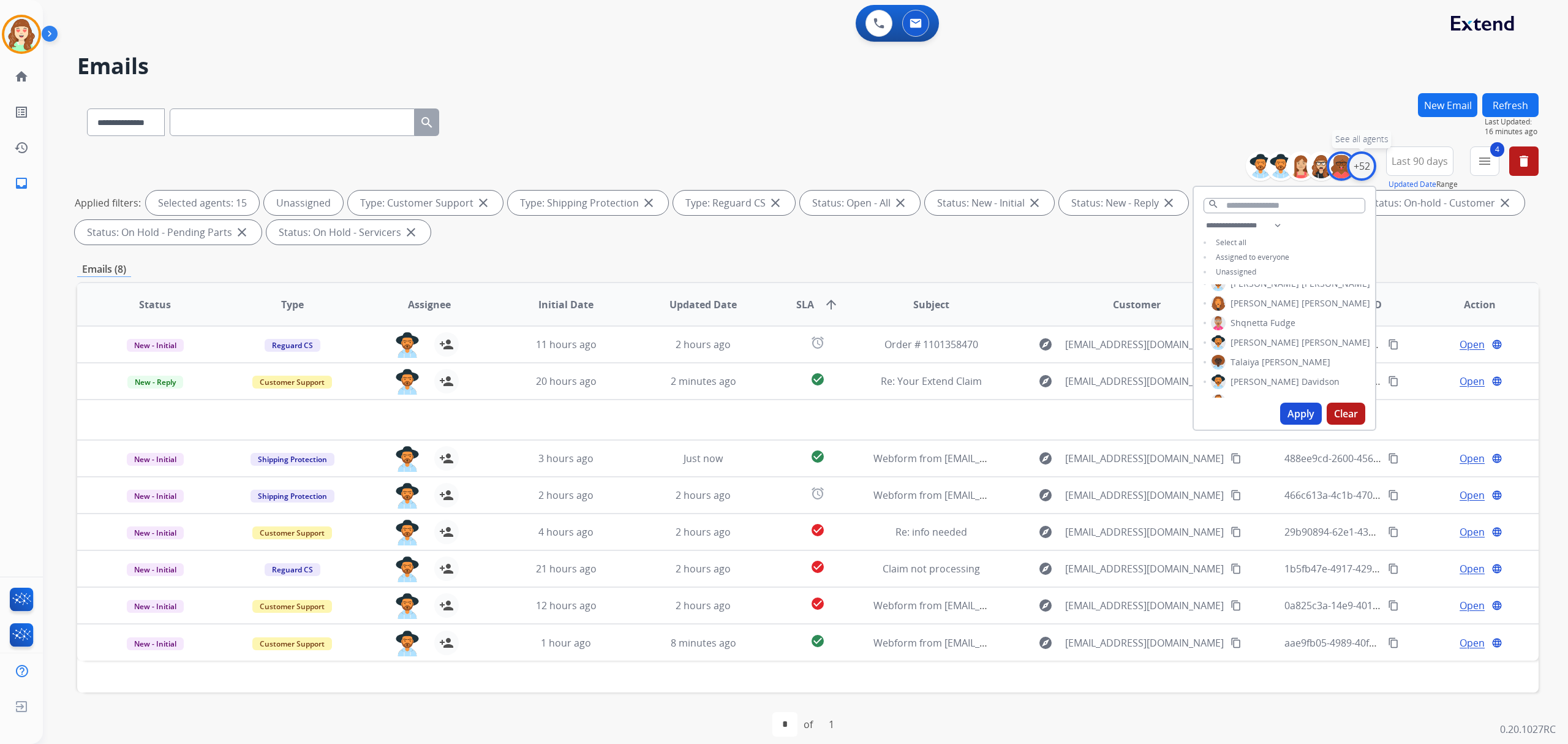
click at [1358, 158] on div "+52" at bounding box center [1361, 166] width 29 height 29
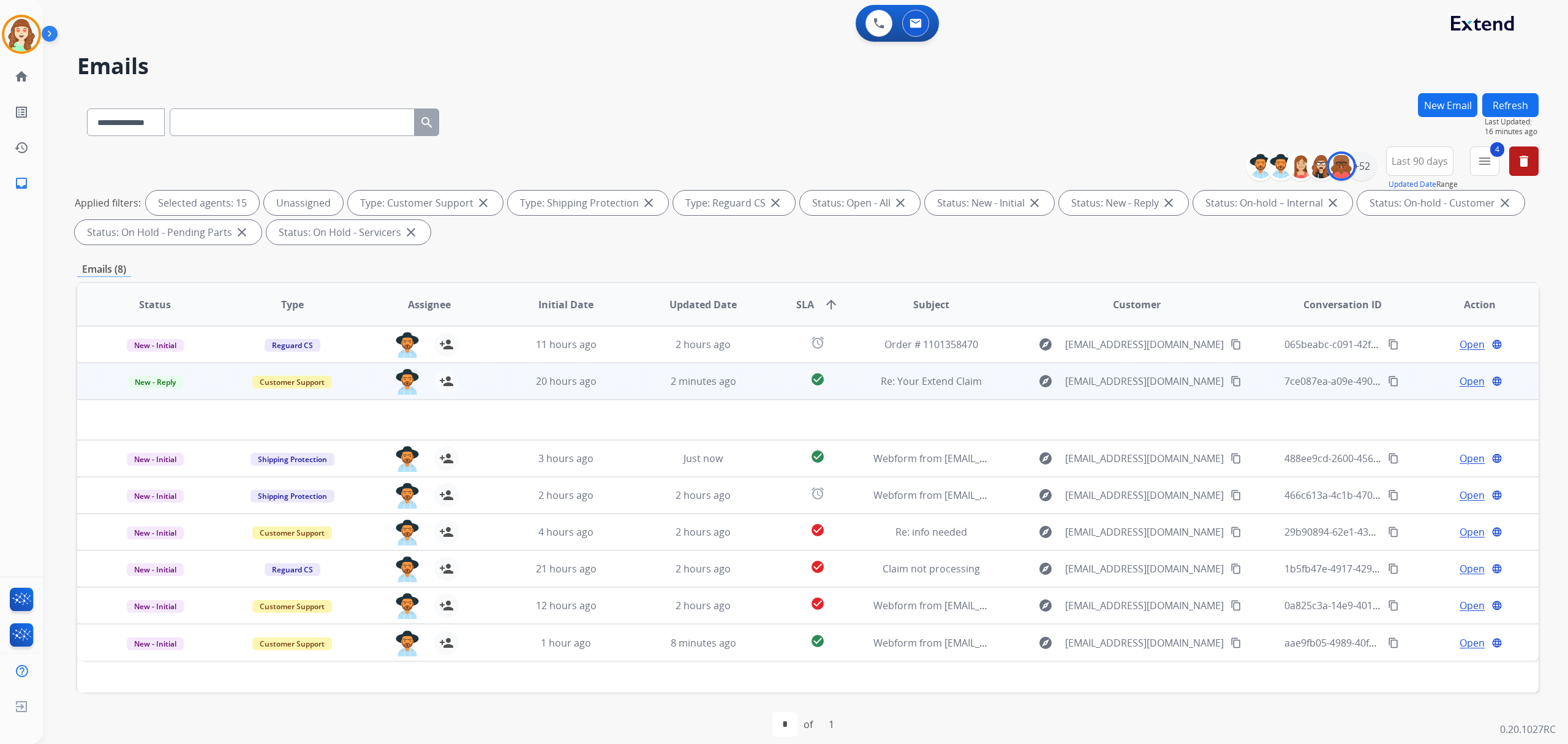
click at [1233, 380] on div "explore [EMAIL_ADDRESS][DOMAIN_NAME] content_copy" at bounding box center [1137, 381] width 254 height 20
click at [1231, 380] on mat-icon "content_copy" at bounding box center [1236, 381] width 11 height 11
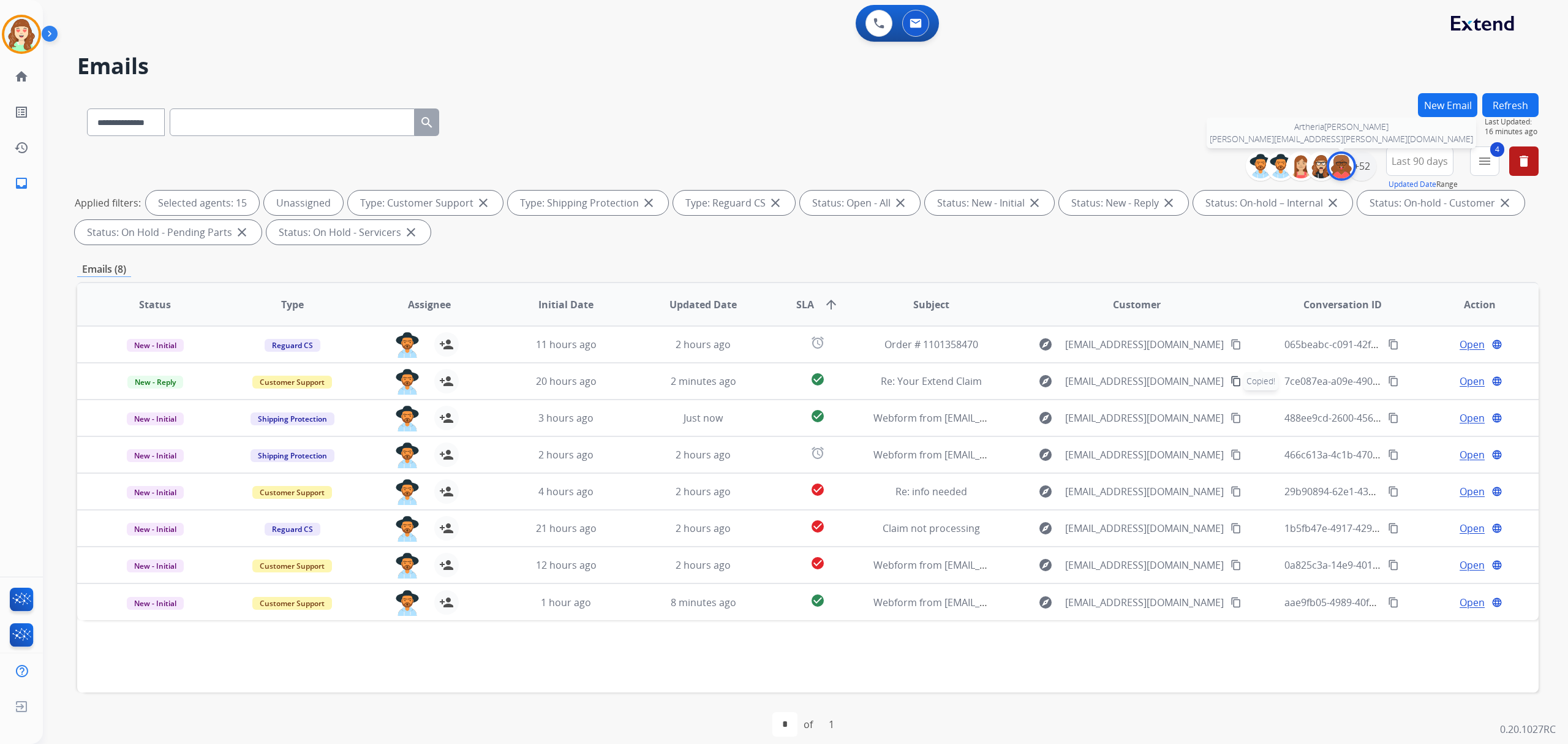
click at [1348, 169] on img at bounding box center [1342, 166] width 24 height 24
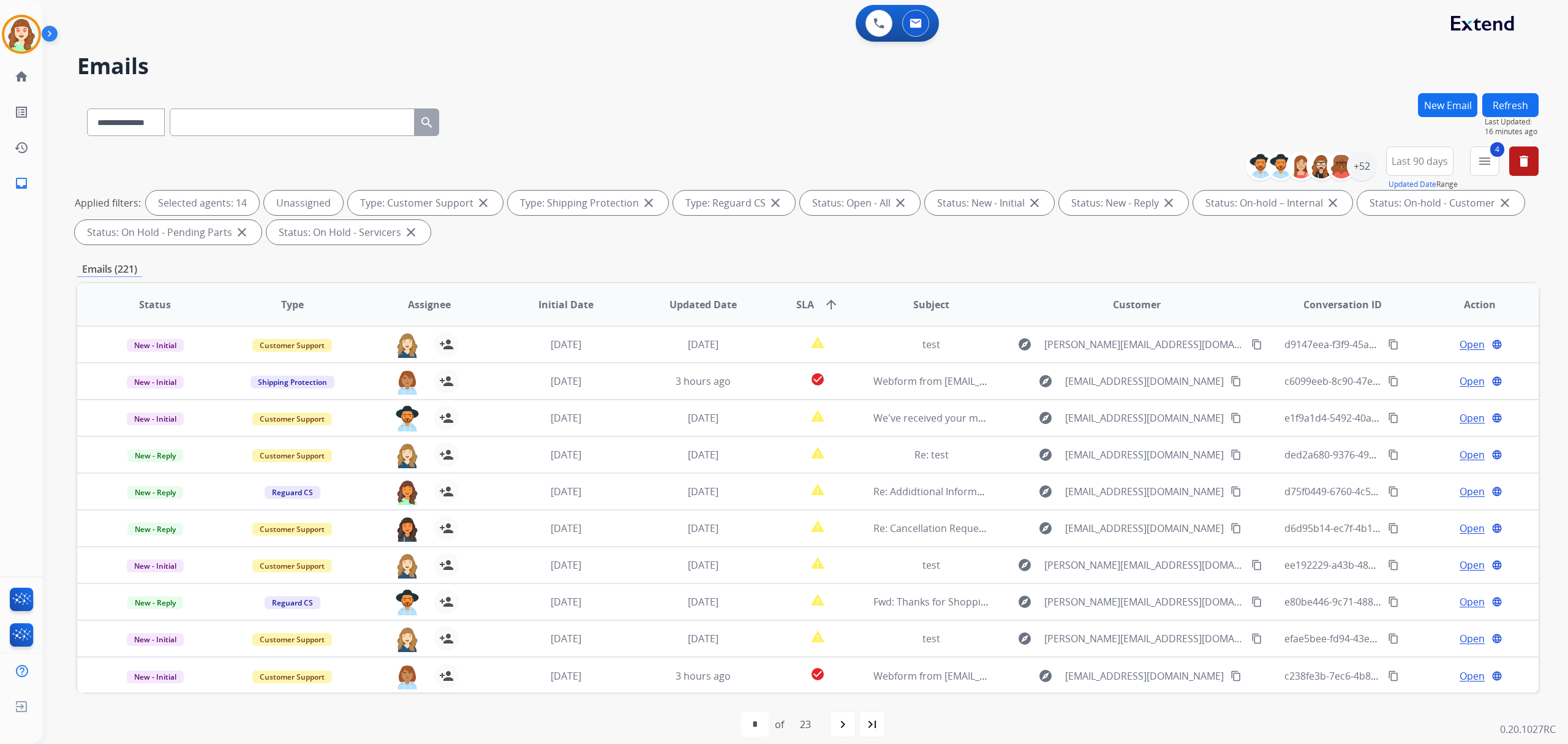
click at [1390, 160] on button "Last 90 days" at bounding box center [1420, 161] width 67 height 29
click at [1358, 164] on div "+52" at bounding box center [1361, 166] width 29 height 29
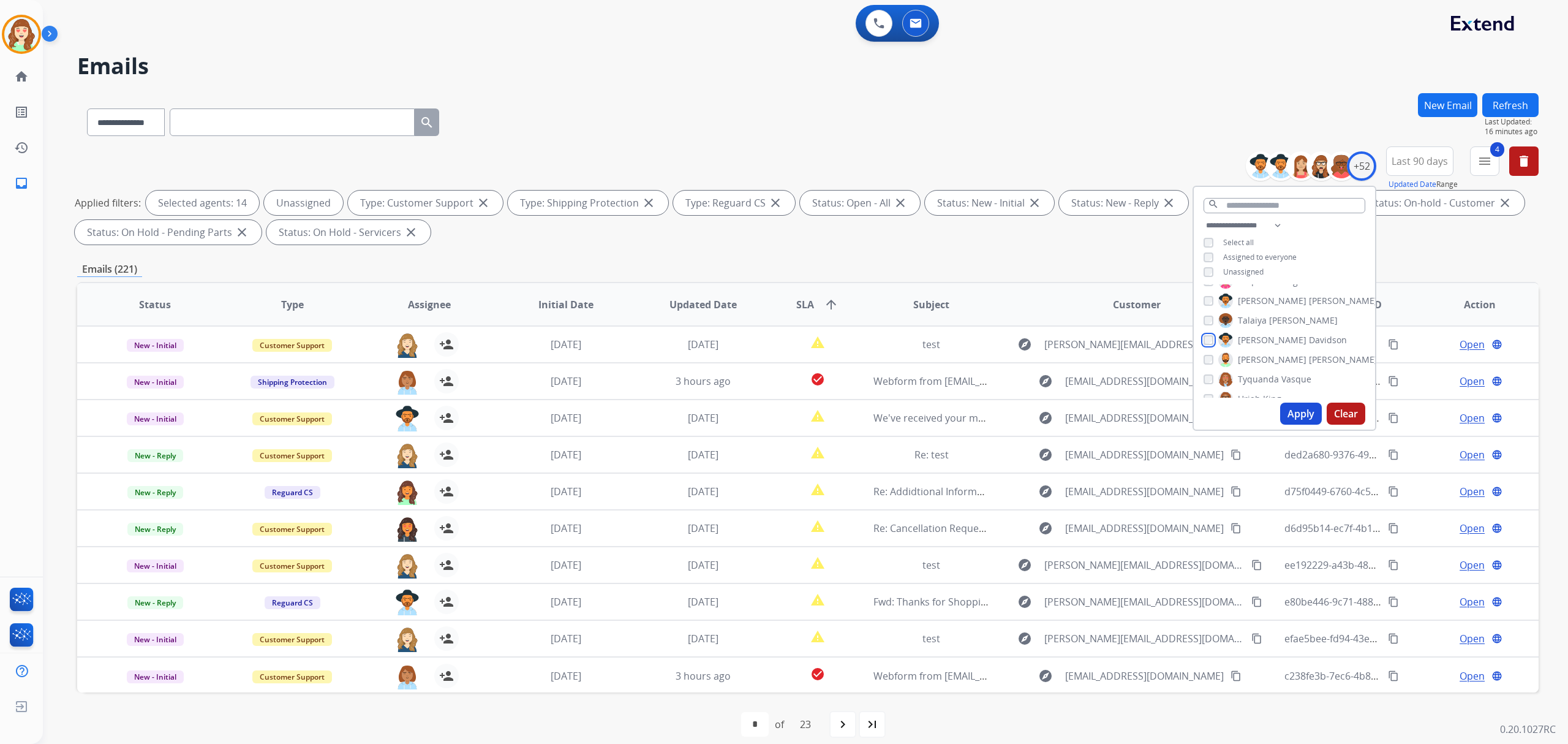
scroll to position [899, 0]
click at [1286, 407] on button "Apply" at bounding box center [1301, 414] width 41 height 22
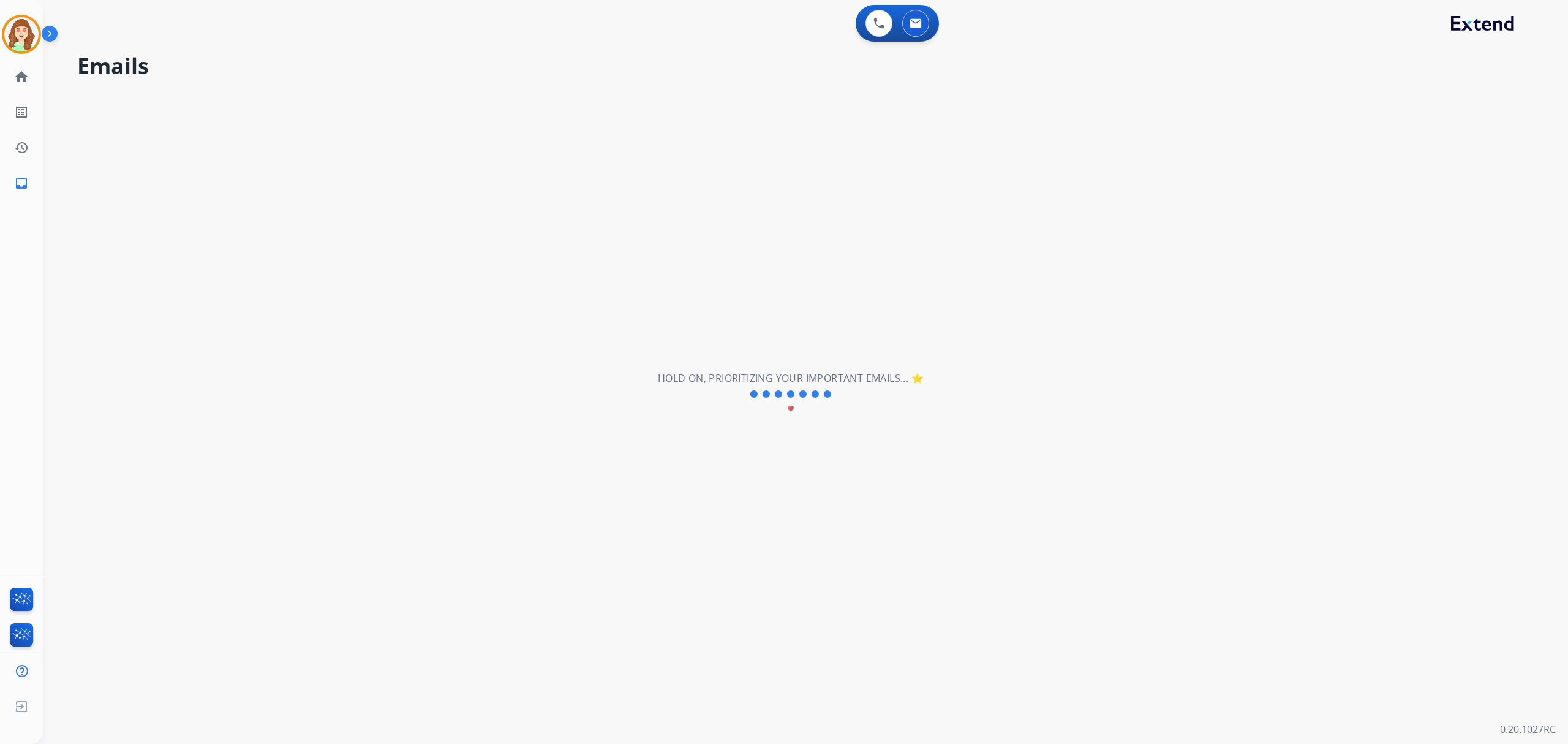
click at [1289, 407] on div "**********" at bounding box center [791, 394] width 1496 height 700
click at [1289, 398] on div "**********" at bounding box center [791, 394] width 1496 height 700
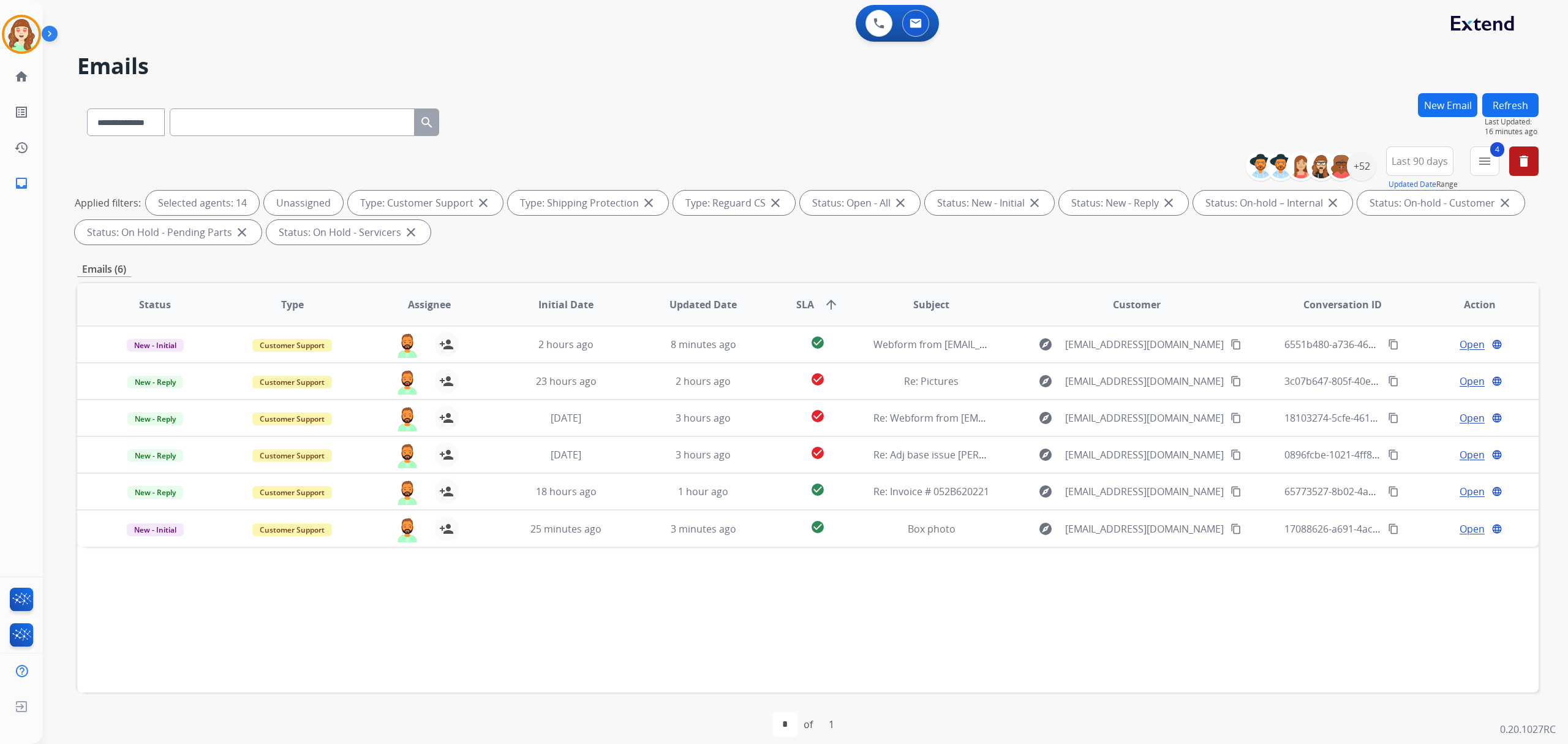
click at [1289, 395] on div "3c07b647-805f-40ec-bbb4-6152dd203ddb content_copy" at bounding box center [1343, 381] width 117 height 34
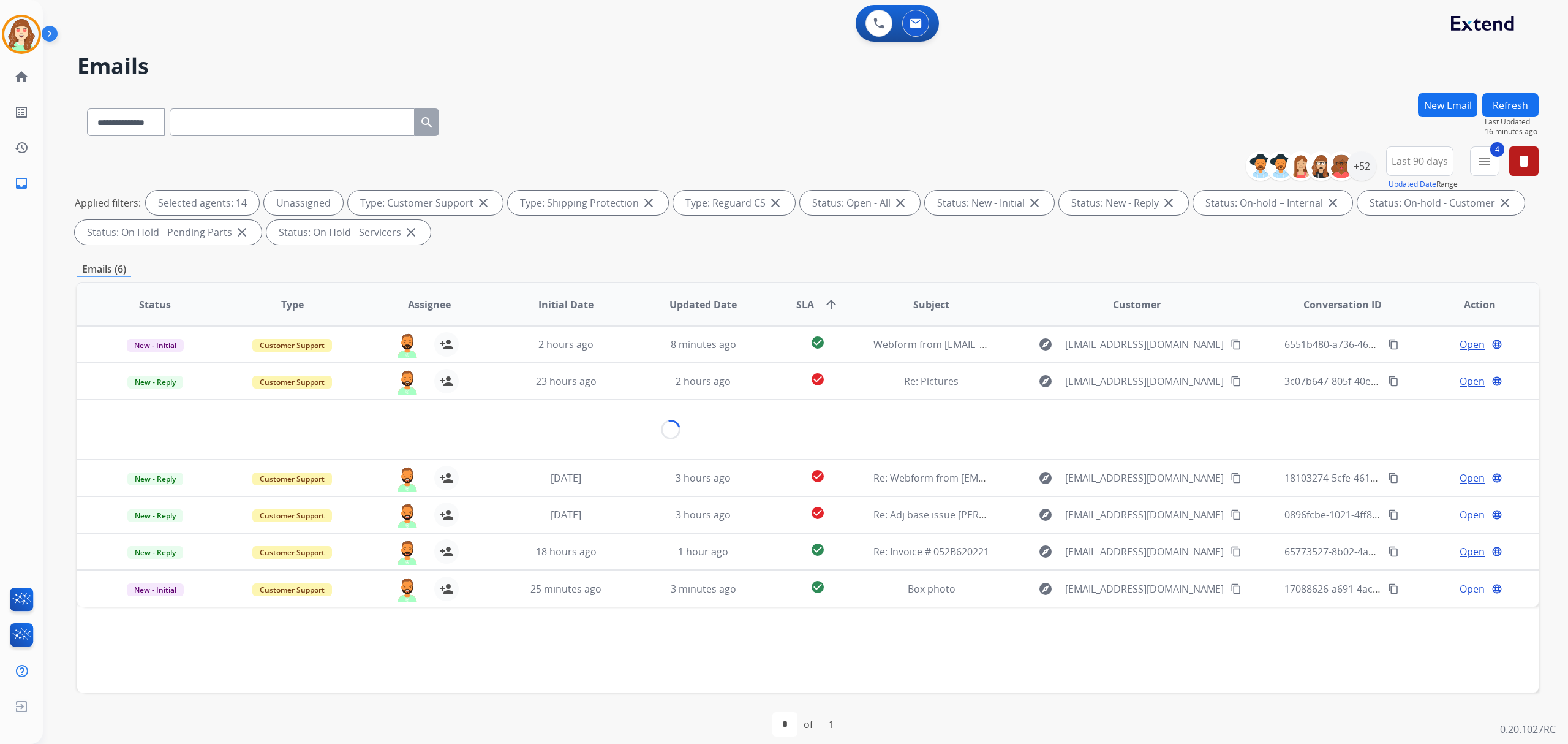
click at [1289, 395] on div "3c07b647-805f-40ec-bbb4-6152dd203ddb content_copy" at bounding box center [1343, 381] width 117 height 34
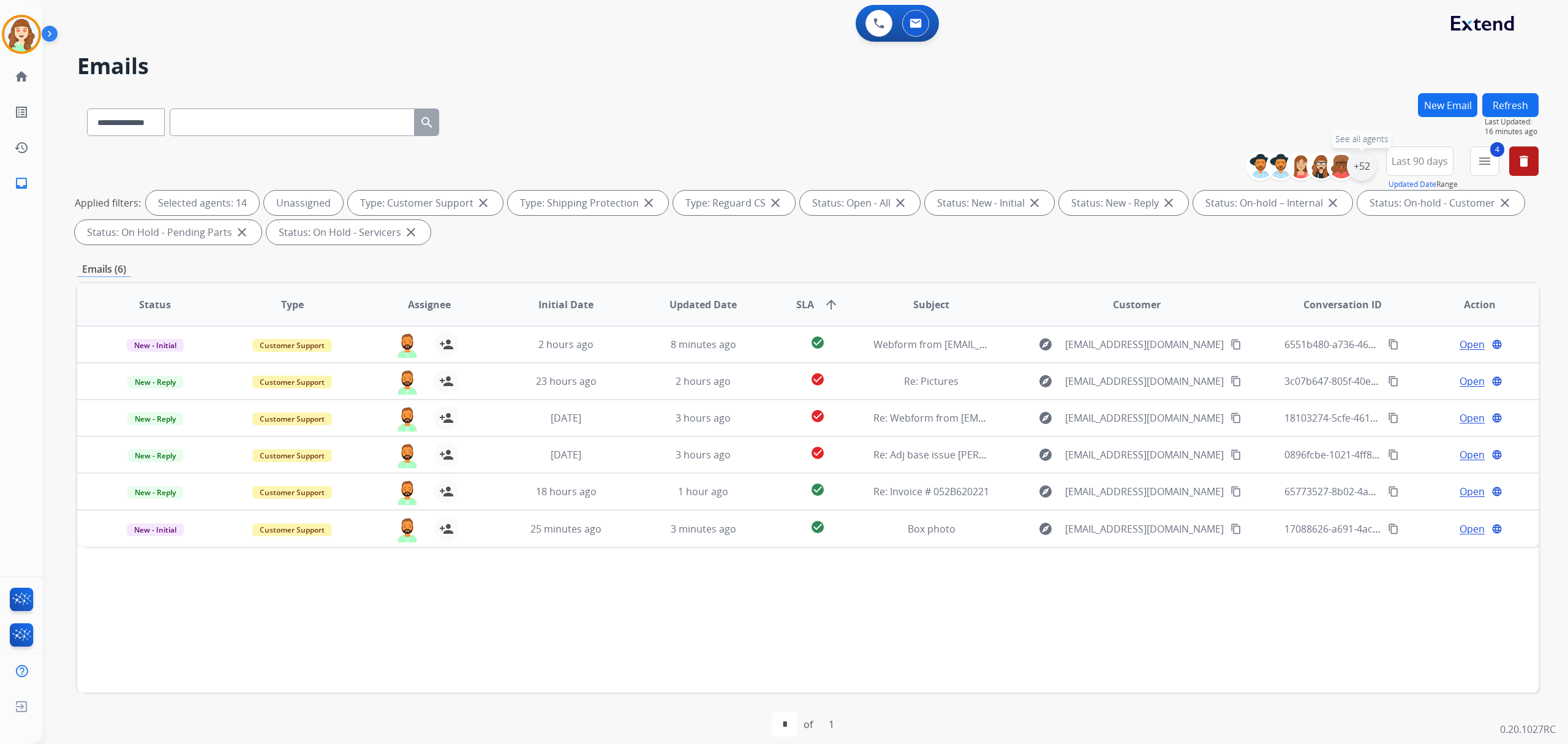
click at [1355, 165] on div "+52" at bounding box center [1361, 166] width 29 height 29
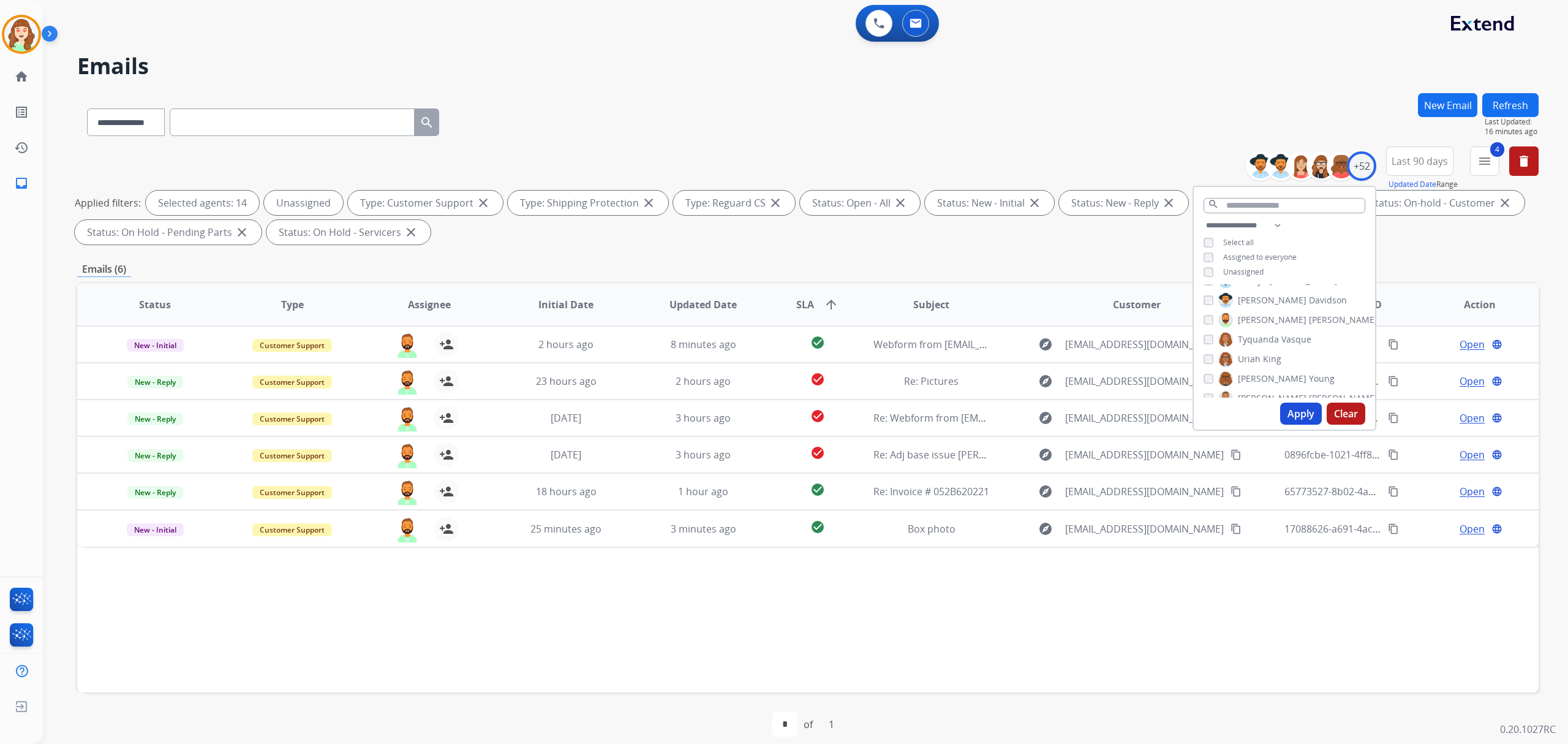
click at [1207, 338] on div "Tyquanda Vasque" at bounding box center [1257, 339] width 108 height 15
click at [1209, 390] on div "[PERSON_NAME] [PERSON_NAME] [PERSON_NAME] [PERSON_NAME] [PERSON_NAME] [PERSON_N…" at bounding box center [1284, 341] width 182 height 114
click at [1211, 393] on div "[PERSON_NAME]" at bounding box center [1291, 398] width 174 height 15
click at [1302, 417] on button "Apply" at bounding box center [1301, 414] width 41 height 22
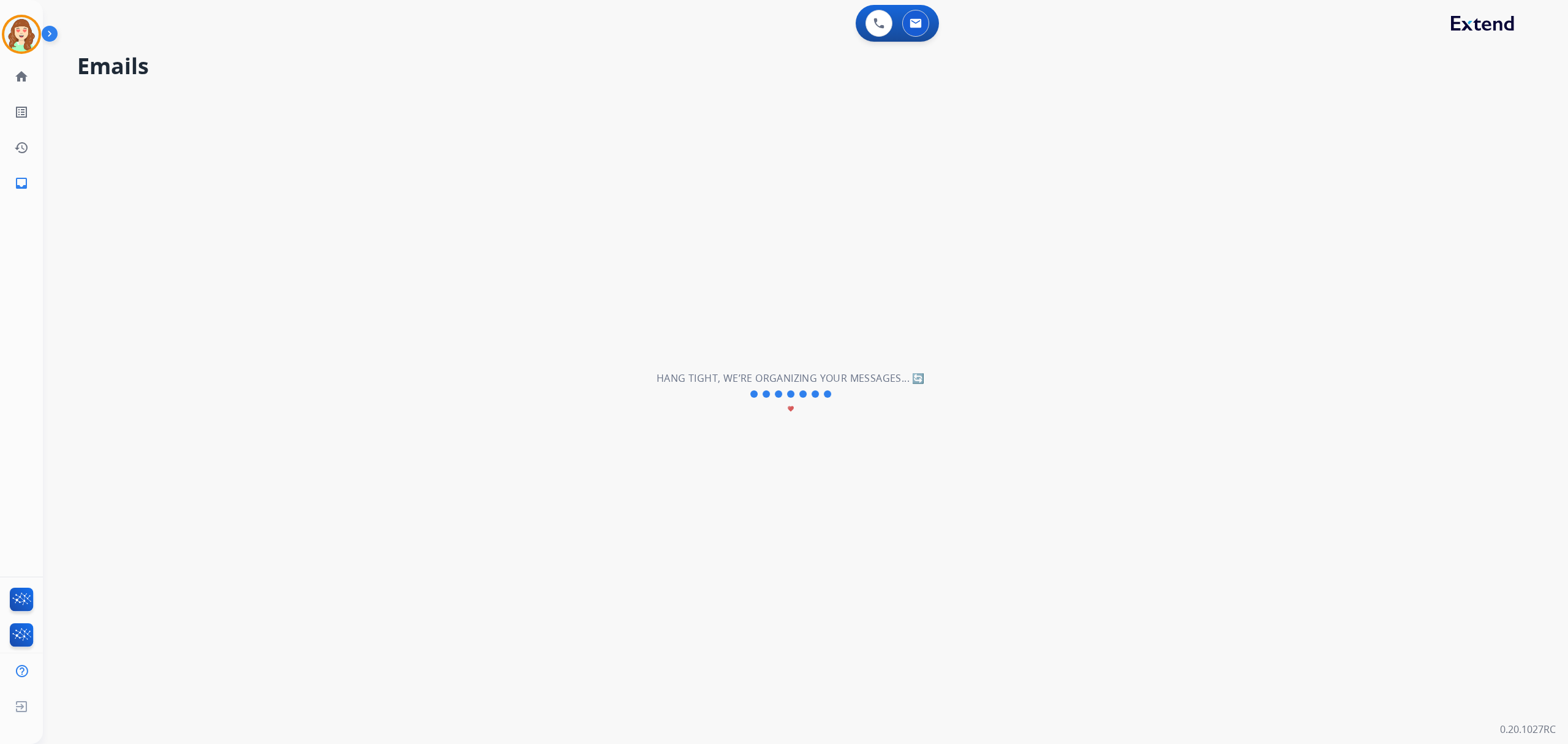
click at [1302, 416] on div "**********" at bounding box center [791, 394] width 1496 height 700
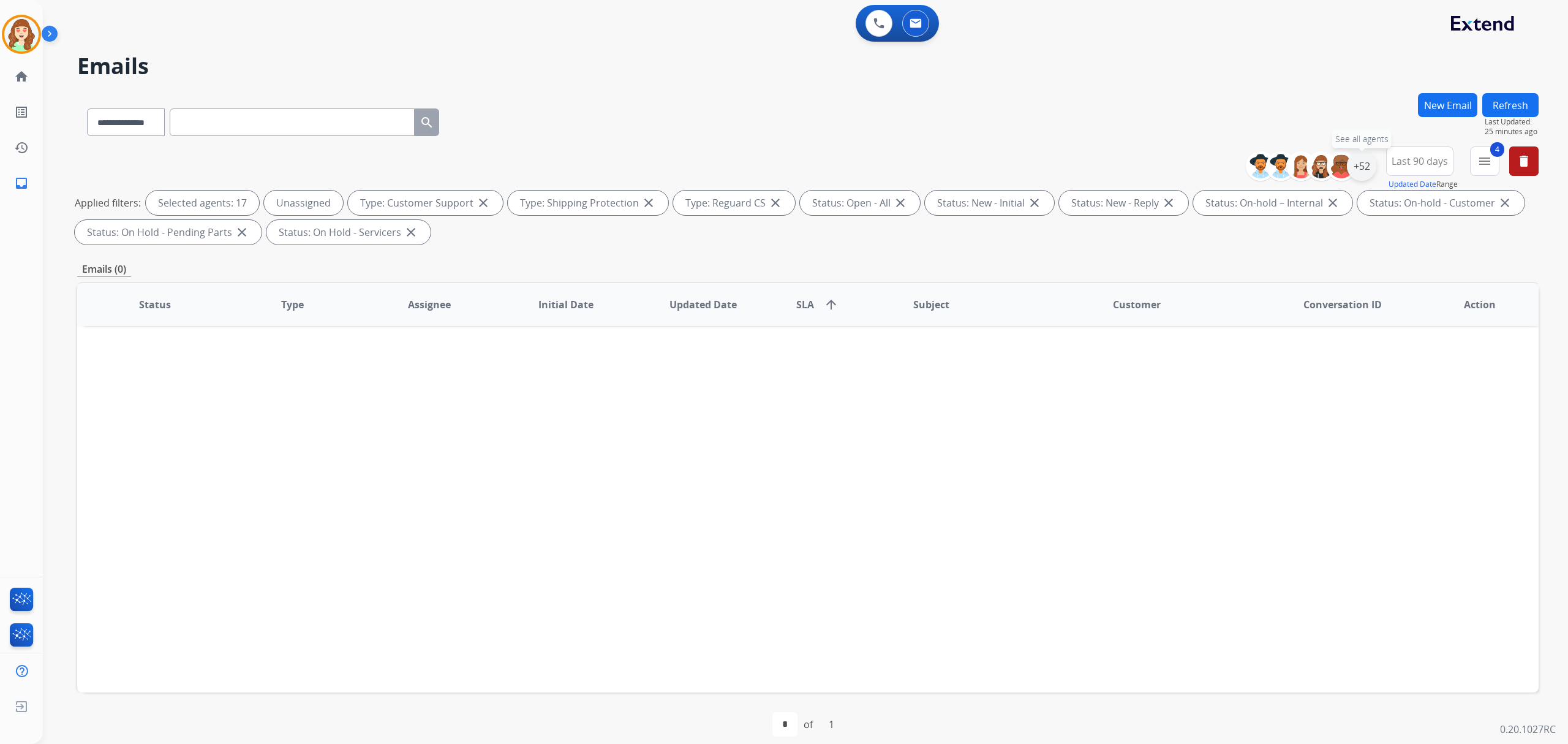
click at [1361, 168] on div "+52" at bounding box center [1361, 166] width 29 height 29
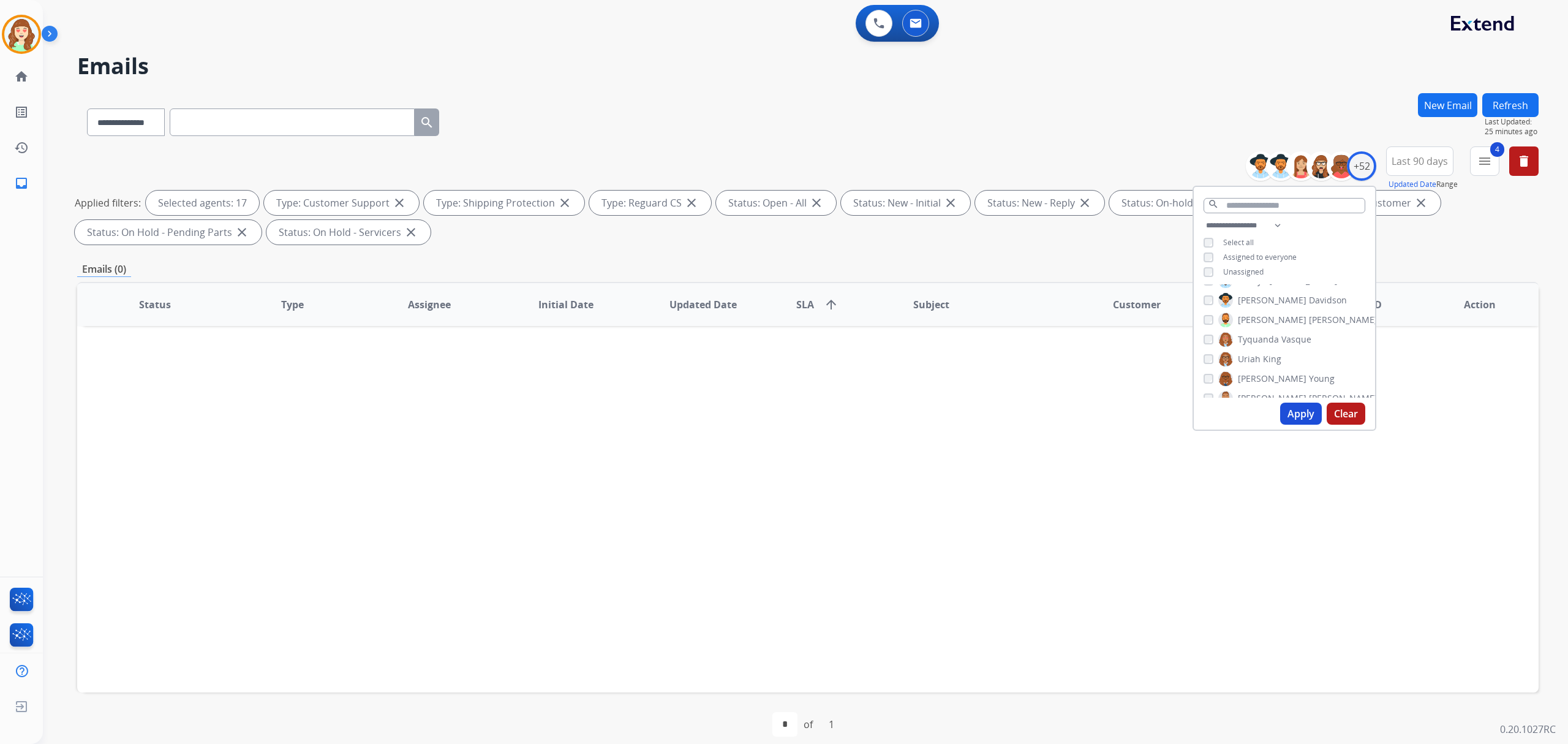
click at [1201, 256] on div "**********" at bounding box center [1284, 250] width 182 height 64
click at [1211, 257] on div "Assigned to everyone" at bounding box center [1250, 257] width 93 height 9
click at [1287, 411] on button "Apply" at bounding box center [1301, 414] width 41 height 22
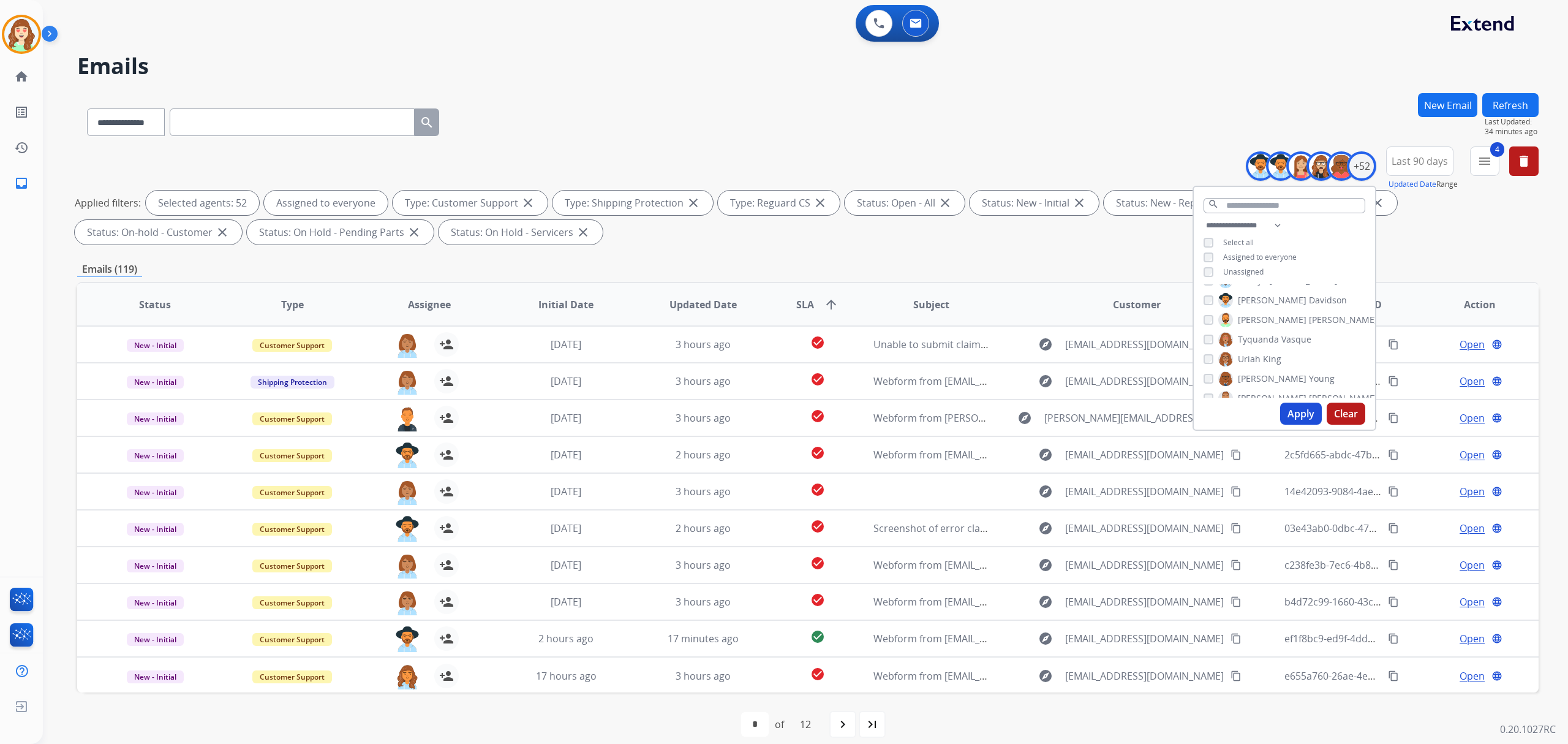
click at [744, 133] on div "**********" at bounding box center [808, 120] width 1462 height 53
